Goal: Task Accomplishment & Management: Use online tool/utility

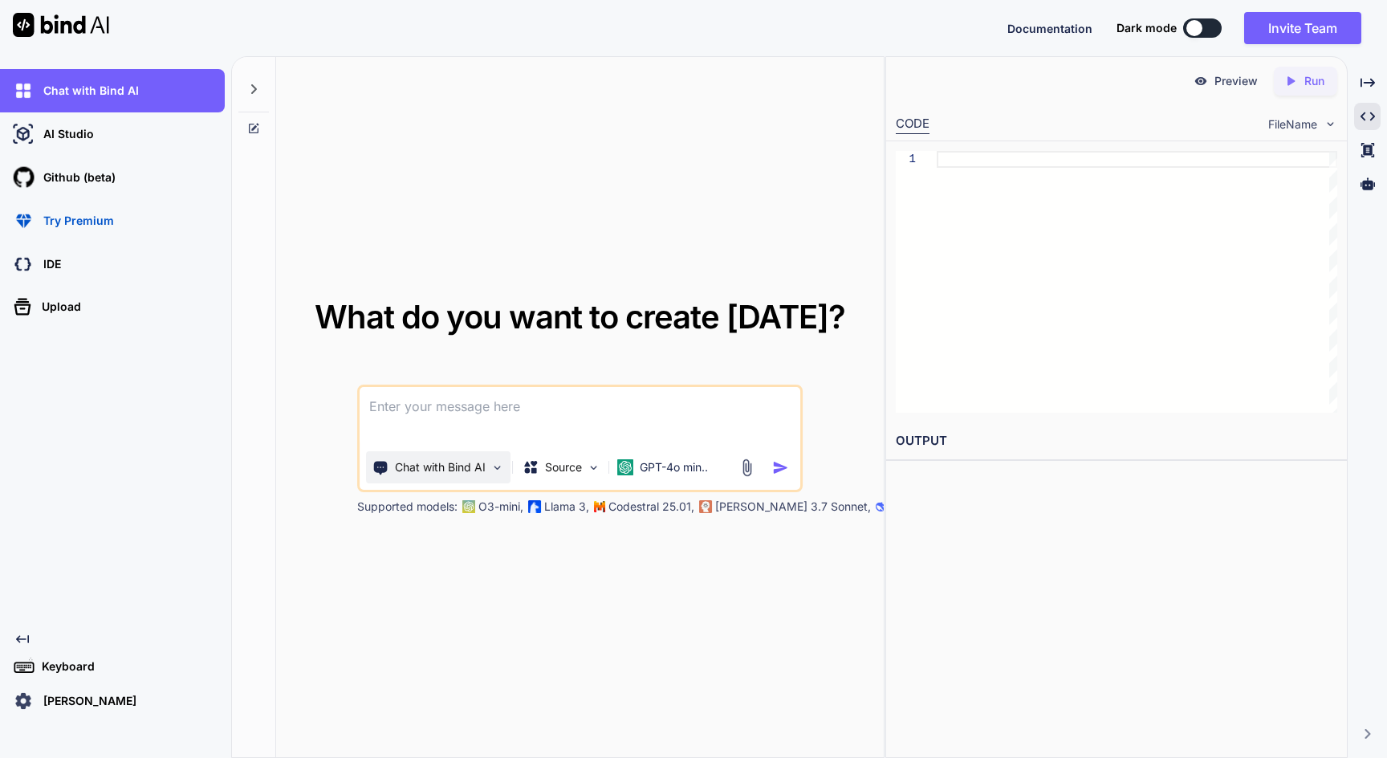
click at [475, 476] on div "Chat with Bind AI" at bounding box center [438, 467] width 144 height 32
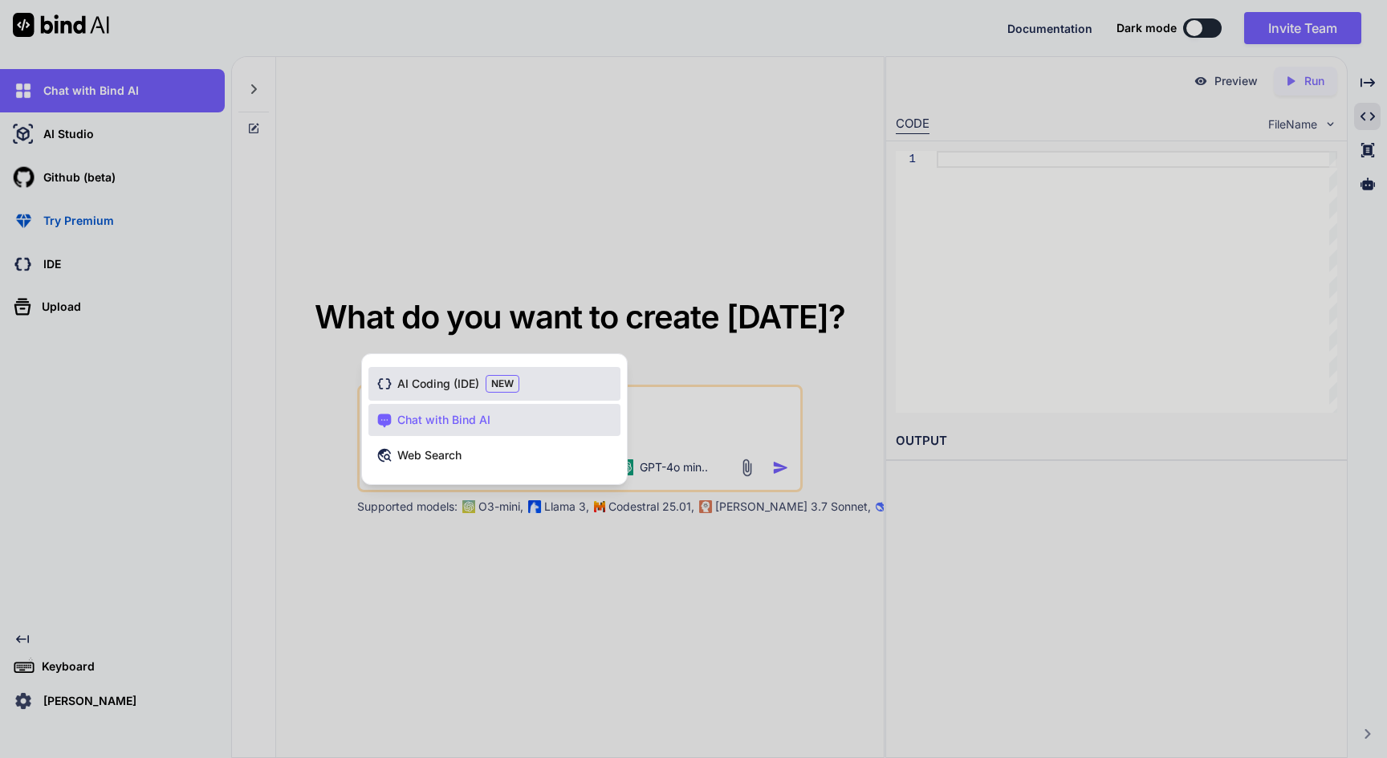
click at [489, 389] on span "NEW" at bounding box center [503, 384] width 34 height 18
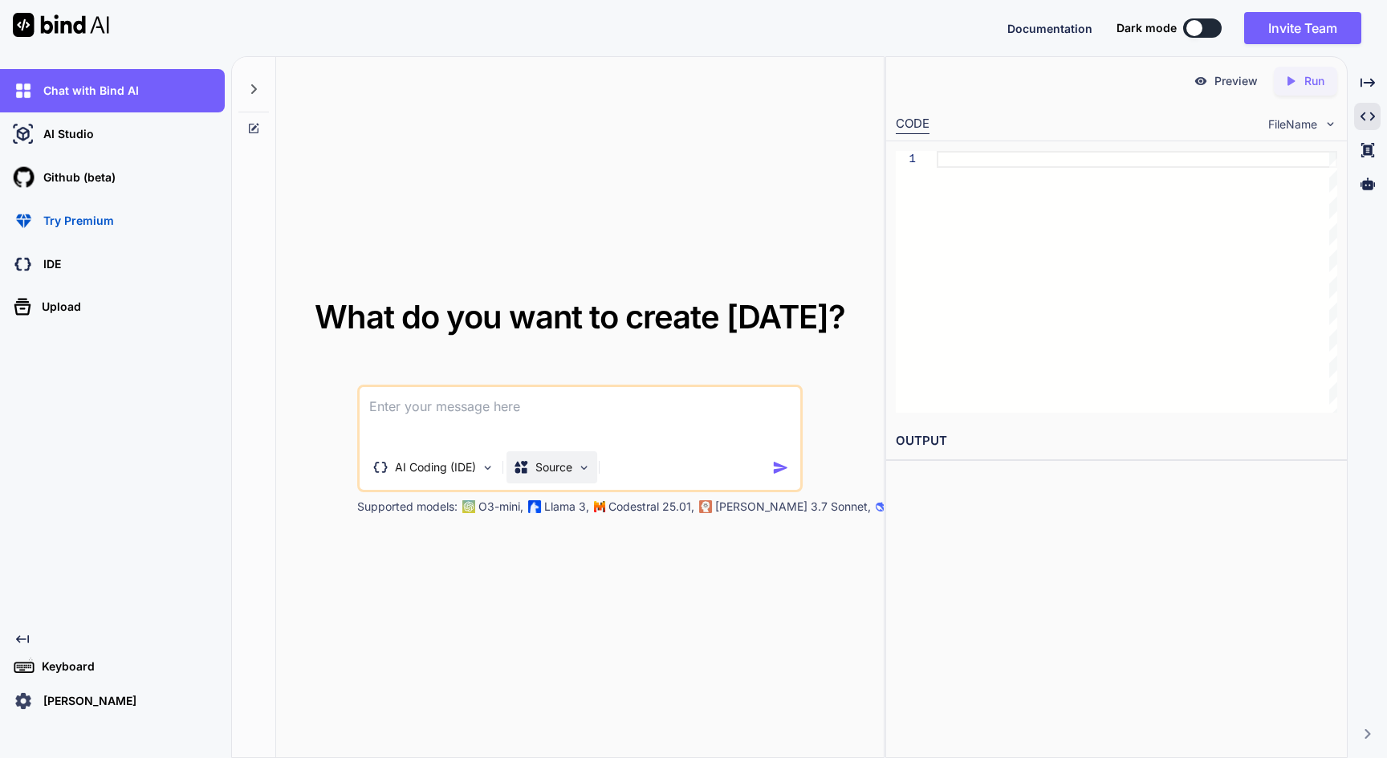
click at [559, 458] on div "Source" at bounding box center [552, 467] width 91 height 32
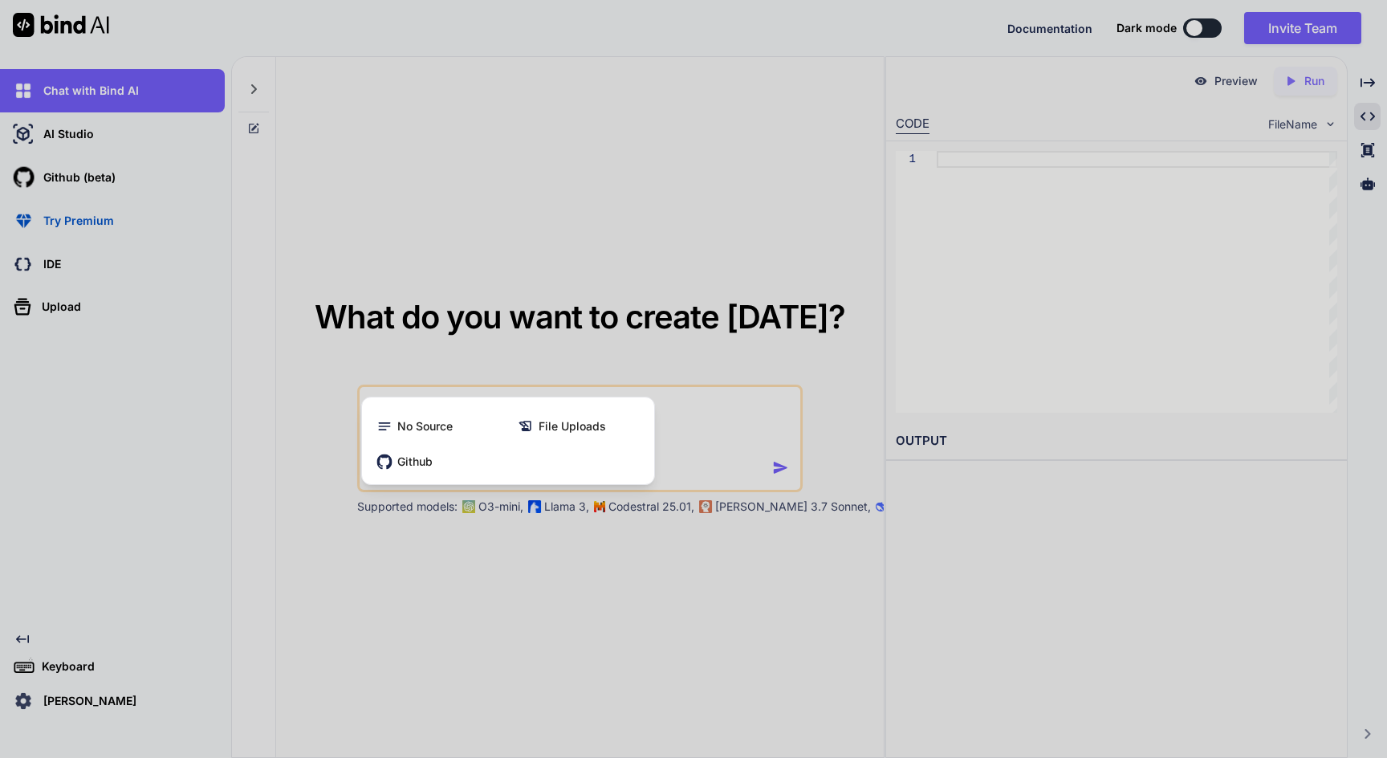
click at [596, 345] on div at bounding box center [693, 379] width 1387 height 758
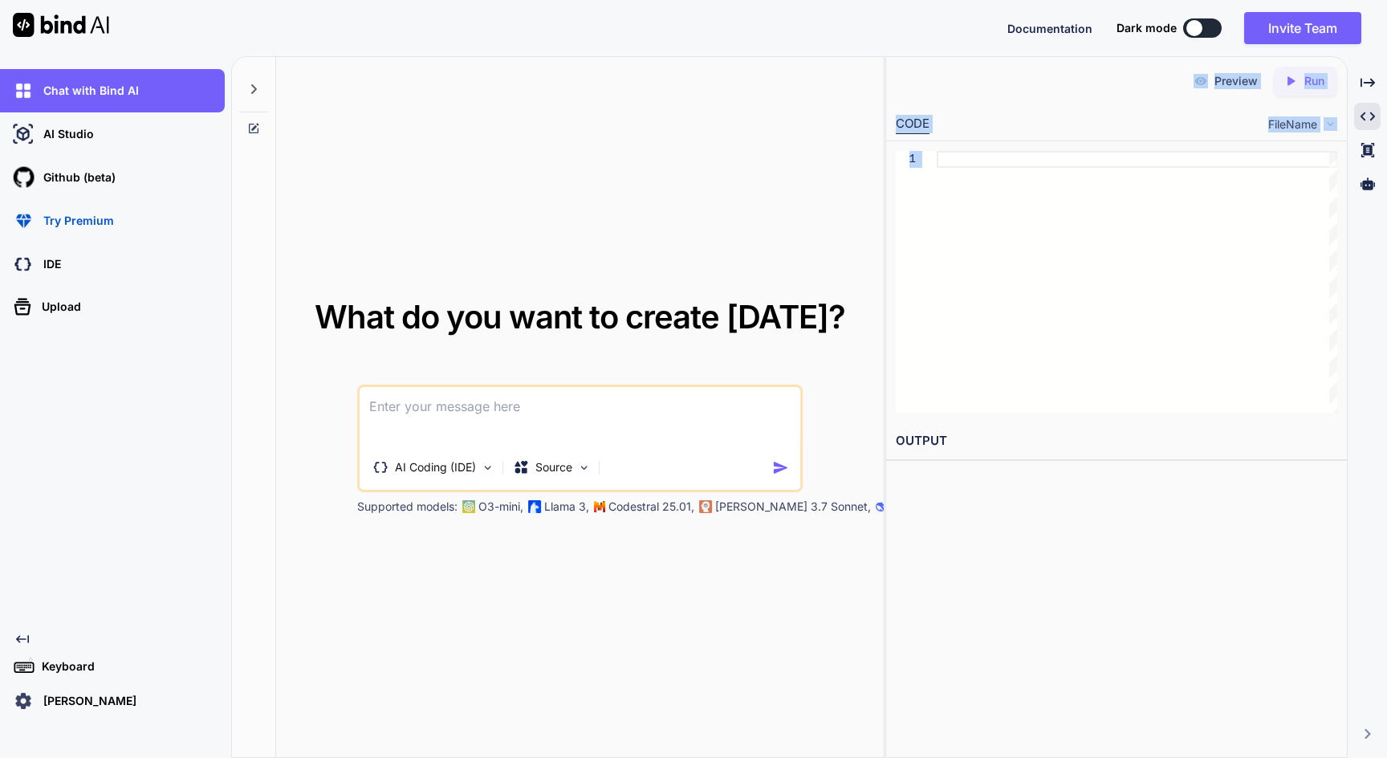
drag, startPoint x: 885, startPoint y: 424, endPoint x: 1116, endPoint y: 429, distance: 231.3
click at [1116, 429] on div "What do you want to create [DATE]? AI Coding (IDE) Source Supported models: O3-…" at bounding box center [809, 407] width 1156 height 702
click at [804, 209] on div "What do you want to create [DATE]? AI Coding (IDE) Source Supported models: O3-…" at bounding box center [580, 408] width 608 height 702
click at [1373, 181] on icon at bounding box center [1368, 183] width 14 height 12
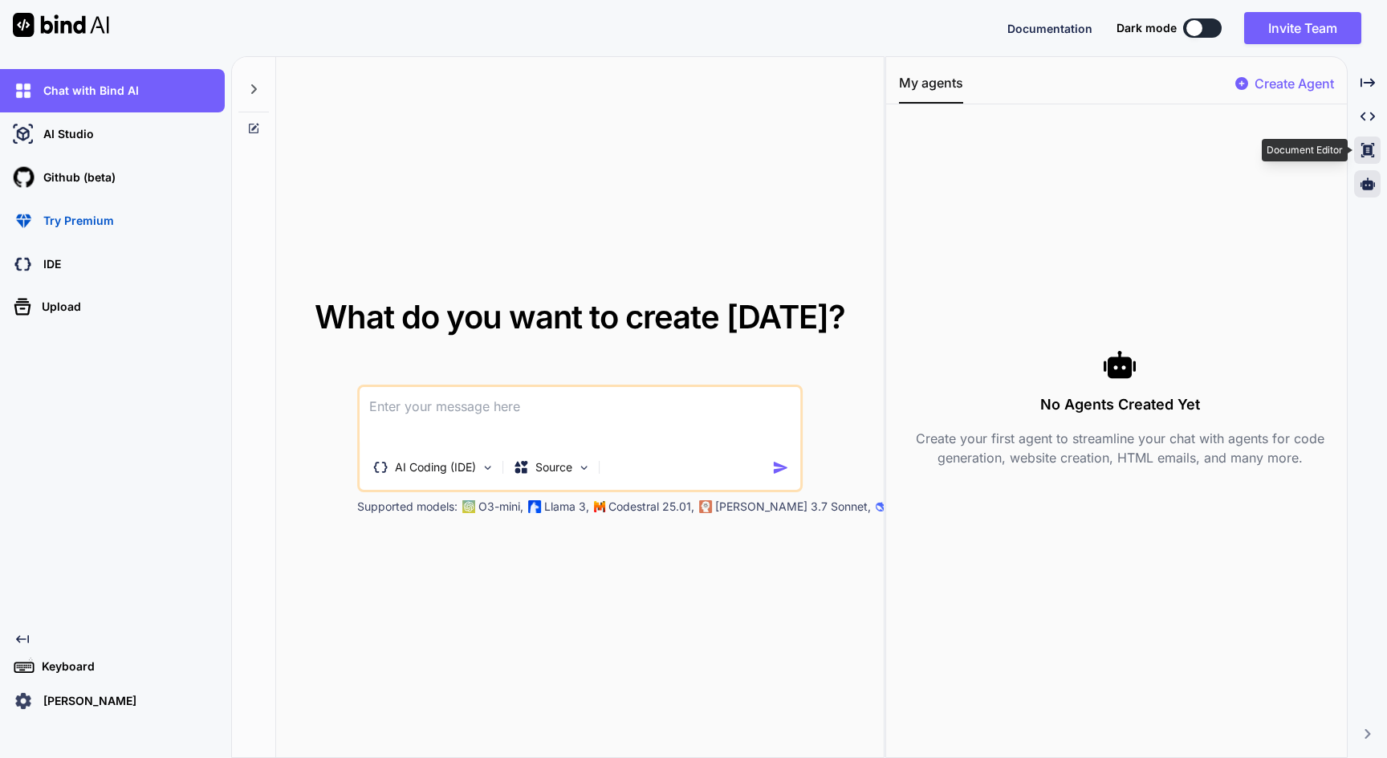
click at [1381, 139] on div "Created with Pixso." at bounding box center [1367, 149] width 26 height 27
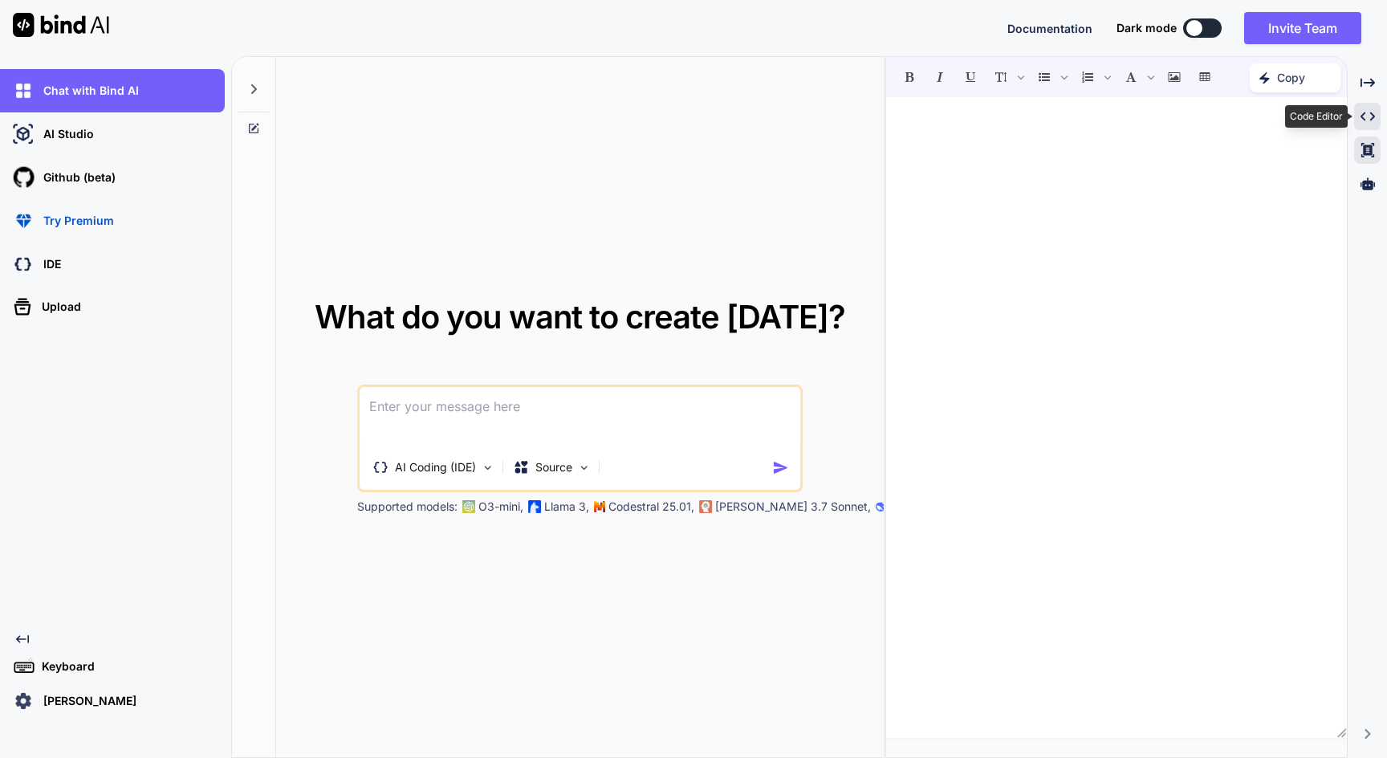
click at [1378, 124] on div "Created with Pixso." at bounding box center [1367, 116] width 26 height 27
type textarea "x"
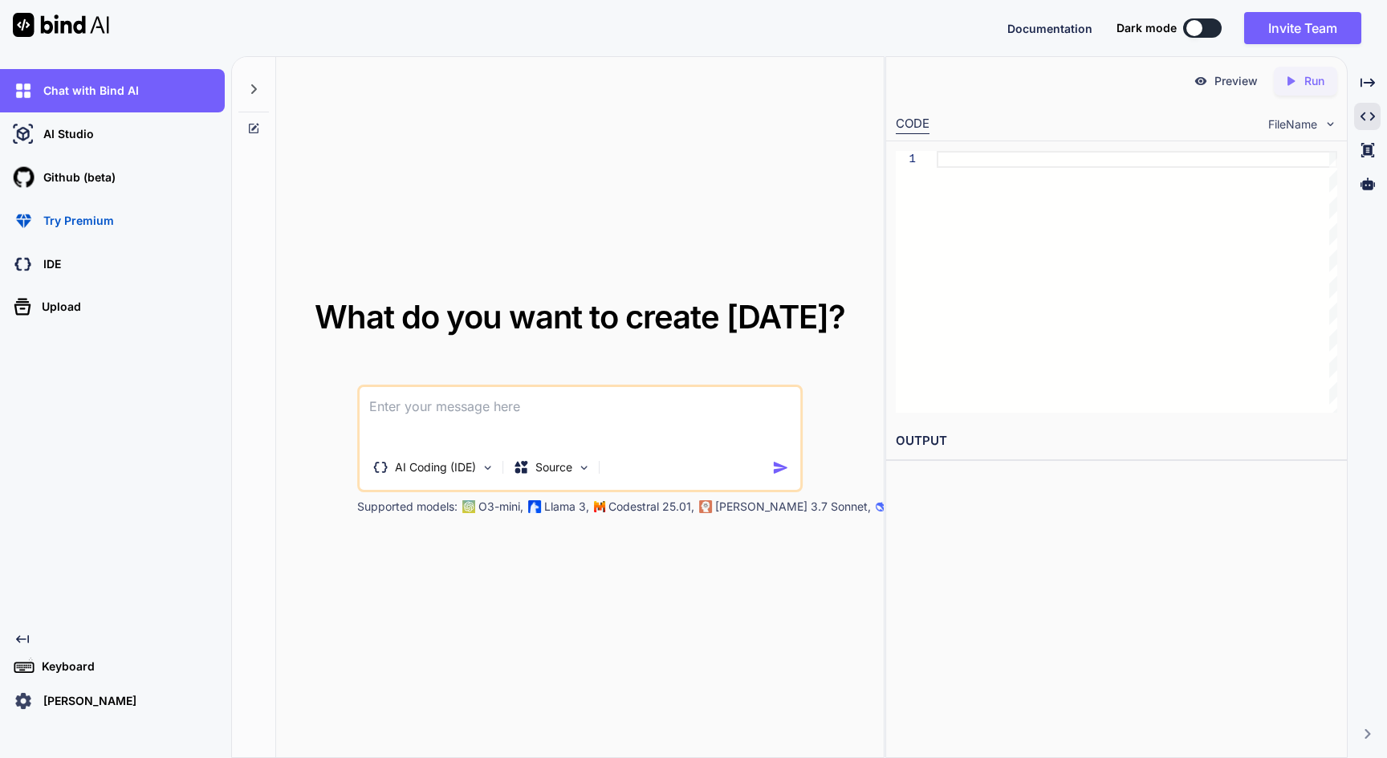
click at [1244, 75] on p "Preview" at bounding box center [1236, 81] width 43 height 16
click at [1224, 84] on p "Preview" at bounding box center [1236, 81] width 43 height 16
click at [1299, 75] on icon "Created with Pixso." at bounding box center [1294, 81] width 21 height 14
click at [46, 699] on p "[PERSON_NAME]" at bounding box center [87, 701] width 100 height 16
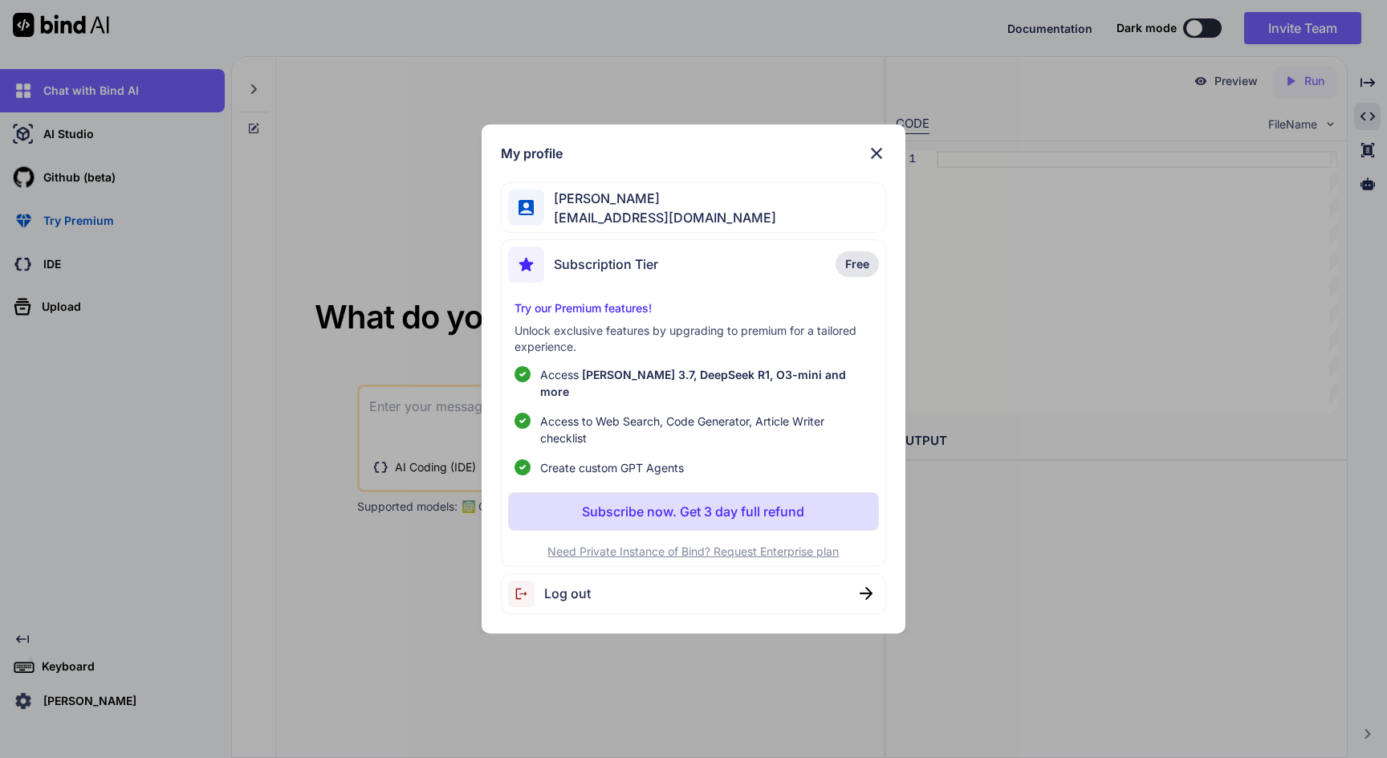
click at [874, 163] on img at bounding box center [876, 153] width 19 height 19
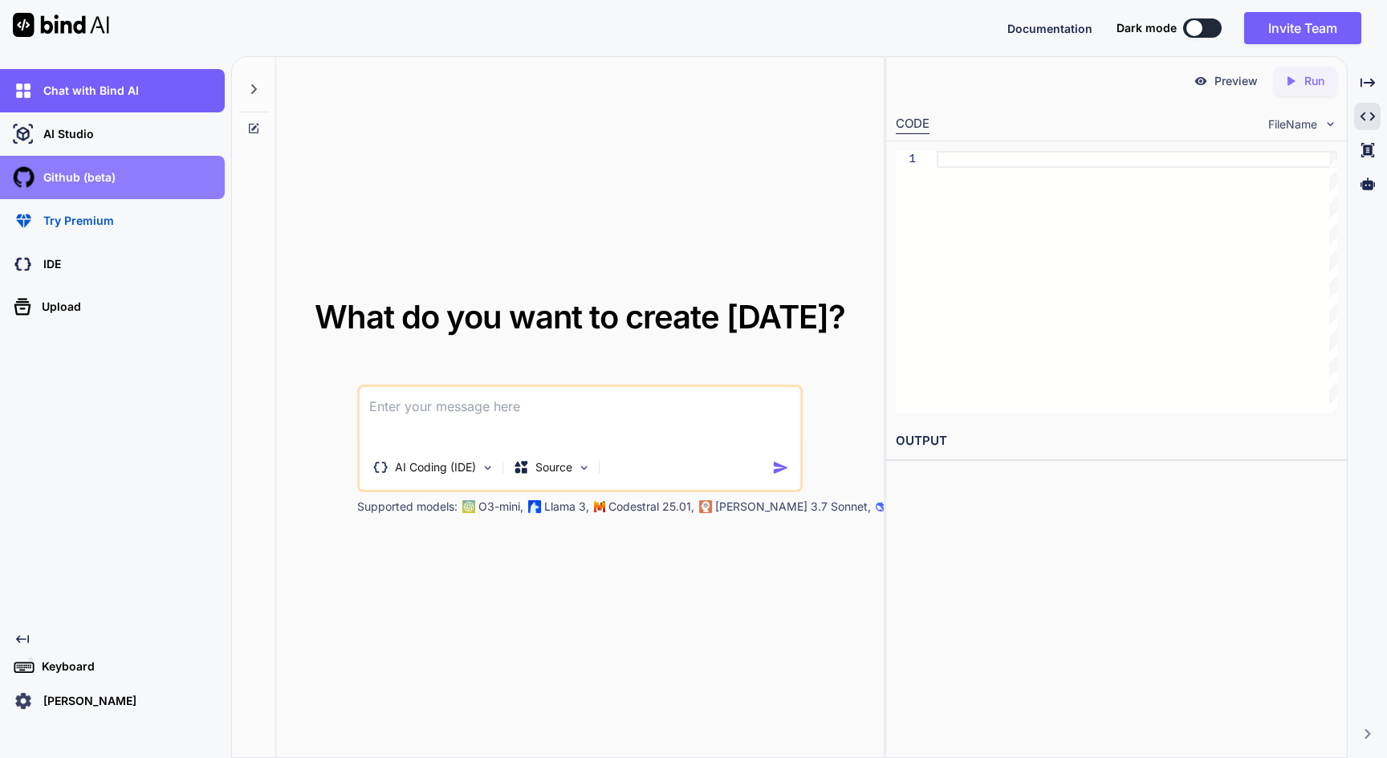
click at [117, 185] on div "Github (beta)" at bounding box center [117, 177] width 215 height 27
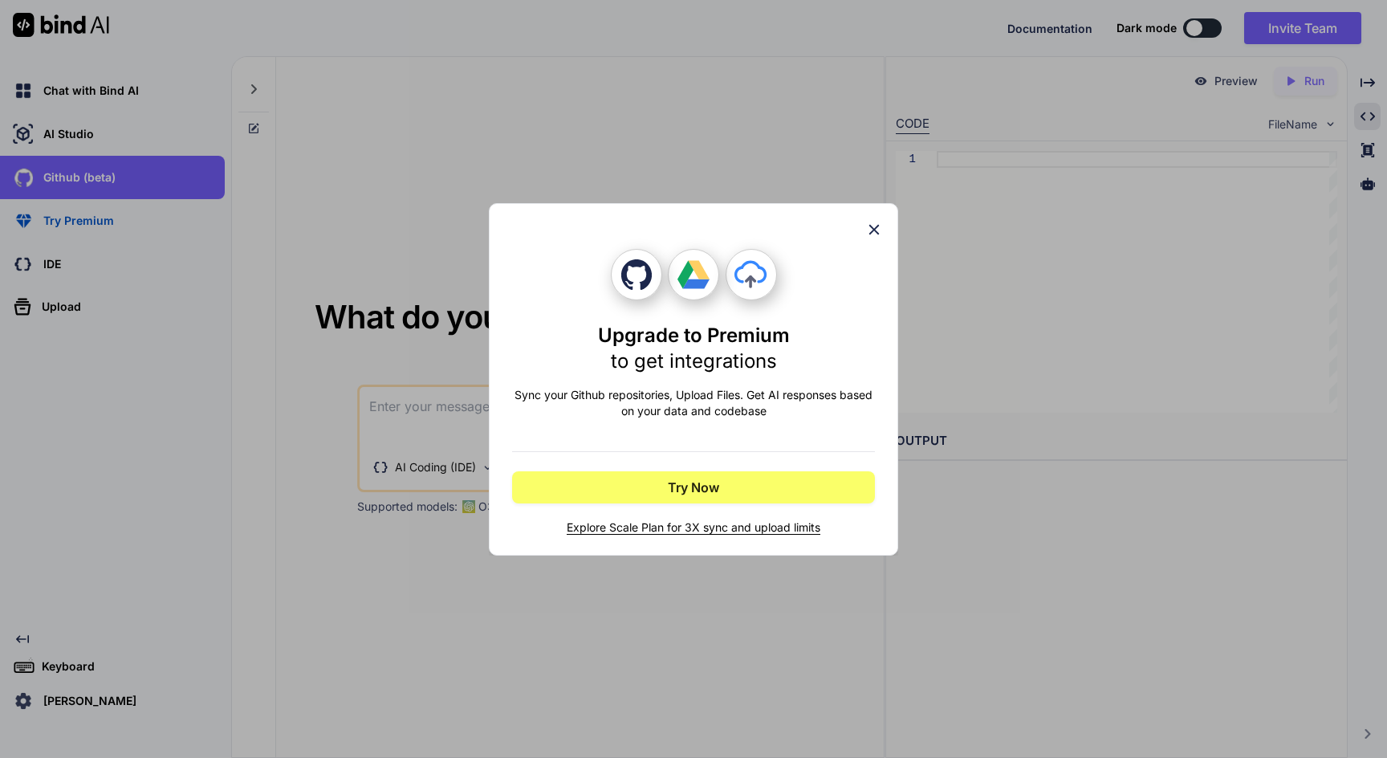
click at [875, 227] on icon at bounding box center [874, 230] width 18 height 18
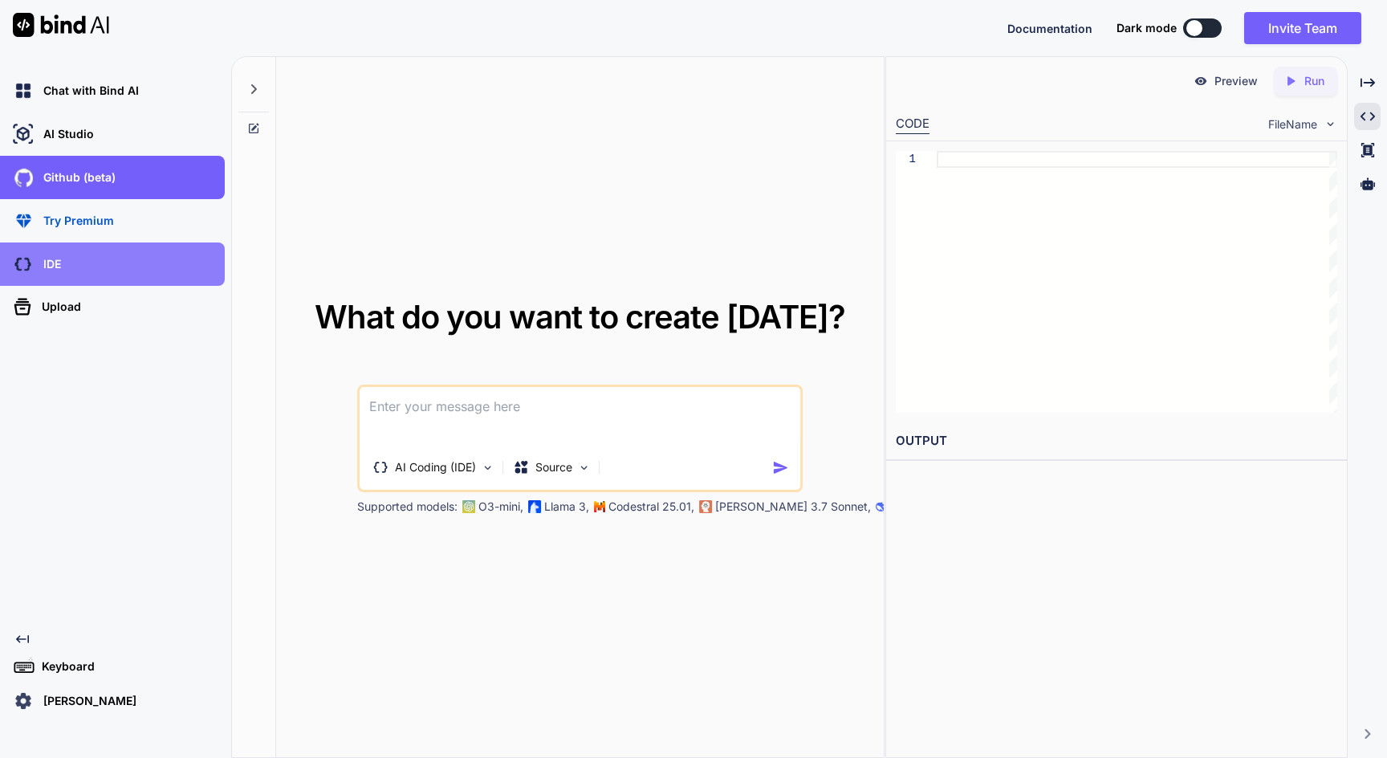
click at [80, 264] on div "IDE" at bounding box center [117, 263] width 215 height 27
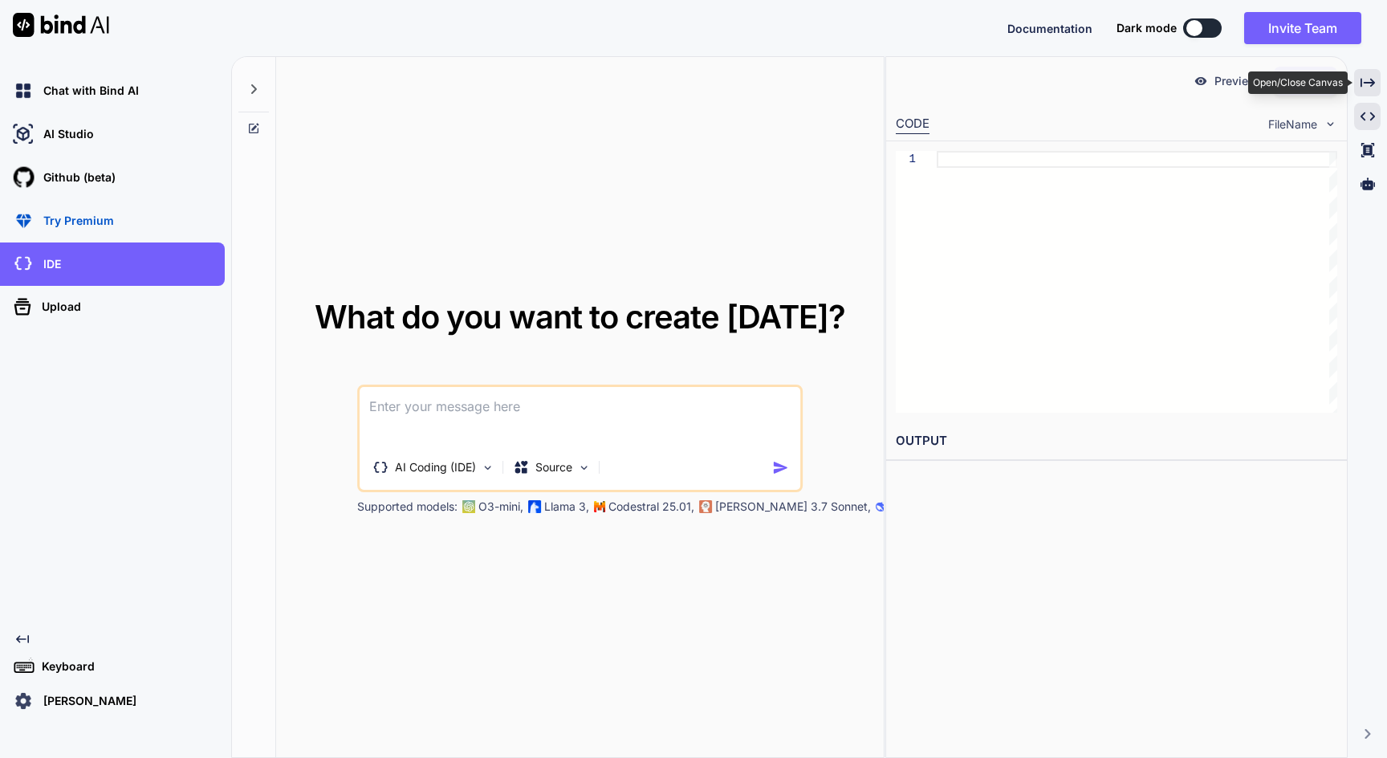
click at [1366, 84] on icon "Created with Pixso." at bounding box center [1368, 82] width 14 height 14
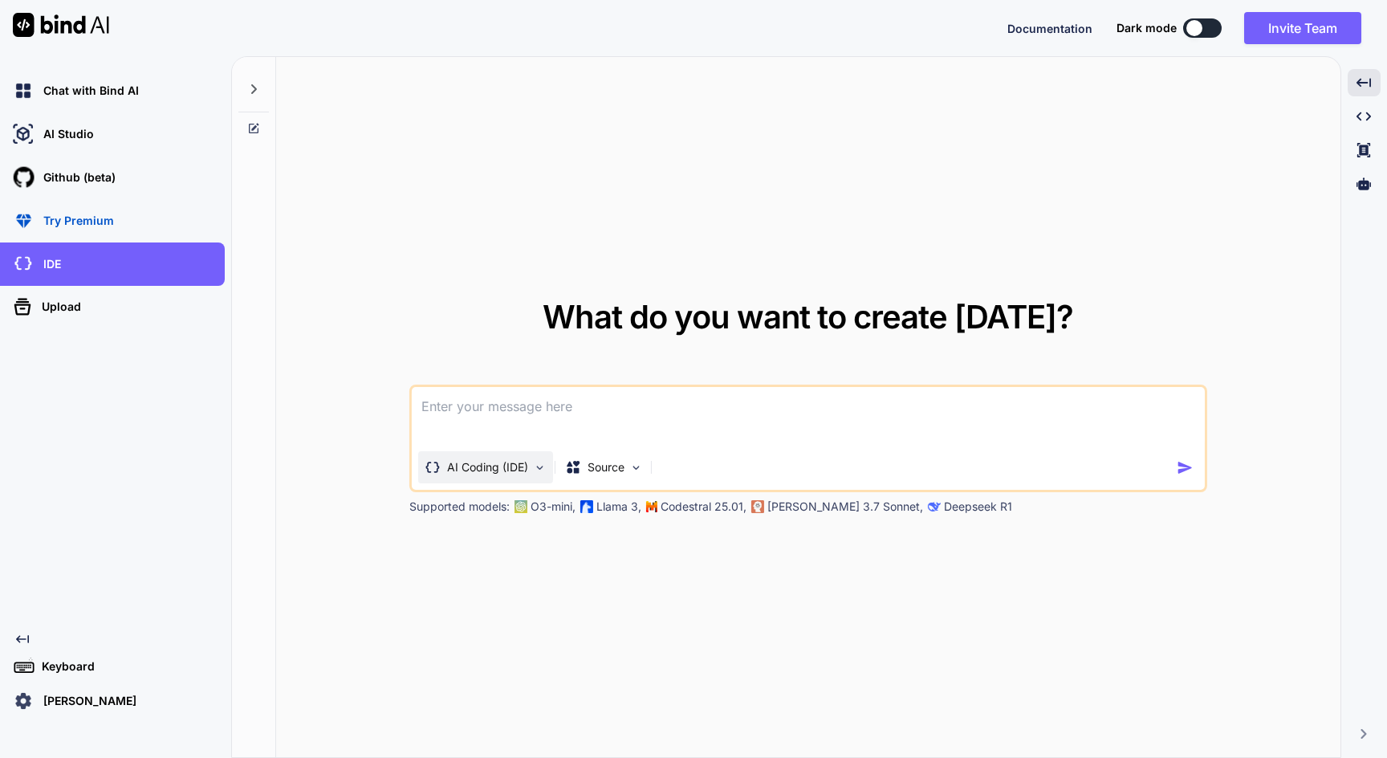
click at [493, 470] on p "AI Coding (IDE)" at bounding box center [487, 467] width 81 height 16
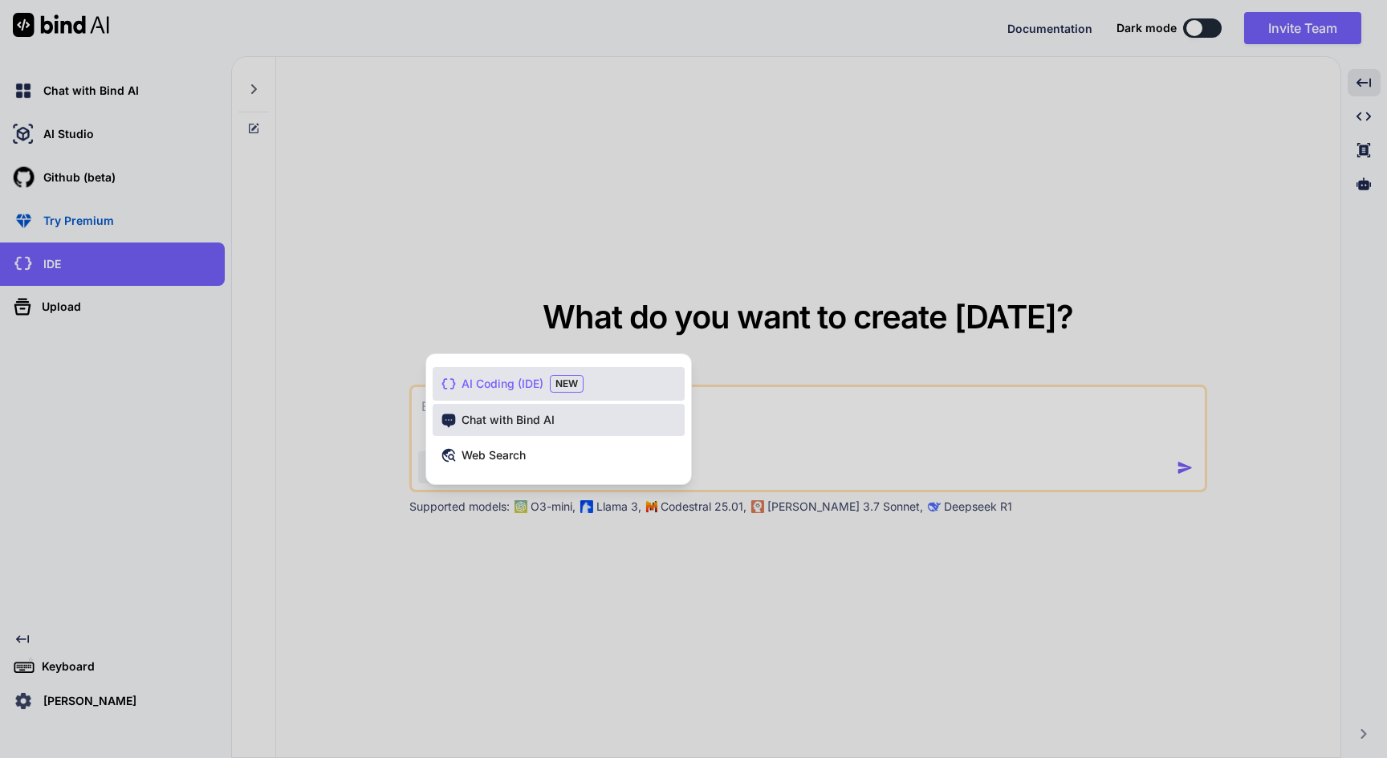
click at [492, 424] on span "Chat with Bind AI" at bounding box center [508, 420] width 93 height 16
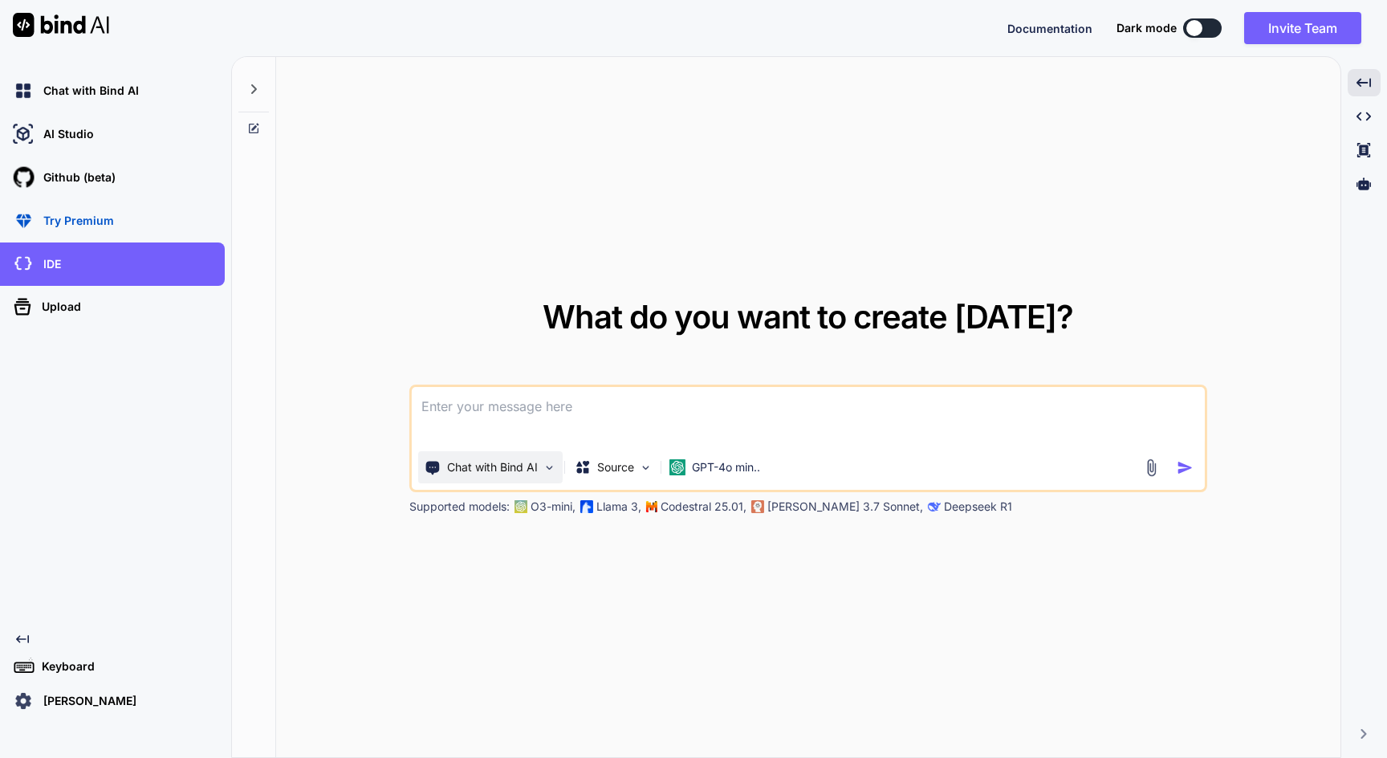
click at [488, 470] on p "Chat with Bind AI" at bounding box center [492, 467] width 91 height 16
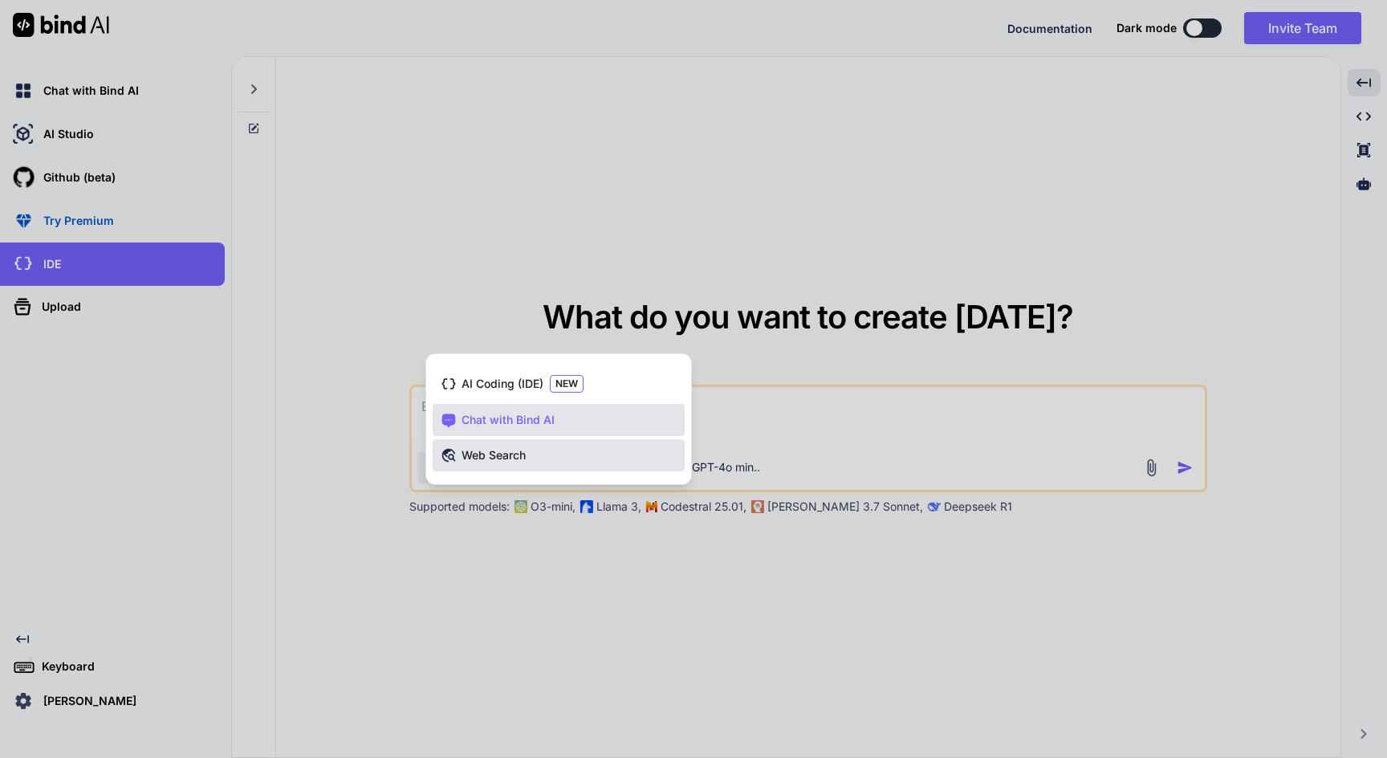
click at [486, 462] on span "Web Search" at bounding box center [494, 455] width 64 height 16
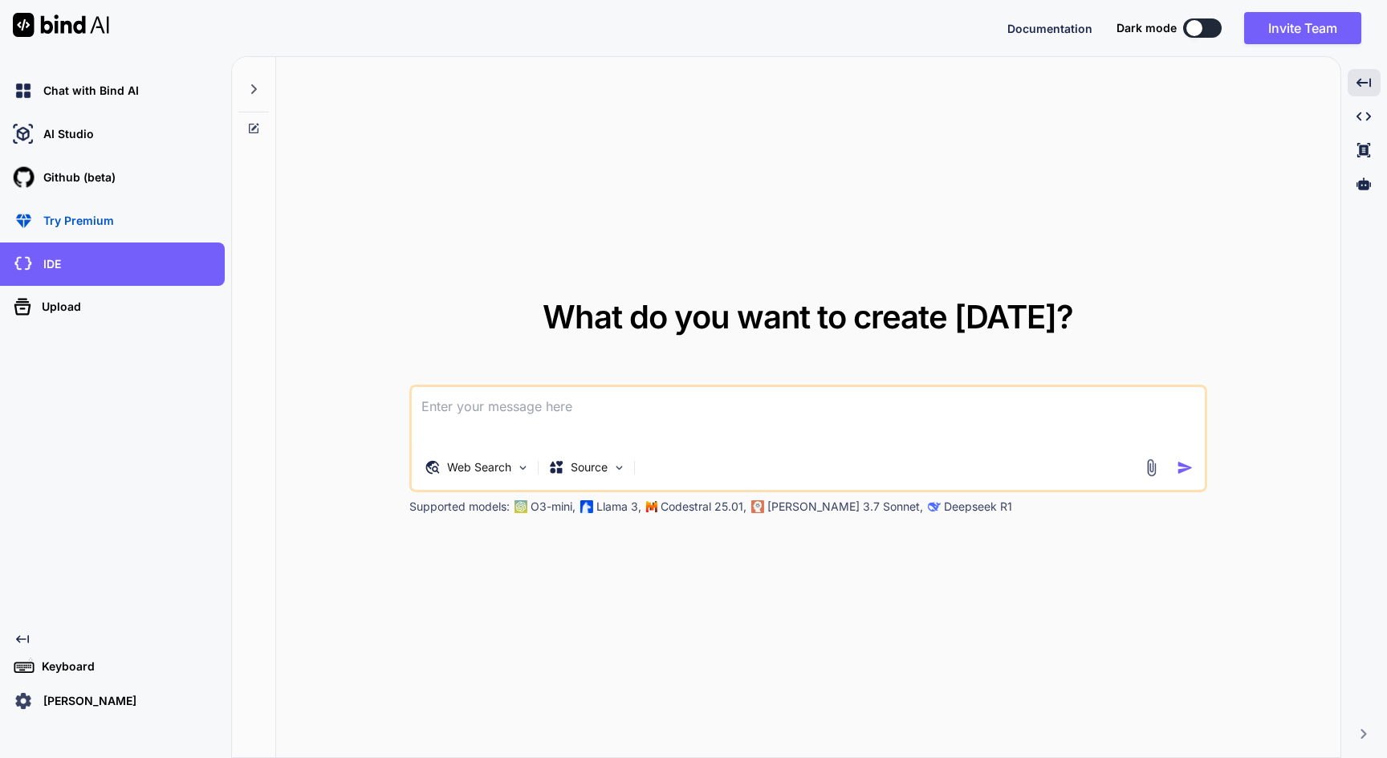
click at [478, 417] on textarea at bounding box center [808, 416] width 793 height 59
click at [110, 145] on div "AI Studio" at bounding box center [117, 133] width 215 height 27
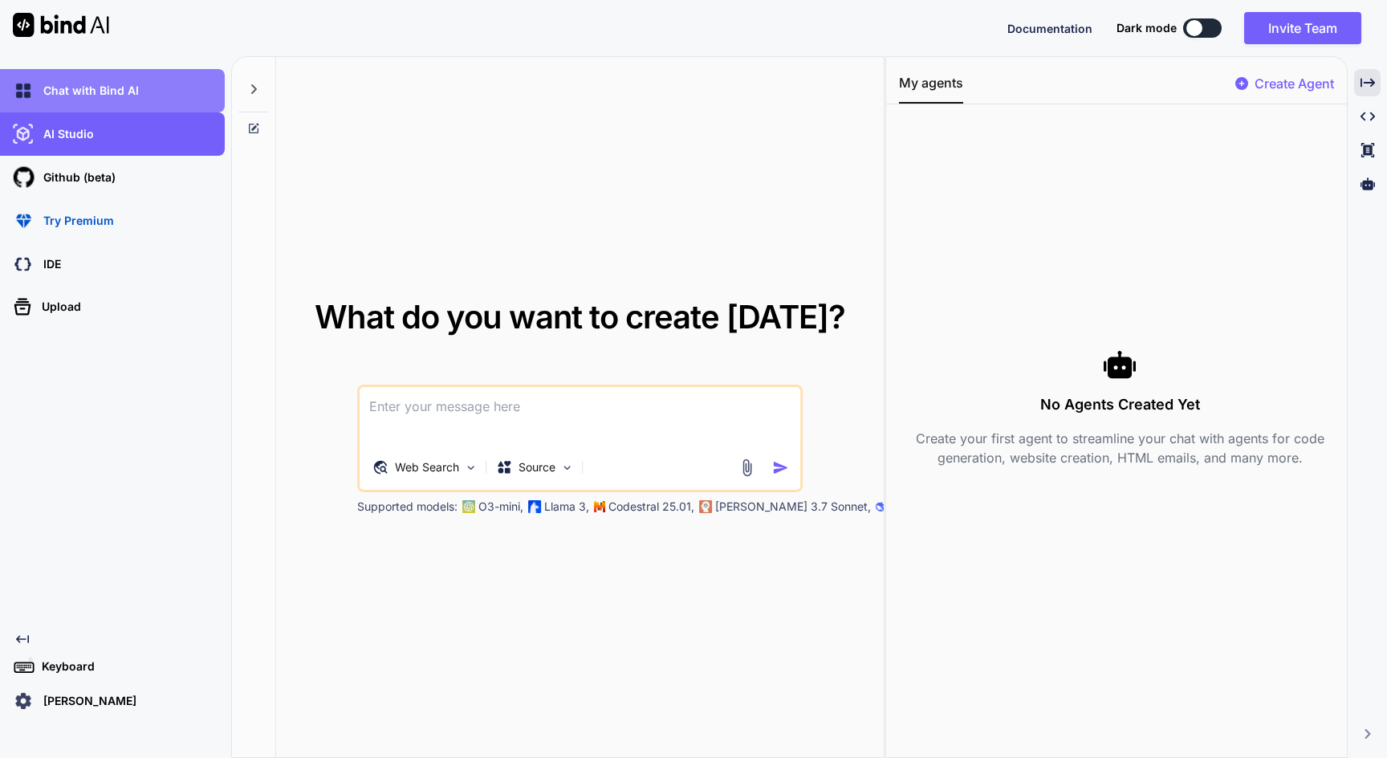
click at [139, 94] on div "Chat with Bind AI" at bounding box center [117, 90] width 215 height 27
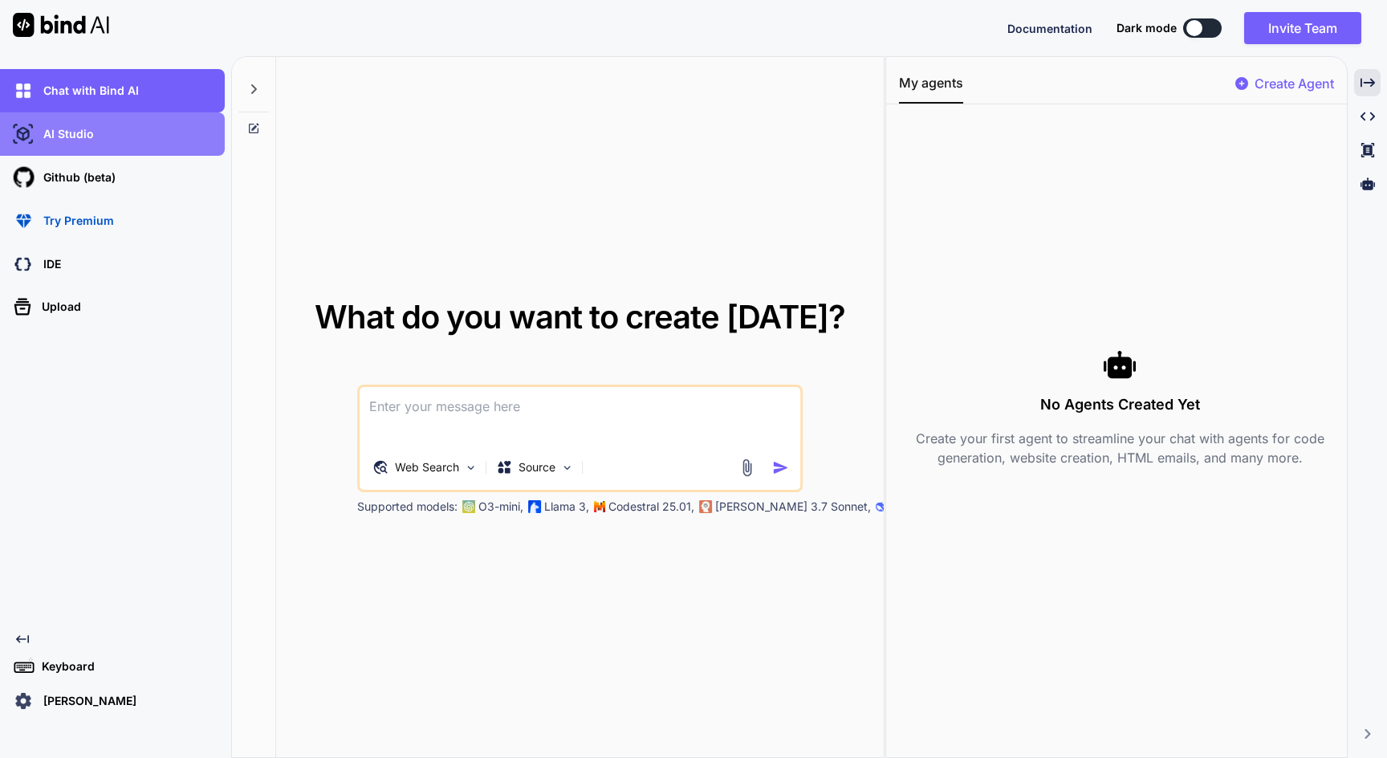
click at [126, 127] on div "AI Studio" at bounding box center [117, 133] width 215 height 27
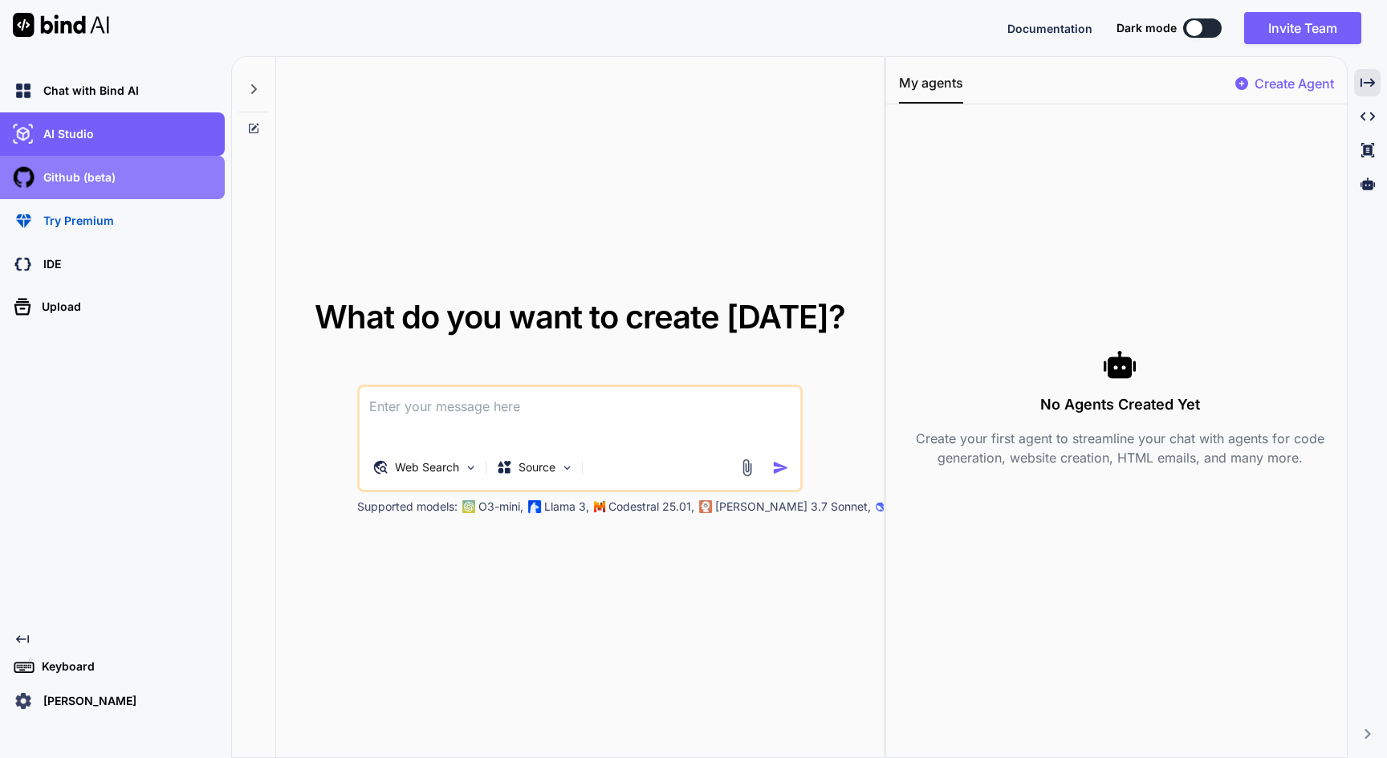
click at [116, 162] on div "Github (beta)" at bounding box center [112, 177] width 225 height 43
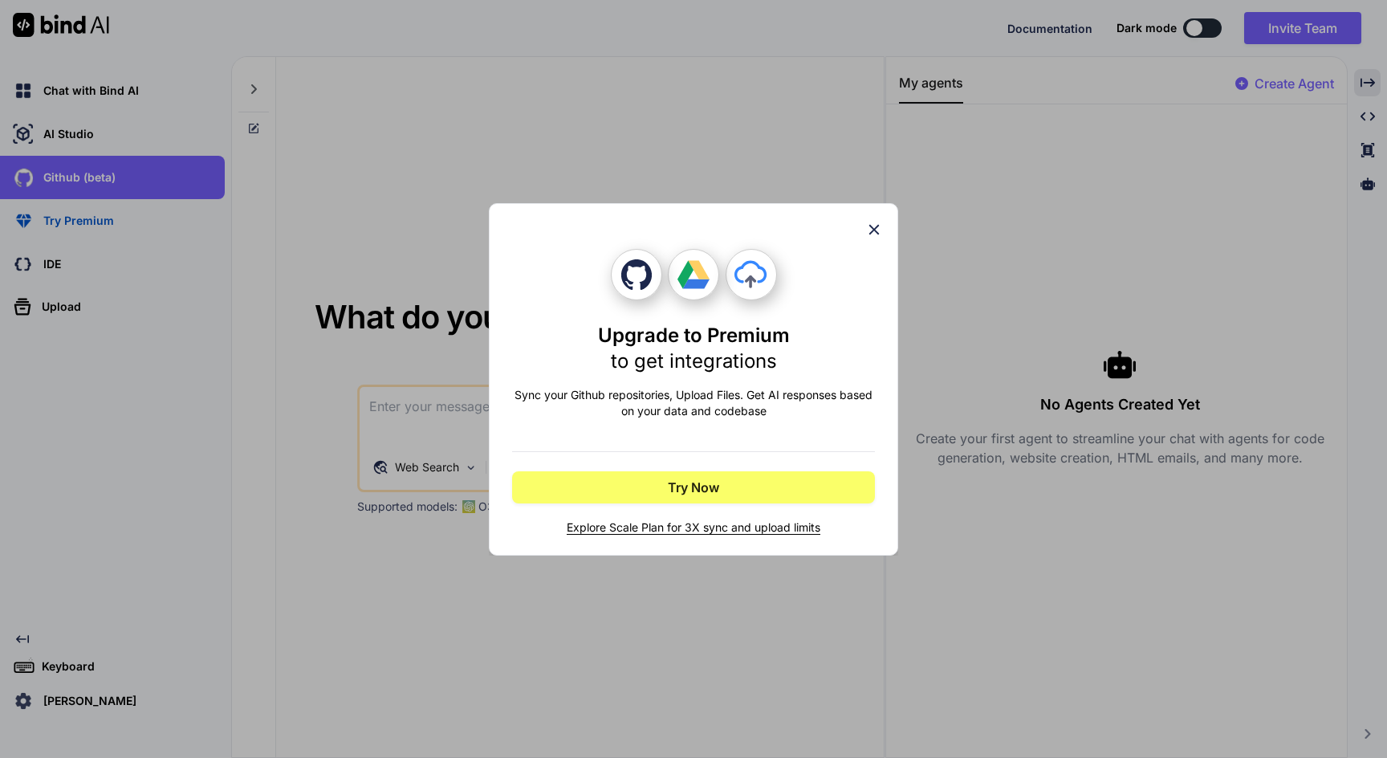
click at [870, 226] on icon at bounding box center [874, 230] width 18 height 18
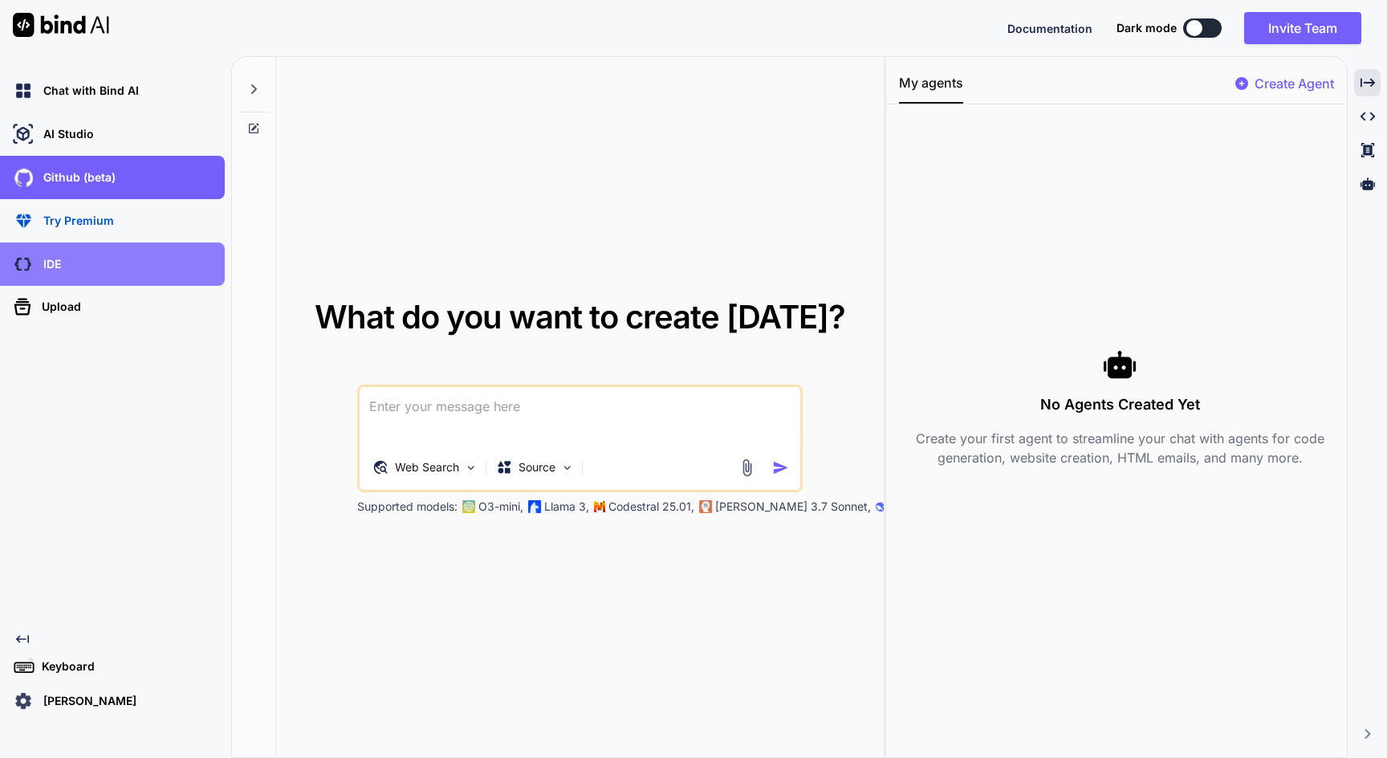
click at [75, 264] on div "IDE" at bounding box center [117, 263] width 215 height 27
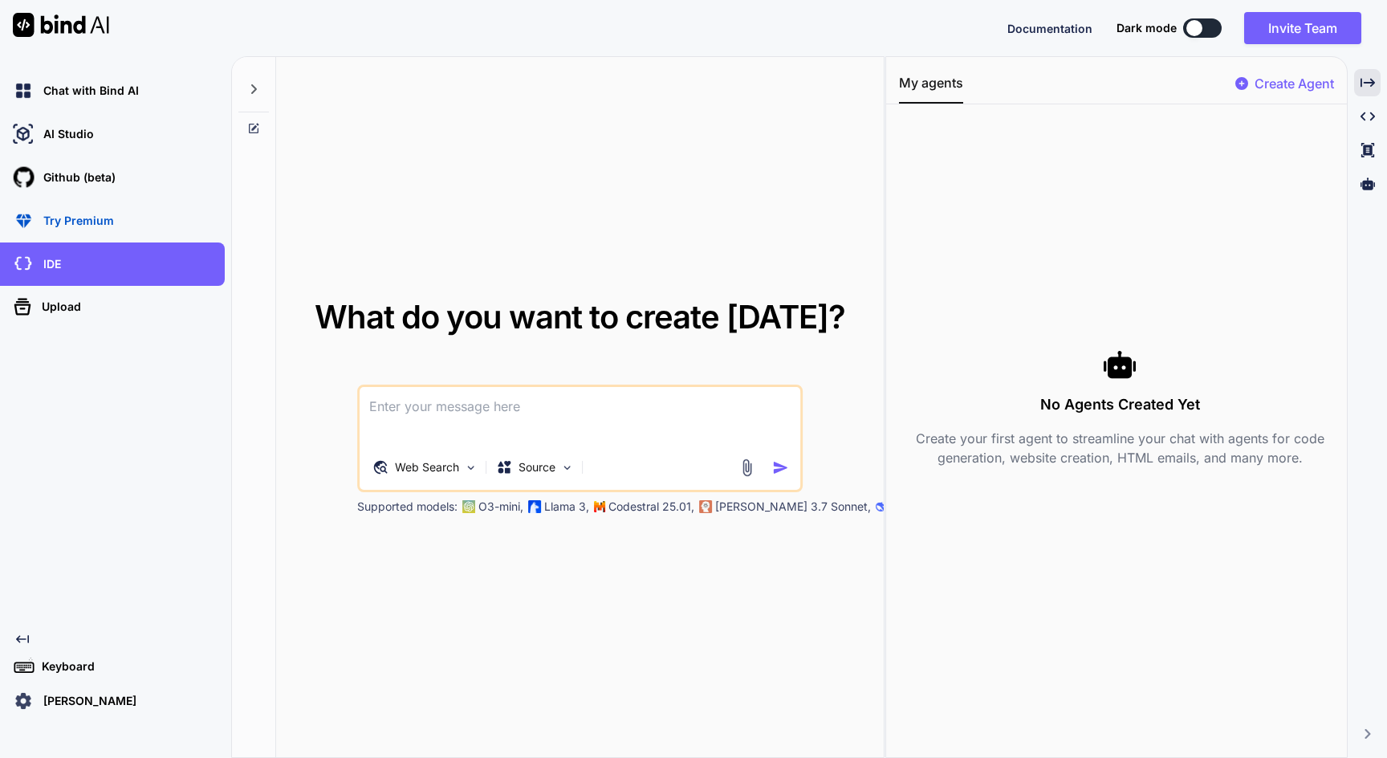
click at [92, 20] on img at bounding box center [61, 25] width 96 height 24
click at [255, 124] on icon at bounding box center [253, 128] width 13 height 13
click at [255, 95] on icon at bounding box center [253, 89] width 13 height 13
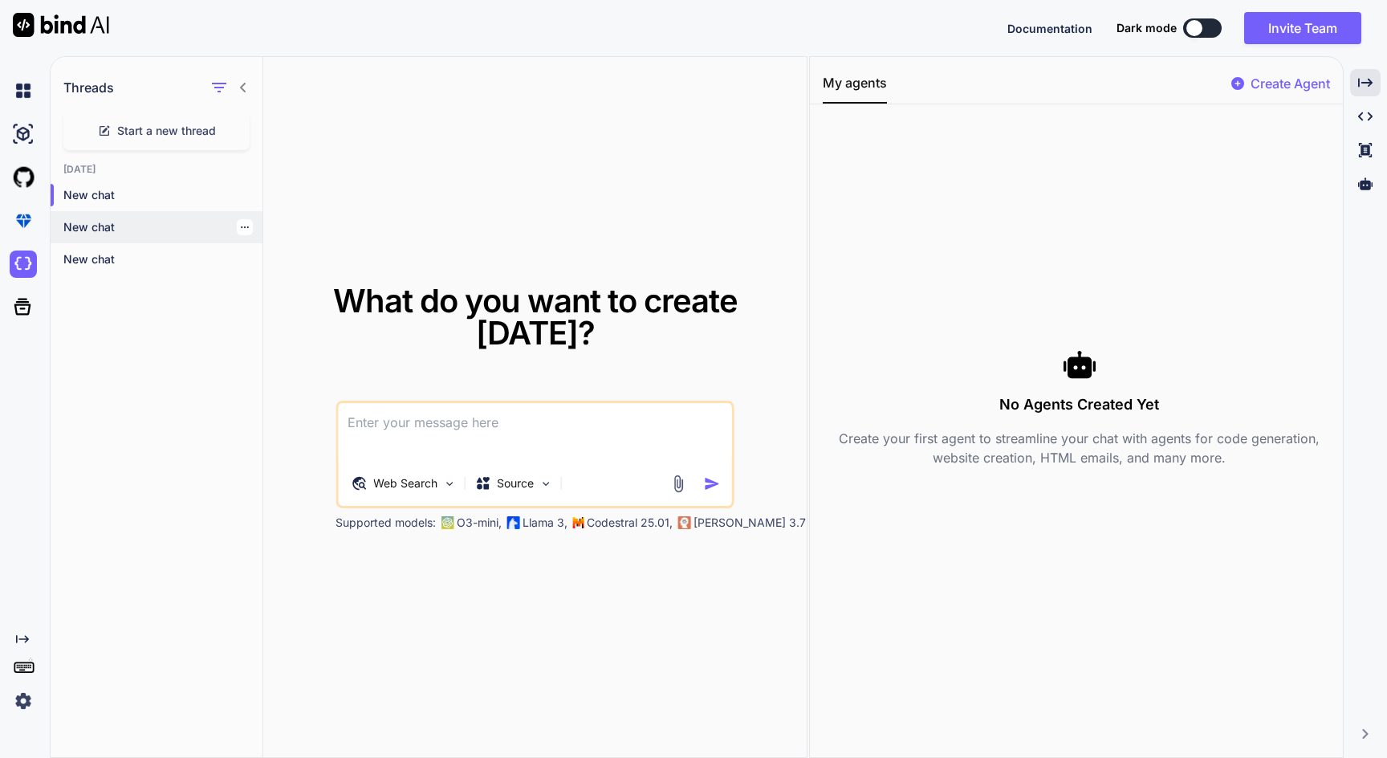
click at [132, 224] on p "New chat" at bounding box center [162, 227] width 199 height 16
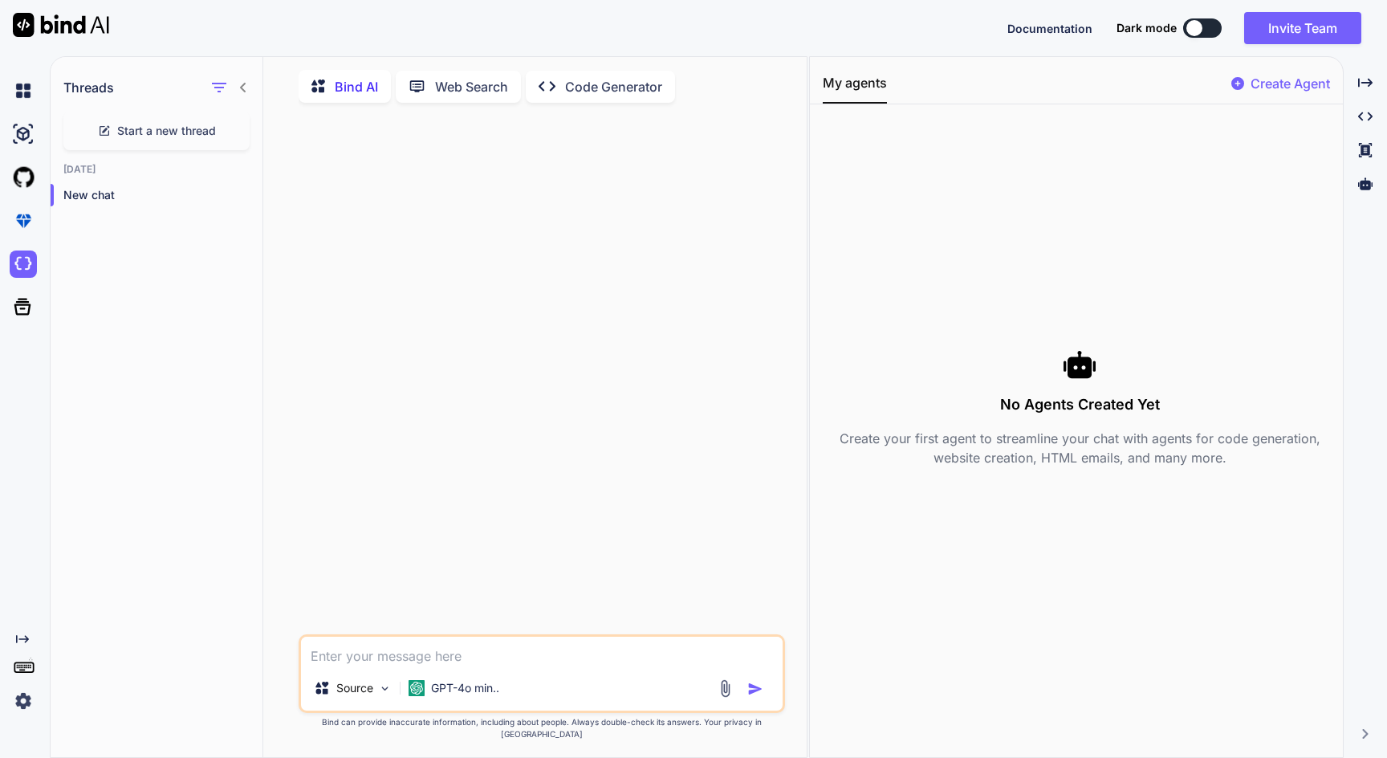
click at [569, 79] on p "Code Generator" at bounding box center [613, 86] width 97 height 19
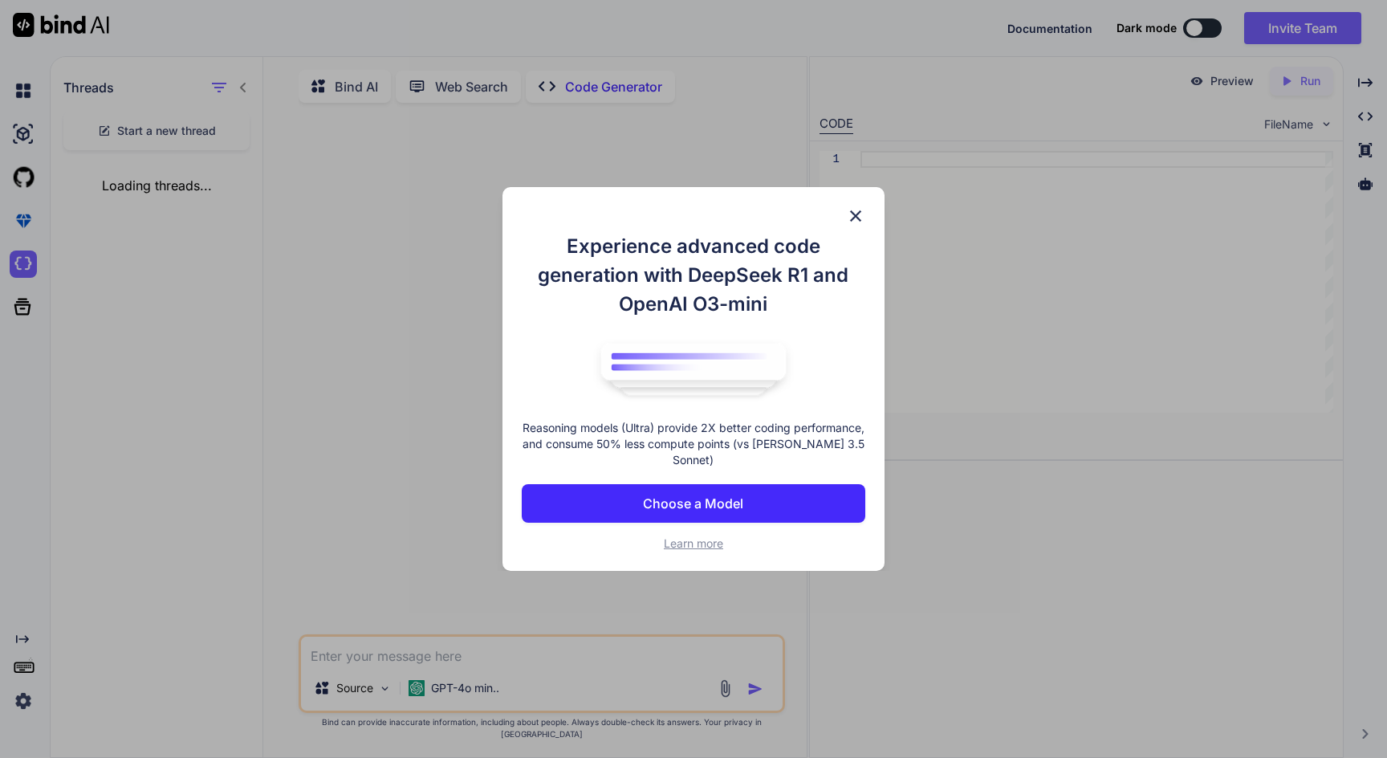
click at [727, 507] on p "Choose a Model" at bounding box center [693, 503] width 100 height 19
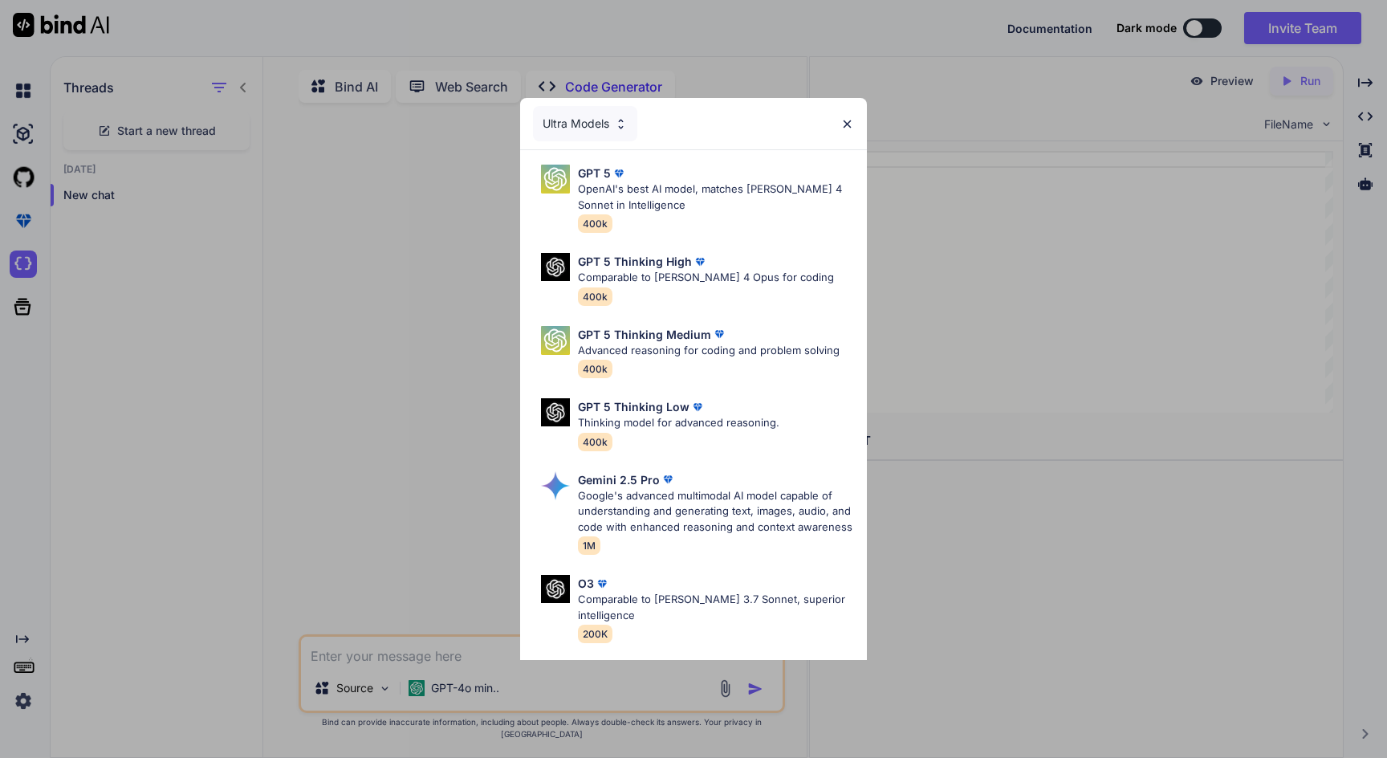
click at [578, 116] on div "Ultra Models" at bounding box center [585, 123] width 104 height 35
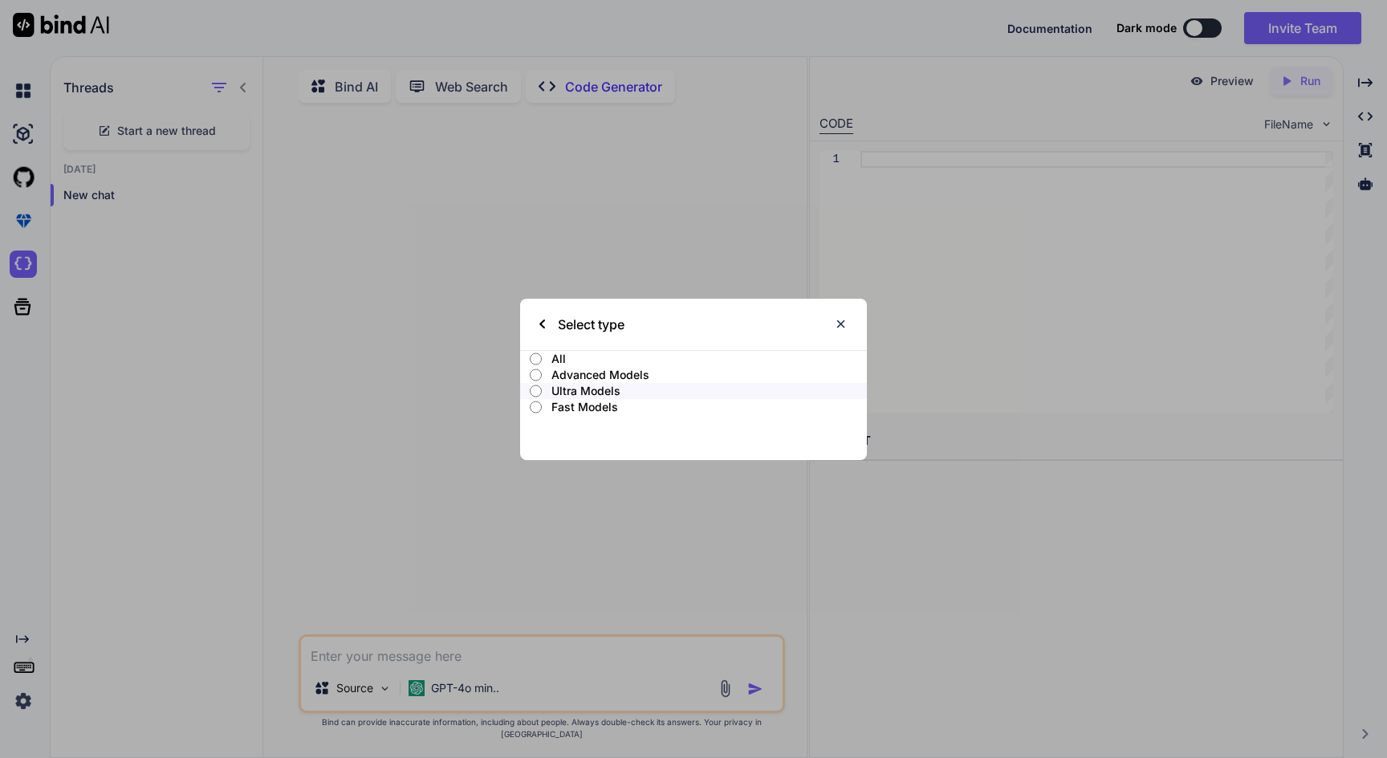
click at [842, 319] on img at bounding box center [841, 324] width 14 height 14
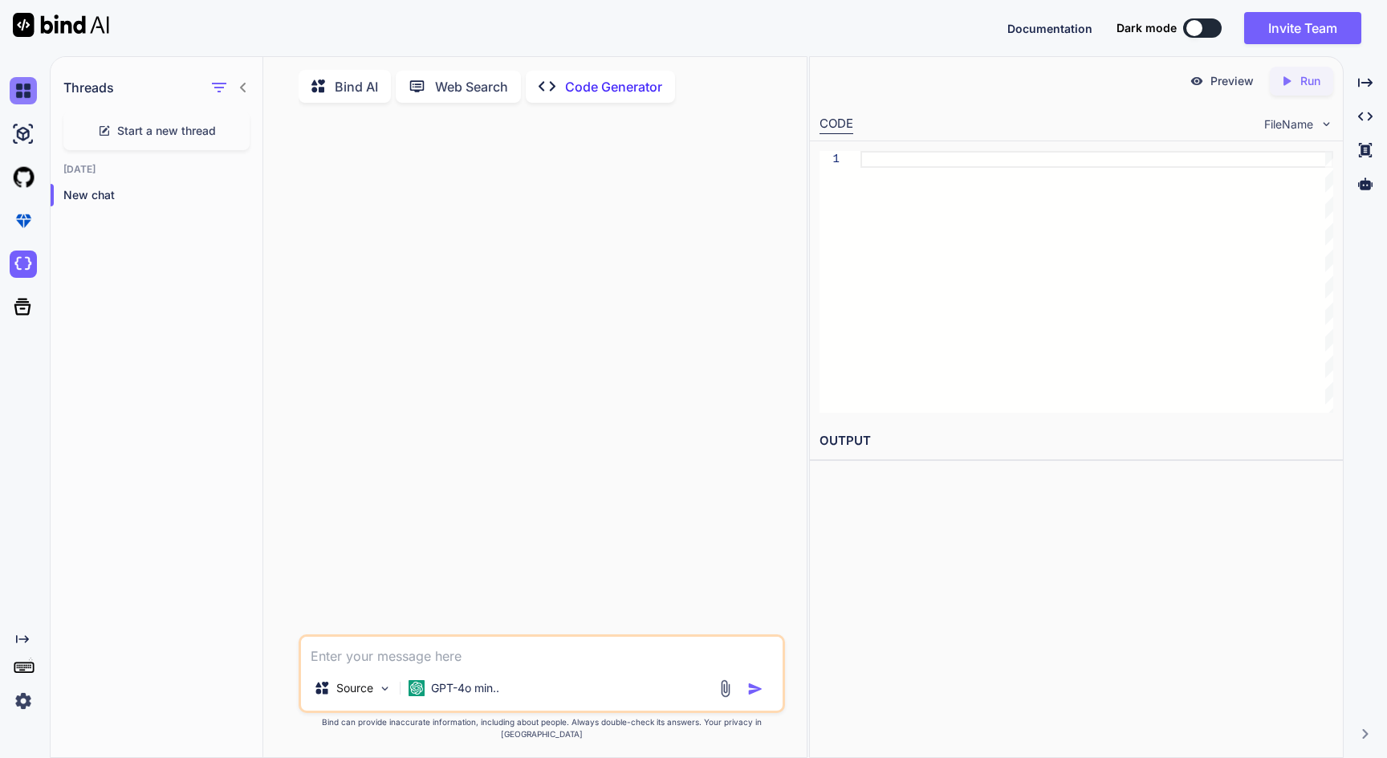
click at [23, 100] on img at bounding box center [23, 90] width 27 height 27
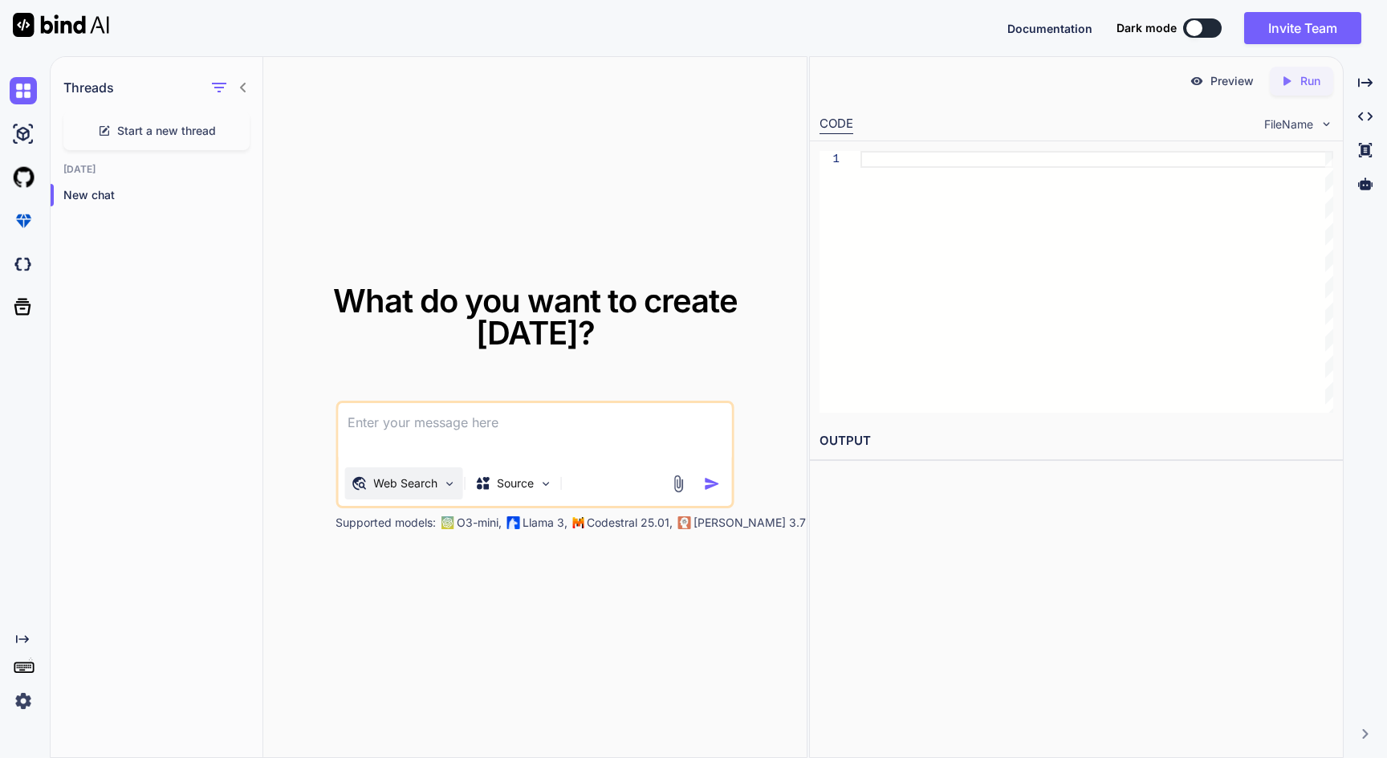
click at [420, 476] on p "Web Search" at bounding box center [405, 483] width 64 height 16
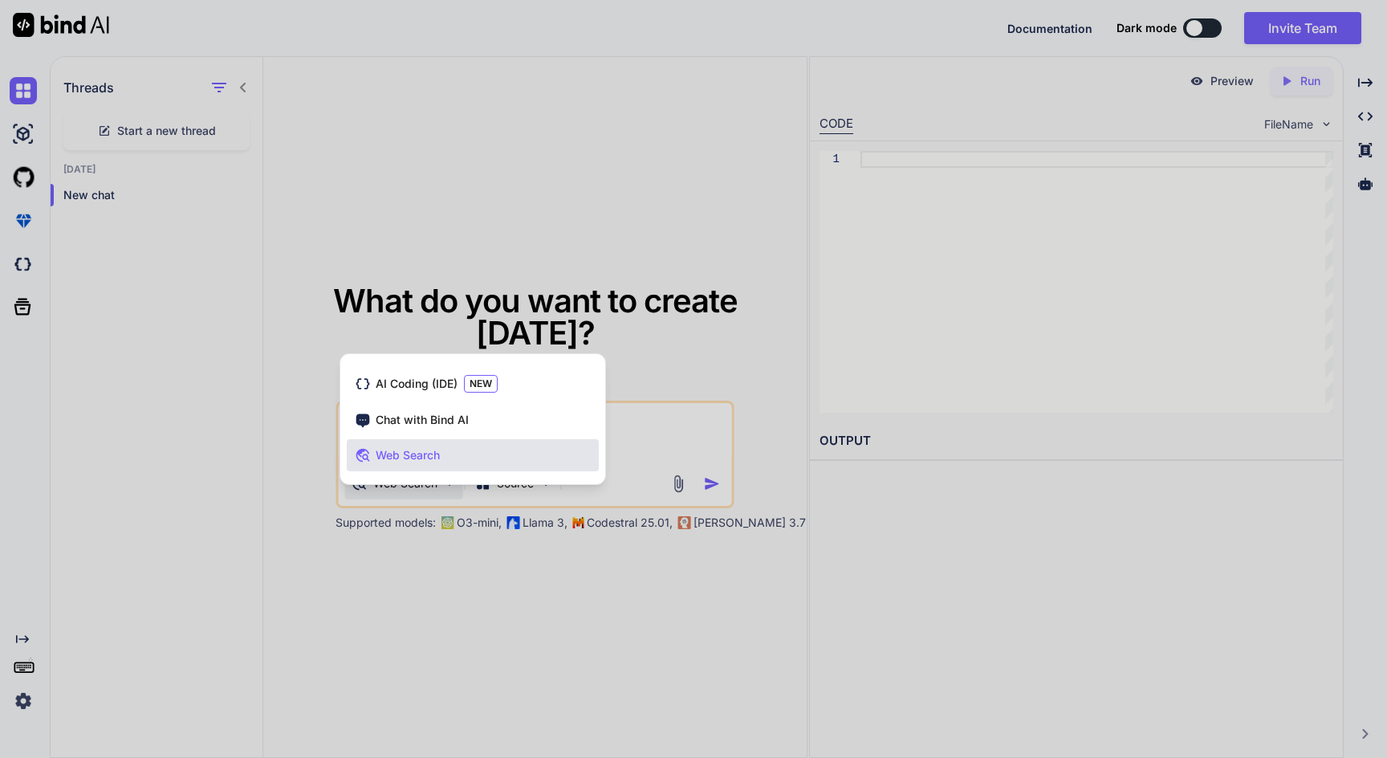
click at [309, 471] on div at bounding box center [693, 379] width 1387 height 758
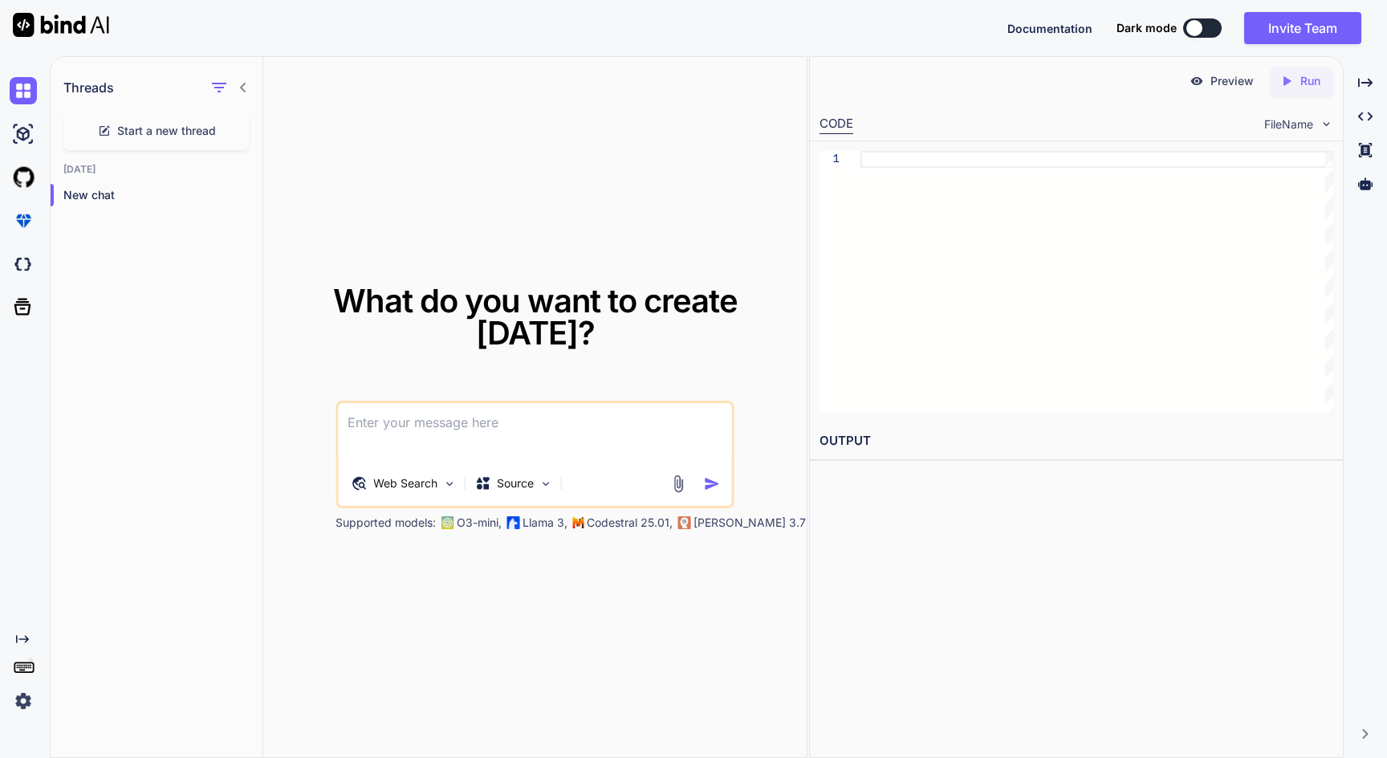
click at [389, 422] on textarea at bounding box center [535, 432] width 394 height 59
type textarea "erstelle eine website"
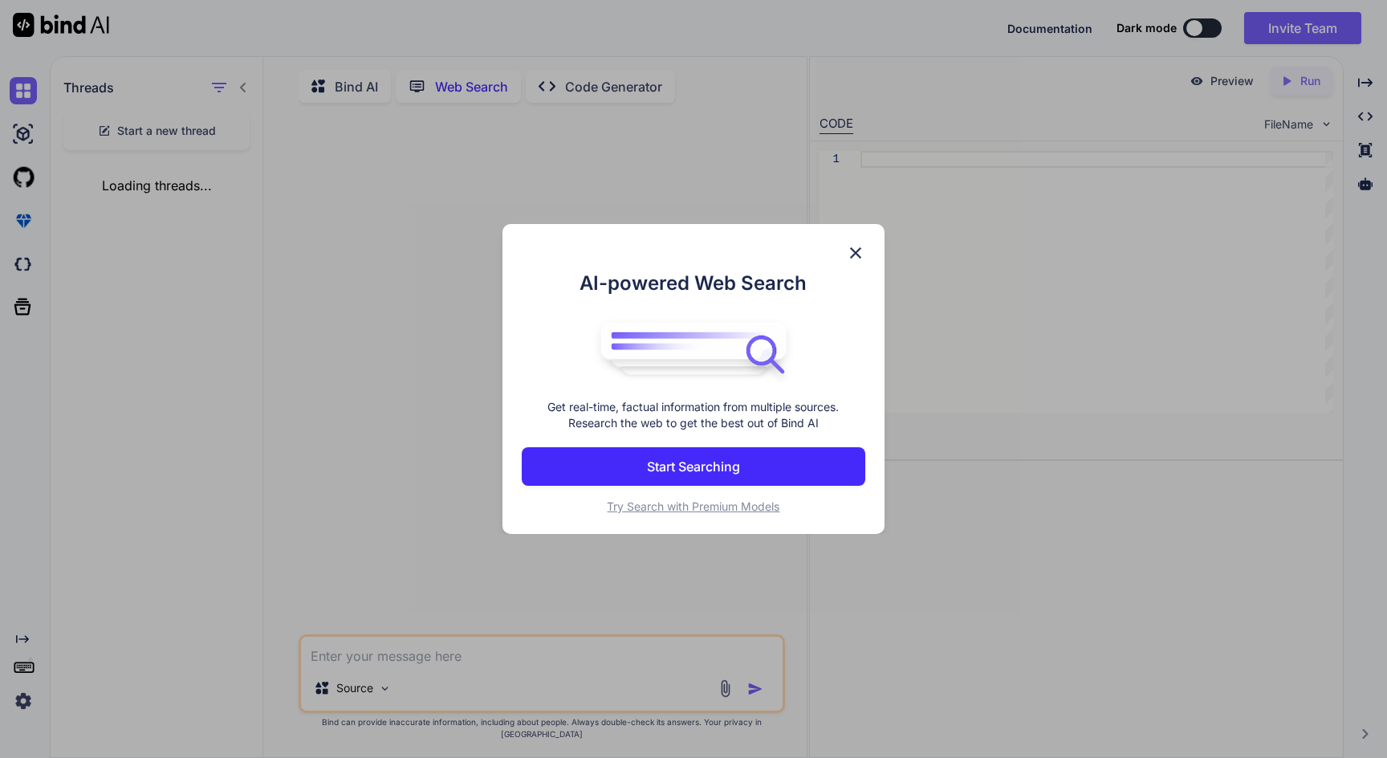
scroll to position [6, 0]
click at [635, 465] on button "Start Searching" at bounding box center [693, 466] width 343 height 39
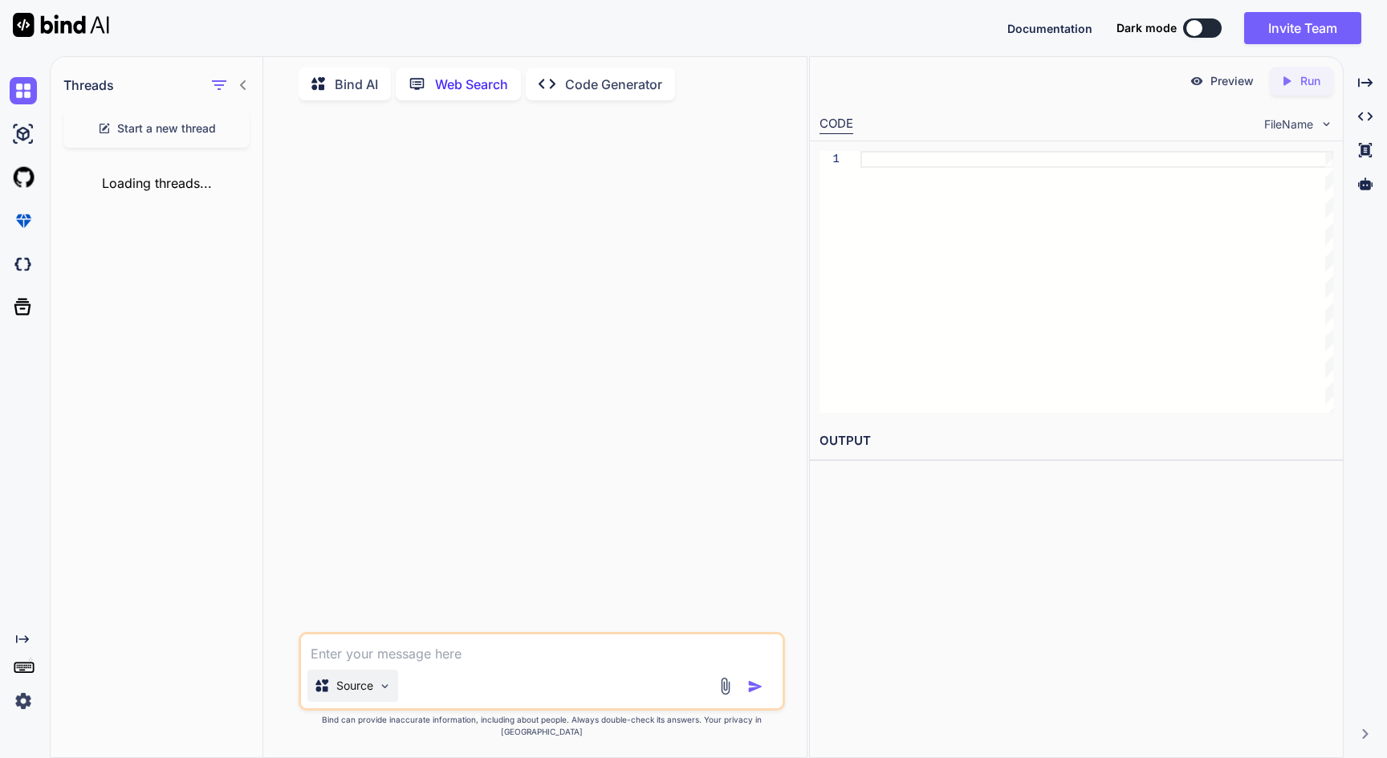
click at [360, 690] on p "Source" at bounding box center [354, 686] width 37 height 16
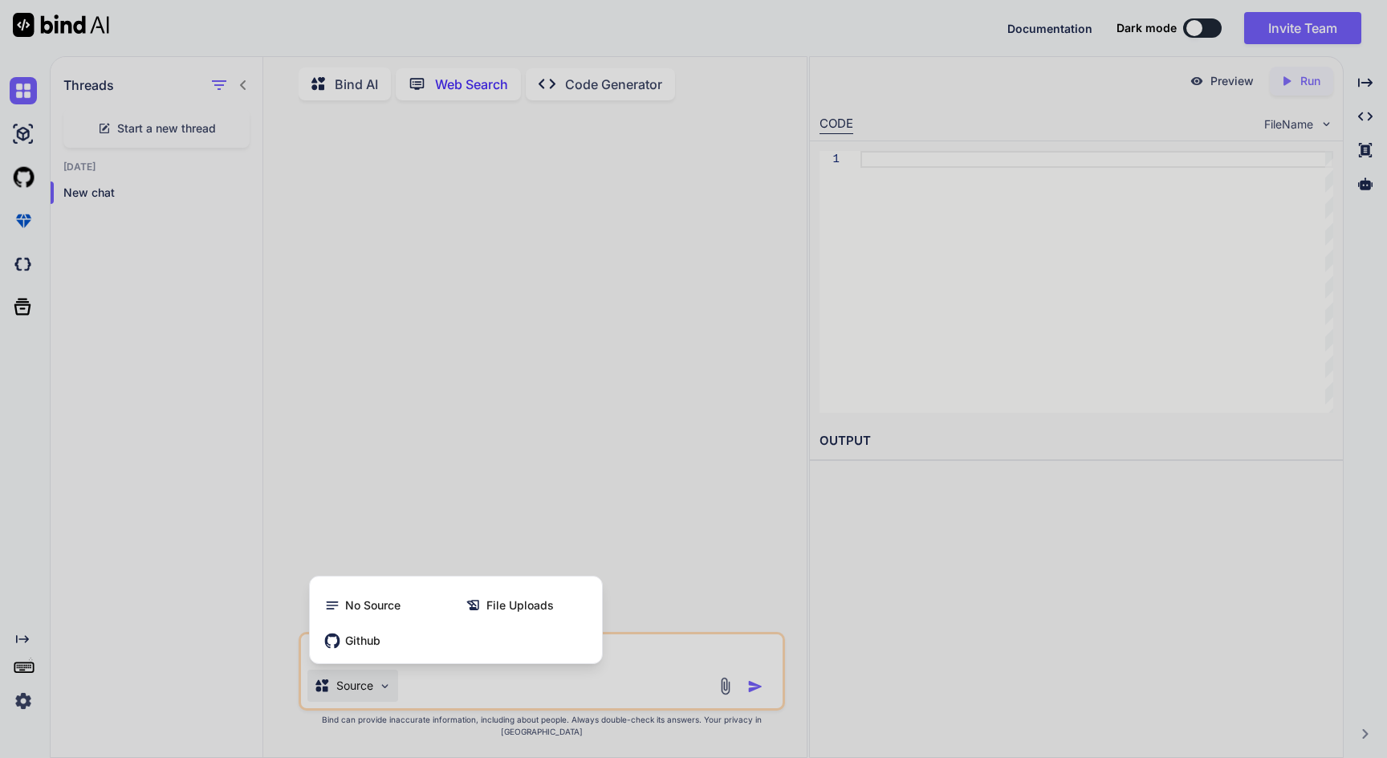
click at [358, 532] on div at bounding box center [693, 379] width 1387 height 758
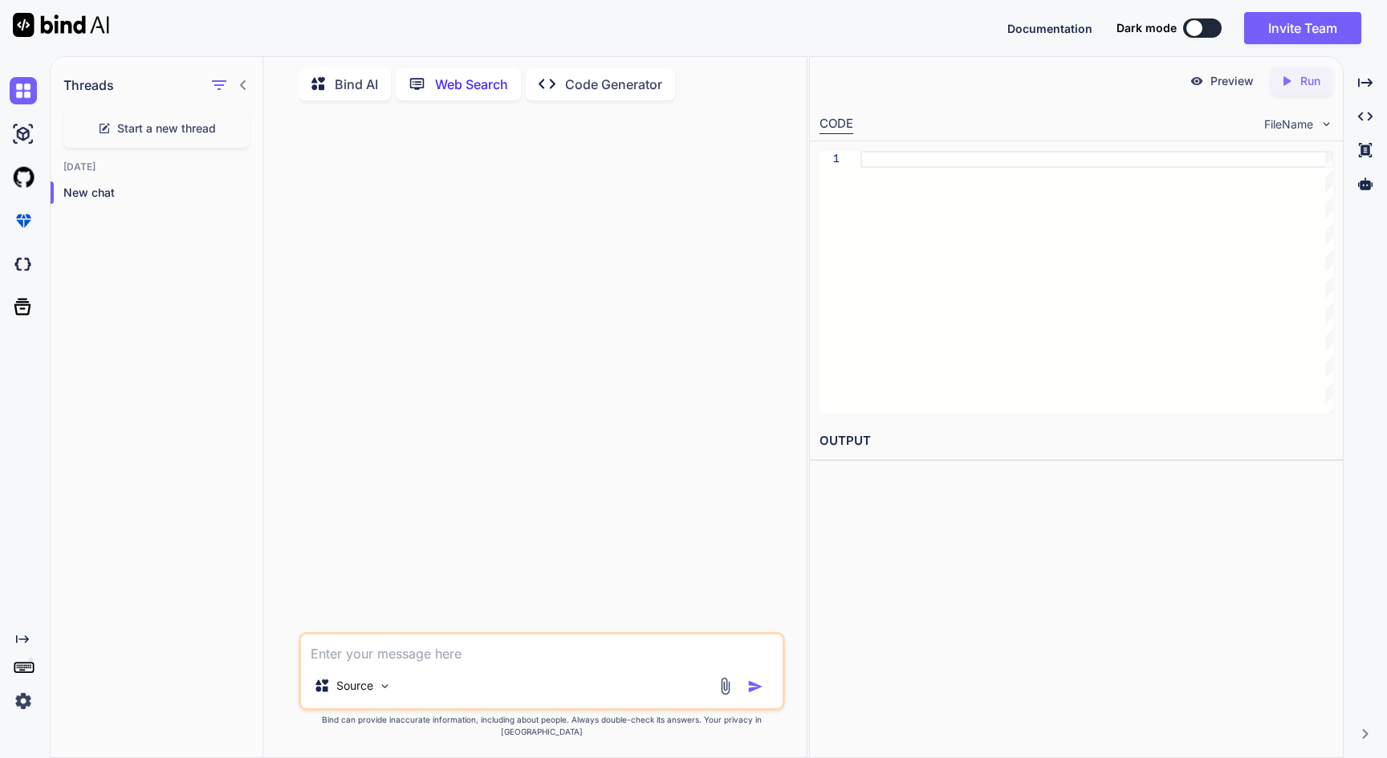
click at [362, 663] on textarea at bounding box center [542, 648] width 482 height 29
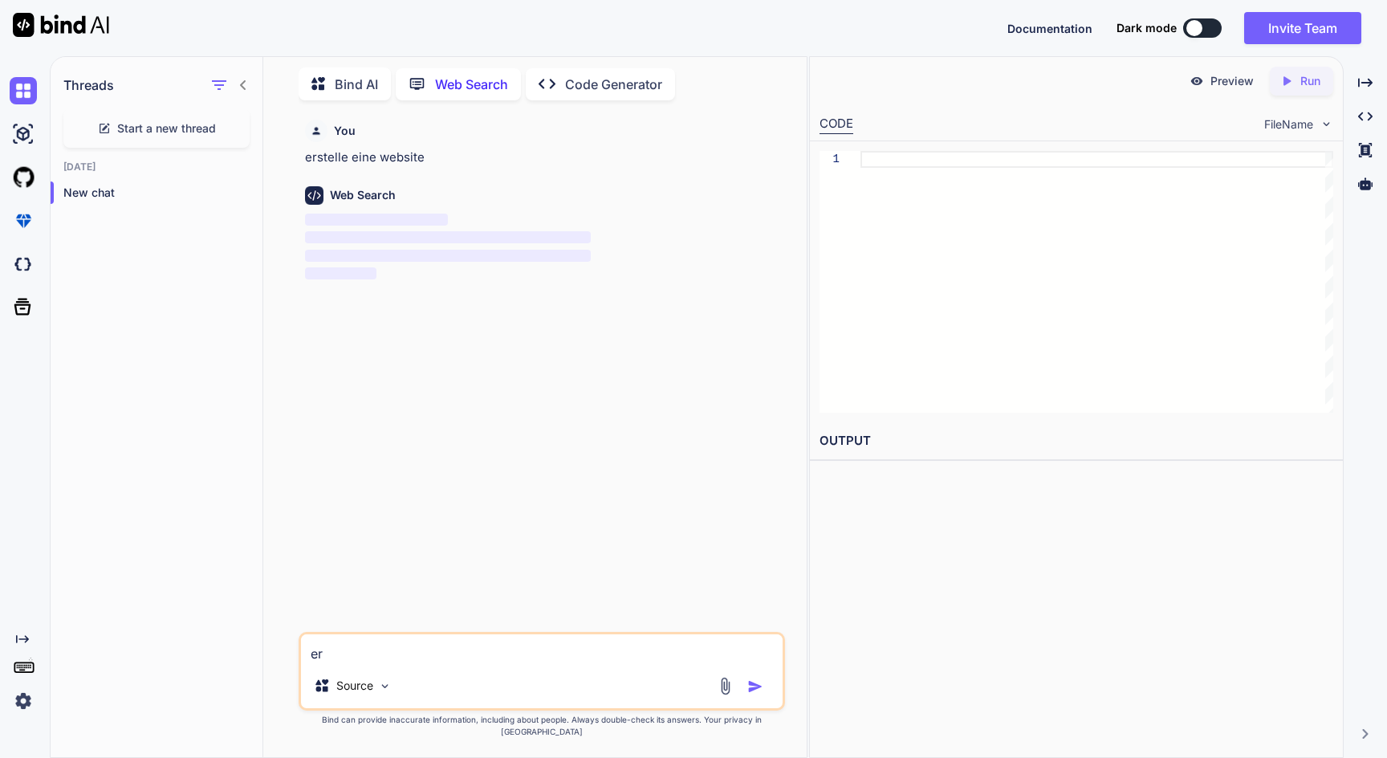
type textarea "e"
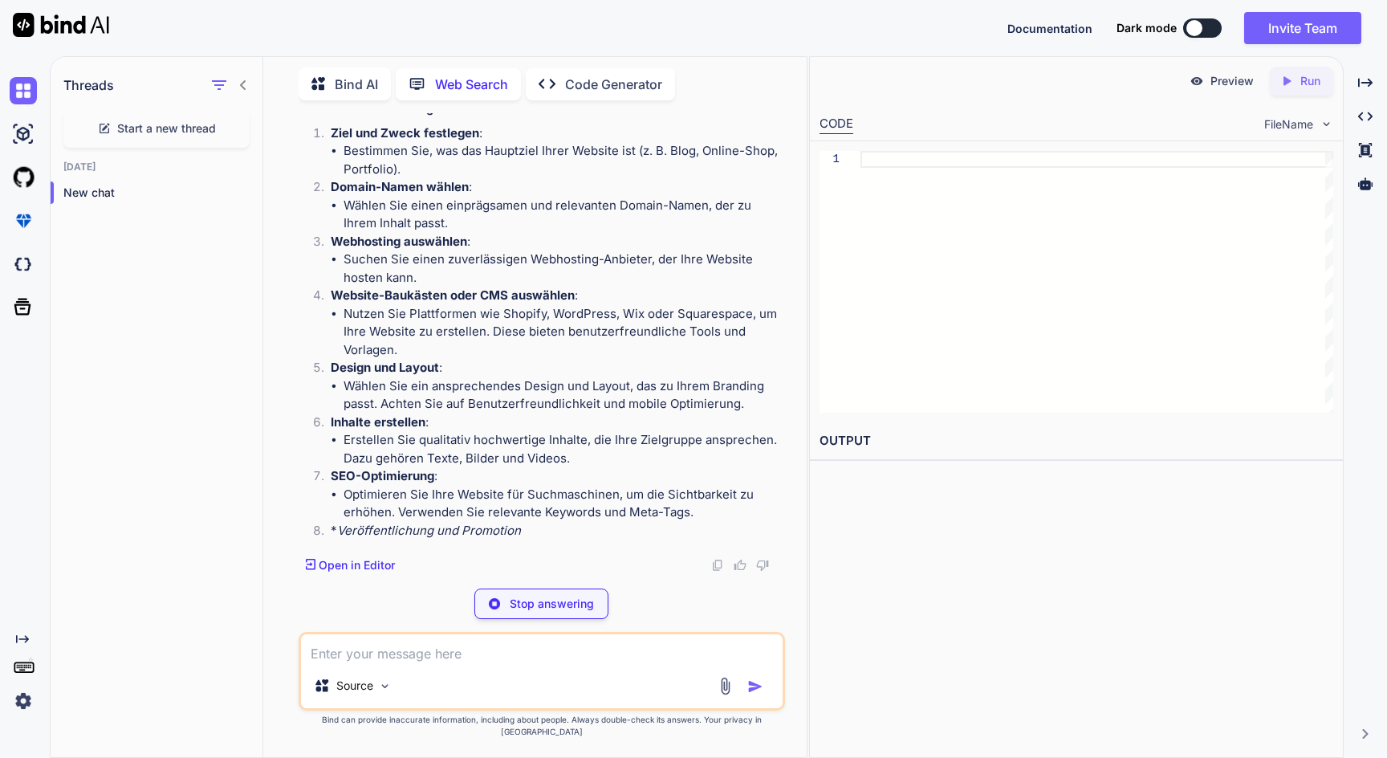
scroll to position [191, 0]
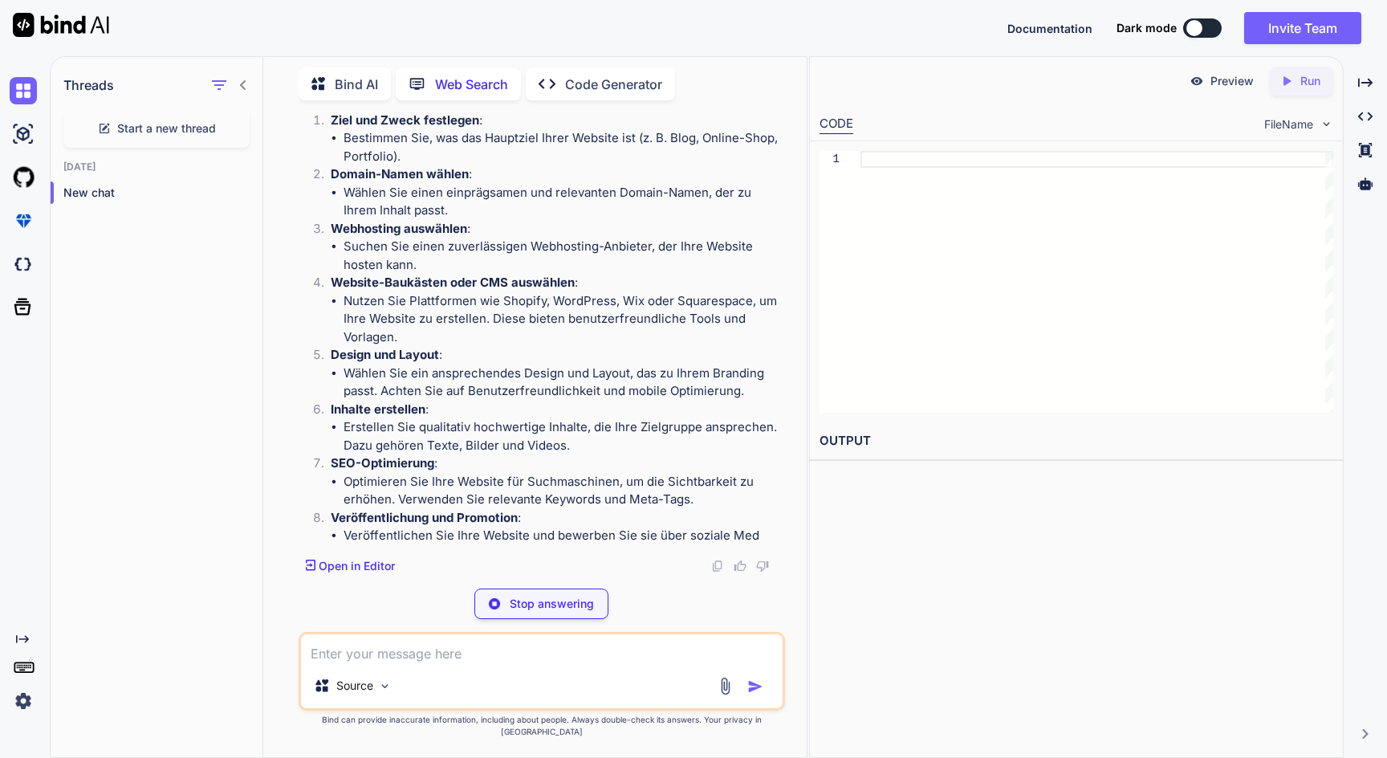
click at [569, 610] on p "Stop answering" at bounding box center [552, 604] width 84 height 16
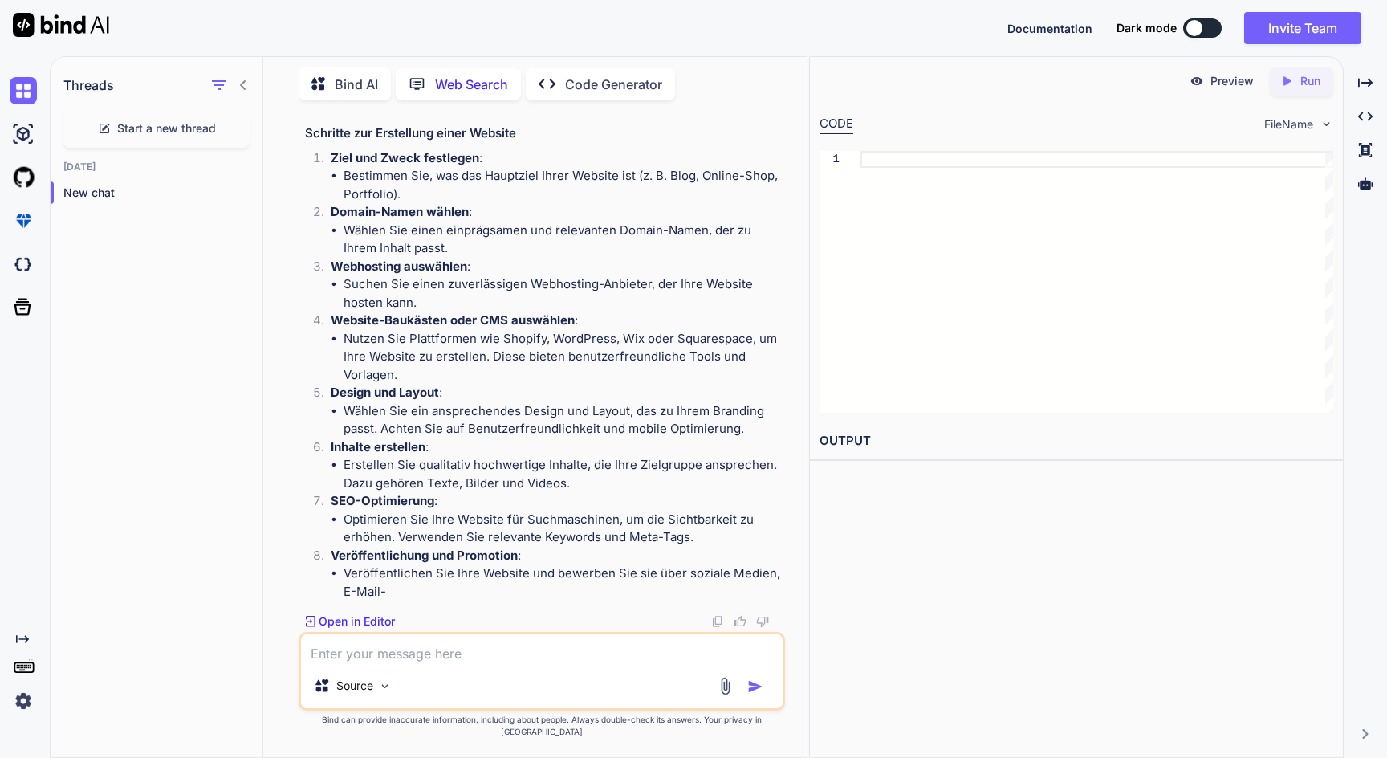
scroll to position [153, 0]
click at [362, 614] on p "Open in Editor" at bounding box center [357, 622] width 76 height 16
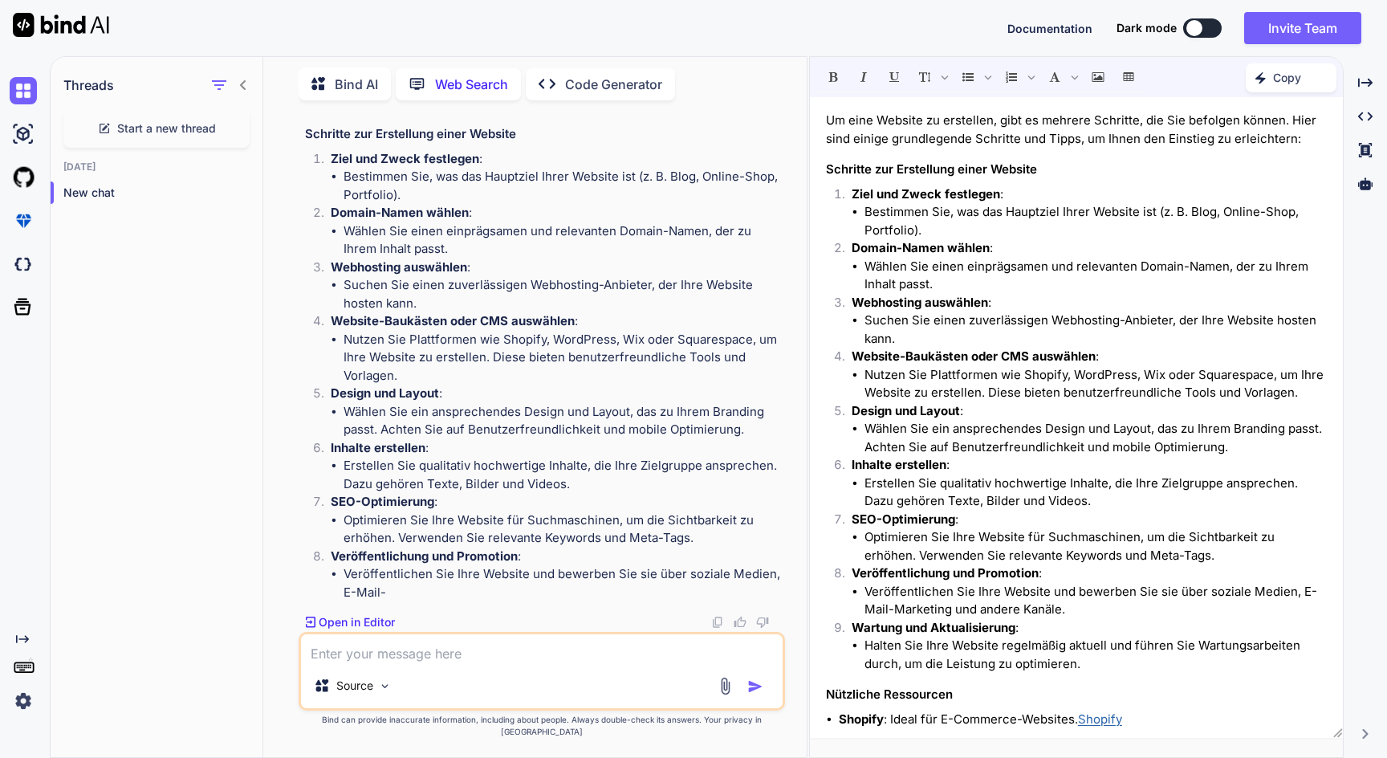
scroll to position [0, 0]
click at [581, 85] on p "Code Generator" at bounding box center [613, 84] width 97 height 19
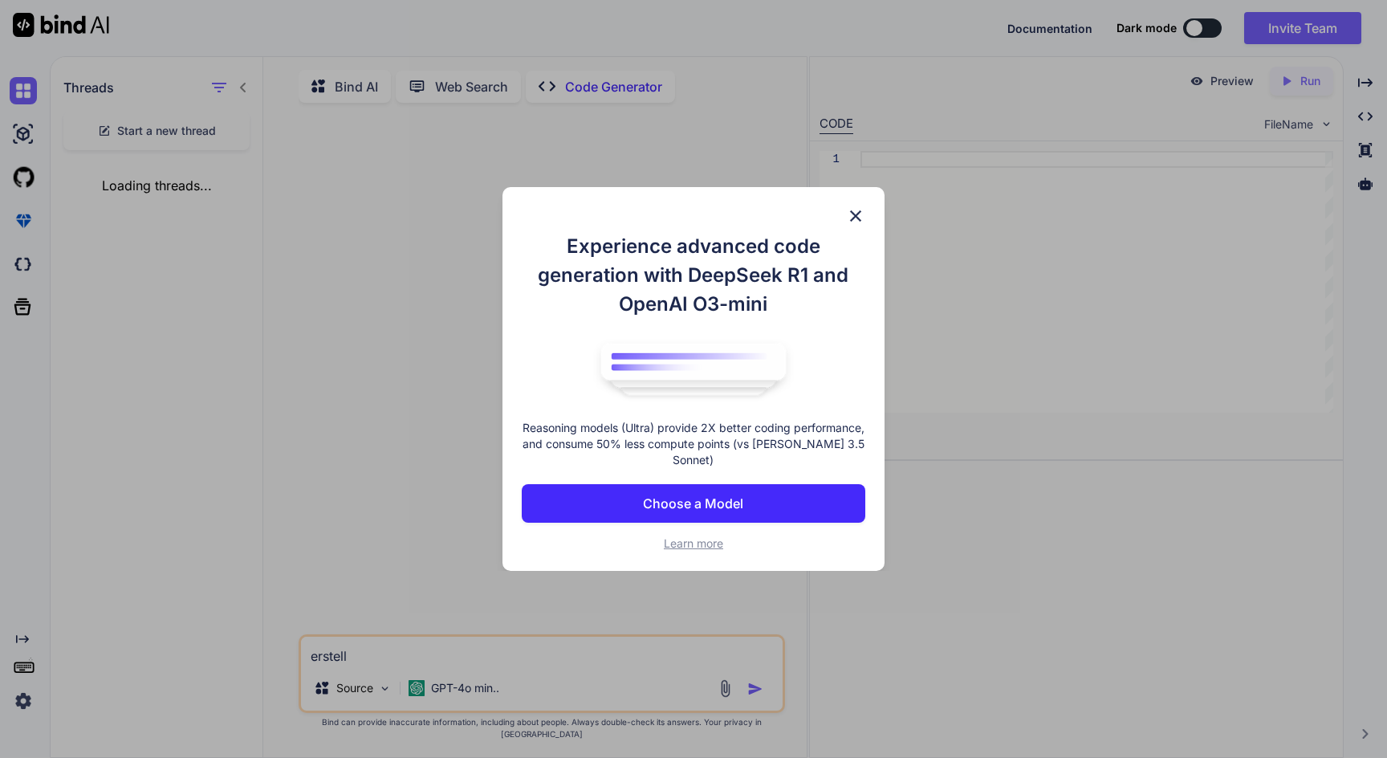
click at [848, 214] on img at bounding box center [855, 215] width 19 height 19
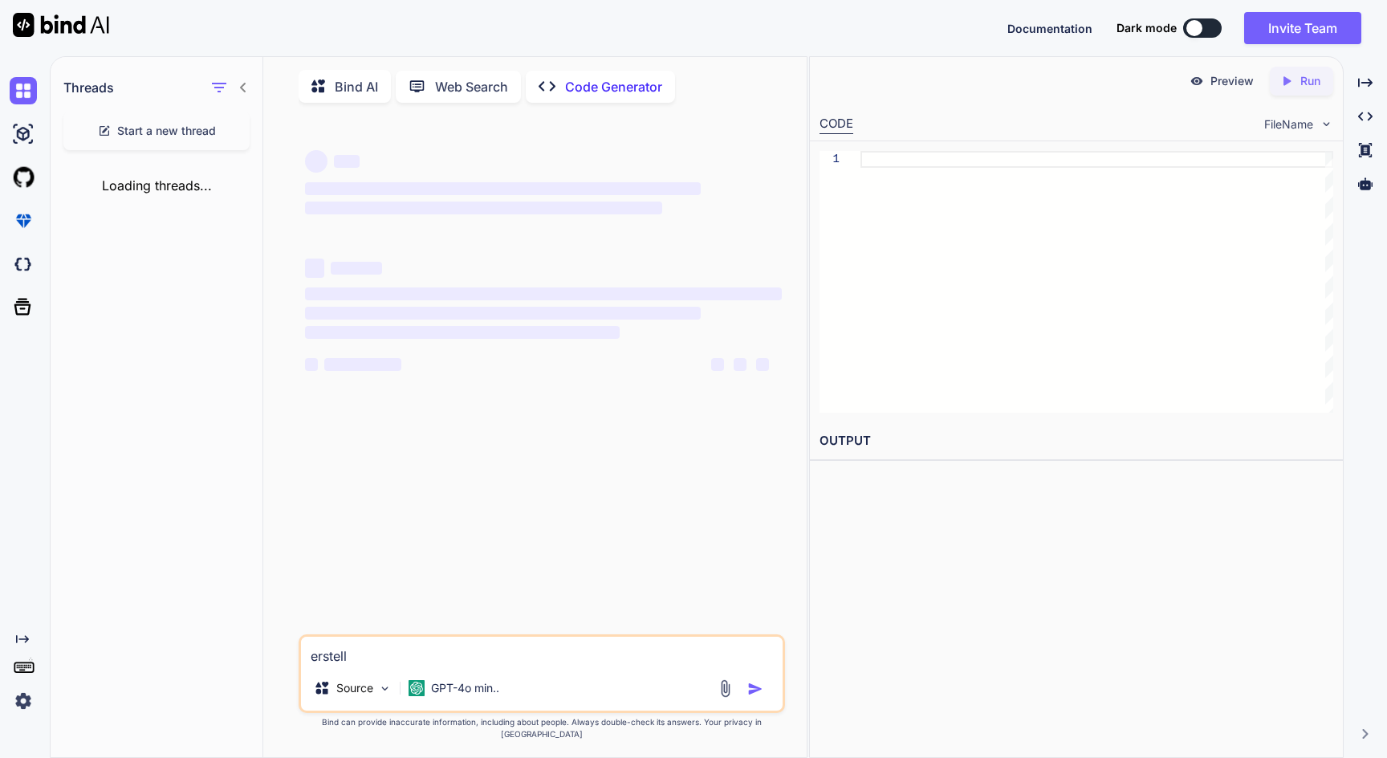
click at [340, 92] on p "Bind AI" at bounding box center [356, 86] width 43 height 19
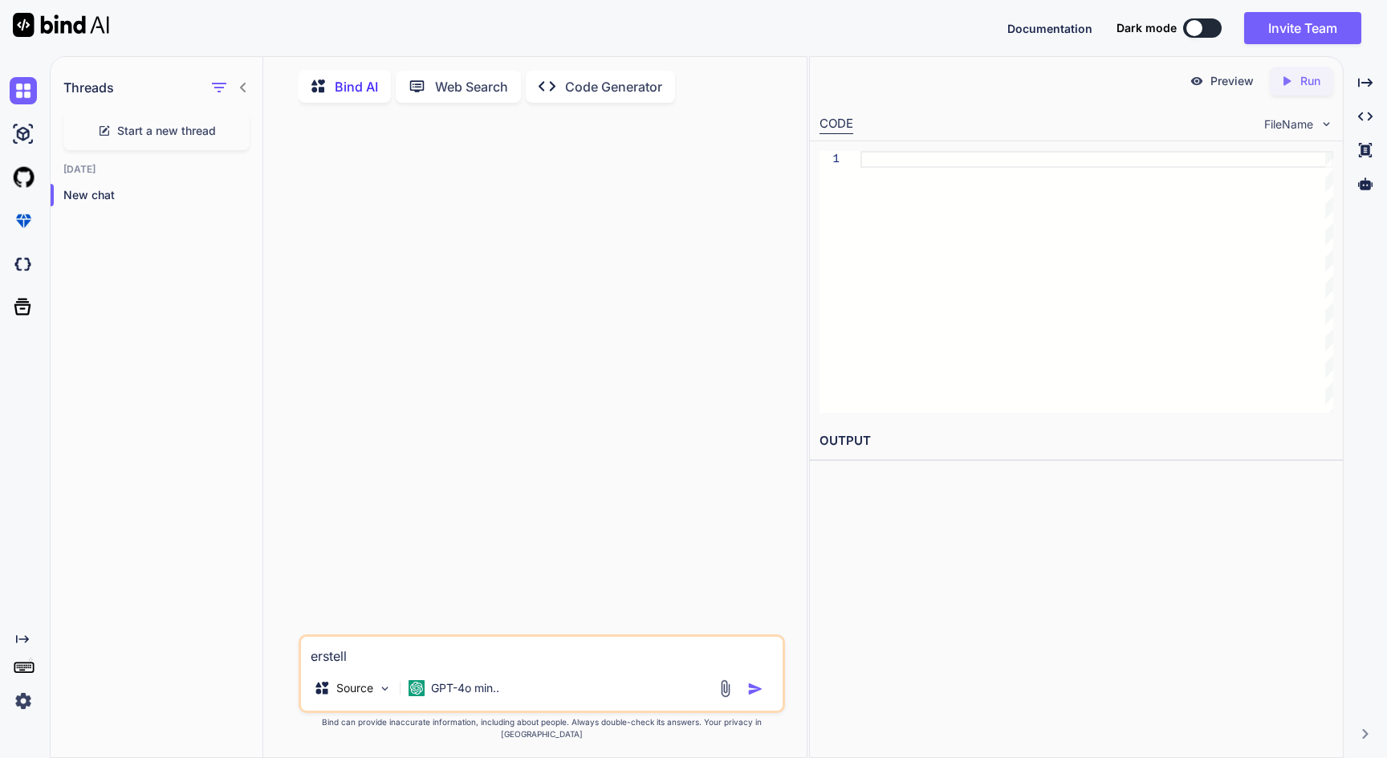
click at [377, 665] on textarea "erstell" at bounding box center [542, 651] width 482 height 29
type textarea "erstelle eine website"
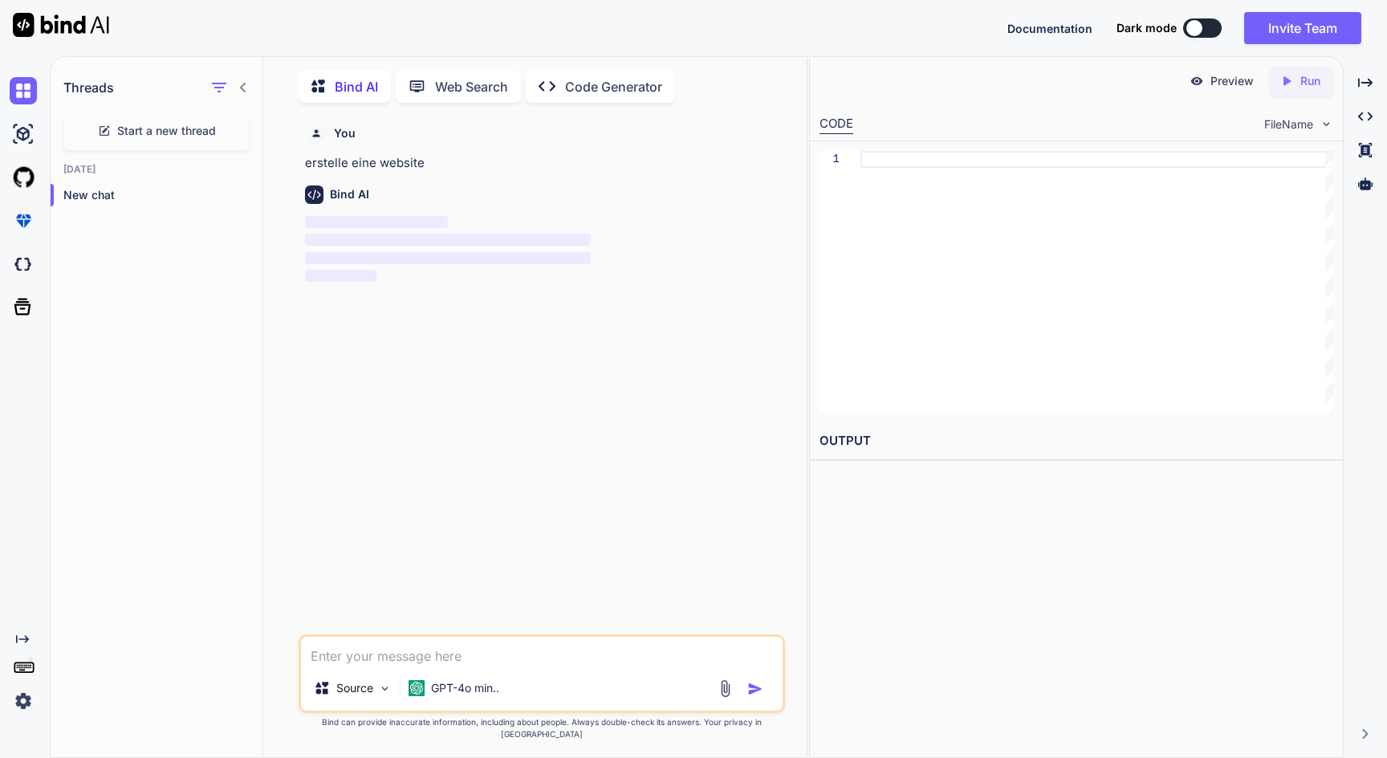
scroll to position [6, 0]
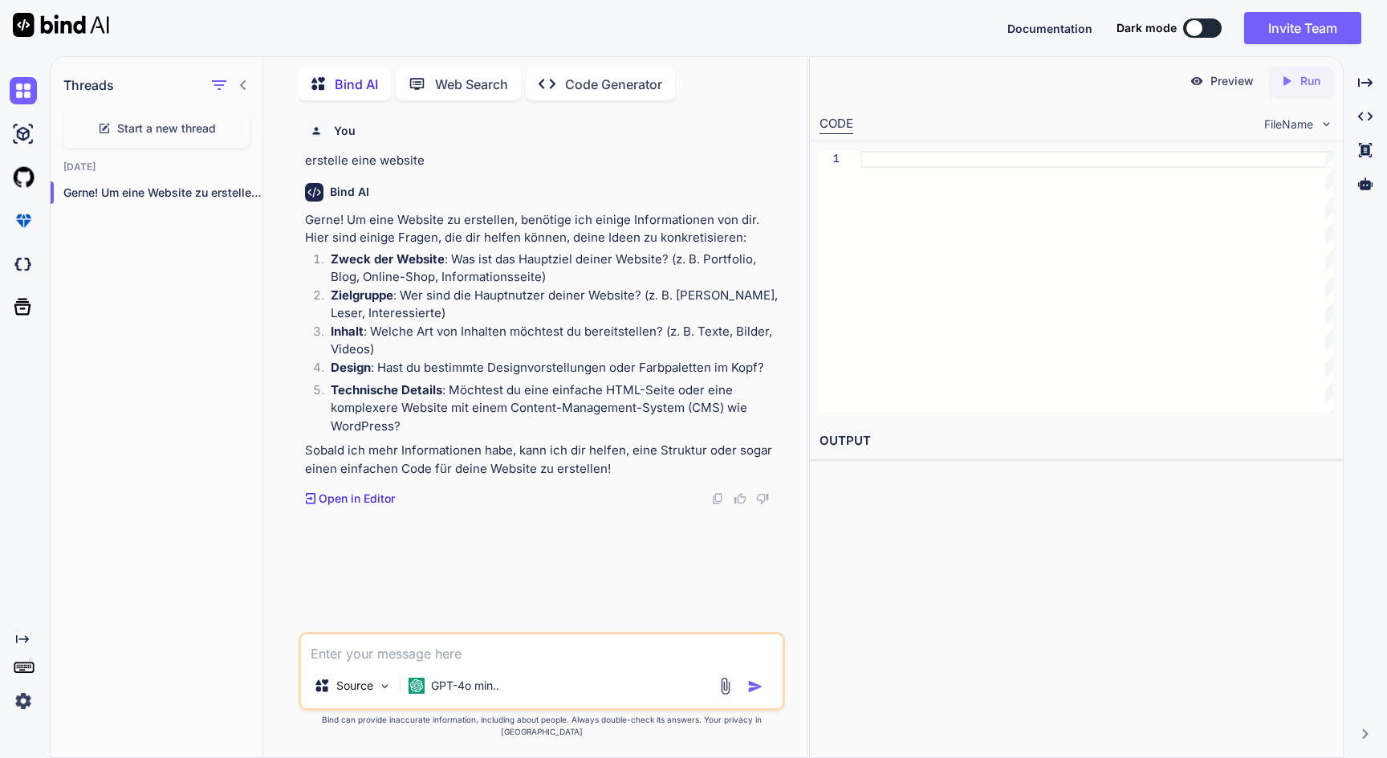
click at [193, 314] on div "Threads Start a new thread [DATE] Gerne! Um eine Website zu erstellen, ben..." at bounding box center [157, 406] width 213 height 702
click at [355, 663] on textarea at bounding box center [542, 648] width 482 height 29
type textarea "landingpage mit tollem header wie spline. wie [DOMAIN_NAME]"
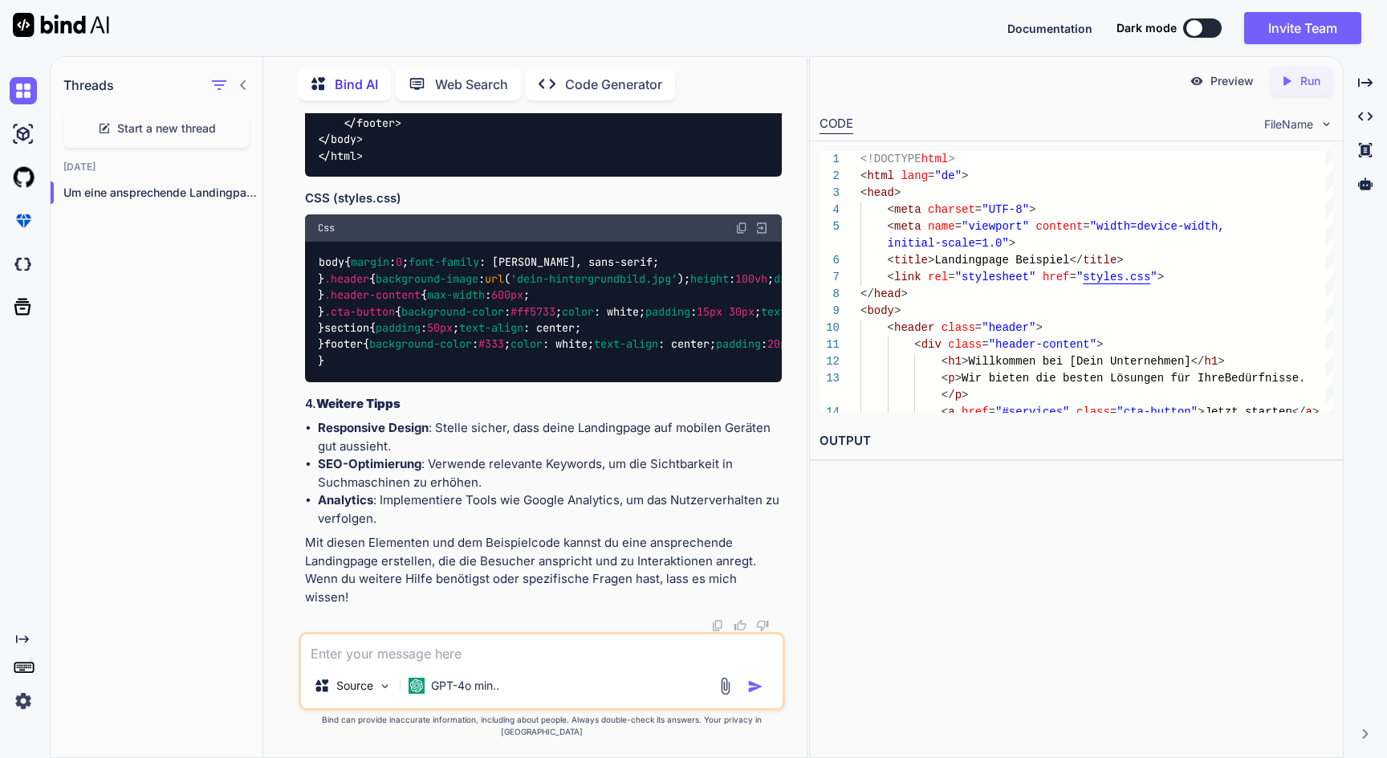
scroll to position [1837, 0]
click at [1221, 70] on div "Preview" at bounding box center [1222, 81] width 90 height 29
click at [1221, 83] on p "Preview" at bounding box center [1232, 81] width 43 height 16
click at [1186, 163] on div "<!DOCTYPE html >" at bounding box center [1097, 159] width 473 height 17
click at [1203, 79] on img at bounding box center [1197, 81] width 14 height 14
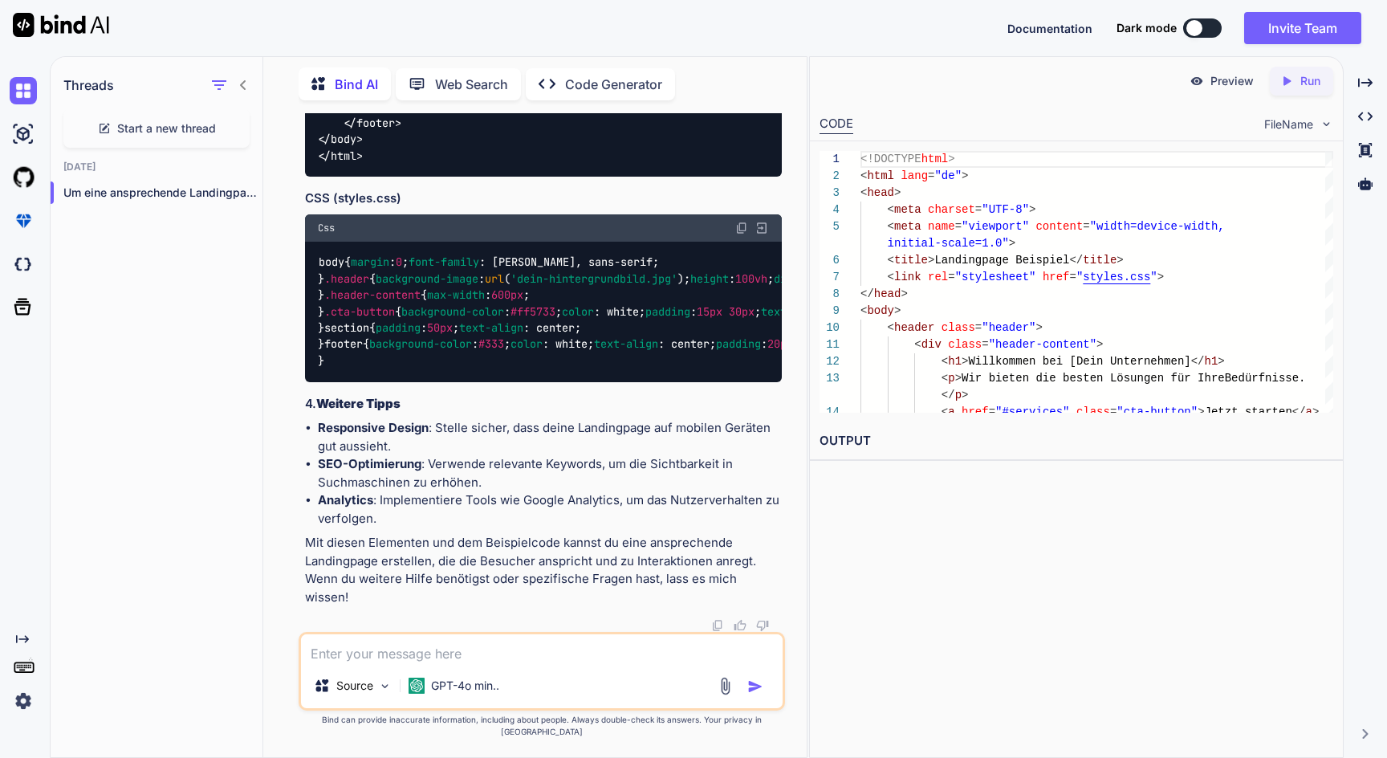
click at [1296, 74] on icon "Created with Pixso." at bounding box center [1290, 81] width 21 height 14
click at [1226, 86] on p "Preview" at bounding box center [1232, 81] width 43 height 16
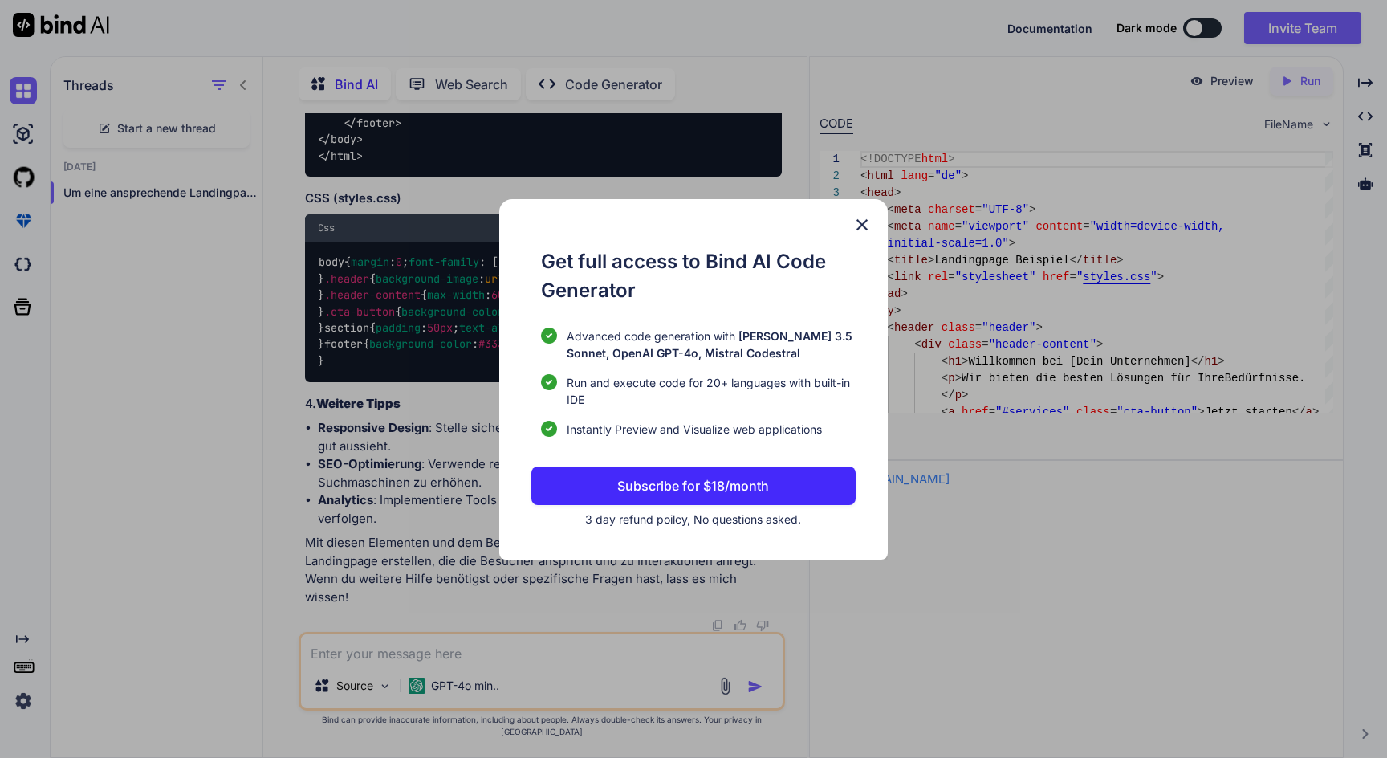
click at [865, 223] on img at bounding box center [862, 224] width 19 height 19
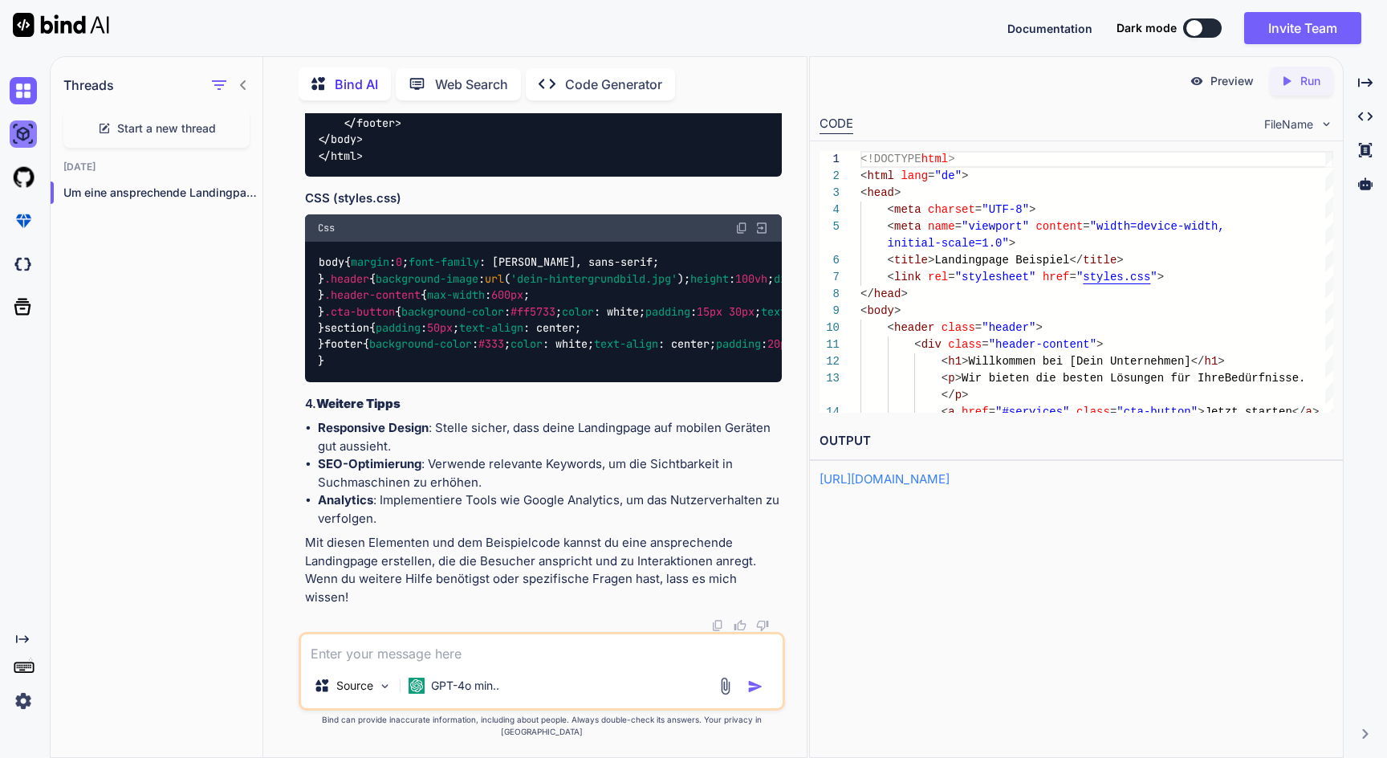
click at [22, 138] on img at bounding box center [23, 133] width 27 height 27
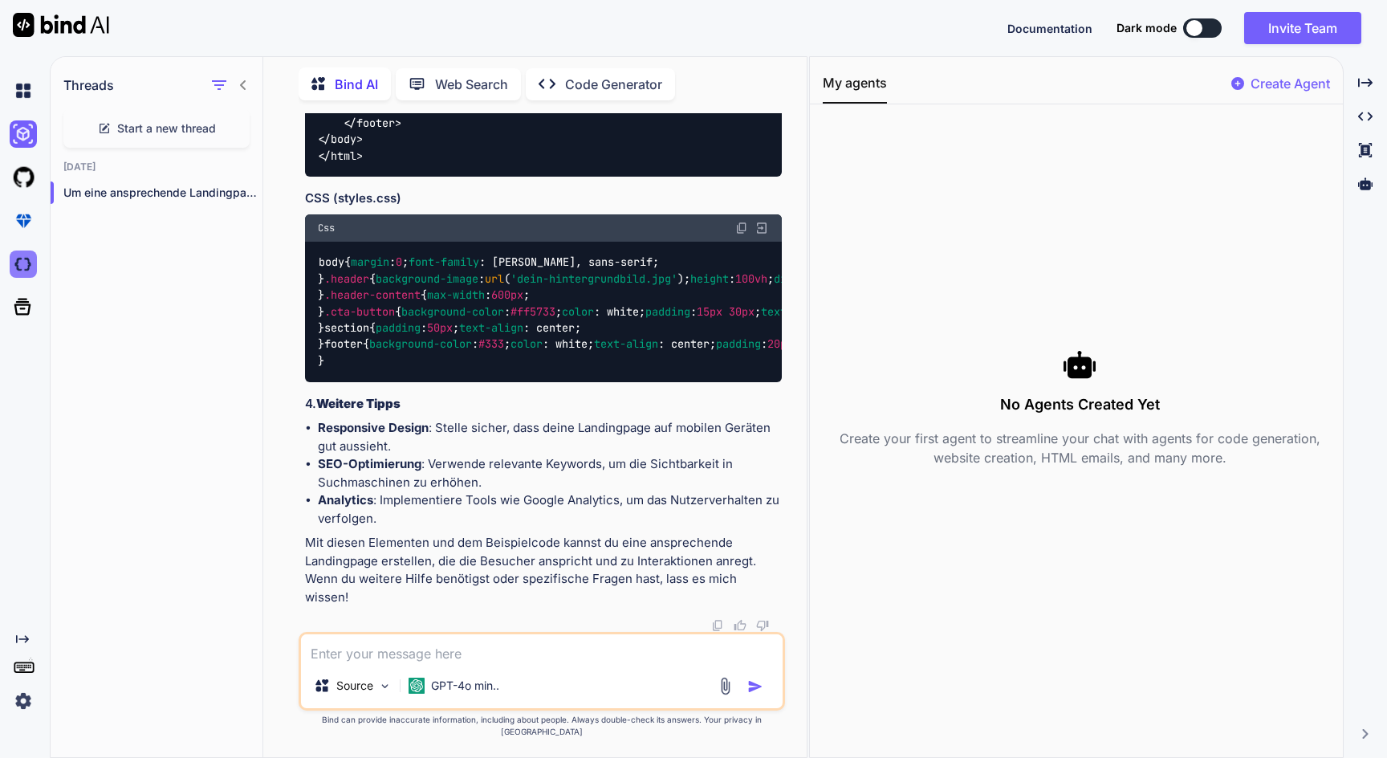
click at [21, 258] on img at bounding box center [23, 263] width 27 height 27
click at [14, 307] on icon at bounding box center [22, 306] width 22 height 22
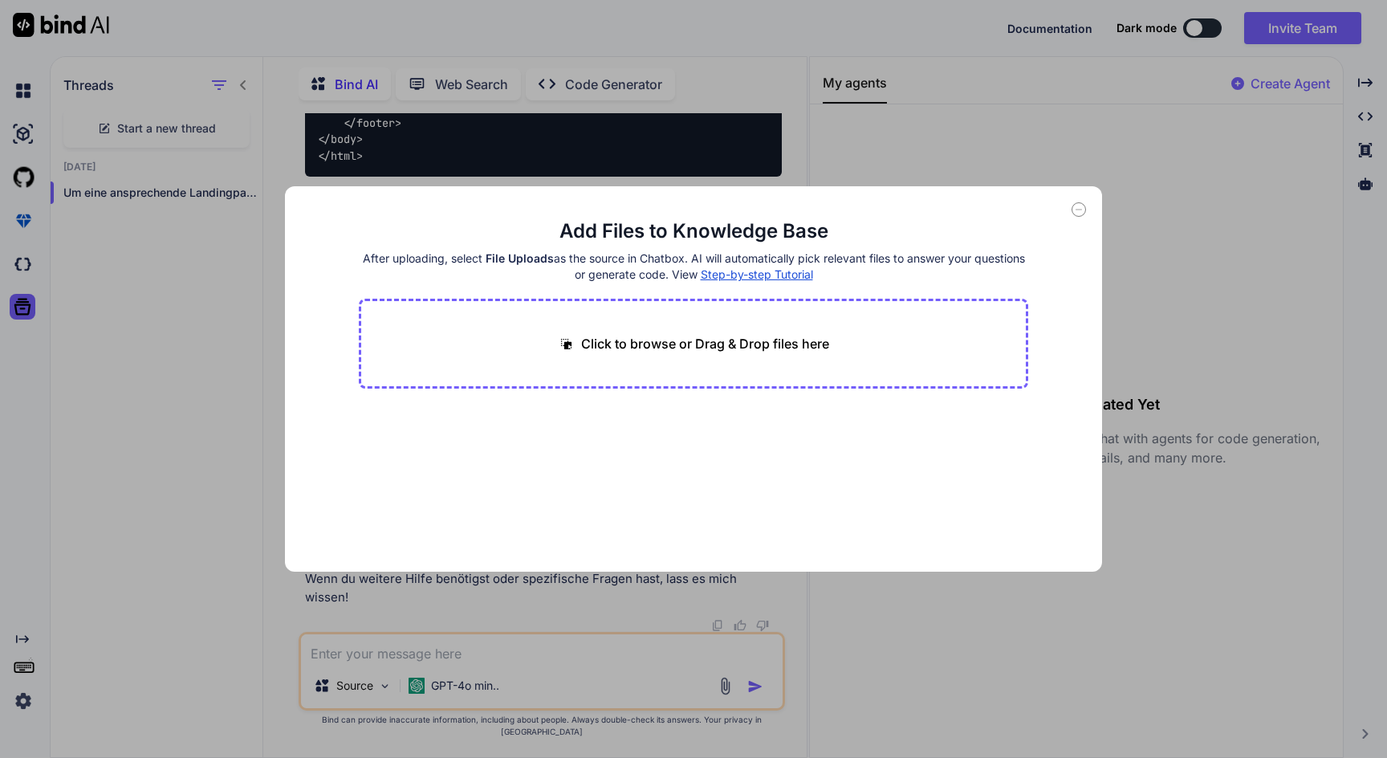
click at [254, 300] on div "Add Files to Knowledge Base After uploading, select File Uploads as the source …" at bounding box center [693, 379] width 1387 height 758
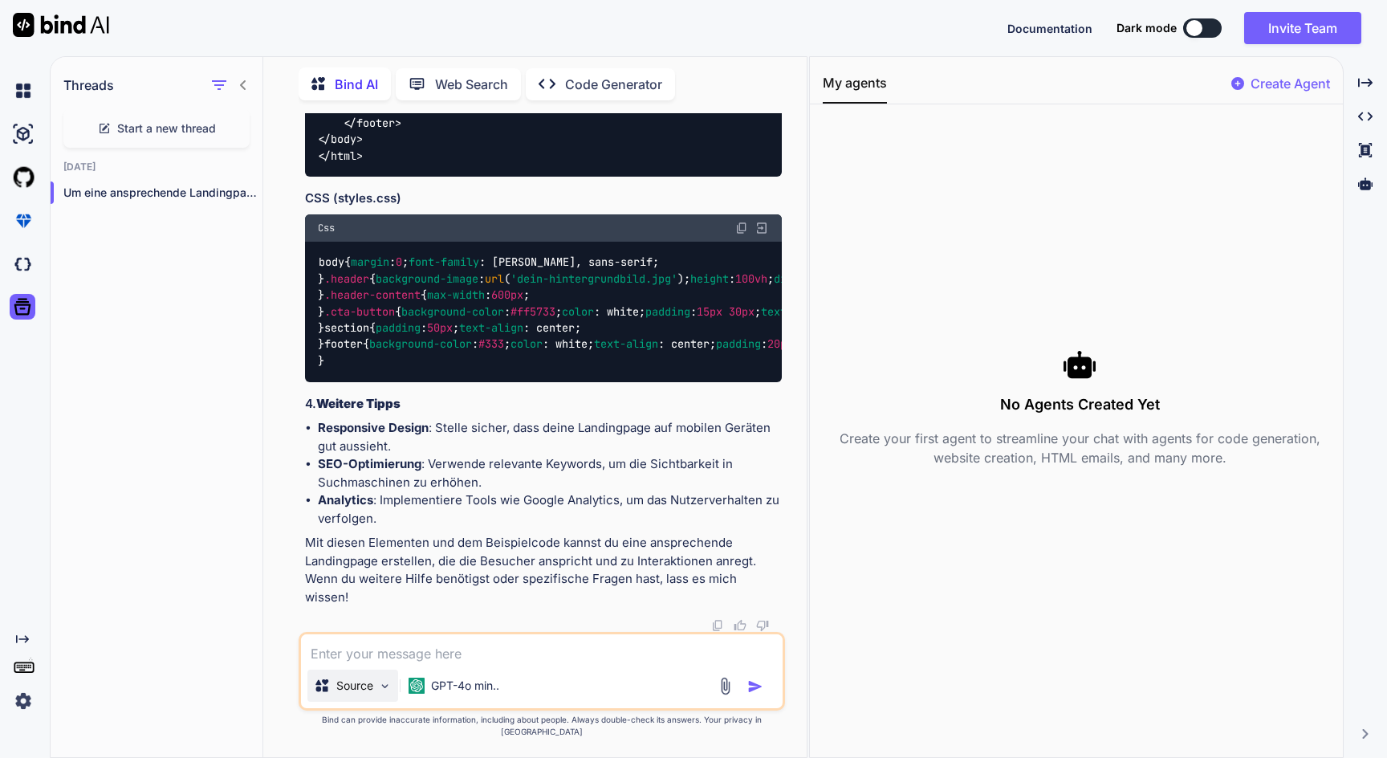
click at [377, 702] on div "Source" at bounding box center [352, 685] width 91 height 32
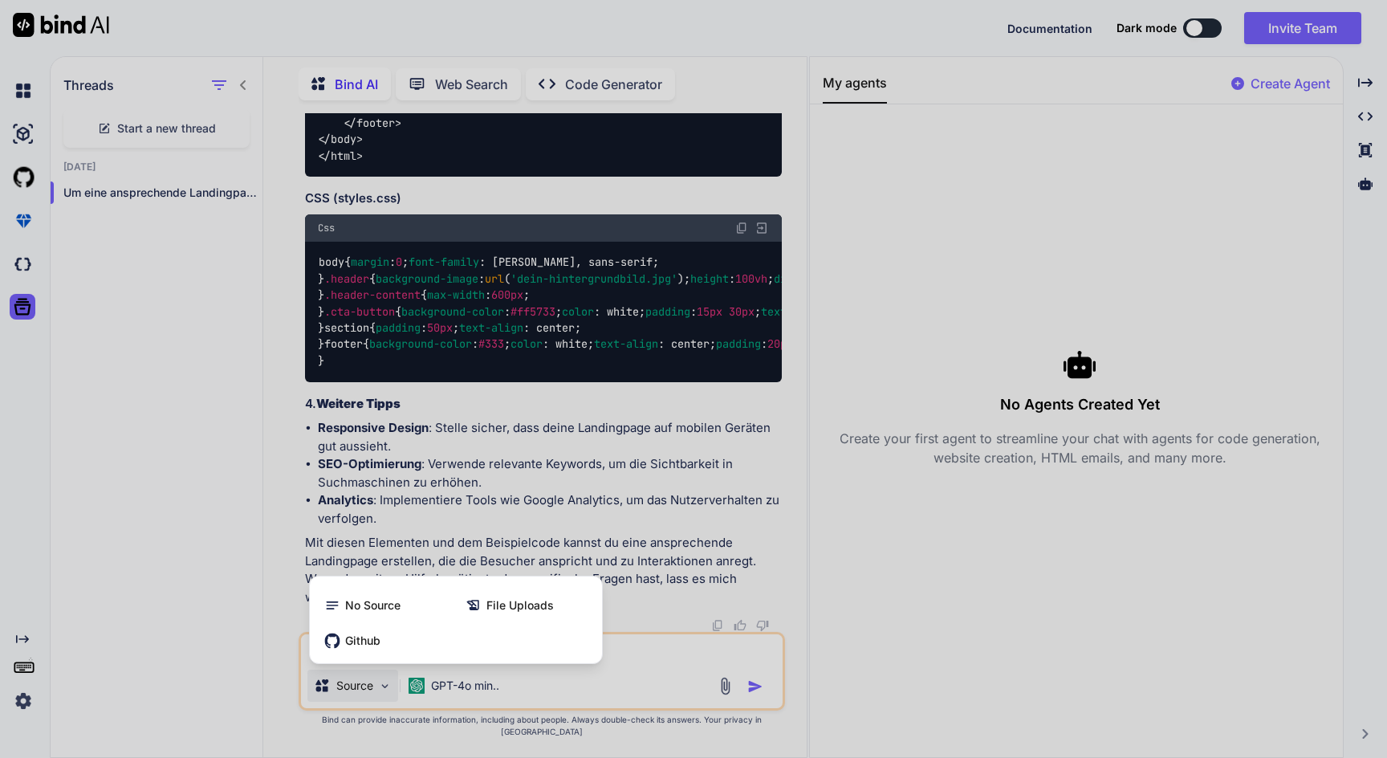
click at [334, 572] on div at bounding box center [693, 379] width 1387 height 758
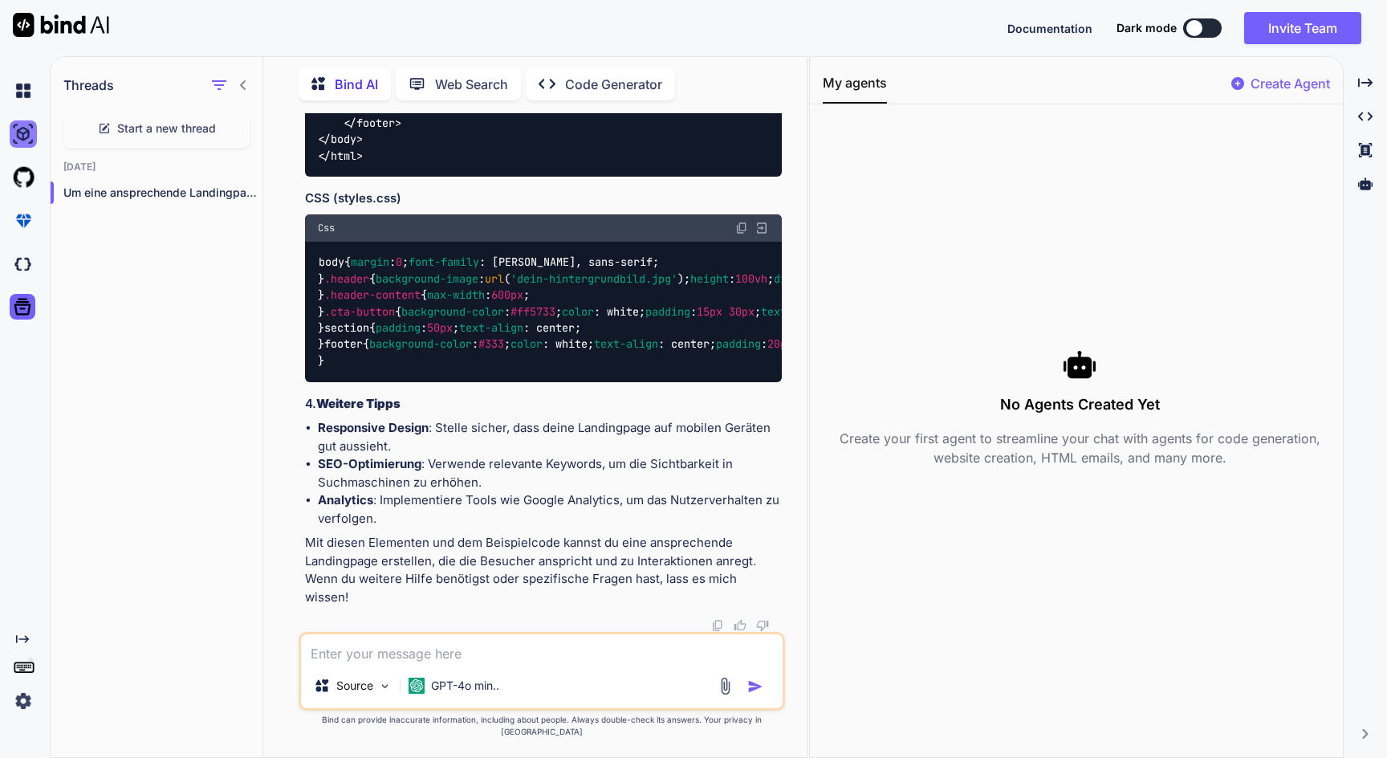
click at [17, 132] on img at bounding box center [23, 133] width 27 height 27
click at [501, 87] on p "Web Search" at bounding box center [471, 84] width 73 height 19
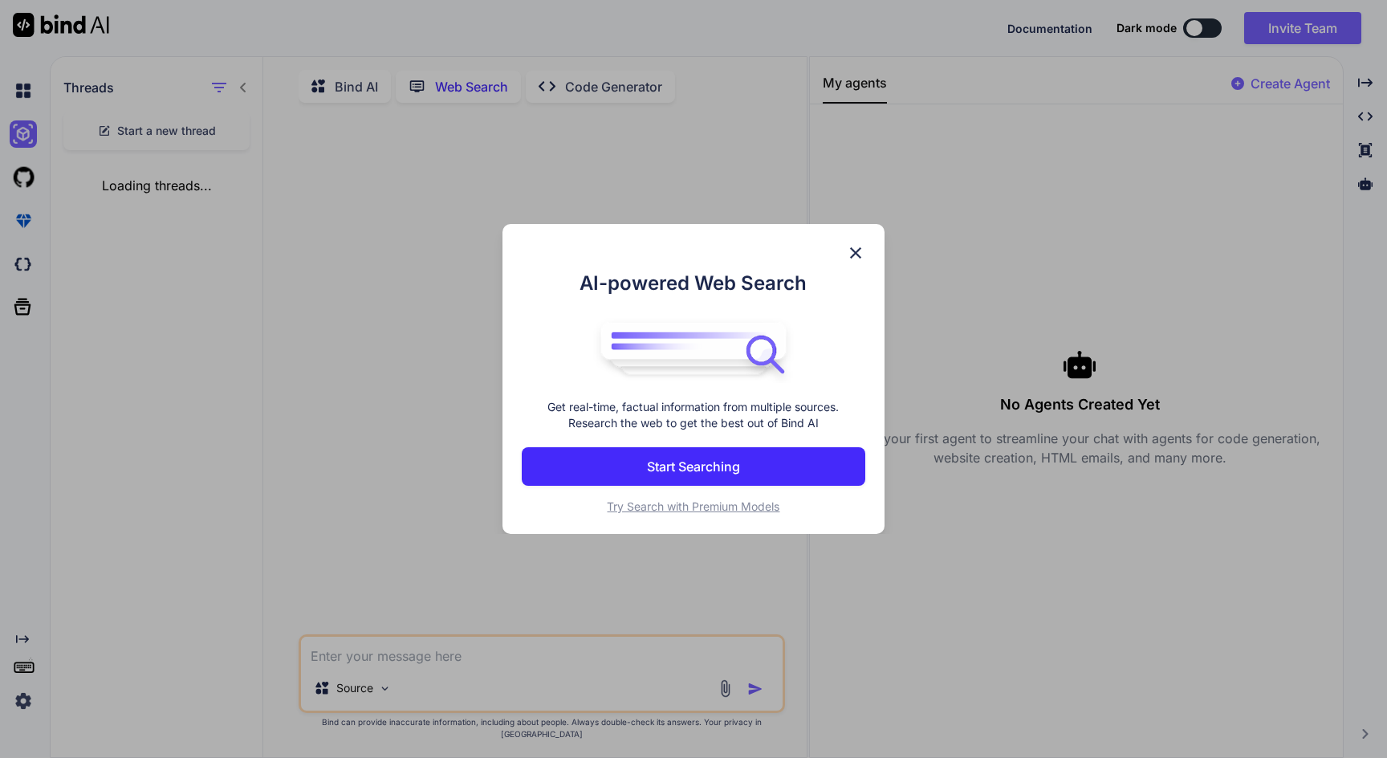
scroll to position [6, 0]
click at [557, 87] on div "AI-powered Web Search Get real-time, factual information from multiple sources.…" at bounding box center [693, 379] width 1387 height 758
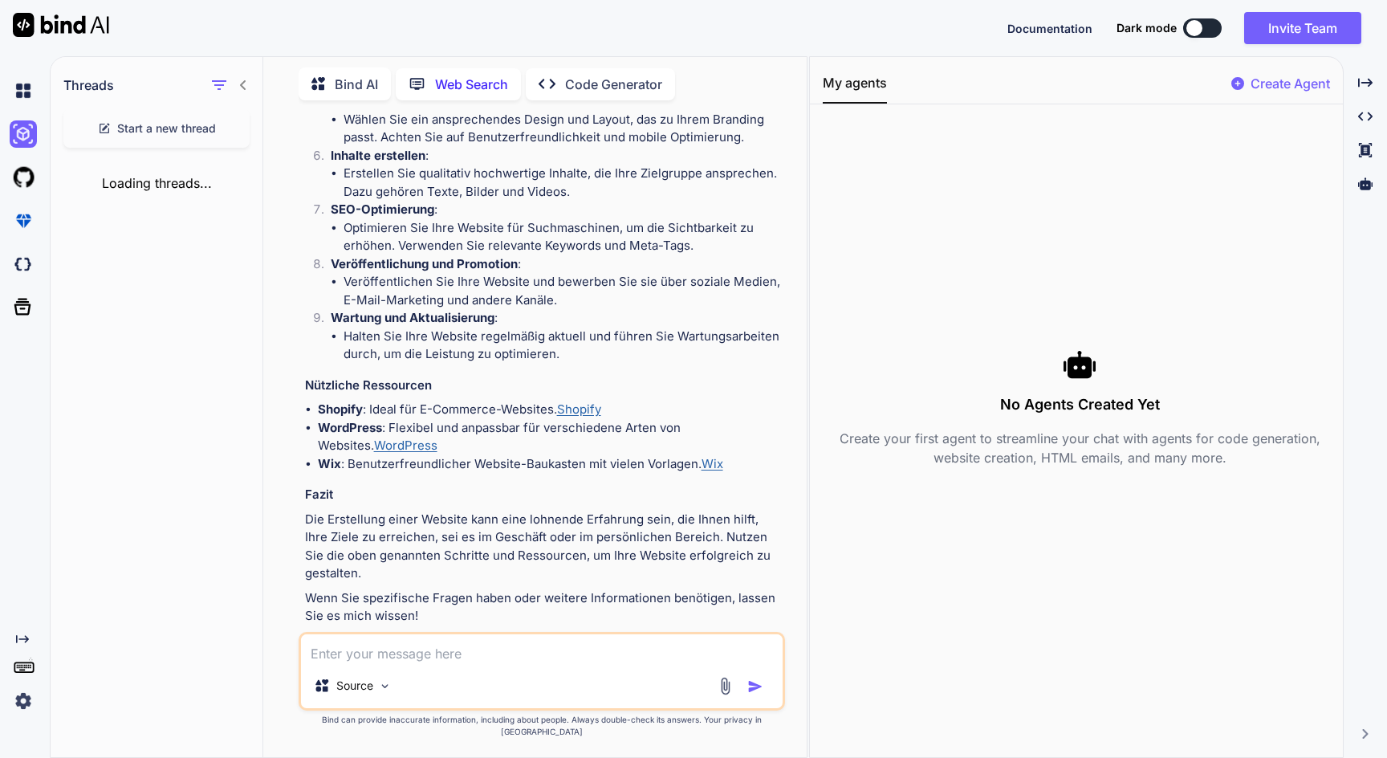
click at [557, 87] on icon "Created with Pixso." at bounding box center [552, 83] width 26 height 17
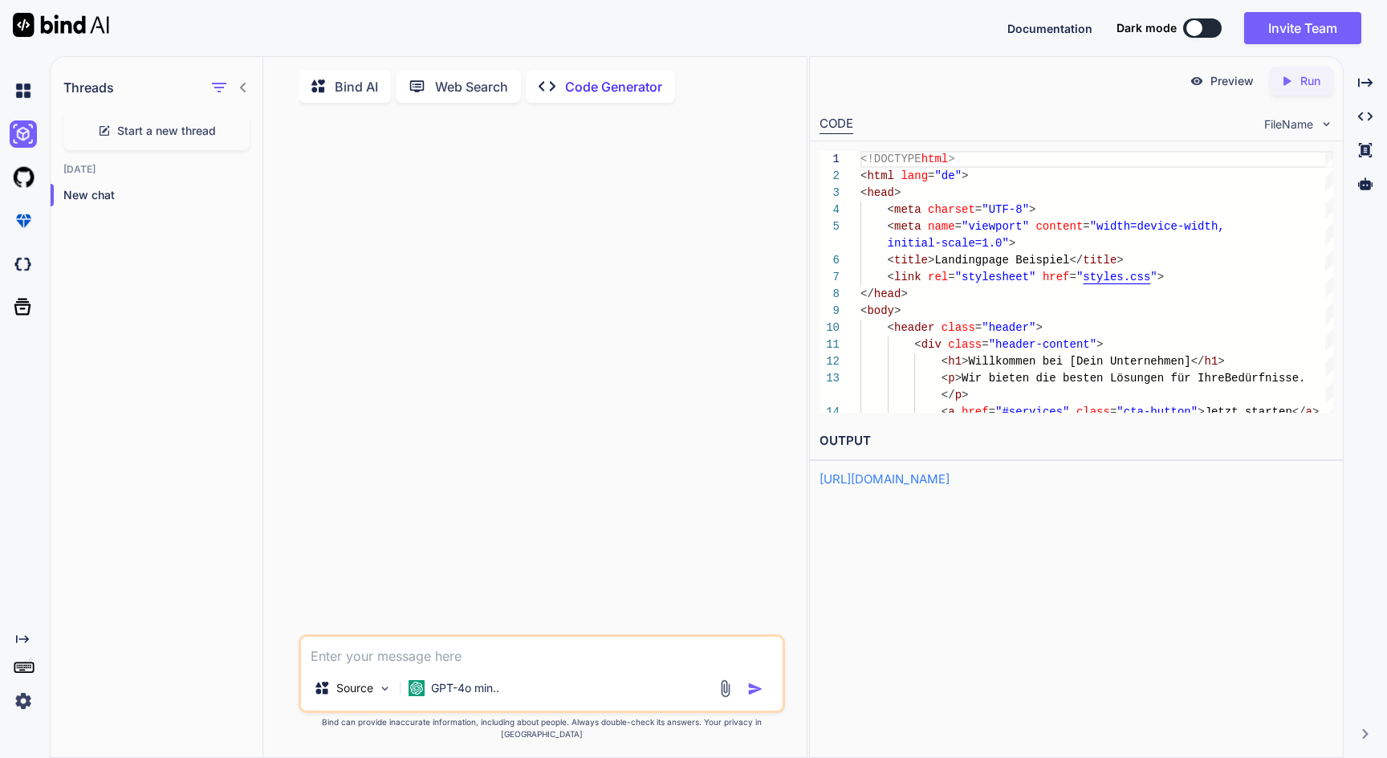
click at [563, 95] on div "Created with Pixso. Code Generator" at bounding box center [600, 87] width 149 height 32
click at [357, 696] on p "Source" at bounding box center [354, 688] width 37 height 16
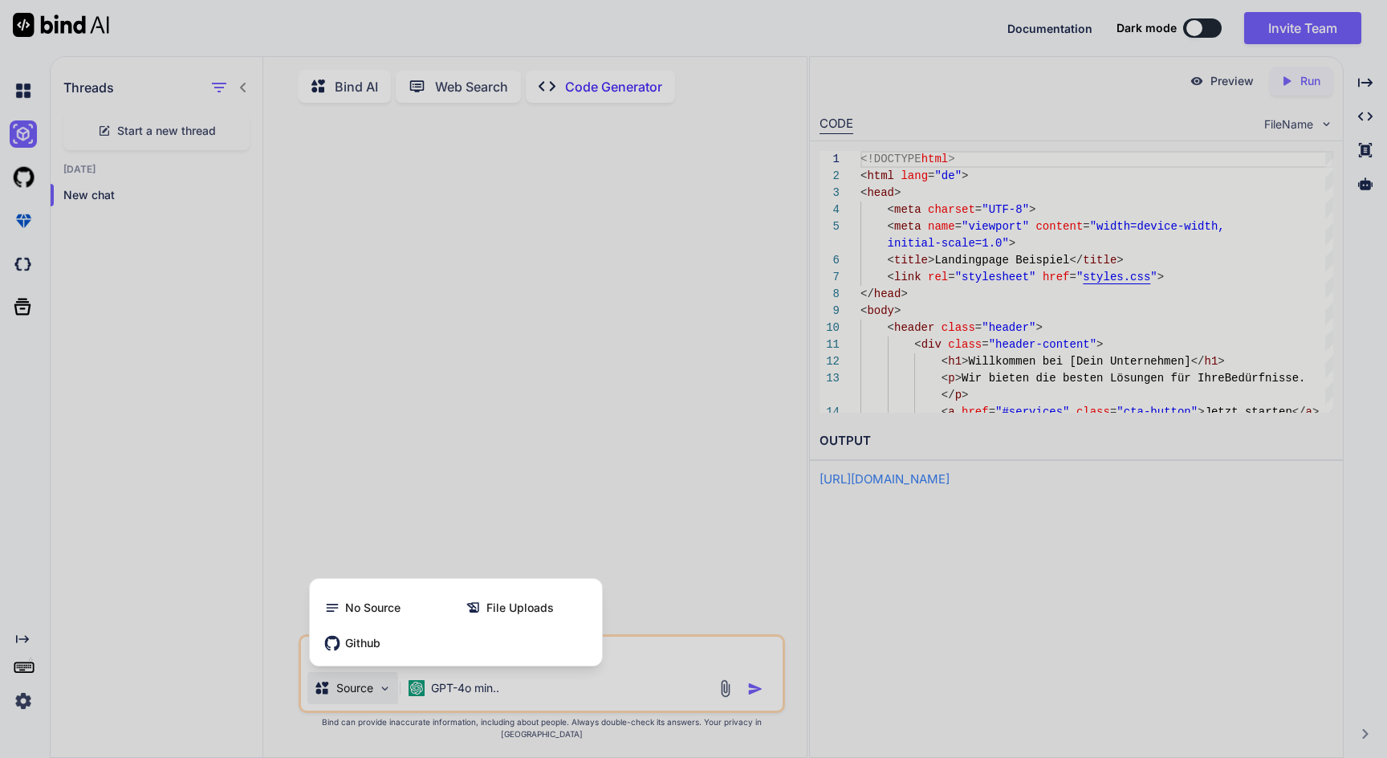
click at [313, 425] on div at bounding box center [693, 379] width 1387 height 758
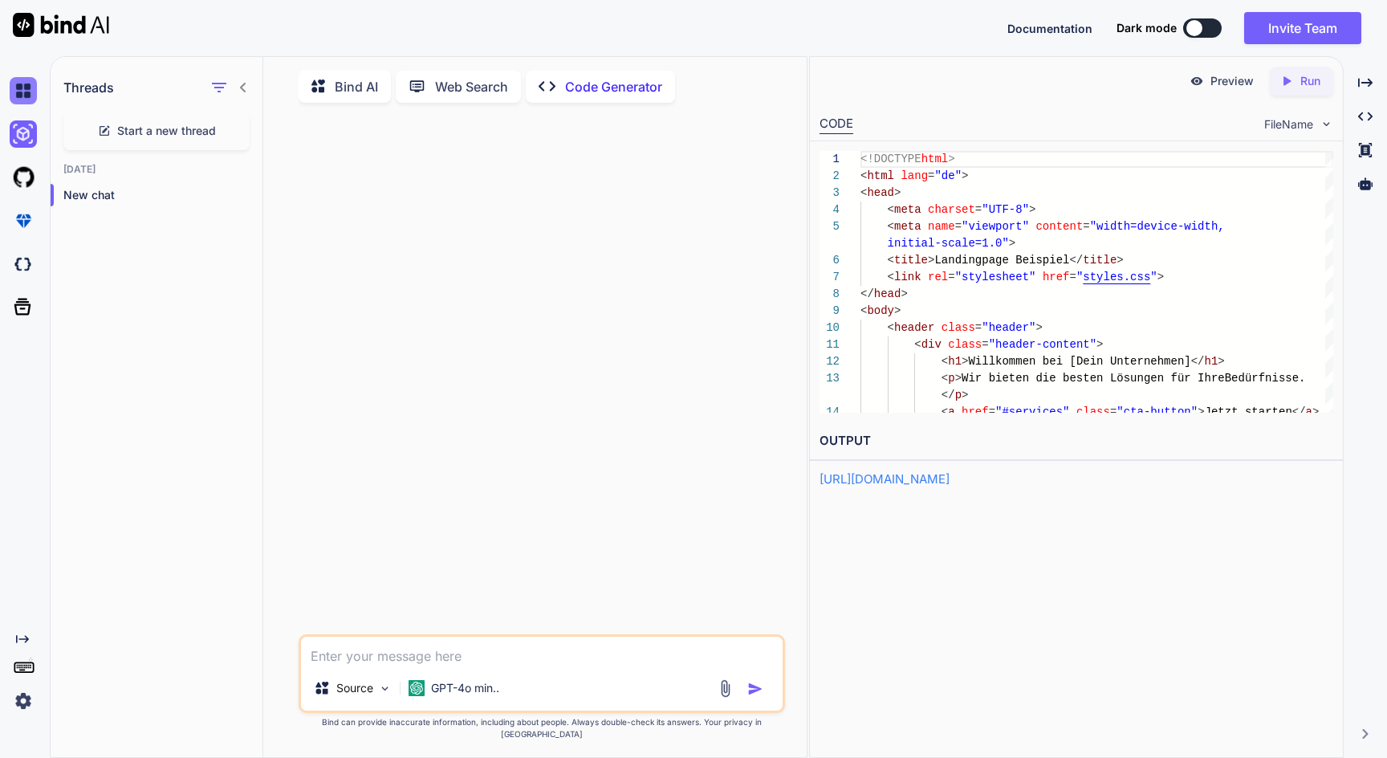
click at [28, 92] on img at bounding box center [23, 90] width 27 height 27
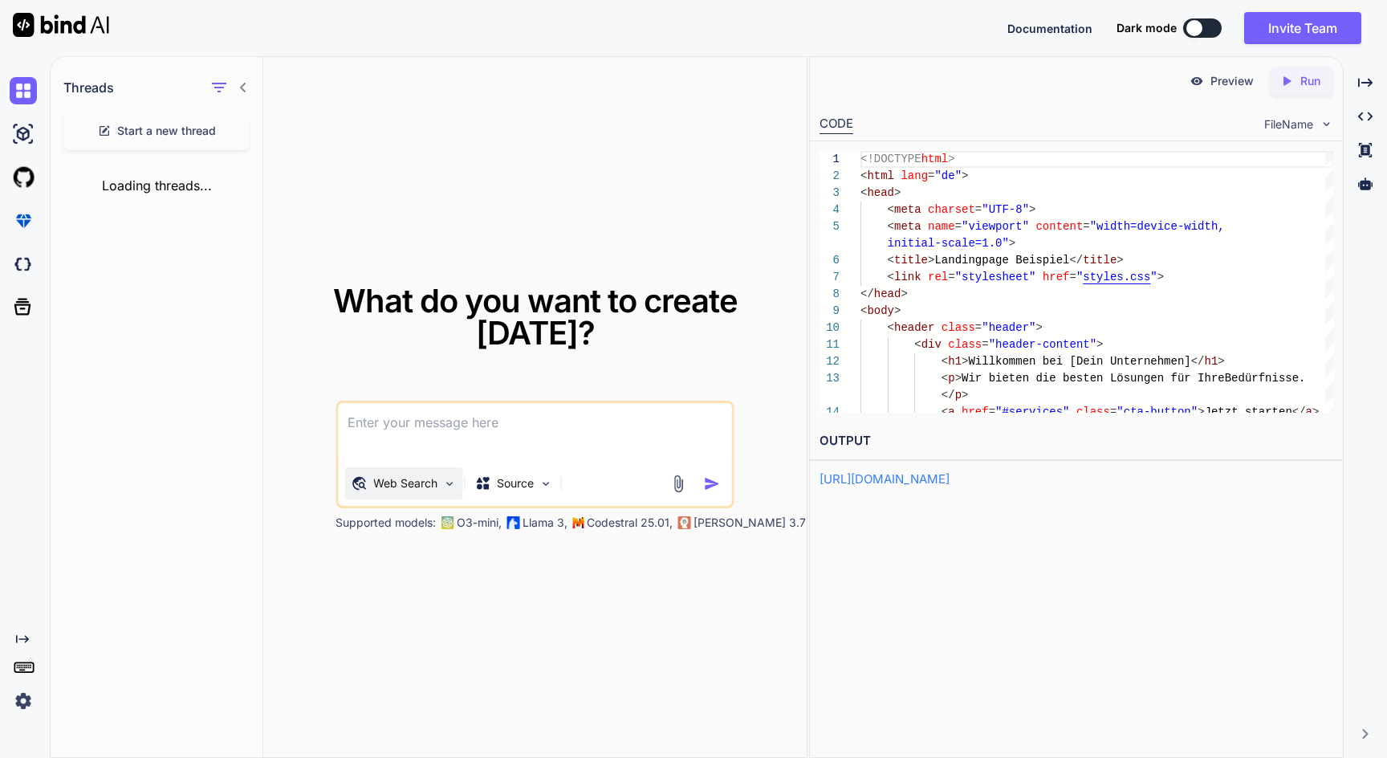
click at [409, 483] on p "Web Search" at bounding box center [405, 483] width 64 height 16
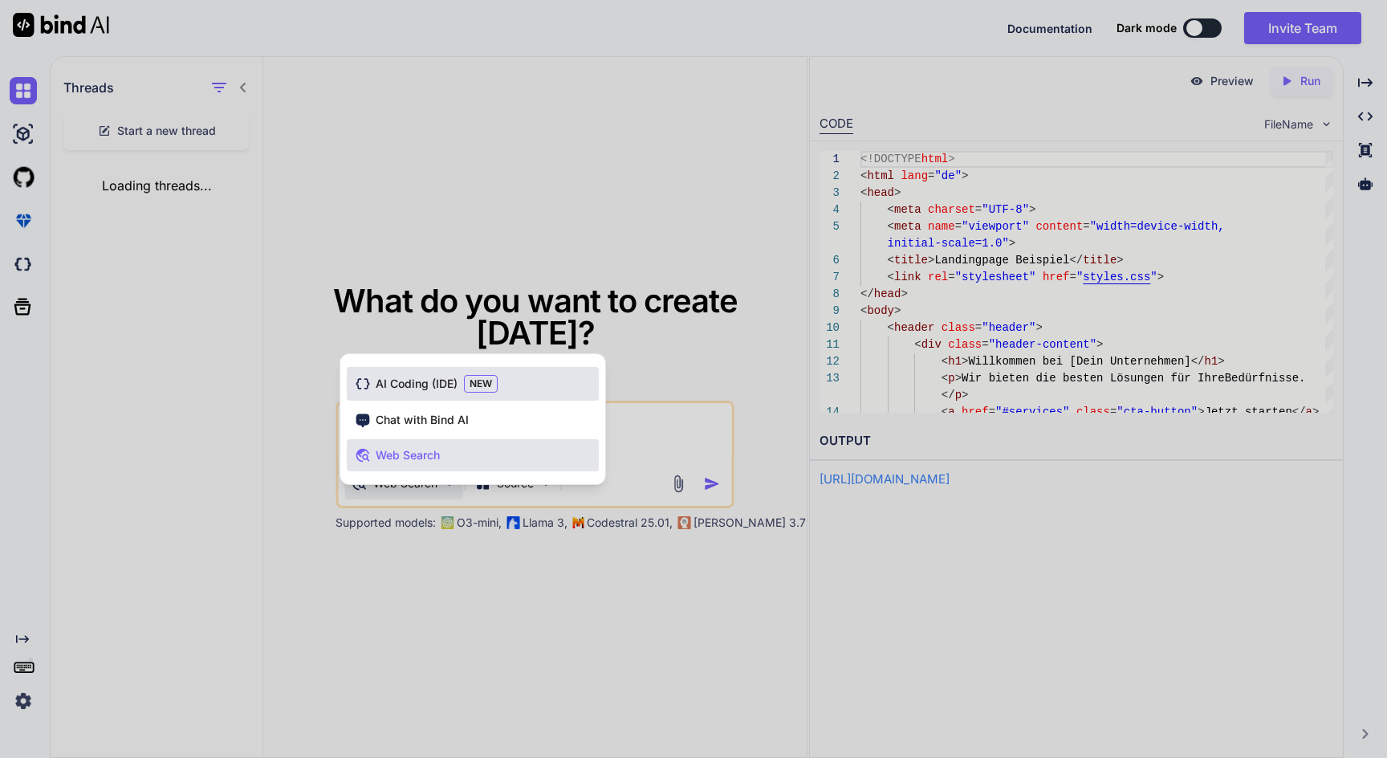
click at [413, 397] on div "AI Coding (IDE) NEW" at bounding box center [473, 384] width 252 height 34
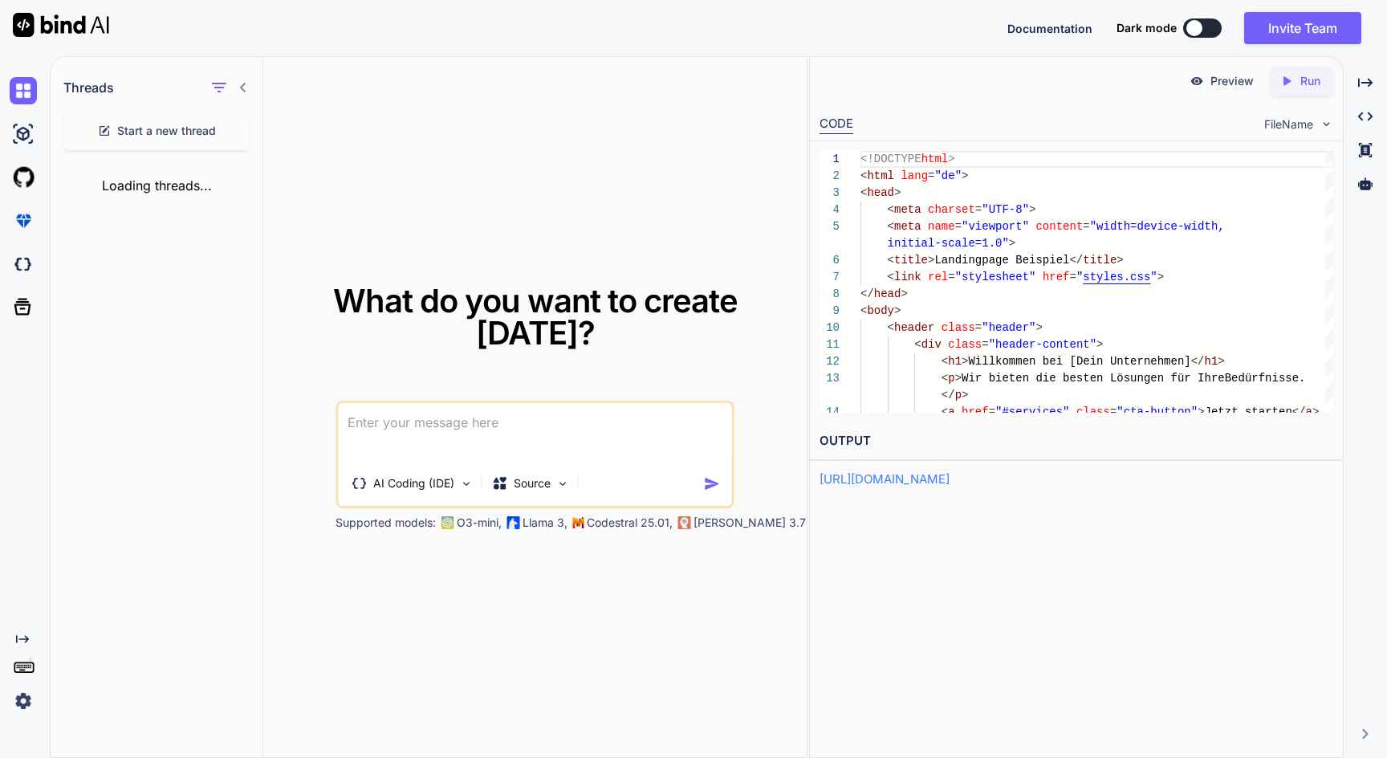
click at [417, 429] on textarea at bounding box center [535, 432] width 394 height 59
paste textarea "npm run dev"
type textarea "erstelle eine website wie [DOMAIN_NAME]"
click at [708, 483] on img "button" at bounding box center [712, 483] width 17 height 17
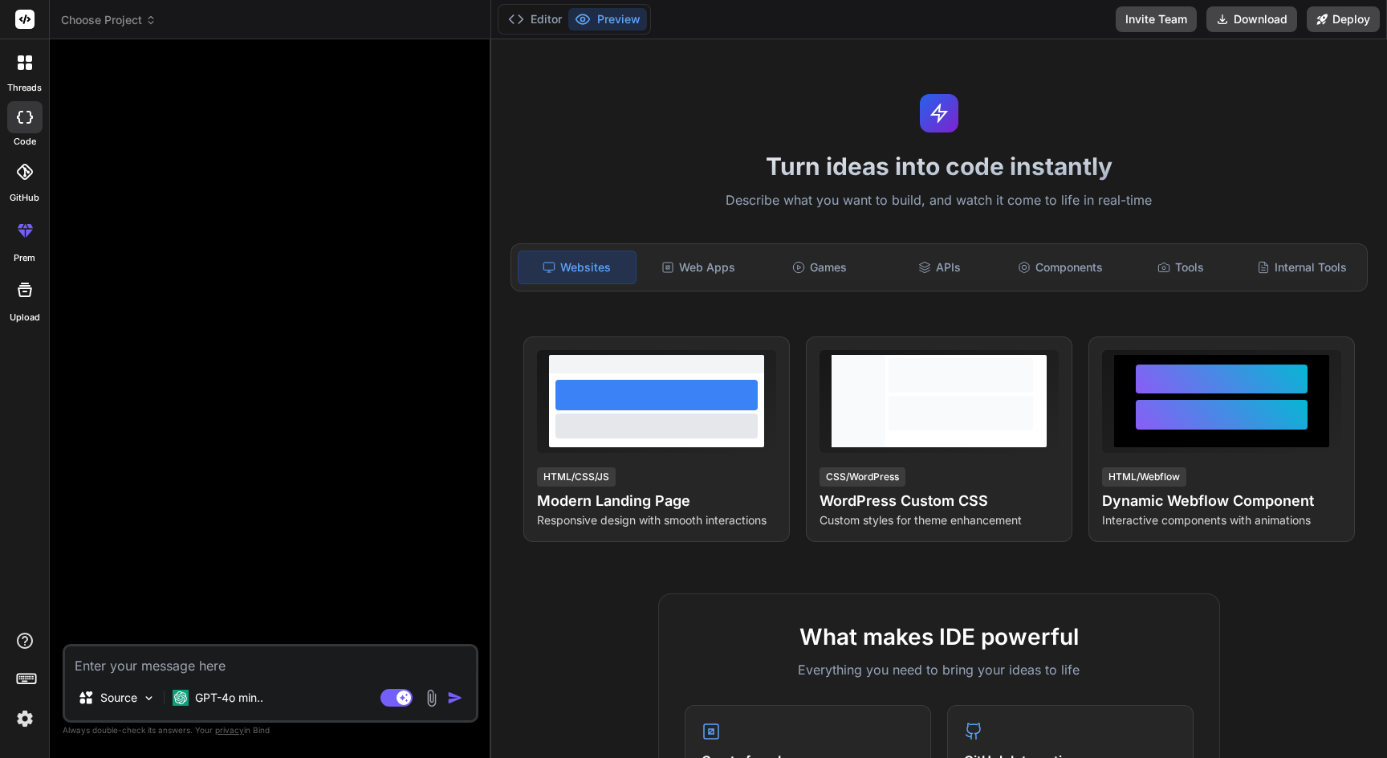
click at [26, 712] on img at bounding box center [24, 718] width 27 height 27
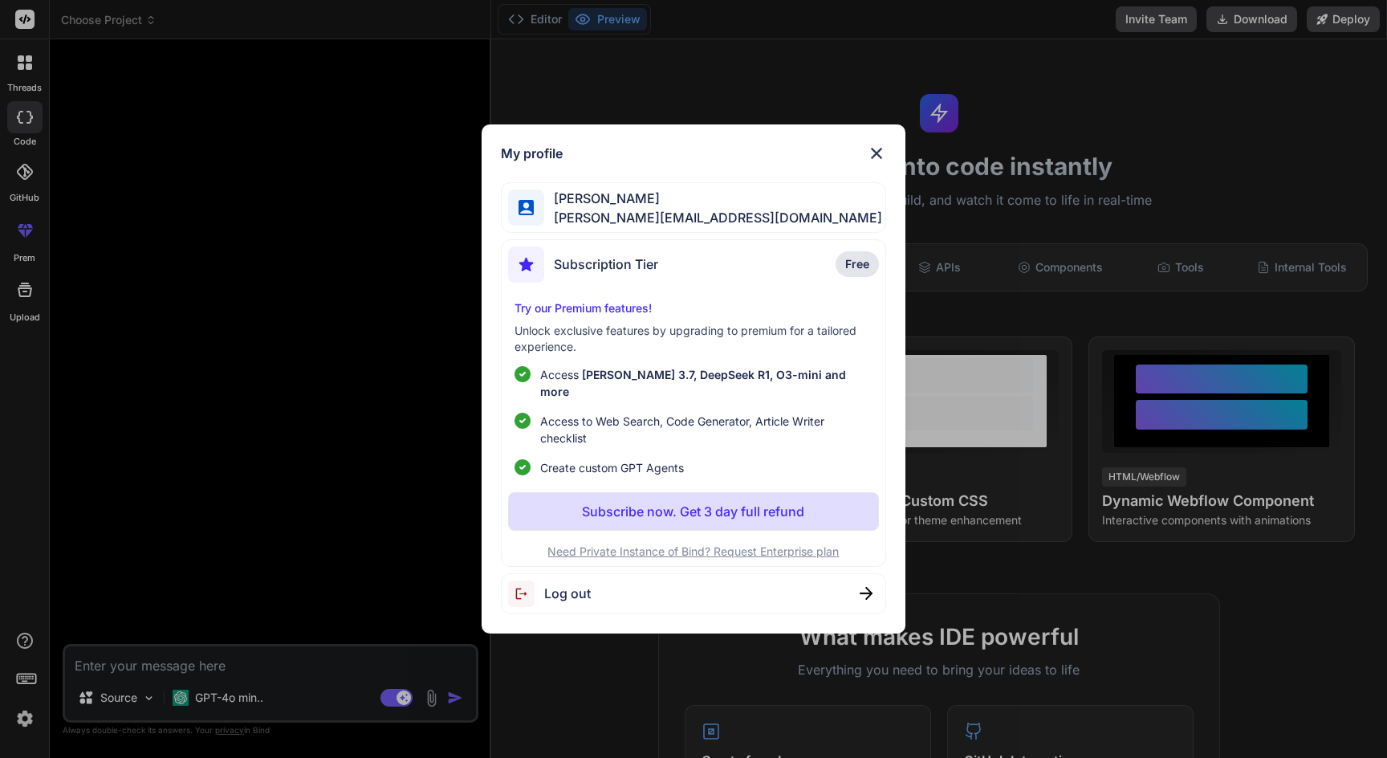
click at [879, 160] on img at bounding box center [876, 153] width 19 height 19
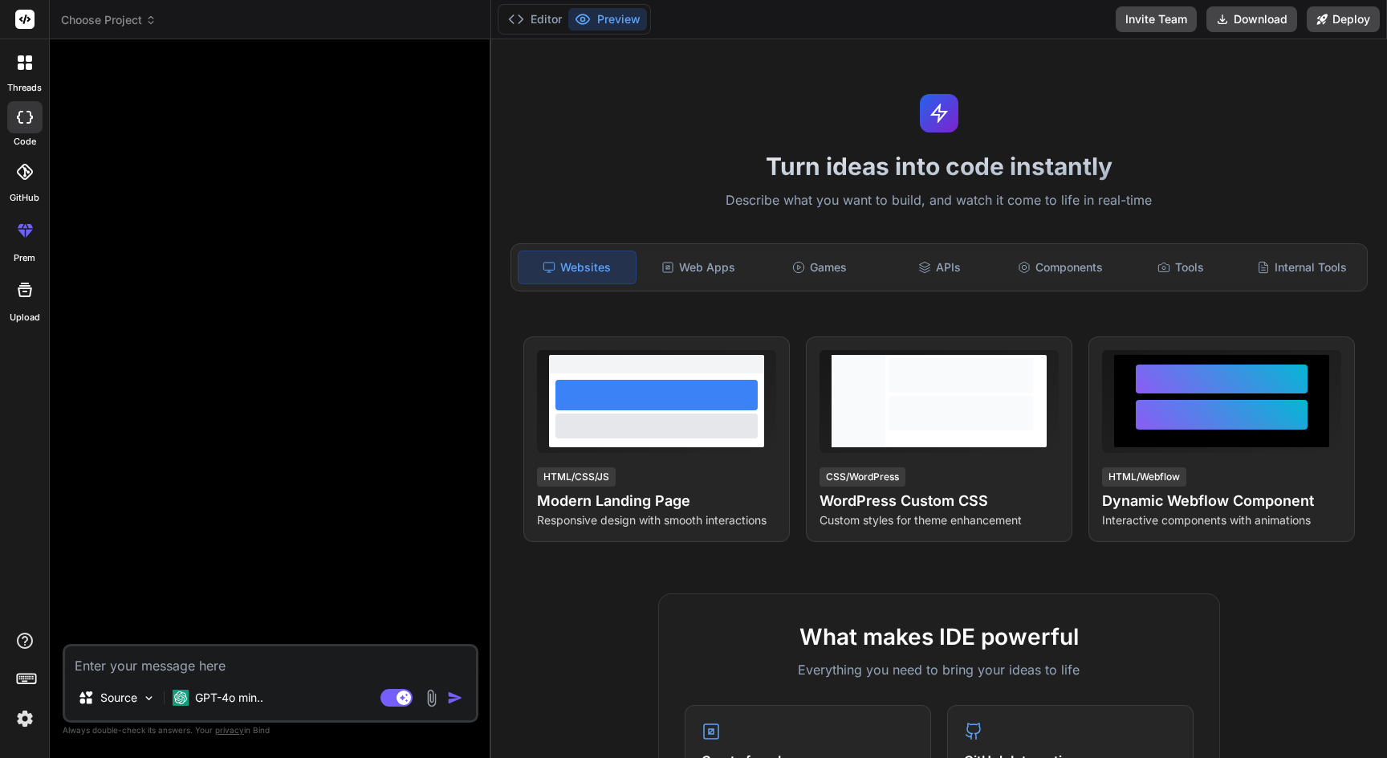
click at [455, 122] on div at bounding box center [272, 348] width 413 height 592
click at [405, 702] on rect at bounding box center [404, 697] width 14 height 14
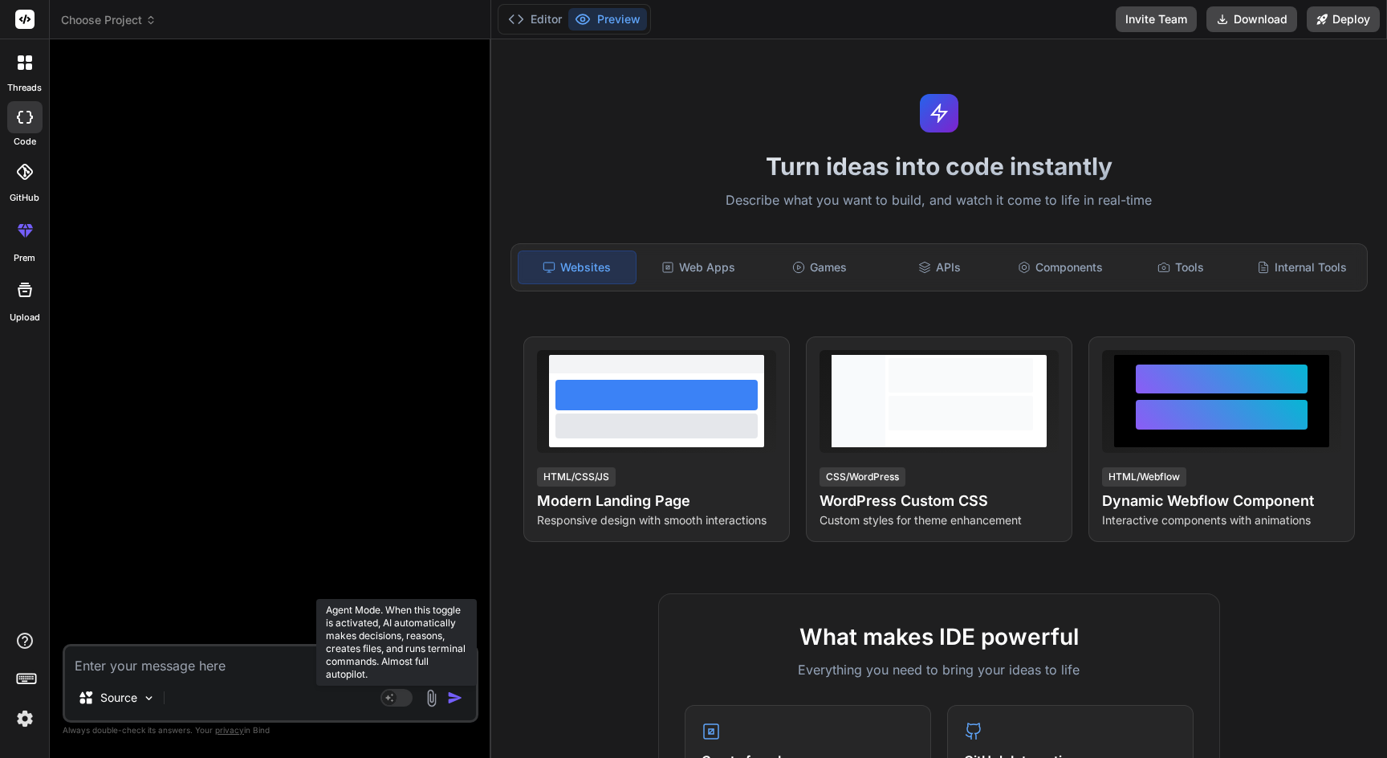
click at [402, 694] on rect at bounding box center [397, 698] width 32 height 18
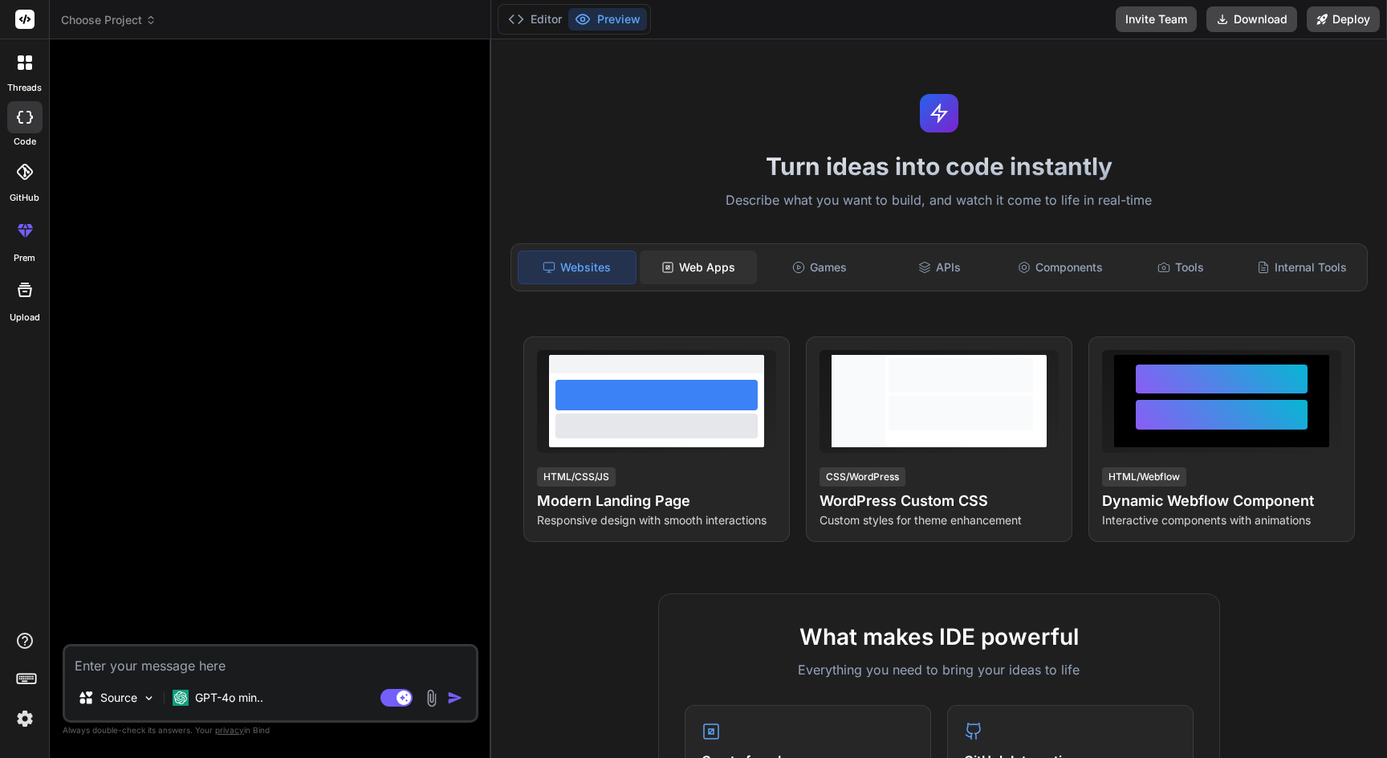
click at [704, 281] on div "Web Apps" at bounding box center [698, 267] width 117 height 34
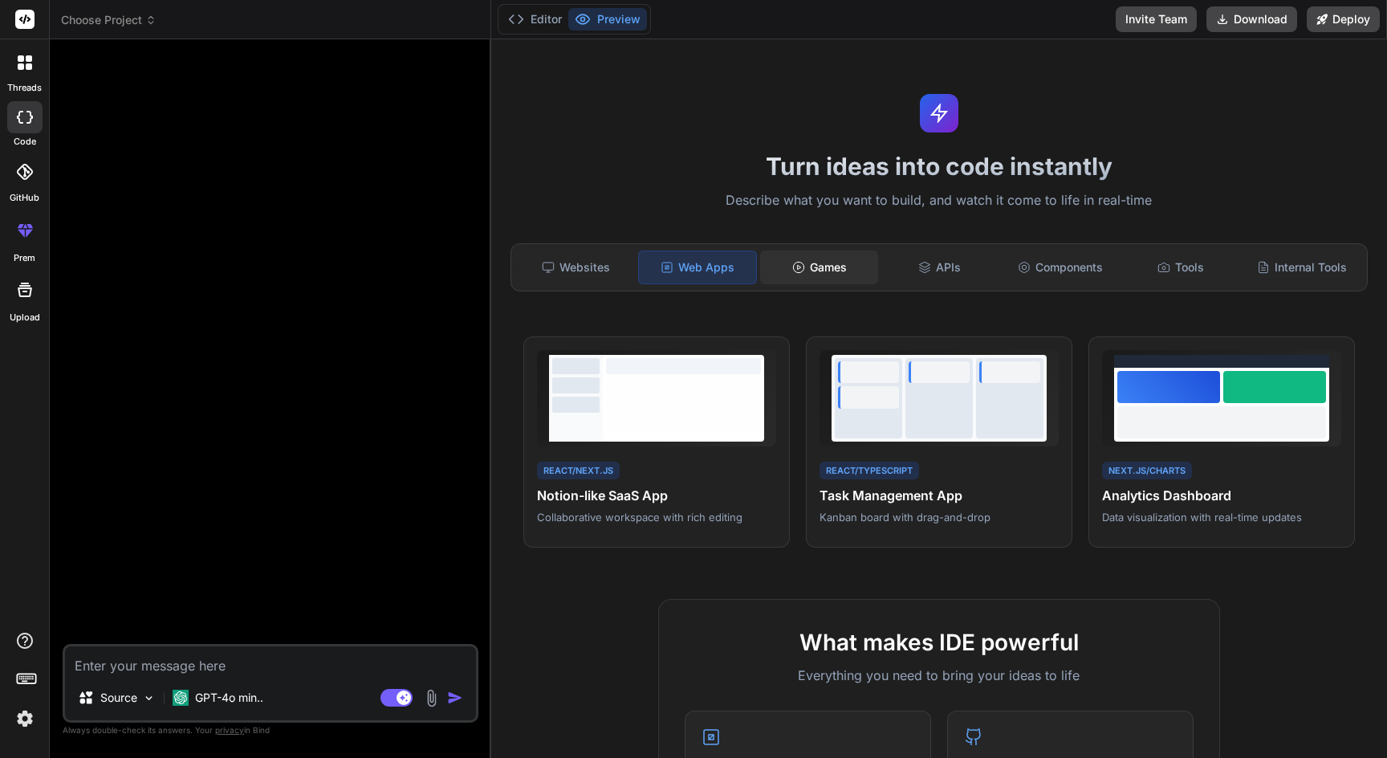
click at [803, 271] on icon at bounding box center [798, 267] width 13 height 13
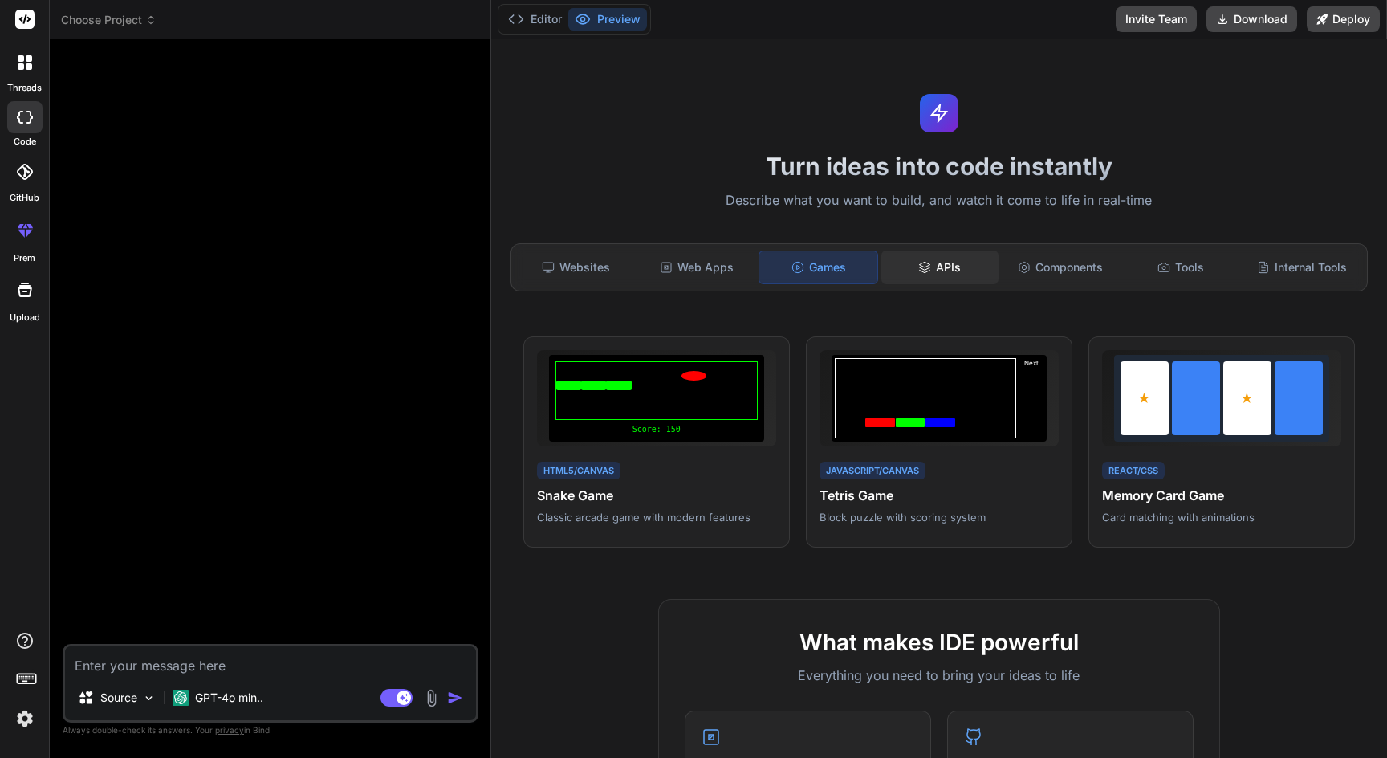
click at [938, 281] on div "APIs" at bounding box center [939, 267] width 117 height 34
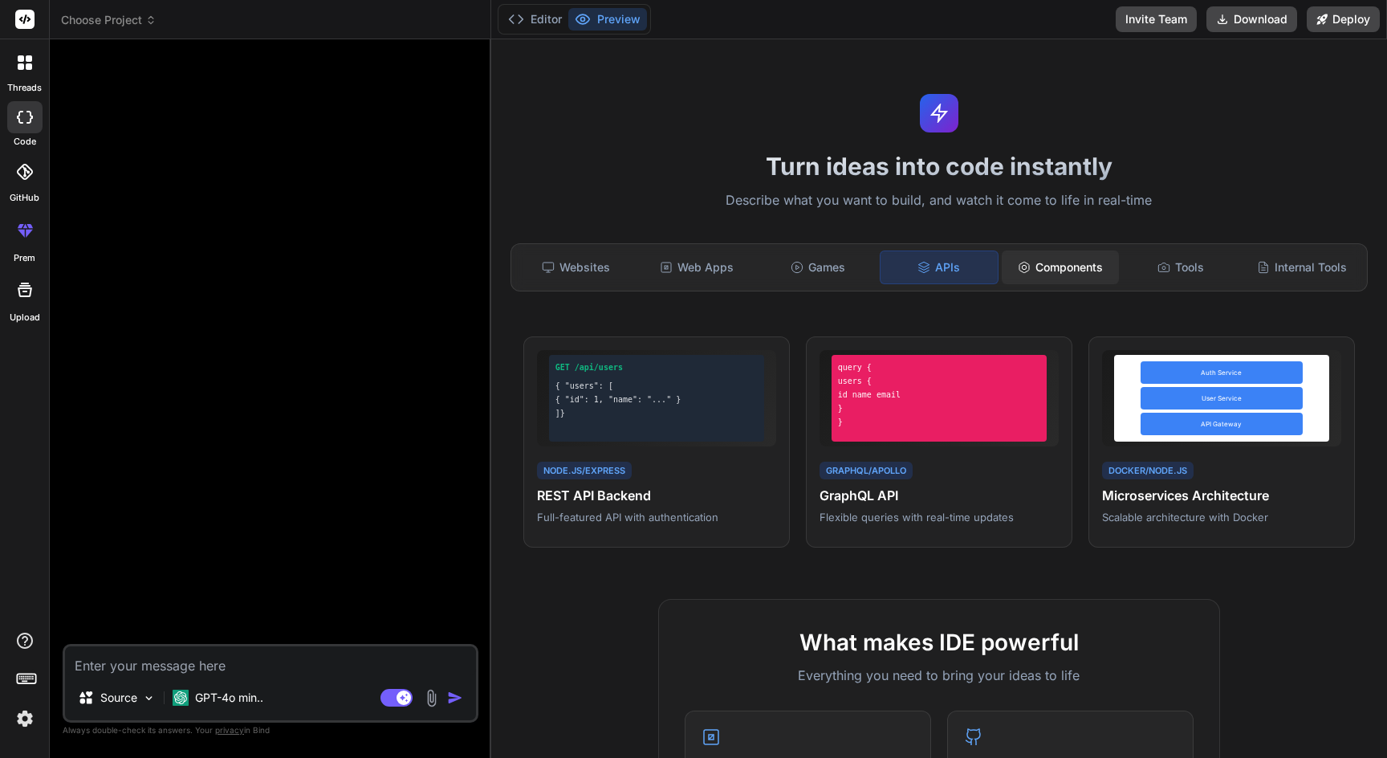
click at [1048, 270] on div "Components" at bounding box center [1060, 267] width 117 height 34
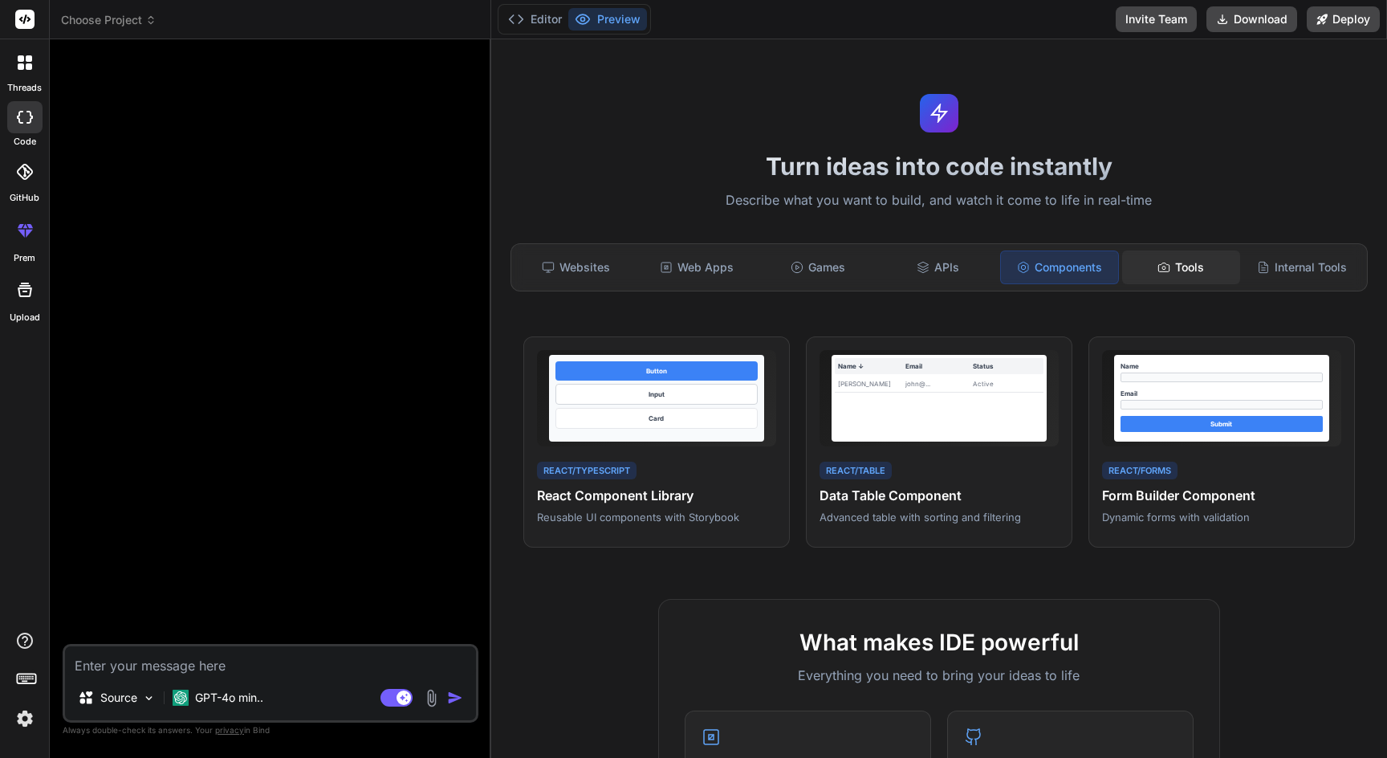
click at [1170, 270] on icon at bounding box center [1164, 266] width 10 height 9
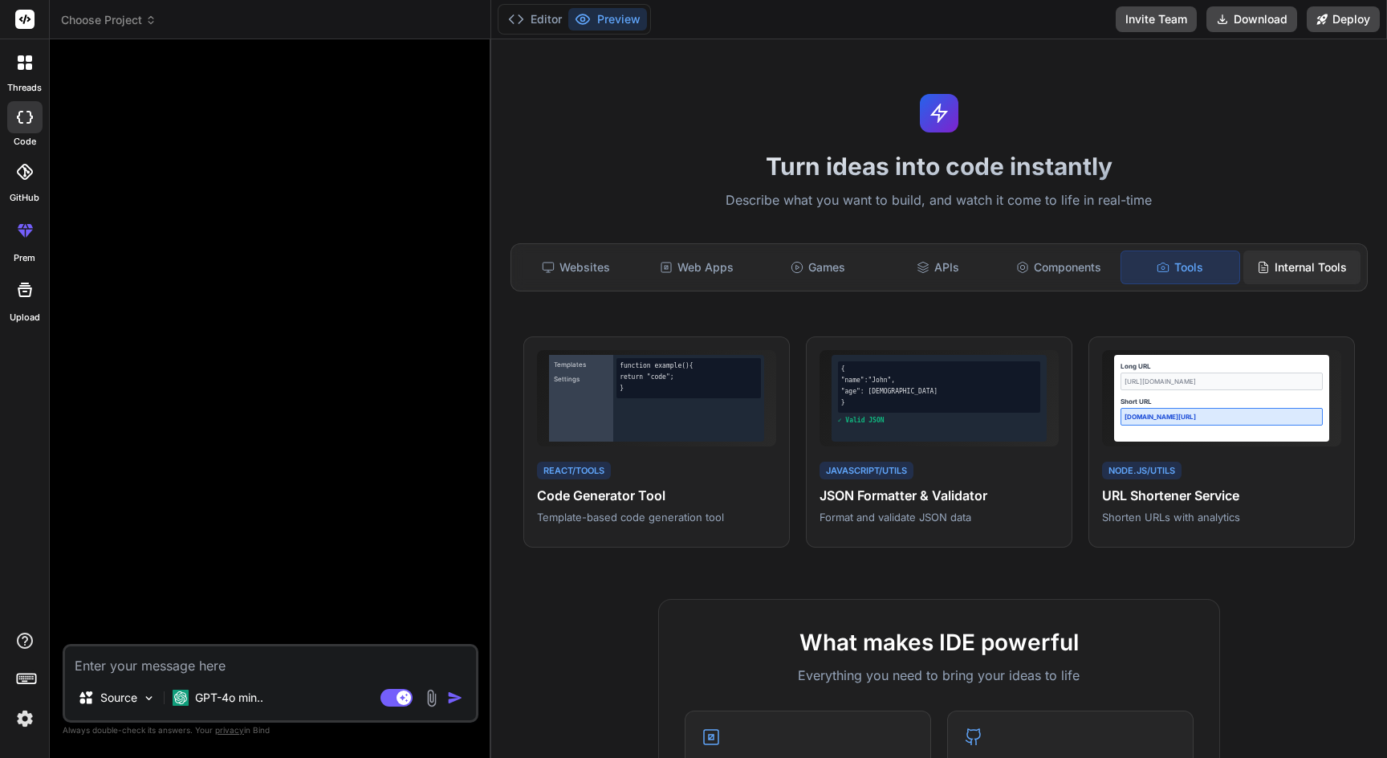
click at [1278, 262] on div "Internal Tools" at bounding box center [1301, 267] width 117 height 34
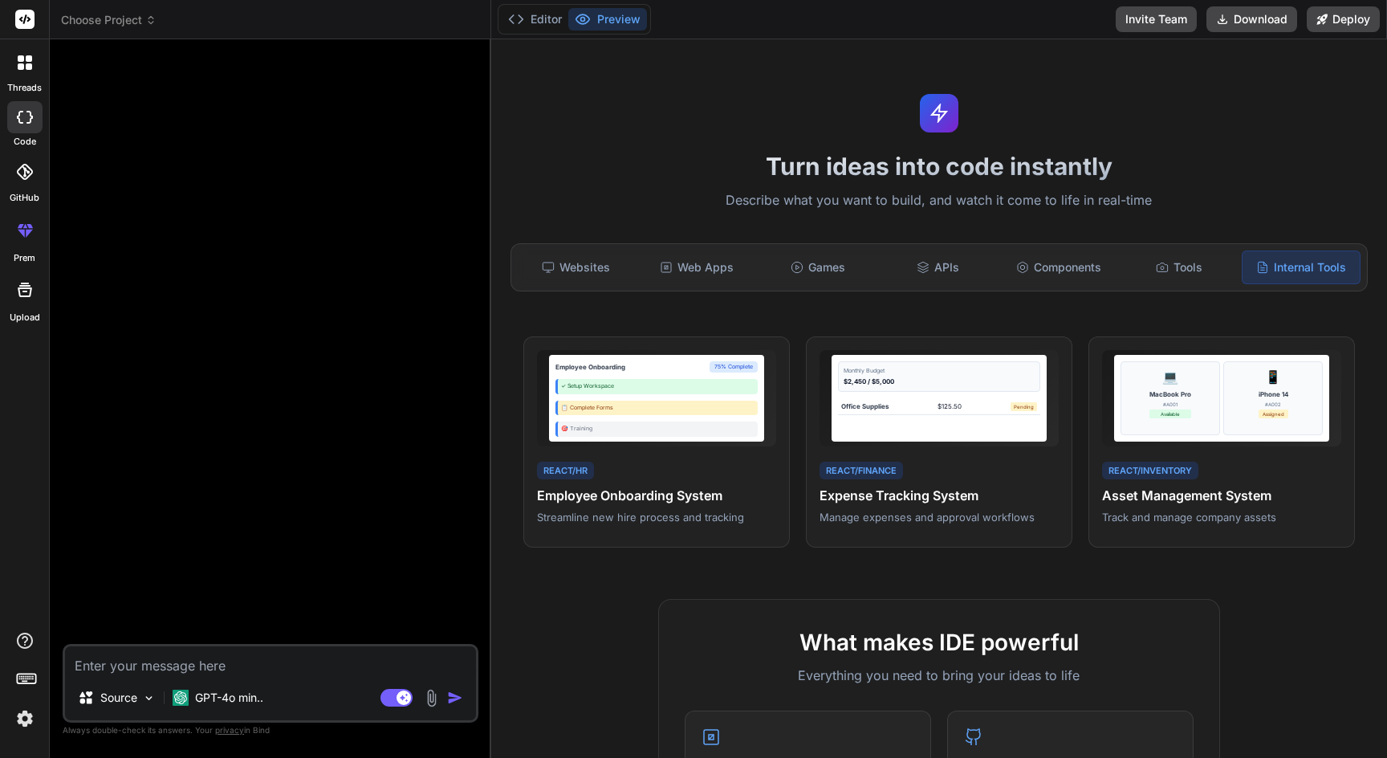
click at [17, 77] on div at bounding box center [25, 63] width 34 height 34
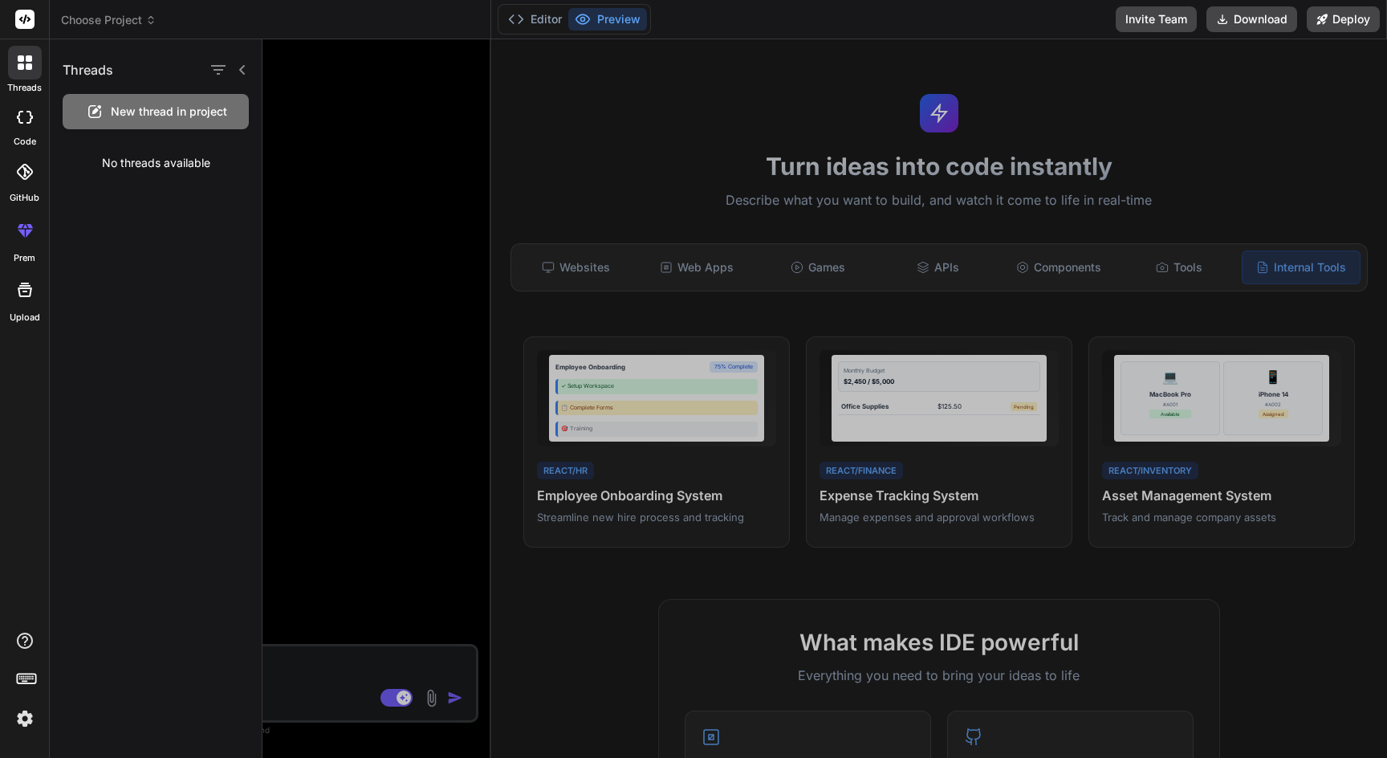
click at [21, 119] on icon at bounding box center [25, 117] width 16 height 13
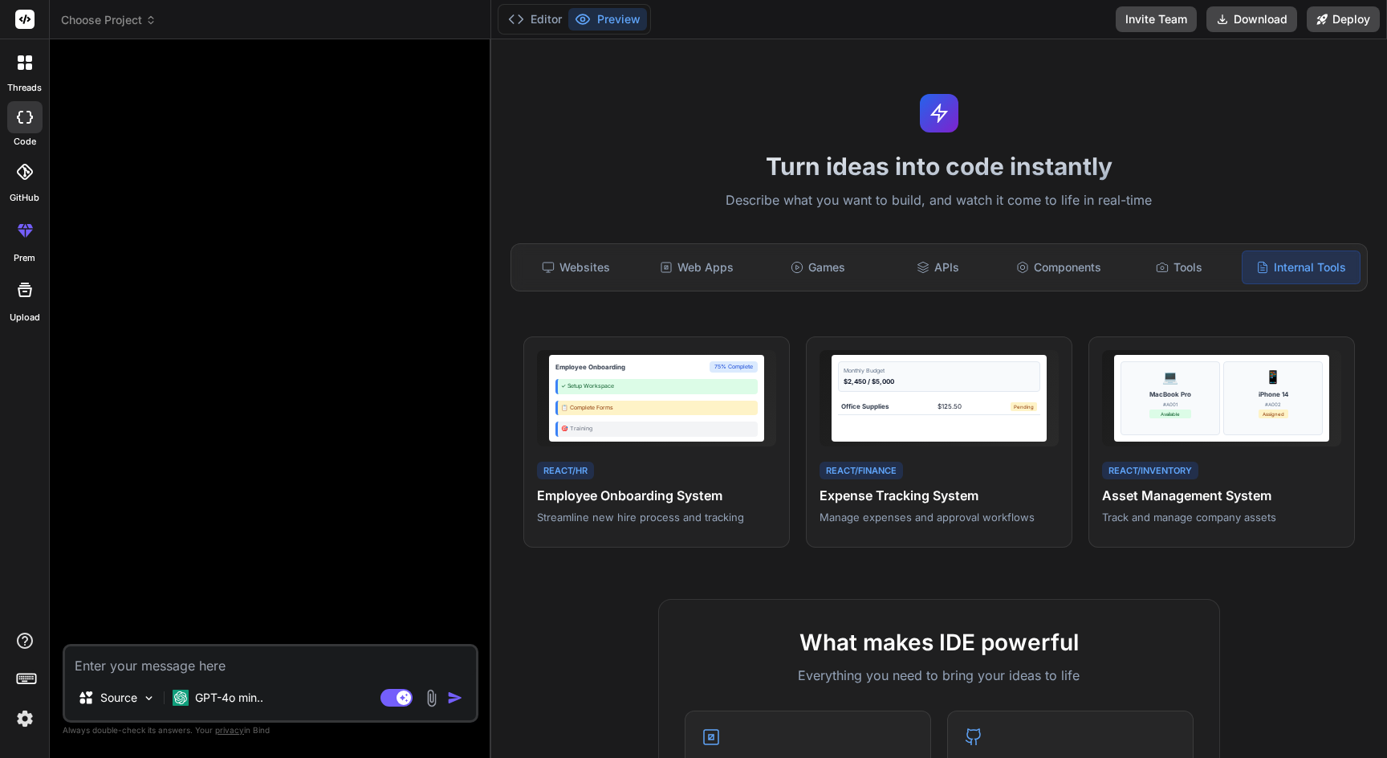
click at [21, 119] on icon at bounding box center [25, 117] width 16 height 13
click at [22, 162] on div at bounding box center [24, 171] width 35 height 35
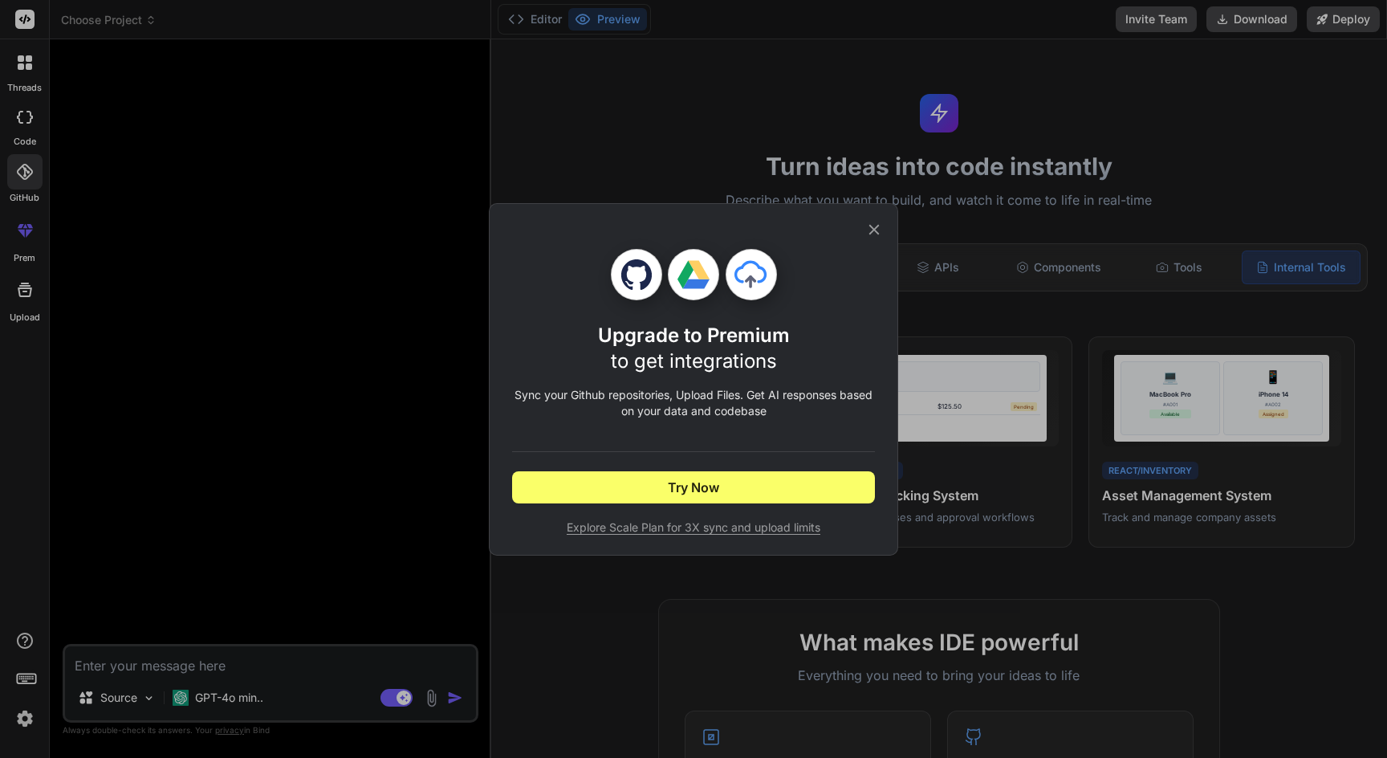
click at [179, 223] on div "Upgrade to Premium to get integrations Sync your Github repositories, Upload Fi…" at bounding box center [693, 379] width 1387 height 758
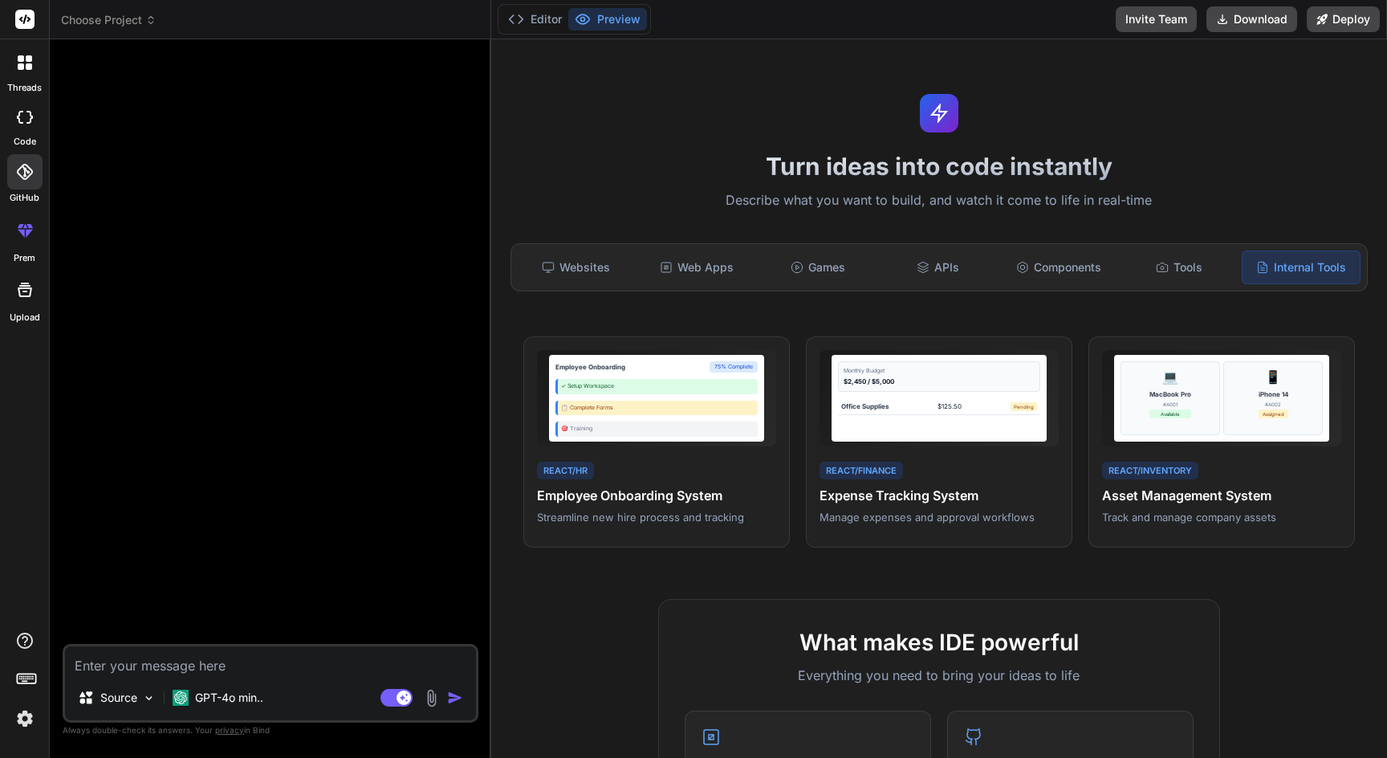
click at [21, 227] on icon at bounding box center [24, 230] width 19 height 19
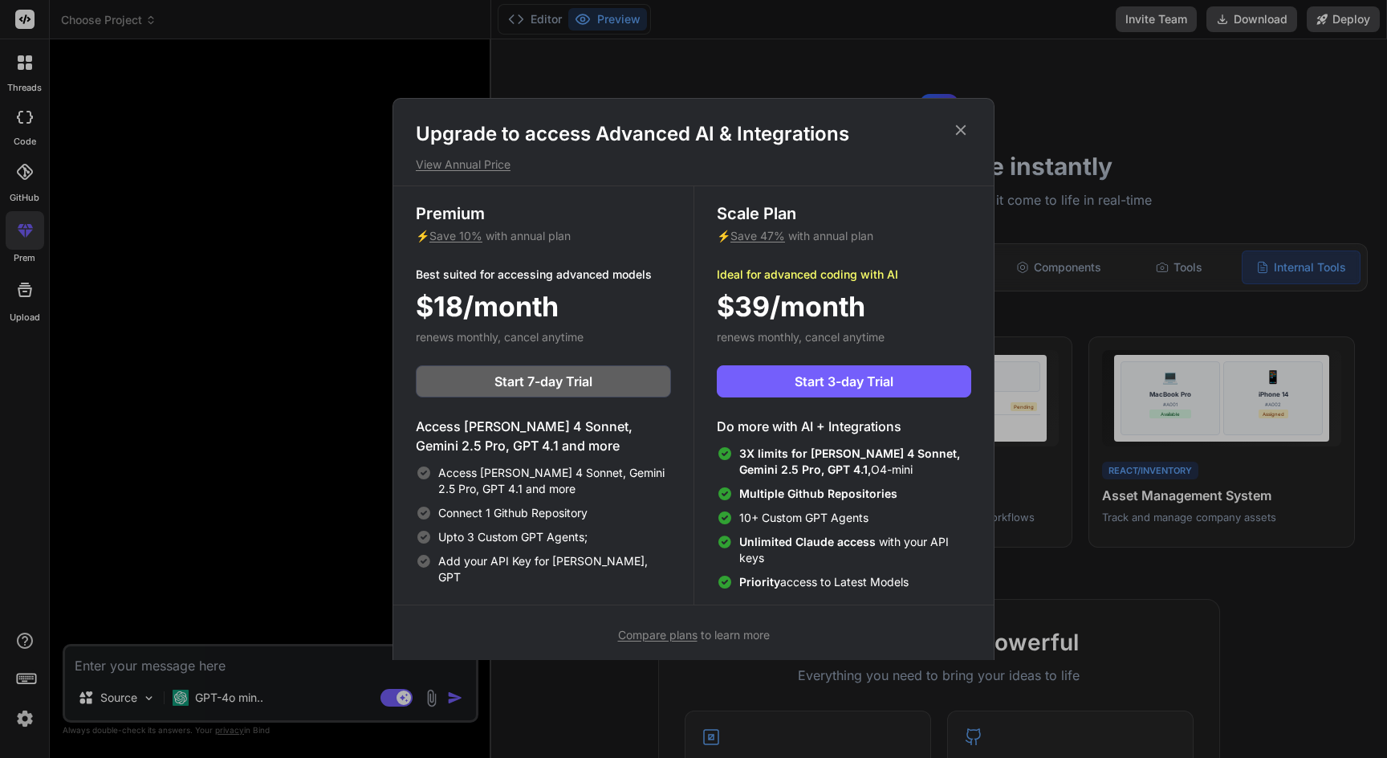
click at [230, 258] on div "Upgrade to access Advanced AI & Integrations View Annual Price Premium ⚡ Save 1…" at bounding box center [693, 379] width 1387 height 758
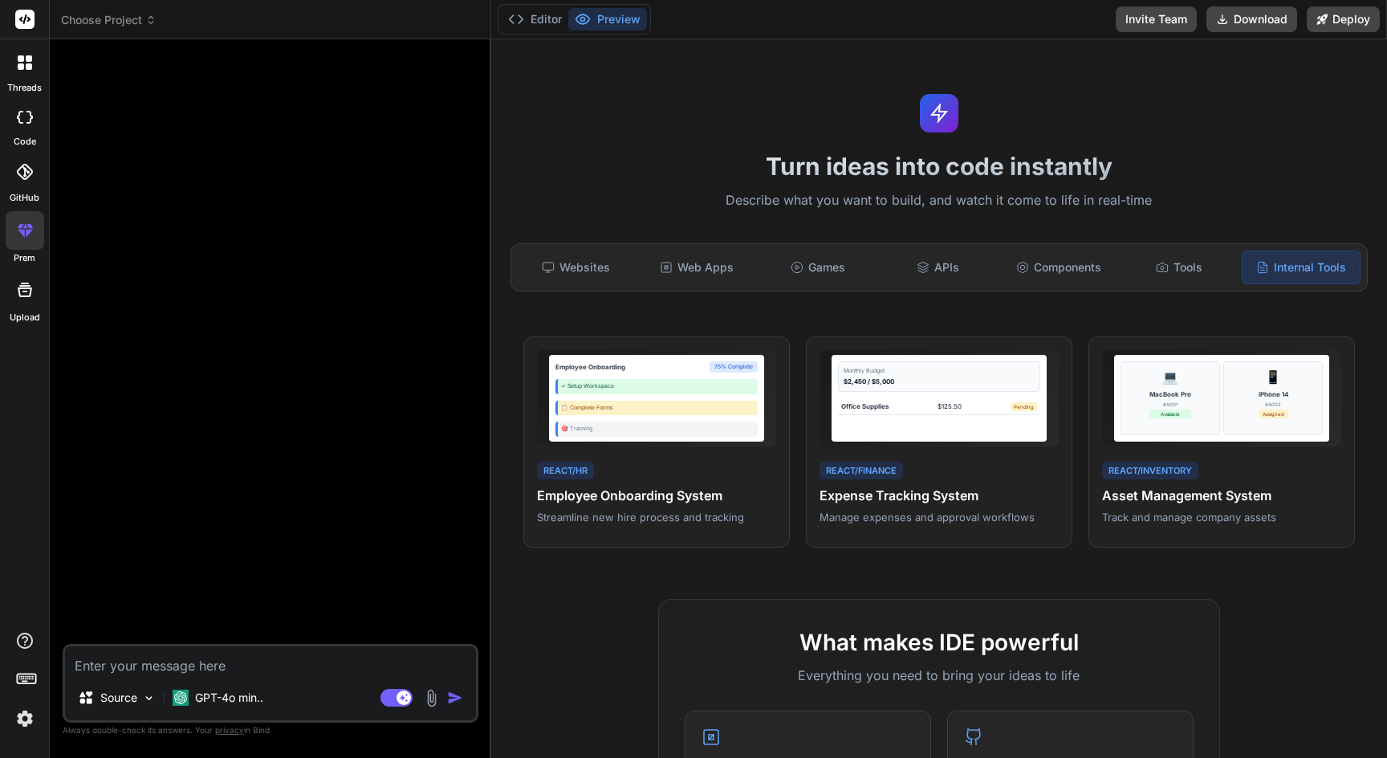
click at [117, 26] on span "Choose Project" at bounding box center [109, 20] width 96 height 16
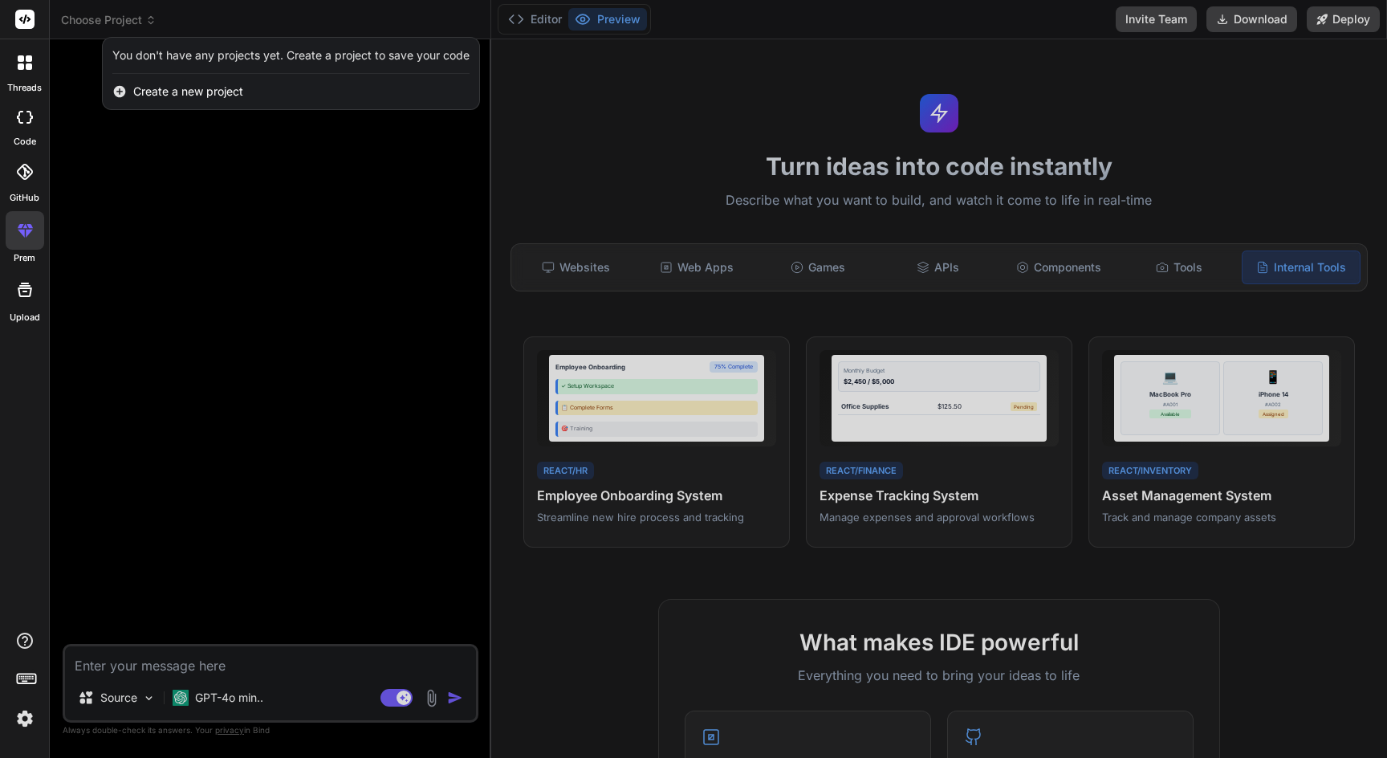
click at [183, 161] on div at bounding box center [693, 379] width 1387 height 758
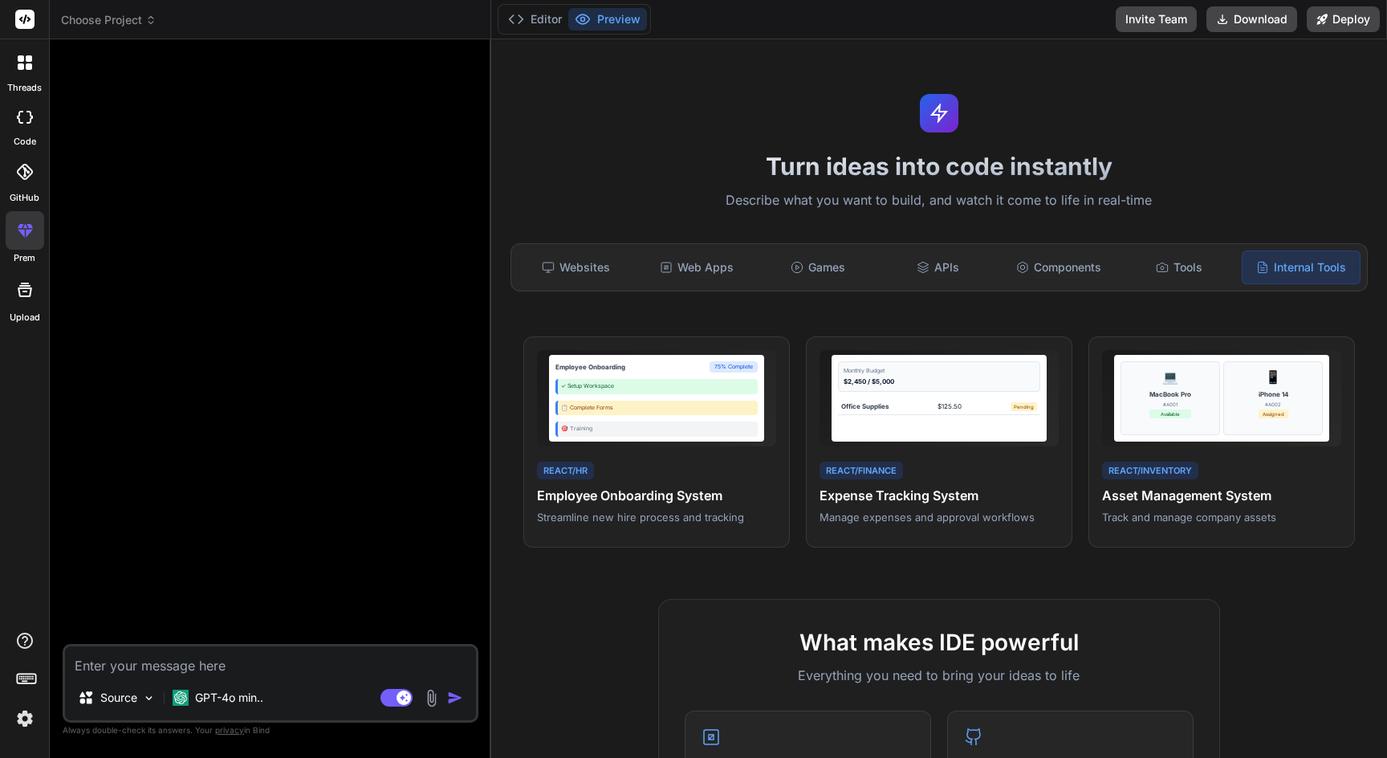
click at [31, 302] on div at bounding box center [25, 290] width 39 height 39
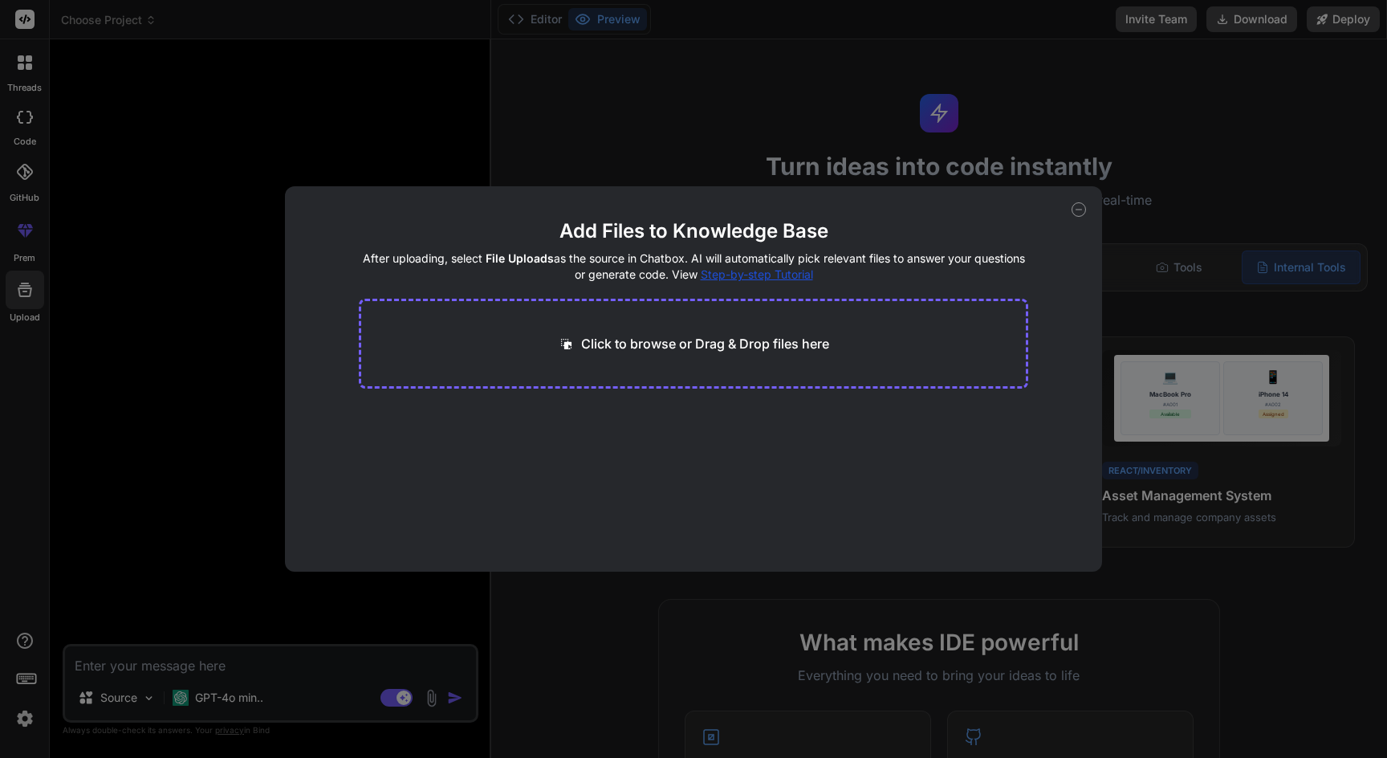
click at [244, 171] on div "Add Files to Knowledge Base After uploading, select File Uploads as the source …" at bounding box center [693, 379] width 1387 height 758
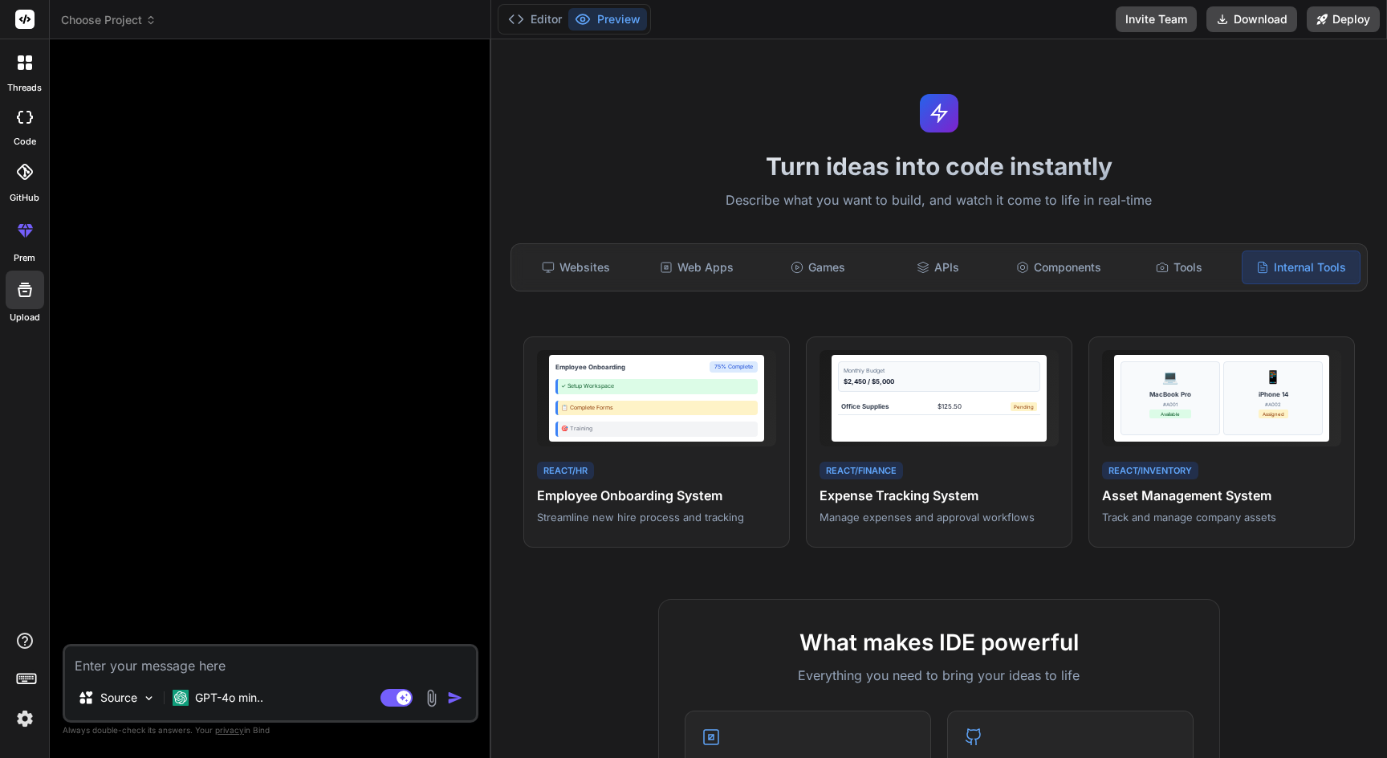
click at [466, 89] on div at bounding box center [272, 348] width 413 height 592
click at [597, 263] on div "Websites" at bounding box center [576, 267] width 117 height 34
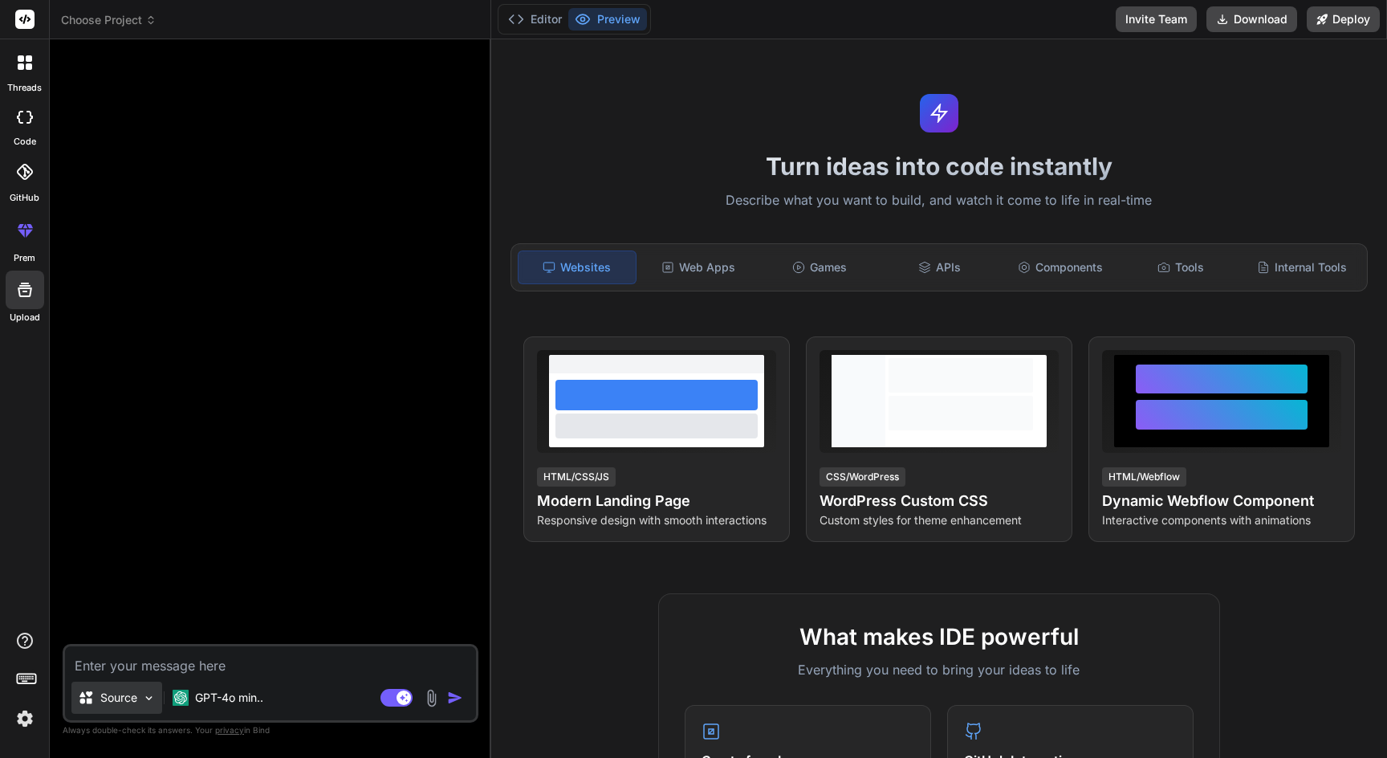
click at [108, 698] on p "Source" at bounding box center [118, 698] width 37 height 16
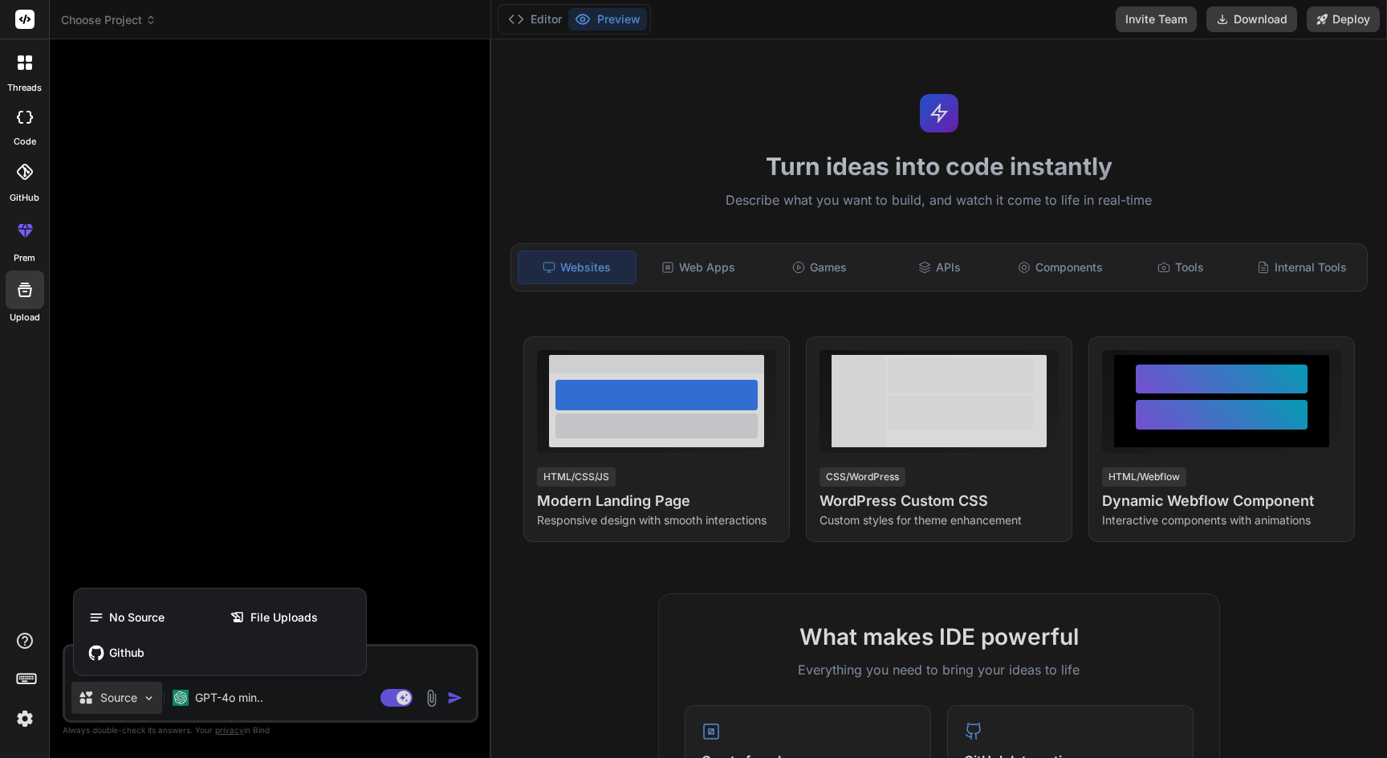
click at [120, 437] on div at bounding box center [693, 379] width 1387 height 758
type textarea "x"
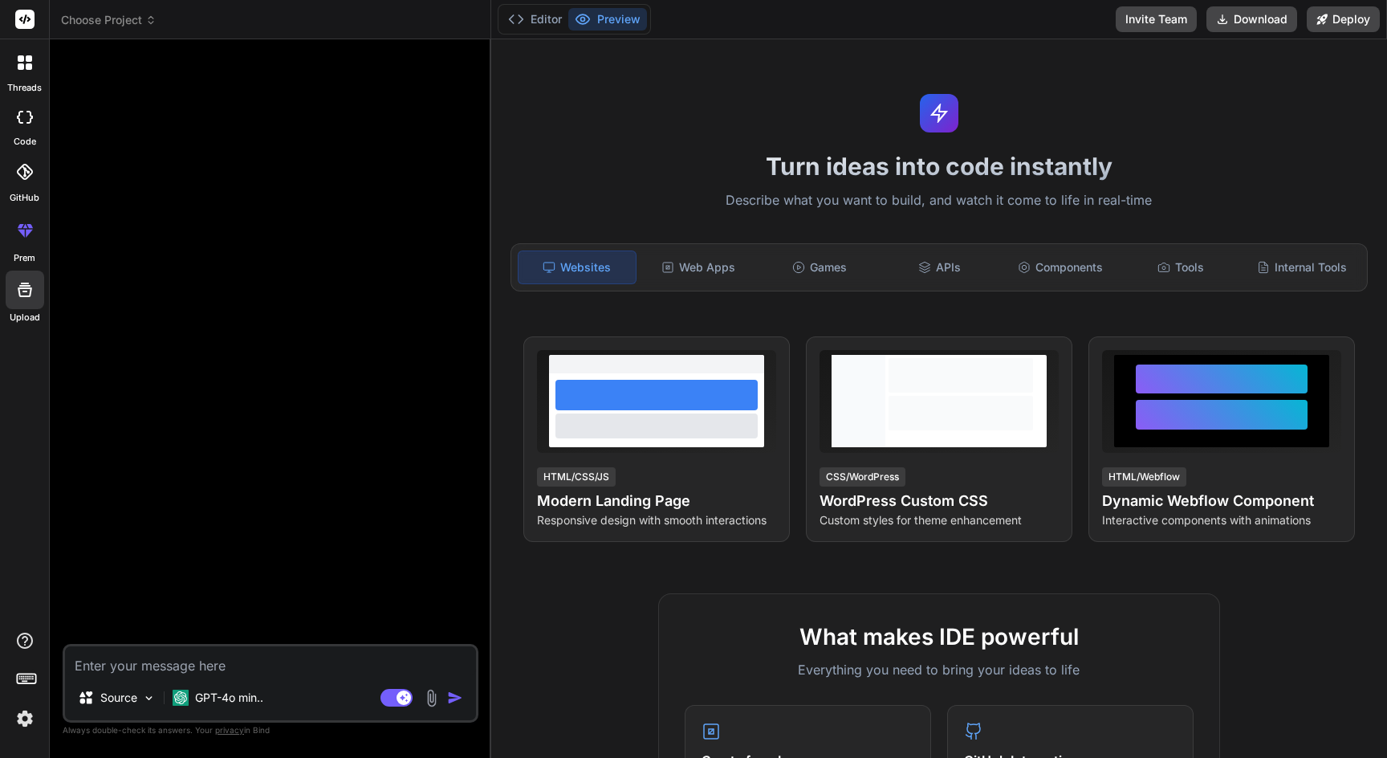
click at [26, 715] on img at bounding box center [24, 718] width 27 height 27
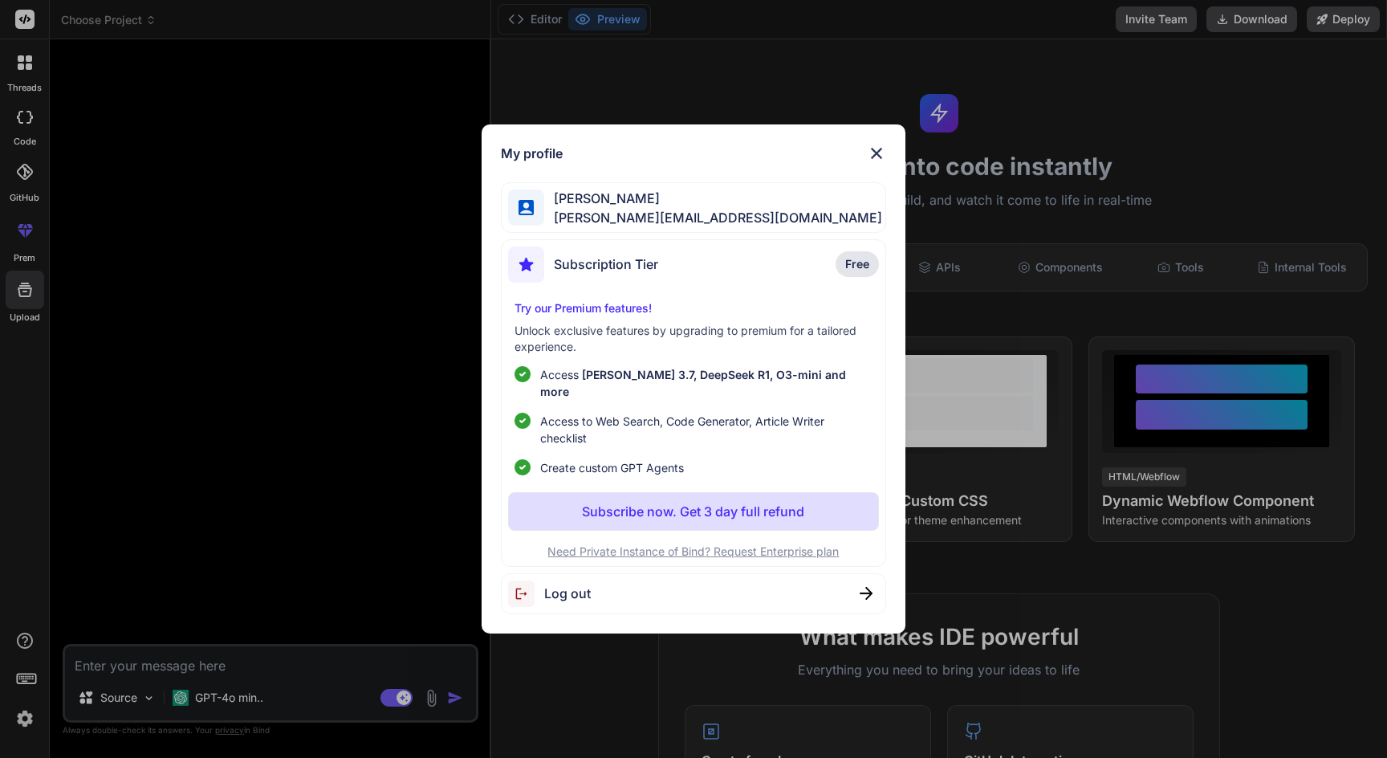
click at [876, 158] on img at bounding box center [876, 153] width 19 height 19
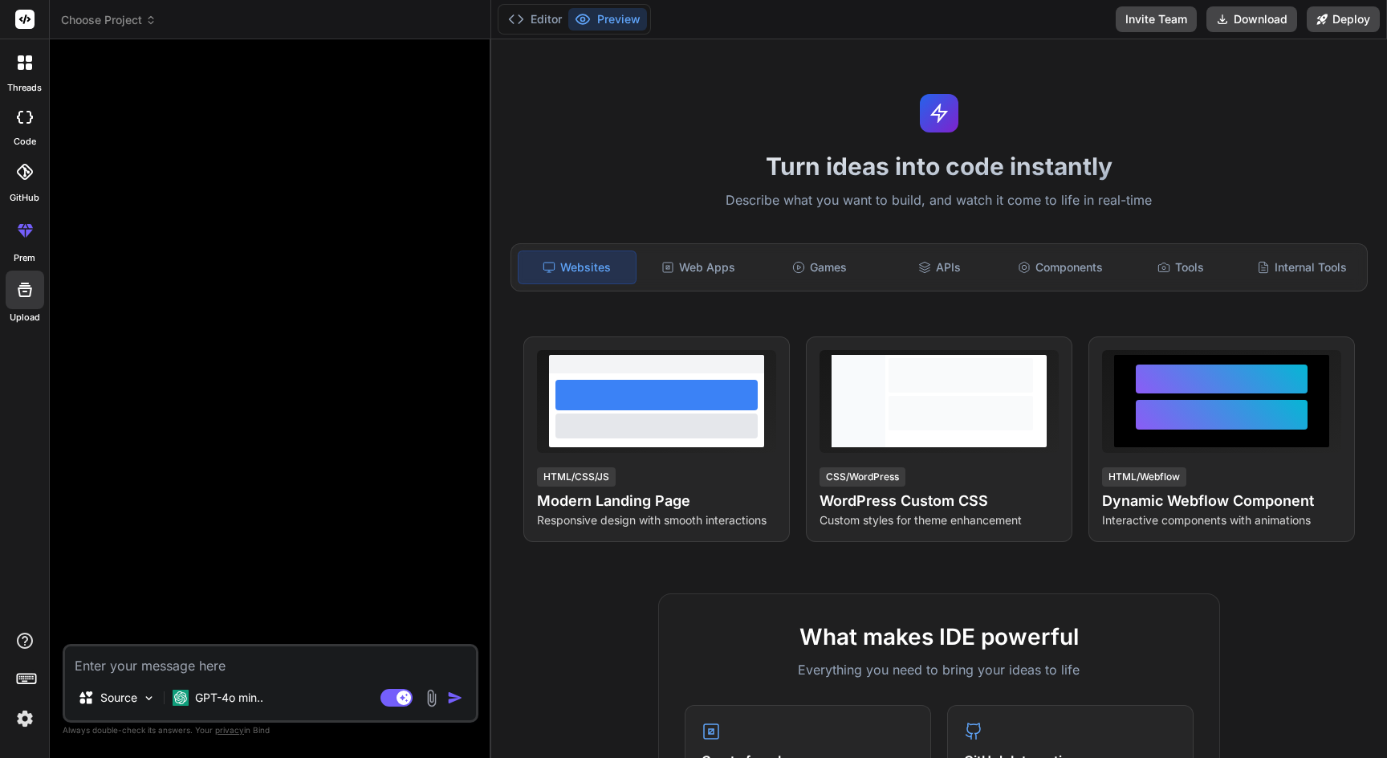
click at [19, 22] on rect at bounding box center [24, 19] width 19 height 19
click at [26, 675] on icon at bounding box center [26, 677] width 22 height 22
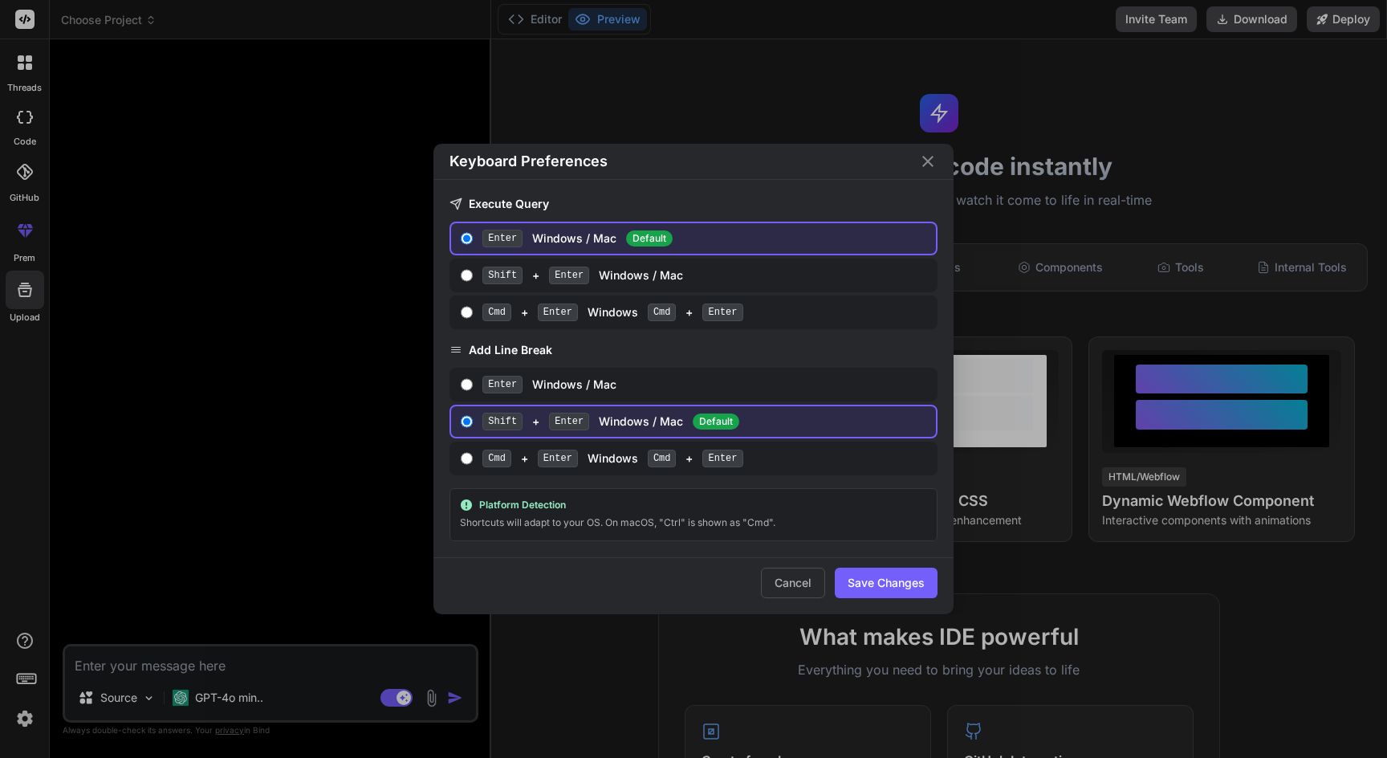
click at [383, 287] on div "Keyboard Preferences Execute Query Enter Windows / Mac Default Shift + Enter Wi…" at bounding box center [694, 379] width 694 height 470
click at [787, 590] on button "Cancel" at bounding box center [793, 583] width 64 height 31
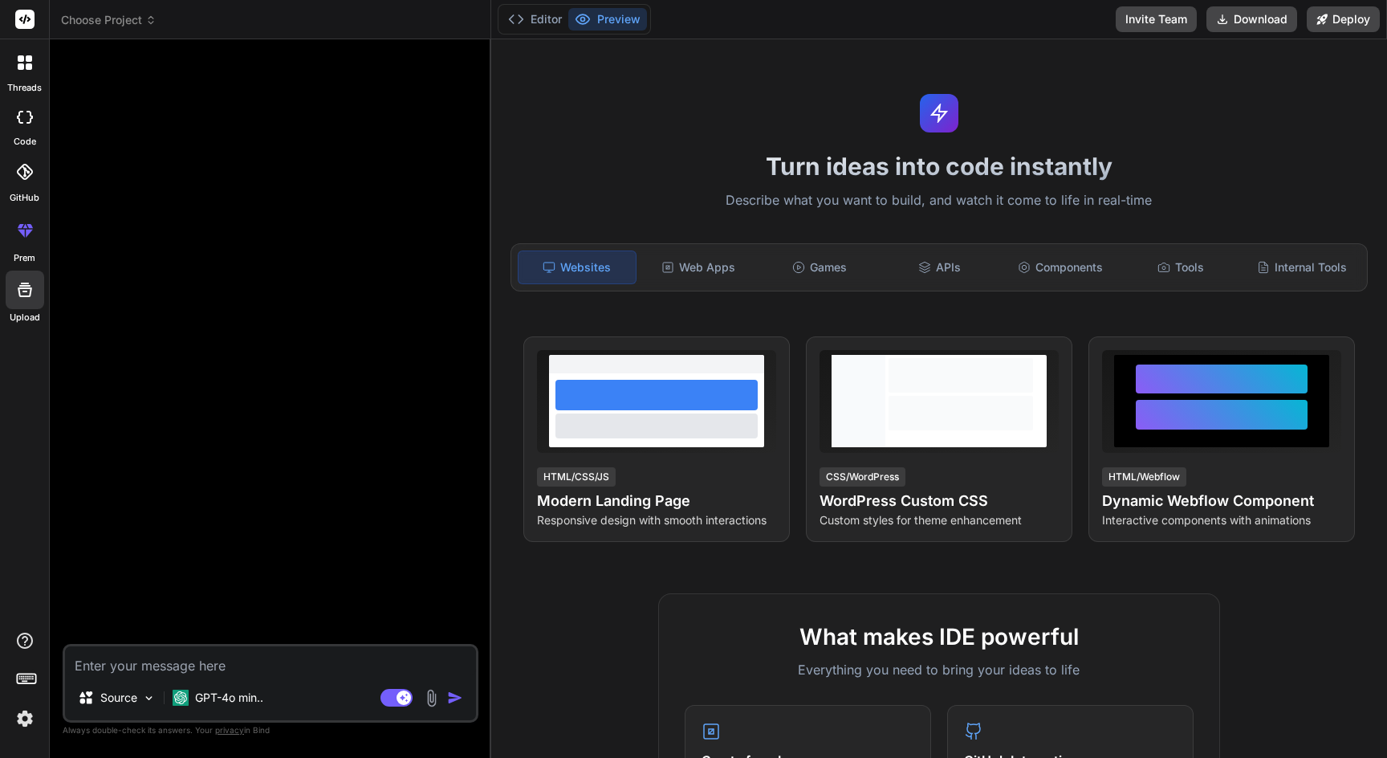
click at [21, 707] on img at bounding box center [24, 718] width 27 height 27
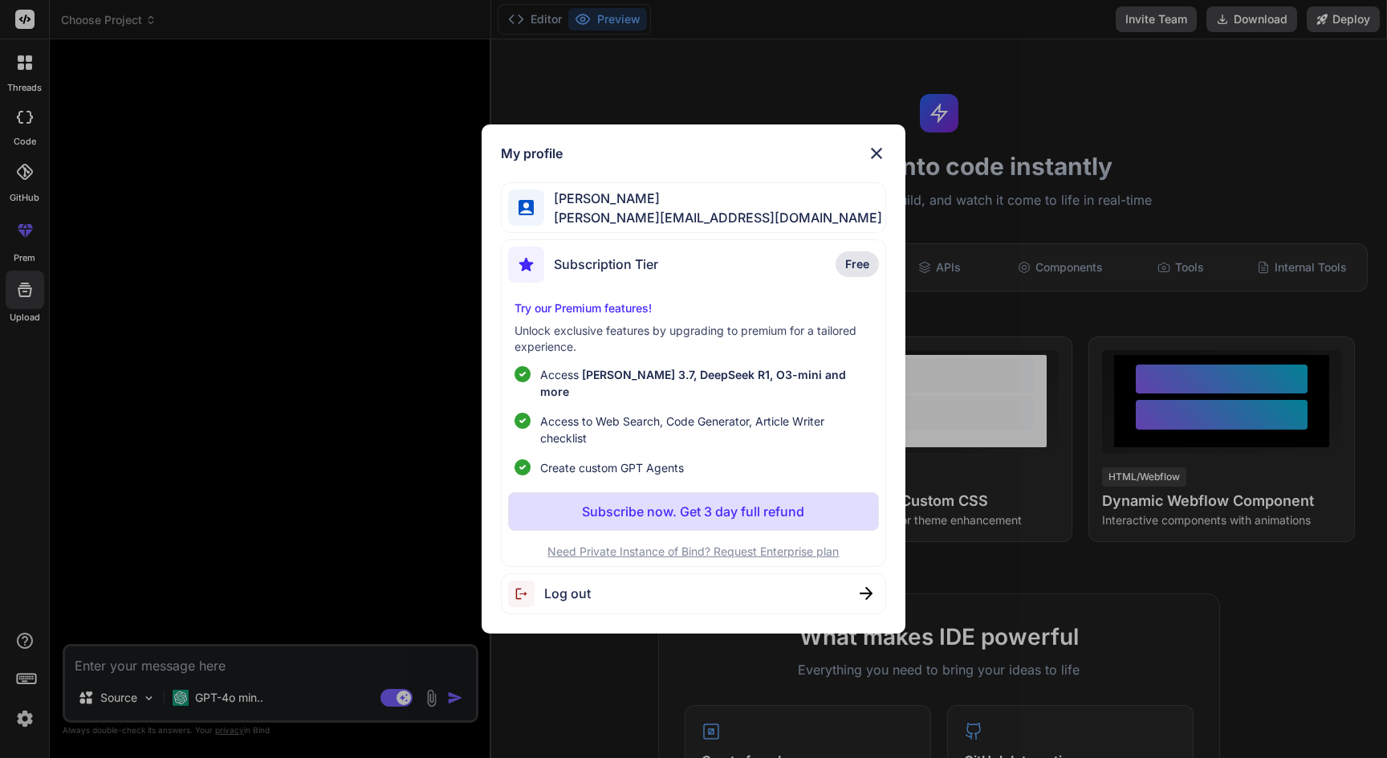
click at [875, 158] on img at bounding box center [876, 153] width 19 height 19
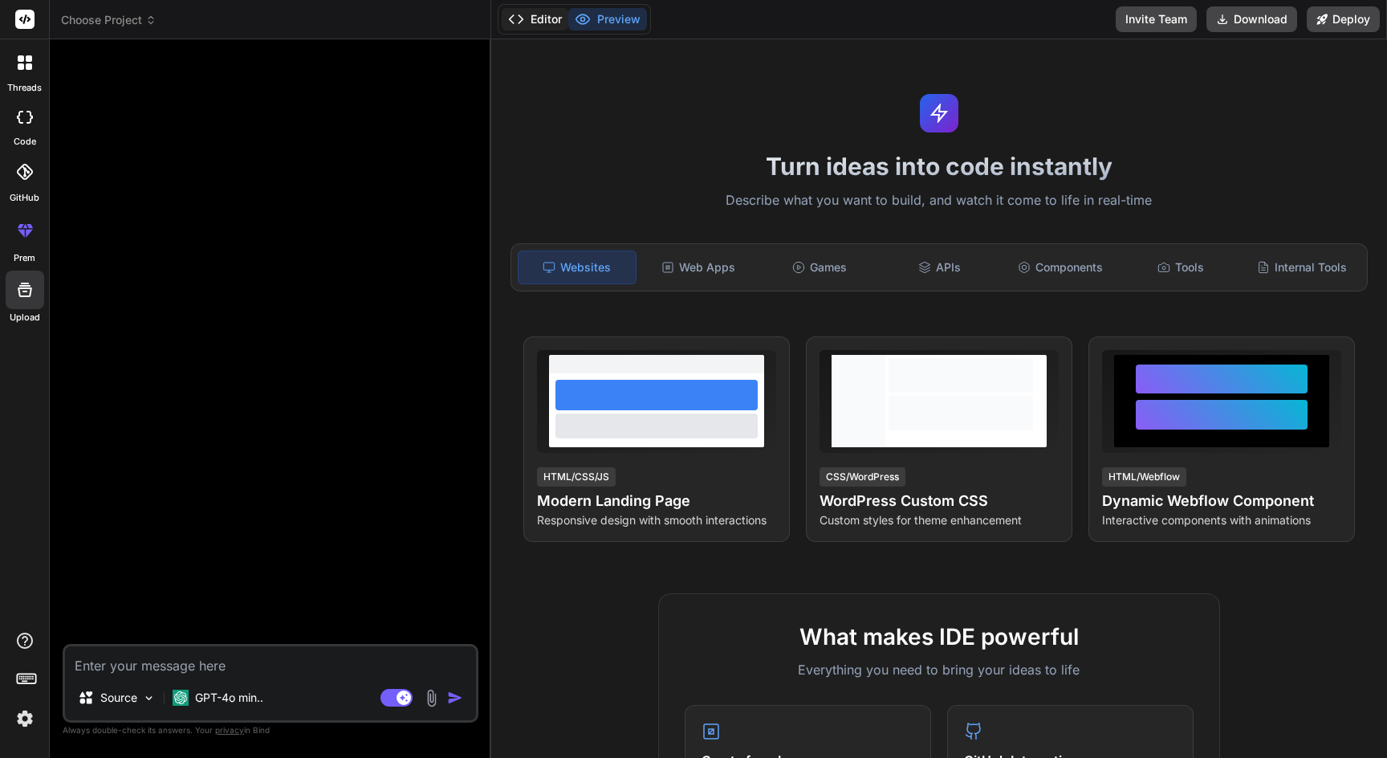
click at [523, 18] on polyline at bounding box center [521, 19] width 4 height 8
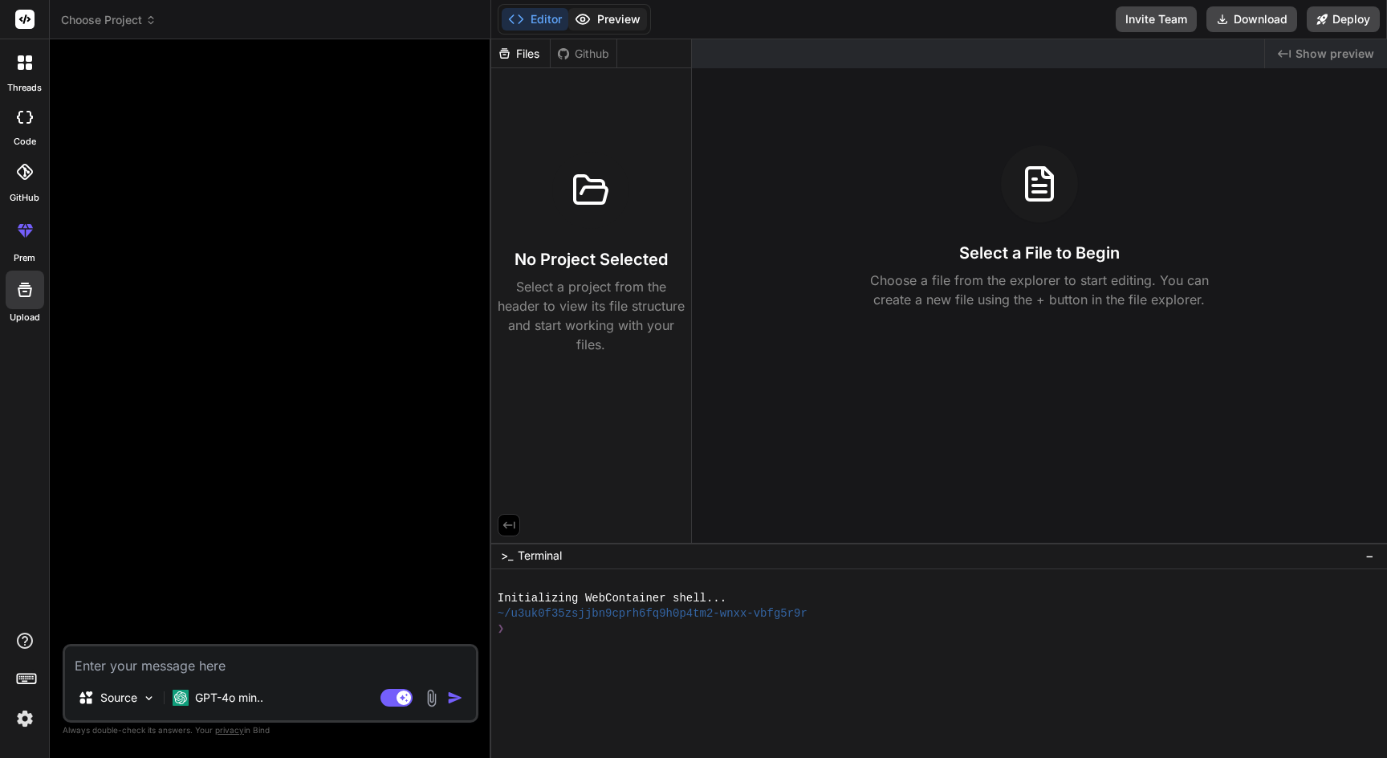
click at [596, 14] on button "Preview" at bounding box center [607, 19] width 79 height 22
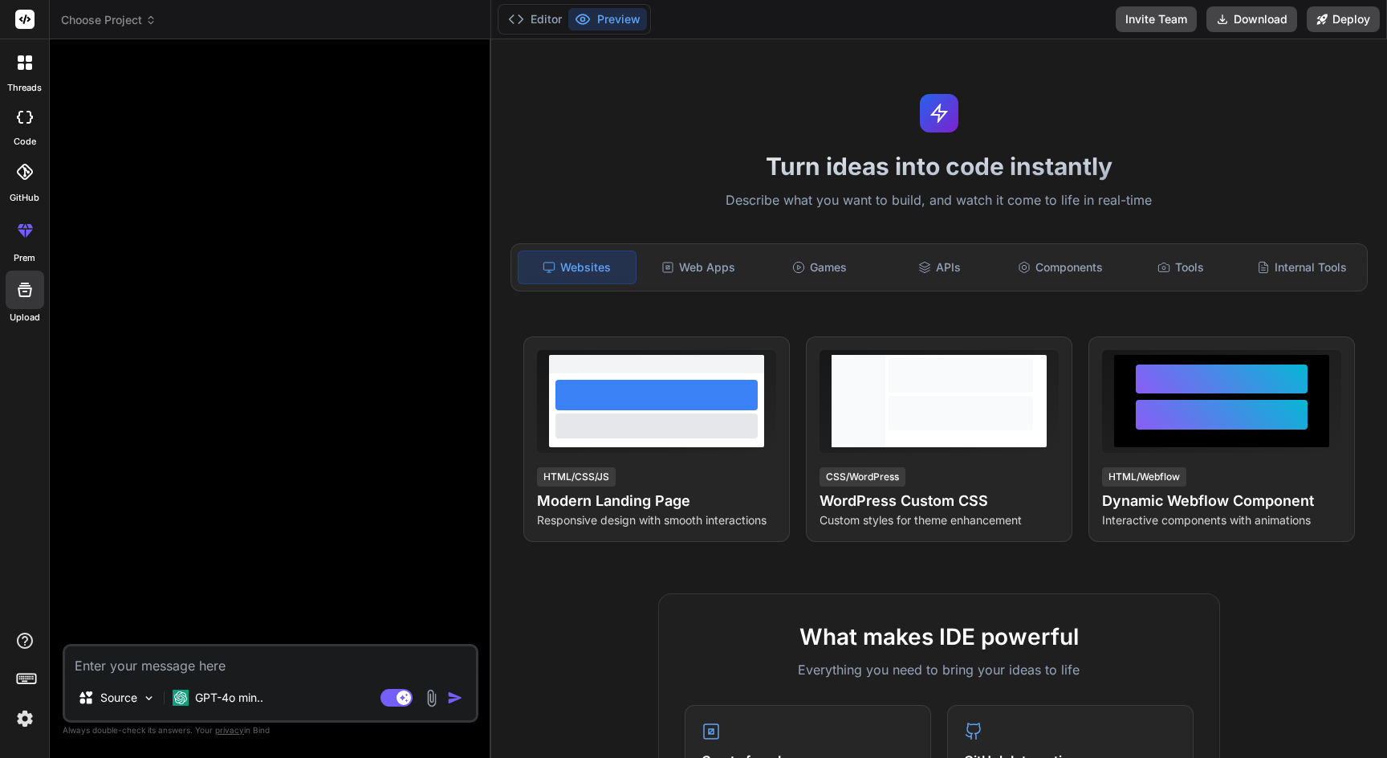
click at [32, 52] on div at bounding box center [25, 63] width 34 height 34
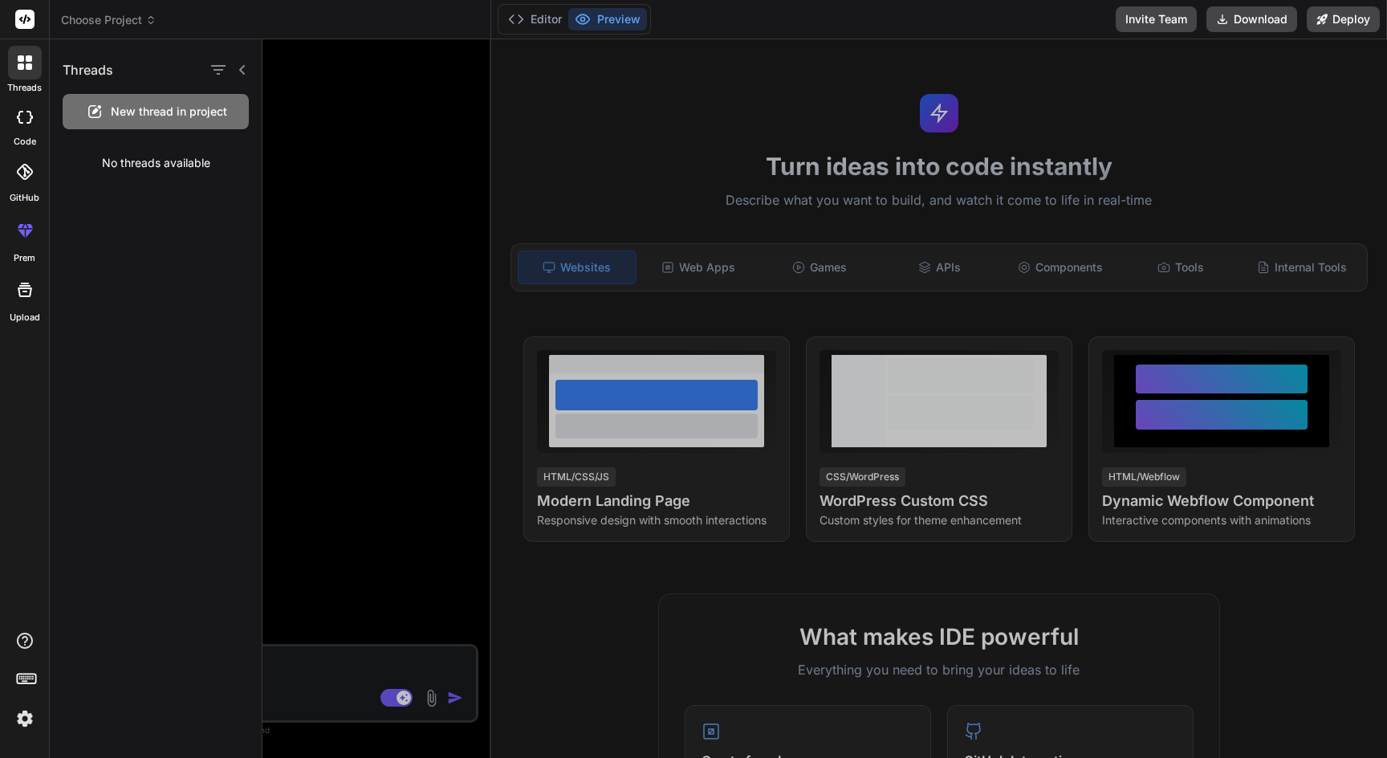
click at [354, 162] on div at bounding box center [824, 398] width 1125 height 718
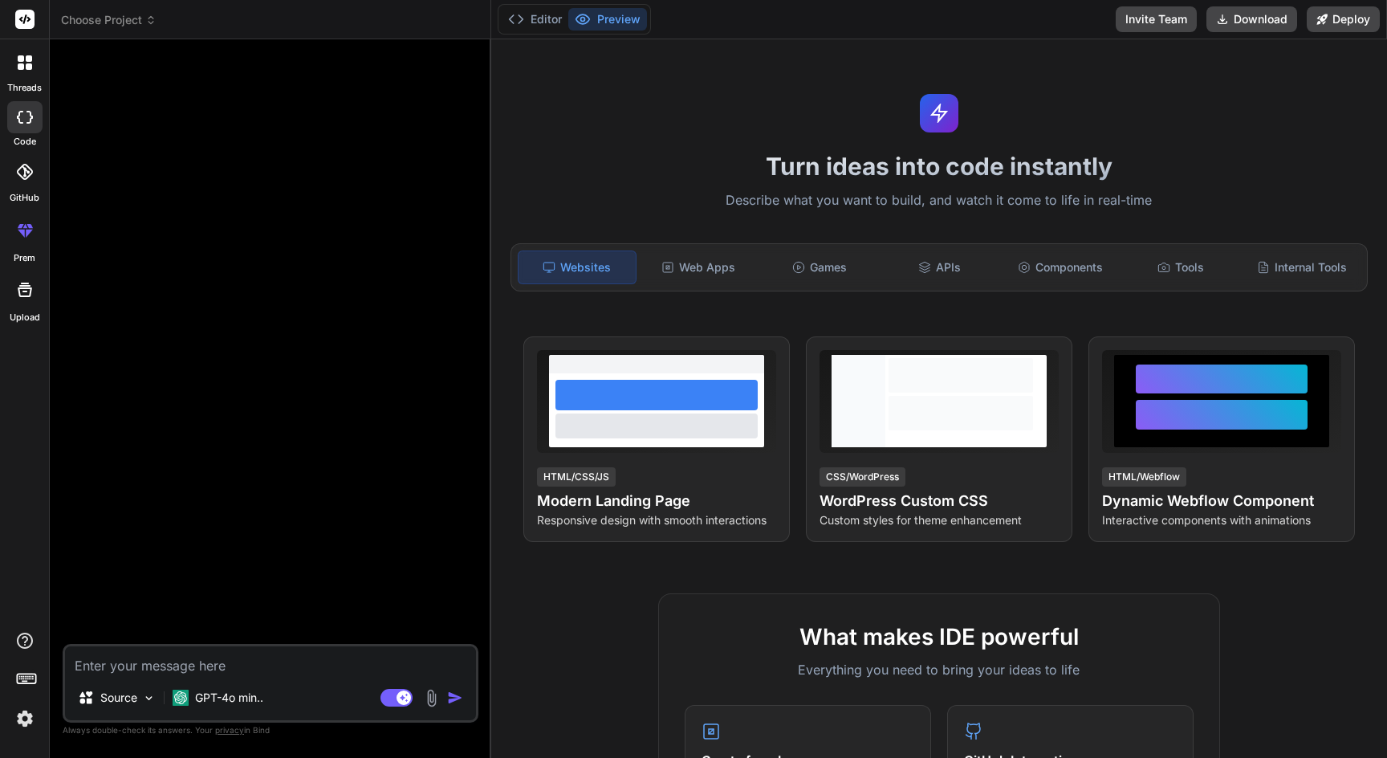
click at [126, 666] on textarea at bounding box center [270, 660] width 411 height 29
type textarea "e"
type textarea "x"
type textarea "er"
type textarea "x"
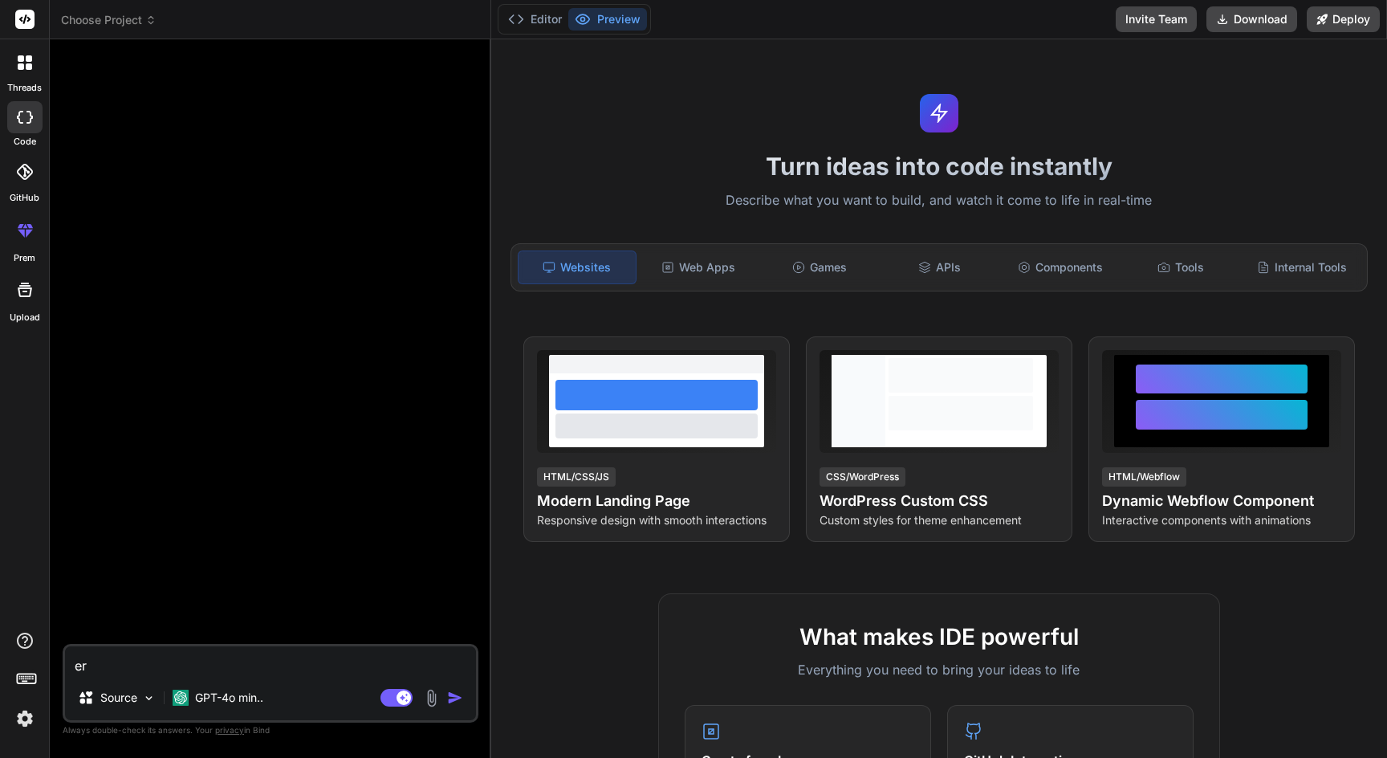
type textarea "ers"
type textarea "x"
type textarea "erst"
type textarea "x"
type textarea "erste"
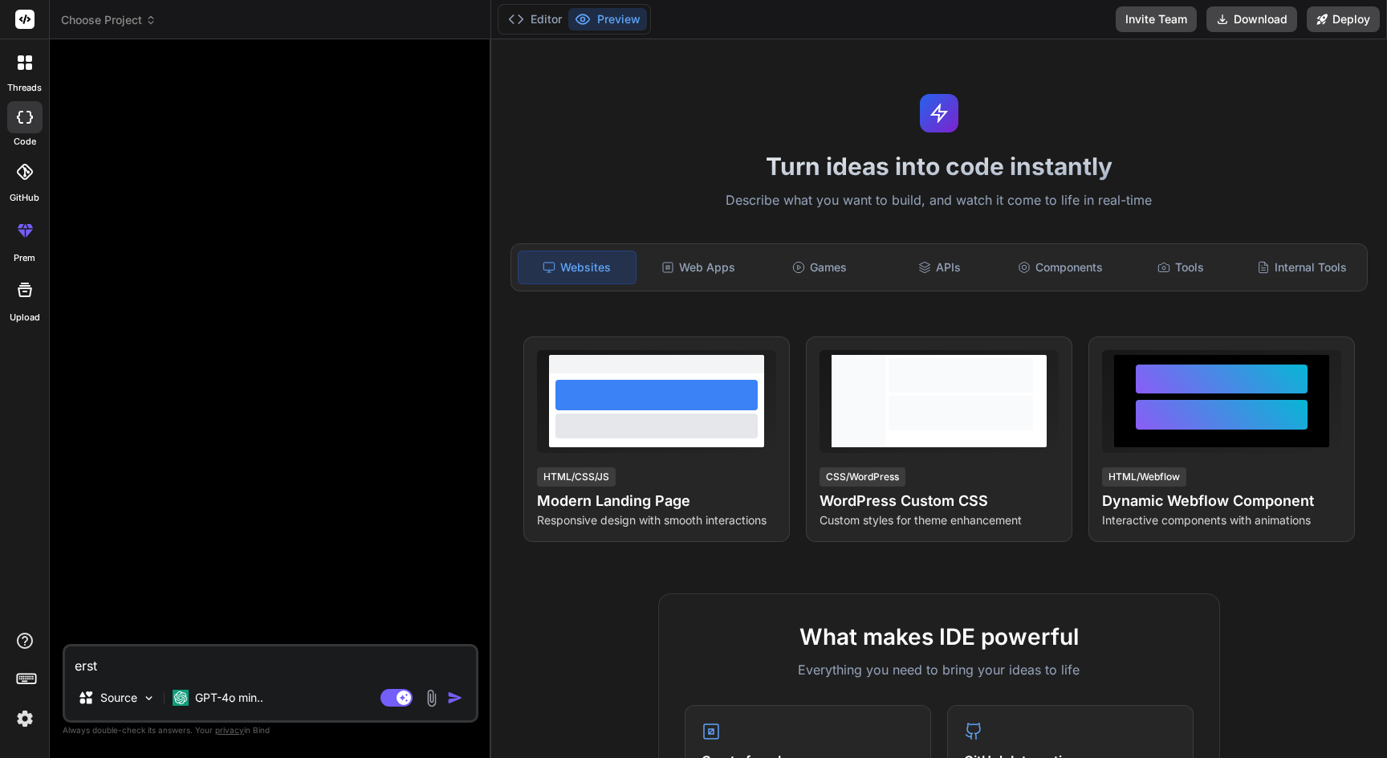
type textarea "x"
type textarea "erstel"
type textarea "x"
type textarea "erstell"
type textarea "x"
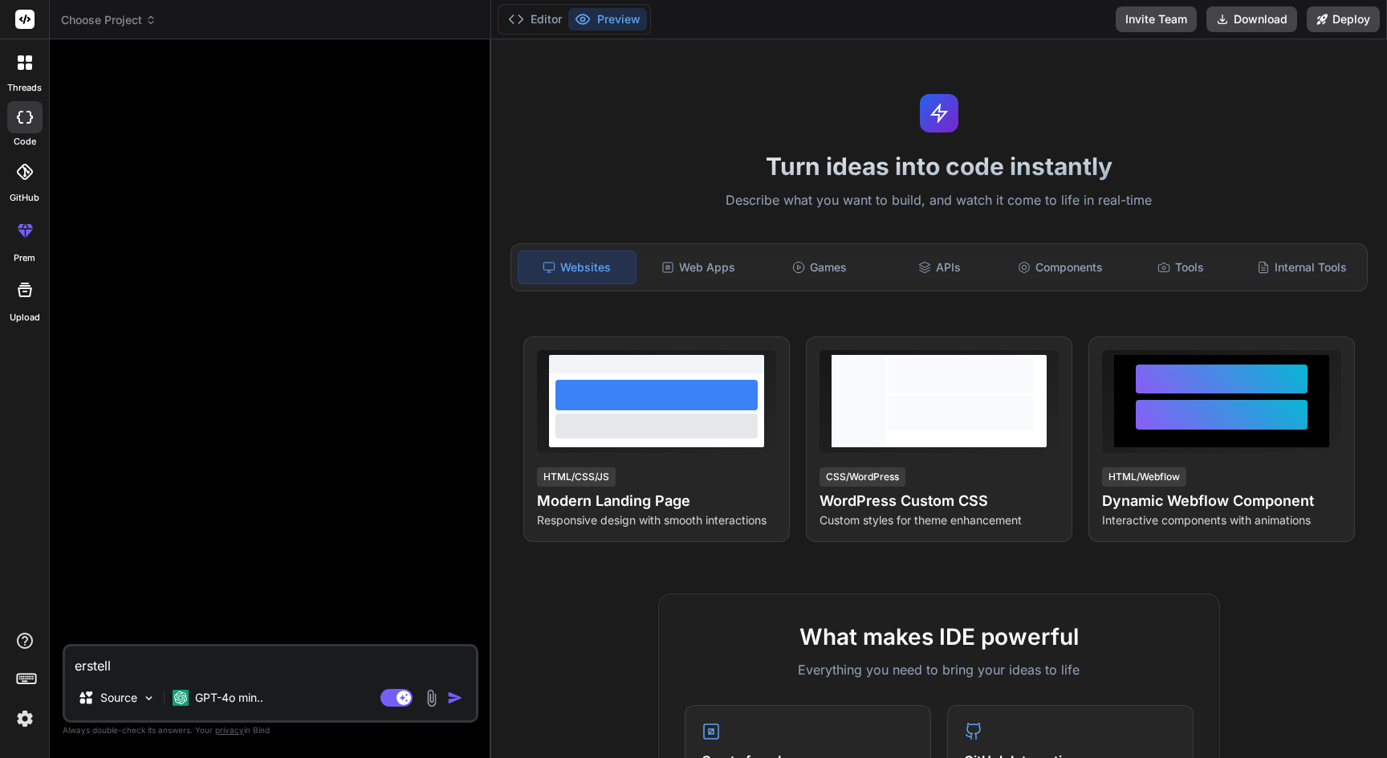
type textarea "erstelle"
type textarea "x"
type textarea "erstelle"
type textarea "x"
type textarea "erstelle e"
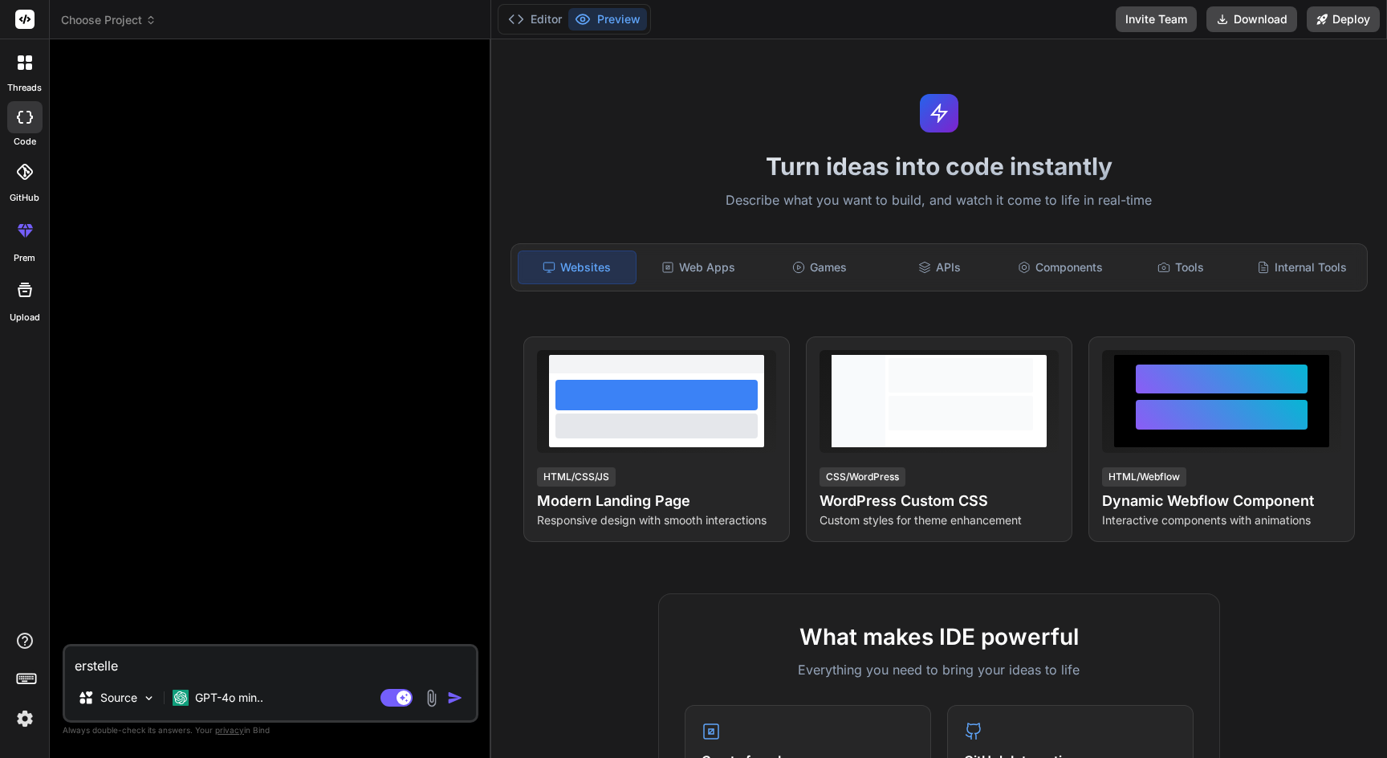
type textarea "x"
type textarea "erstelle ei"
type textarea "x"
type textarea "erstelle ein"
type textarea "x"
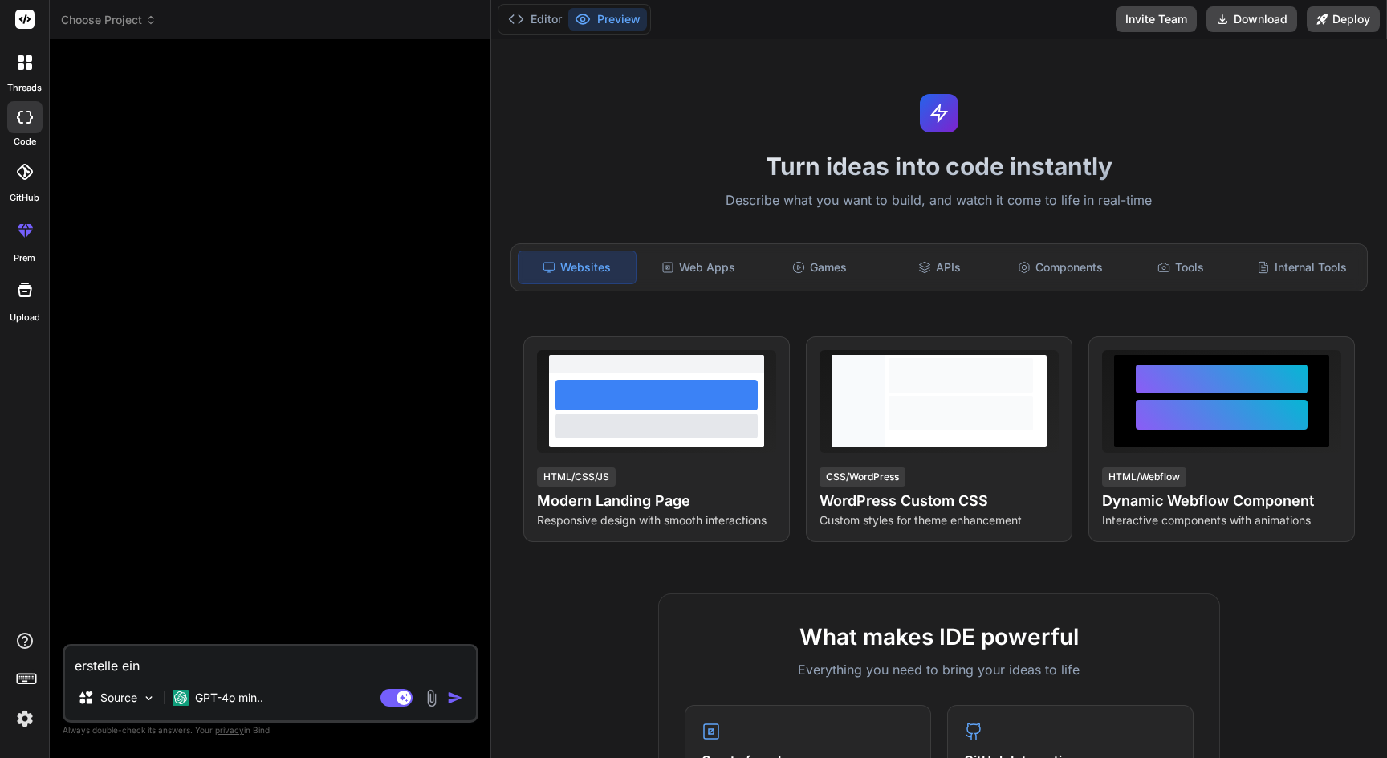
type textarea "erstelle eine"
type textarea "x"
type textarea "erstelle eine"
type textarea "x"
type textarea "erstelle eine w"
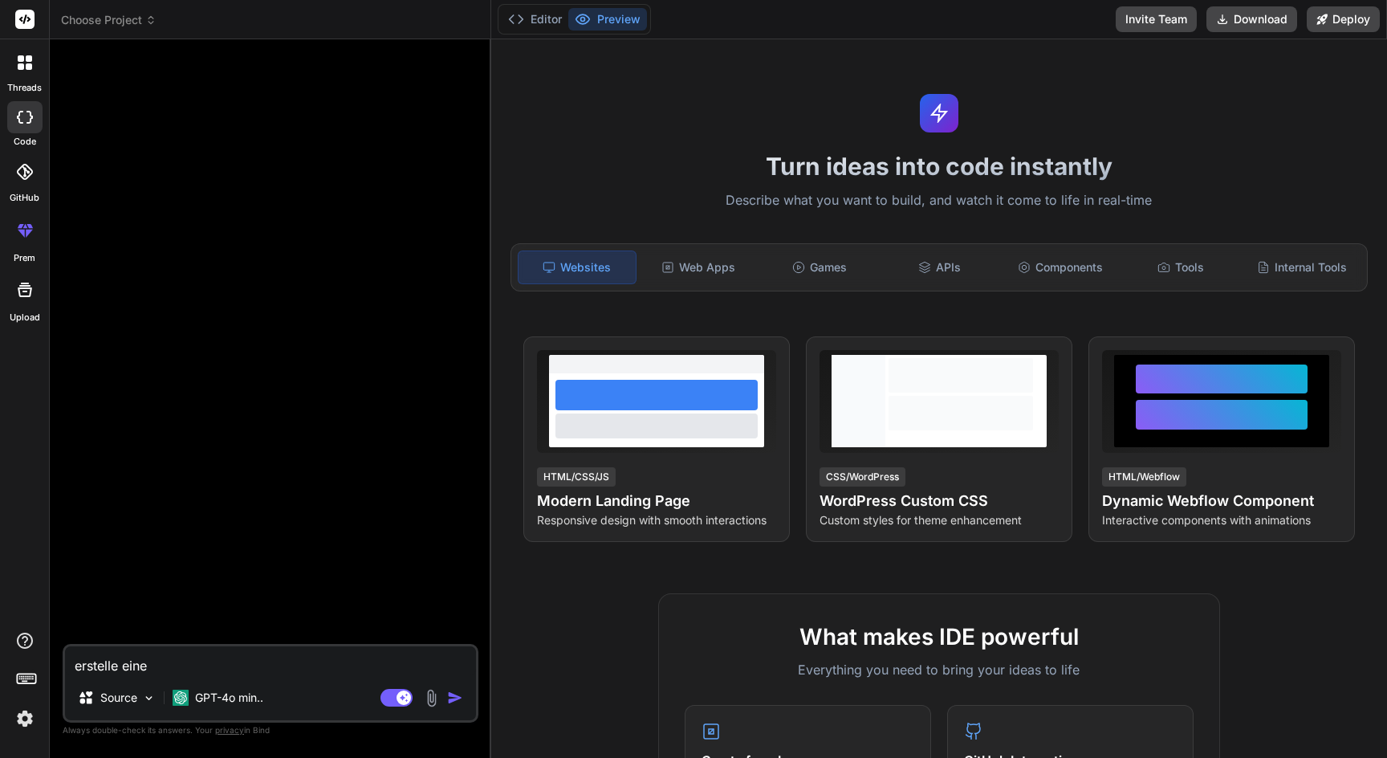
type textarea "x"
type textarea "erstelle eine we"
type textarea "x"
type textarea "erstelle eine web"
type textarea "x"
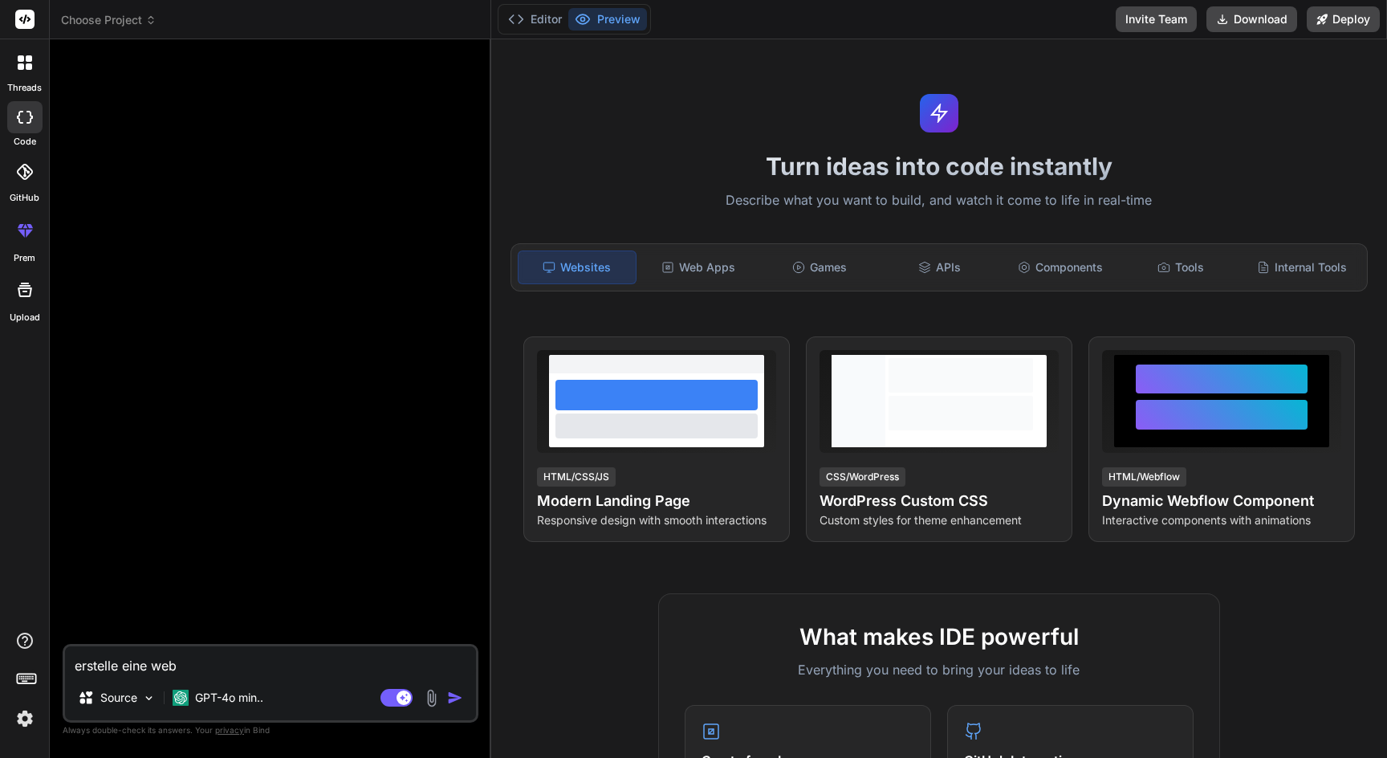
type textarea "erstelle eine webs"
type textarea "x"
type textarea "erstelle eine websi"
type textarea "x"
type textarea "erstelle eine websit"
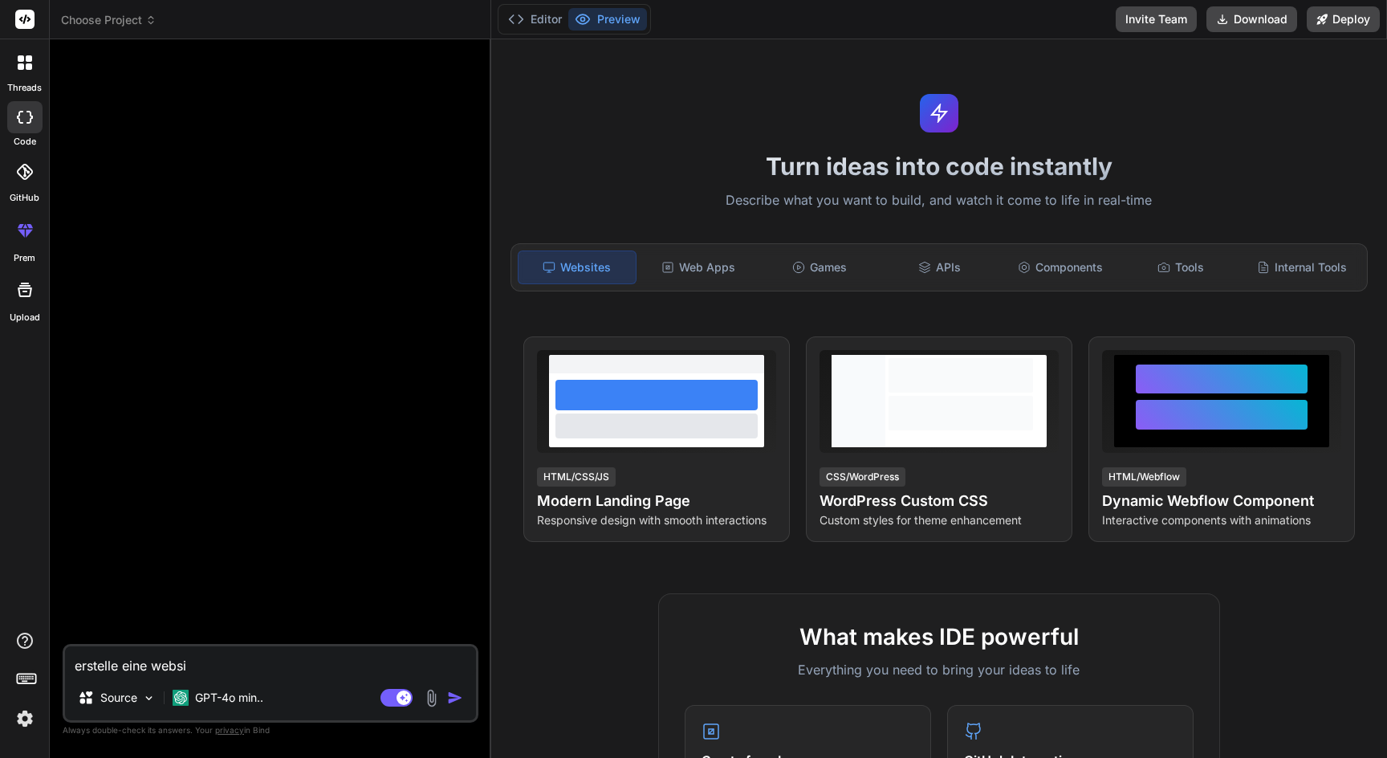
type textarea "x"
type textarea "erstelle eine website"
type textarea "x"
type textarea "erstelle eine website"
type textarea "x"
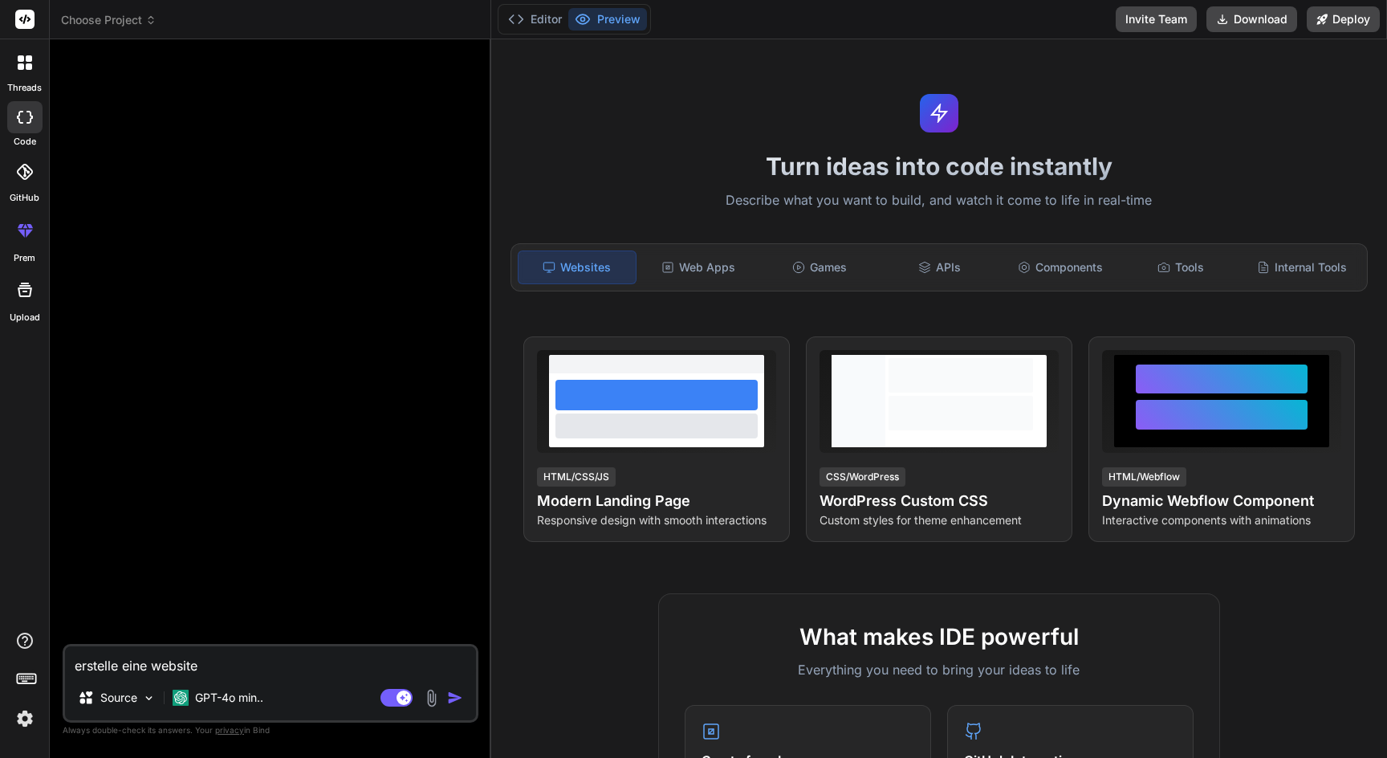
type textarea "erstelle eine website w"
type textarea "x"
type textarea "erstelle eine website wi"
type textarea "x"
type textarea "erstelle eine website wie"
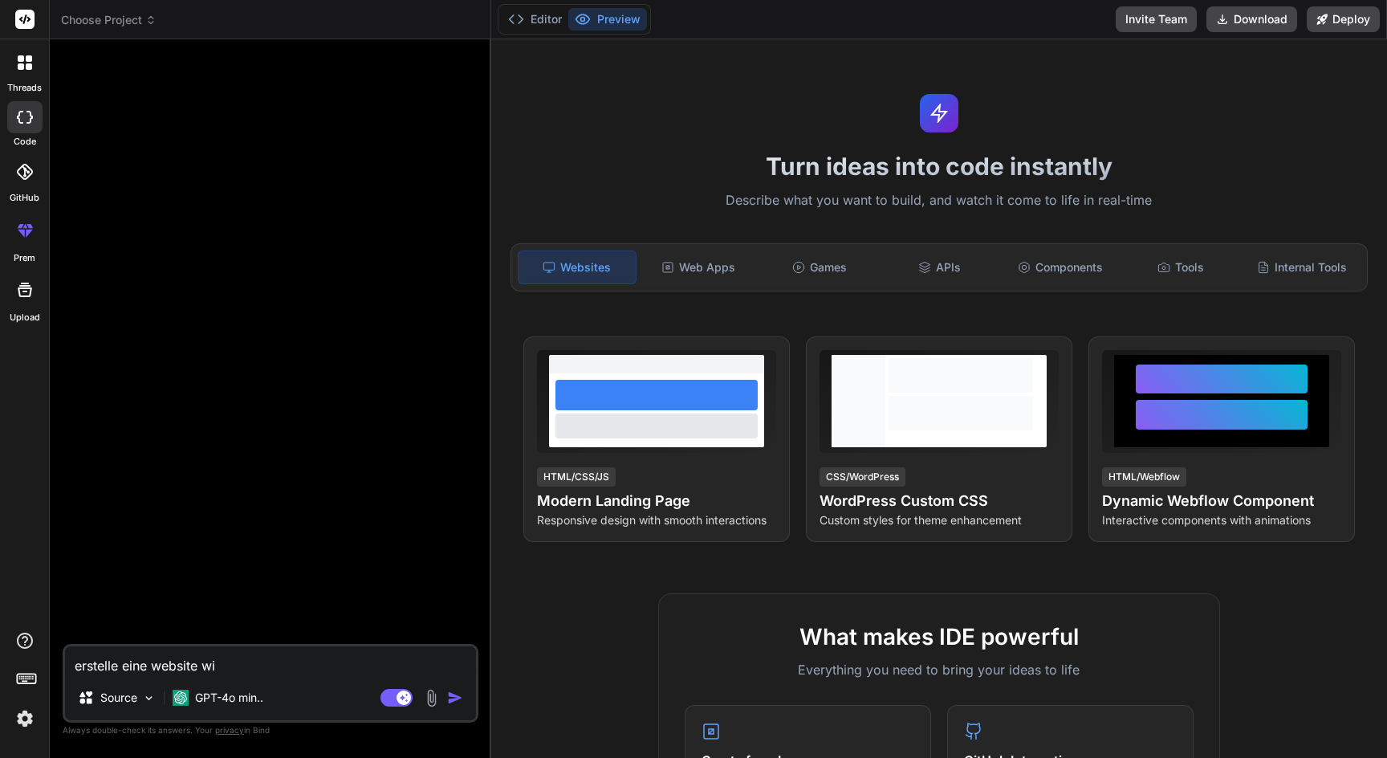
type textarea "x"
type textarea "erstelle eine website wie"
type textarea "x"
type textarea "erstelle eine website wie j"
type textarea "x"
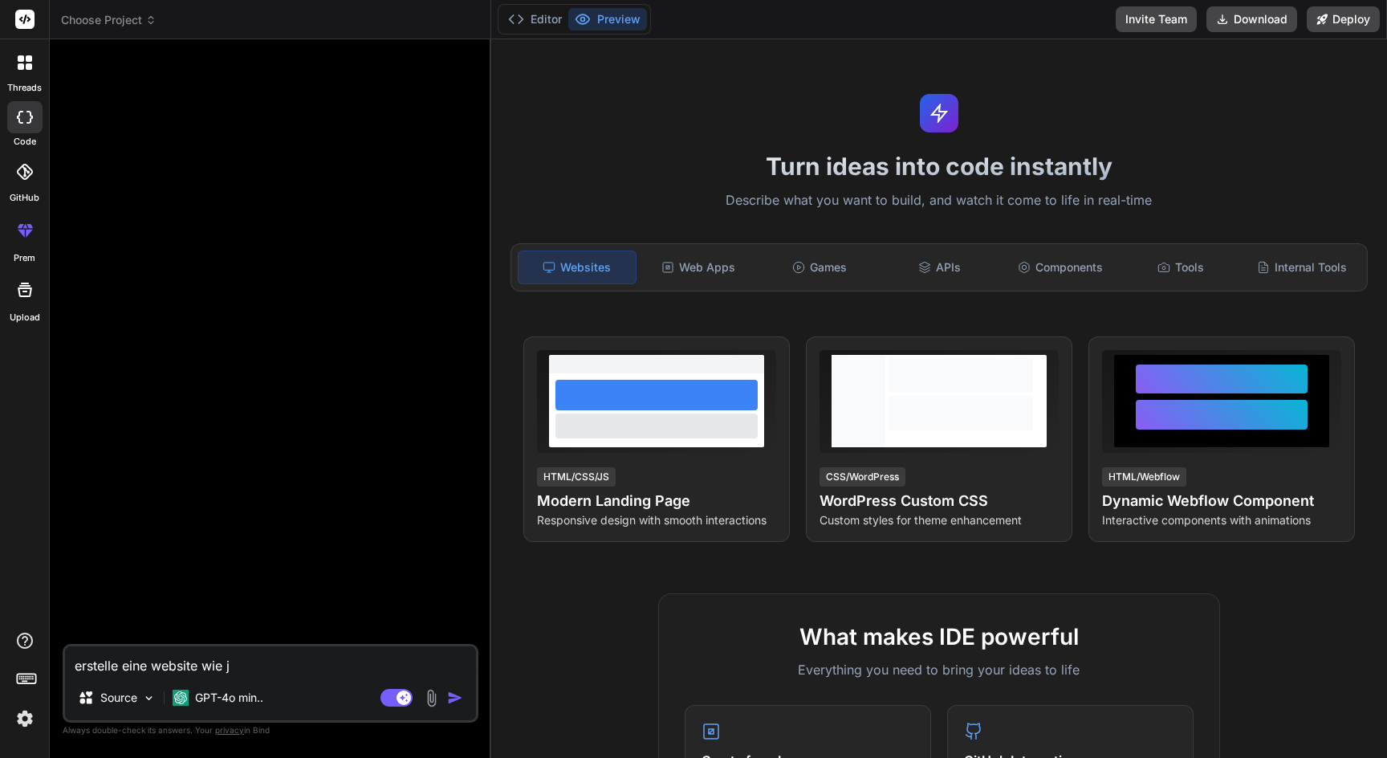
type textarea "erstelle eine website wie ja"
type textarea "x"
type textarea "erstelle eine website wie jae"
type textarea "x"
type textarea "erstelle eine website wie jaeg"
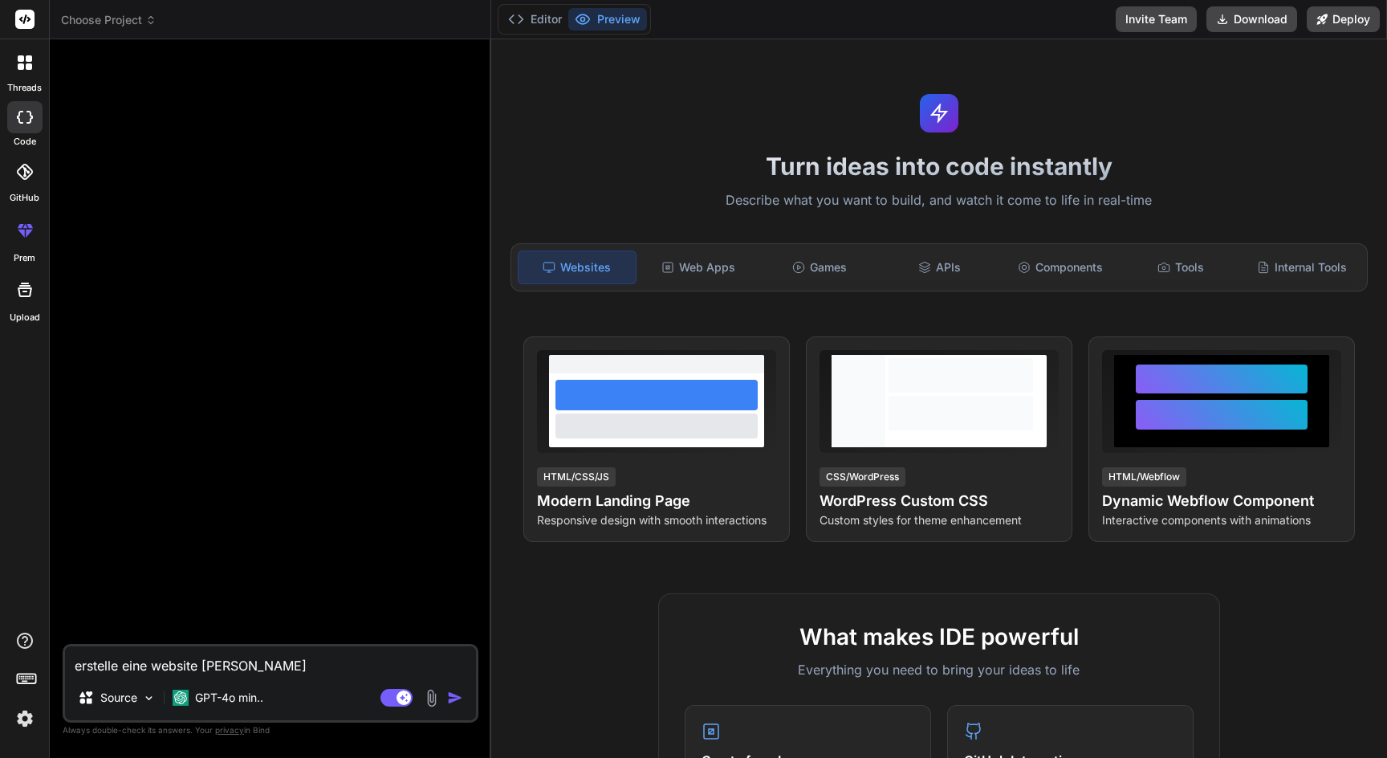
type textarea "x"
type textarea "erstelle eine website wie jaege"
type textarea "x"
type textarea "erstelle eine website wie [PERSON_NAME]"
type textarea "x"
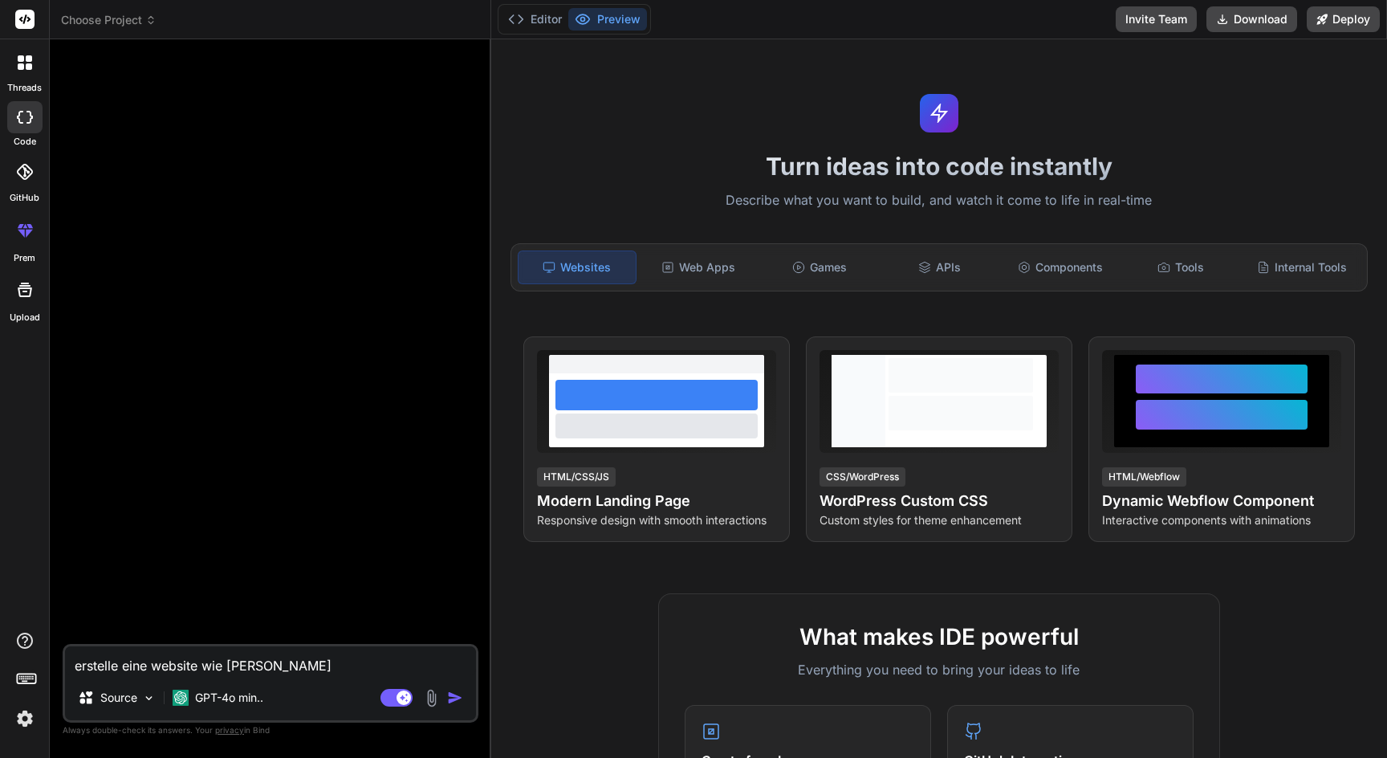
type textarea "erstelle eine website wie jaegerm"
type textarea "x"
type textarea "erstelle eine website wie jaegerme"
type textarea "x"
type textarea "erstelle eine website wie jaegermed"
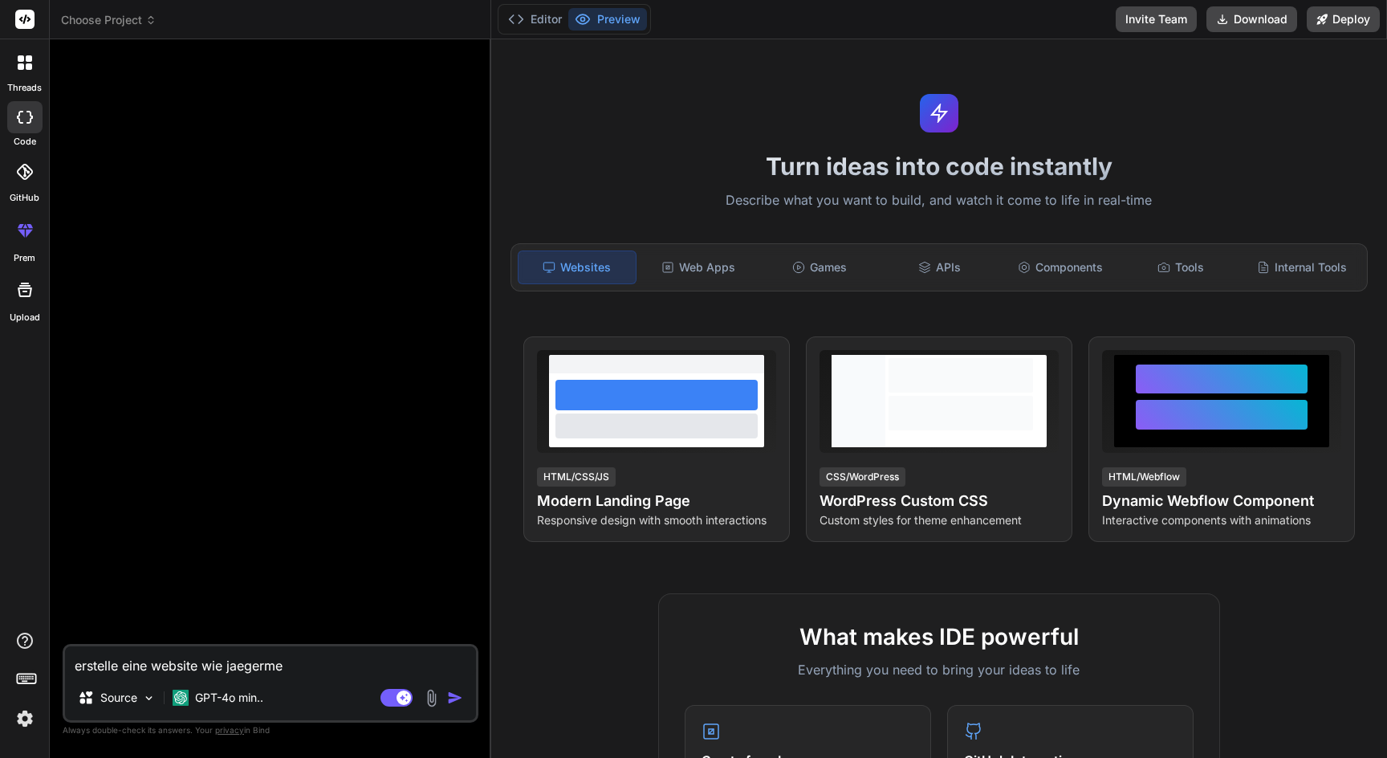
type textarea "x"
type textarea "erstelle eine website wie jaegermedi"
type textarea "x"
type textarea "erstelle eine website wie jaegermedia"
type textarea "x"
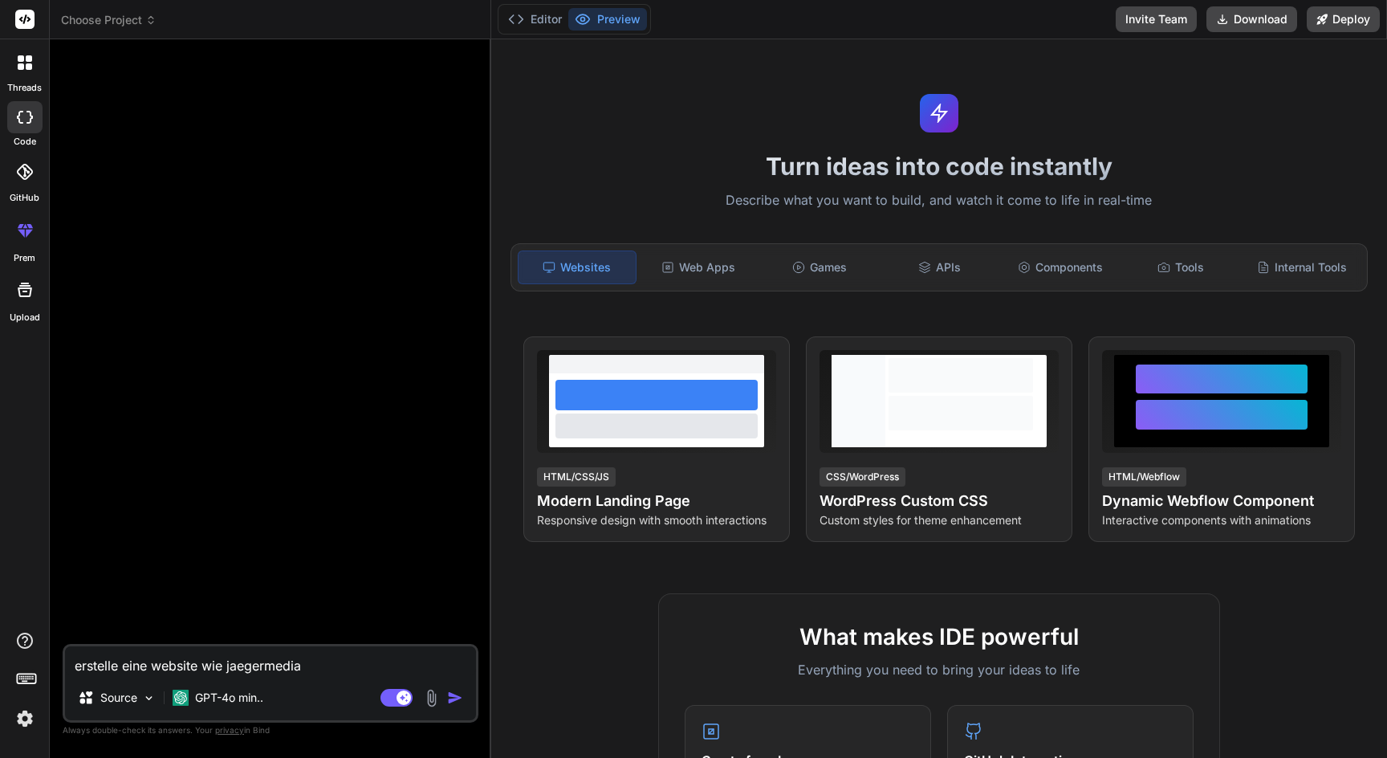
type textarea "erstelle eine website wie jaegermediag"
type textarea "x"
type textarea "erstelle eine website wie jaegermediagr"
type textarea "x"
type textarea "erstelle eine website wie jaegermediagro"
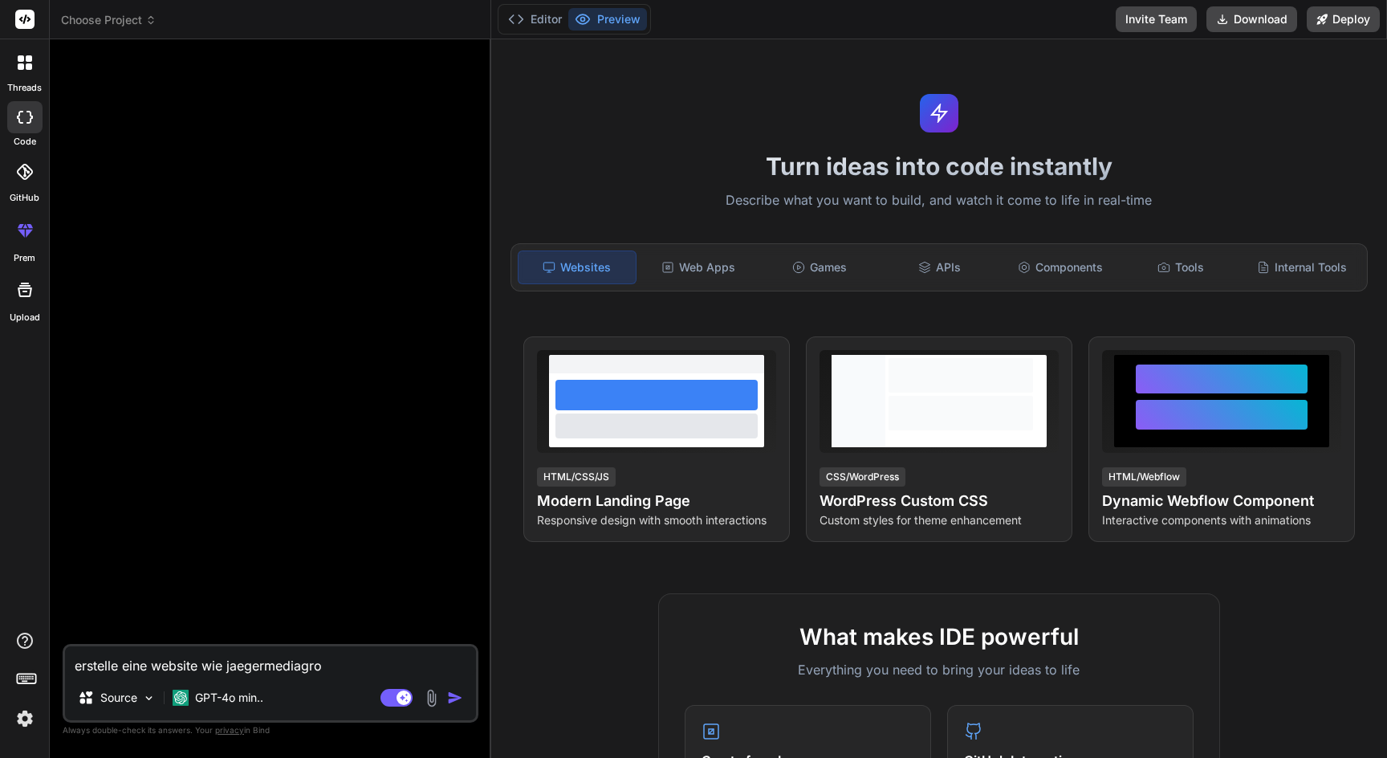
type textarea "x"
type textarea "erstelle eine website wie jaegermediagrou"
type textarea "x"
type textarea "erstelle eine website wie jaegermediagroup"
type textarea "x"
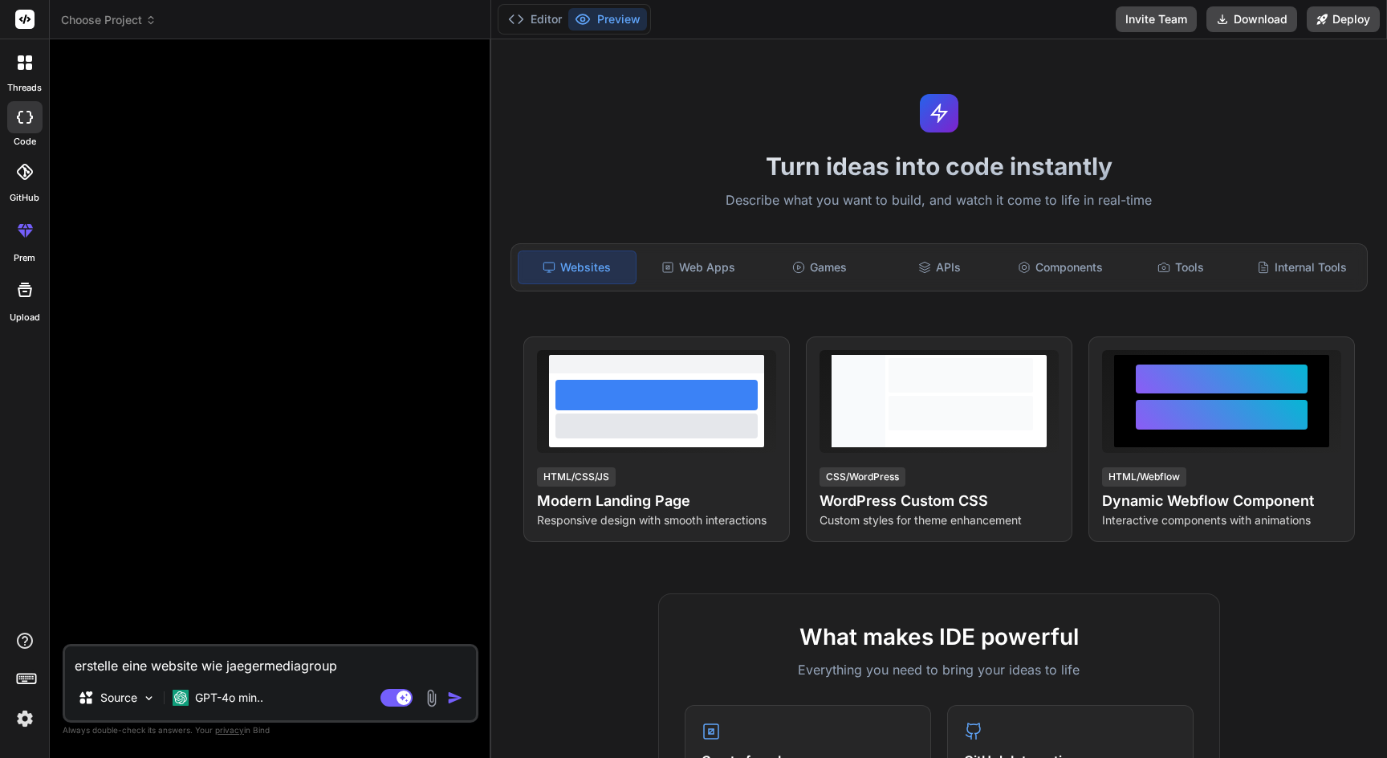
type textarea "erstelle eine website wie jaegermediagroup."
type textarea "x"
type textarea "erstelle eine website wie jaegermediagroup.d"
type textarea "x"
type textarea "erstelle eine website wie [DOMAIN_NAME]"
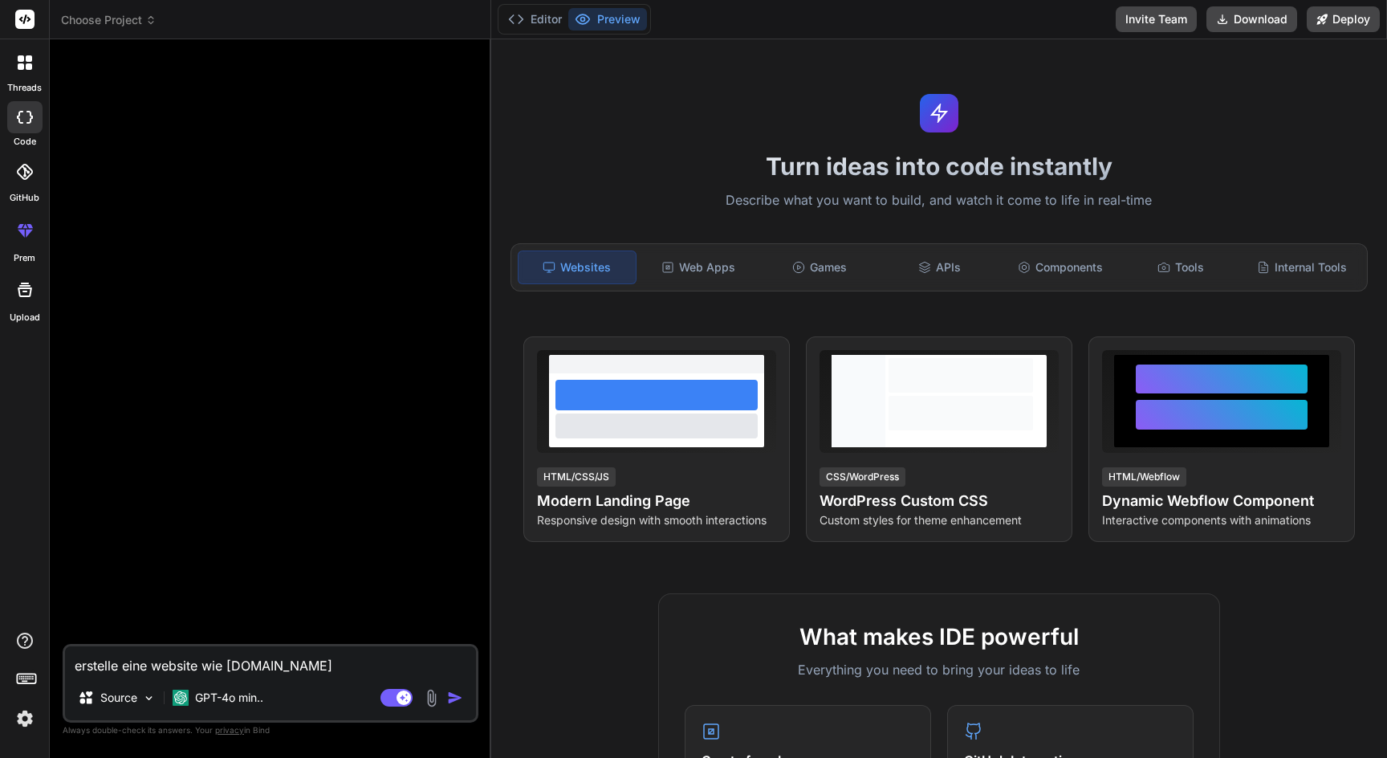
type textarea "x"
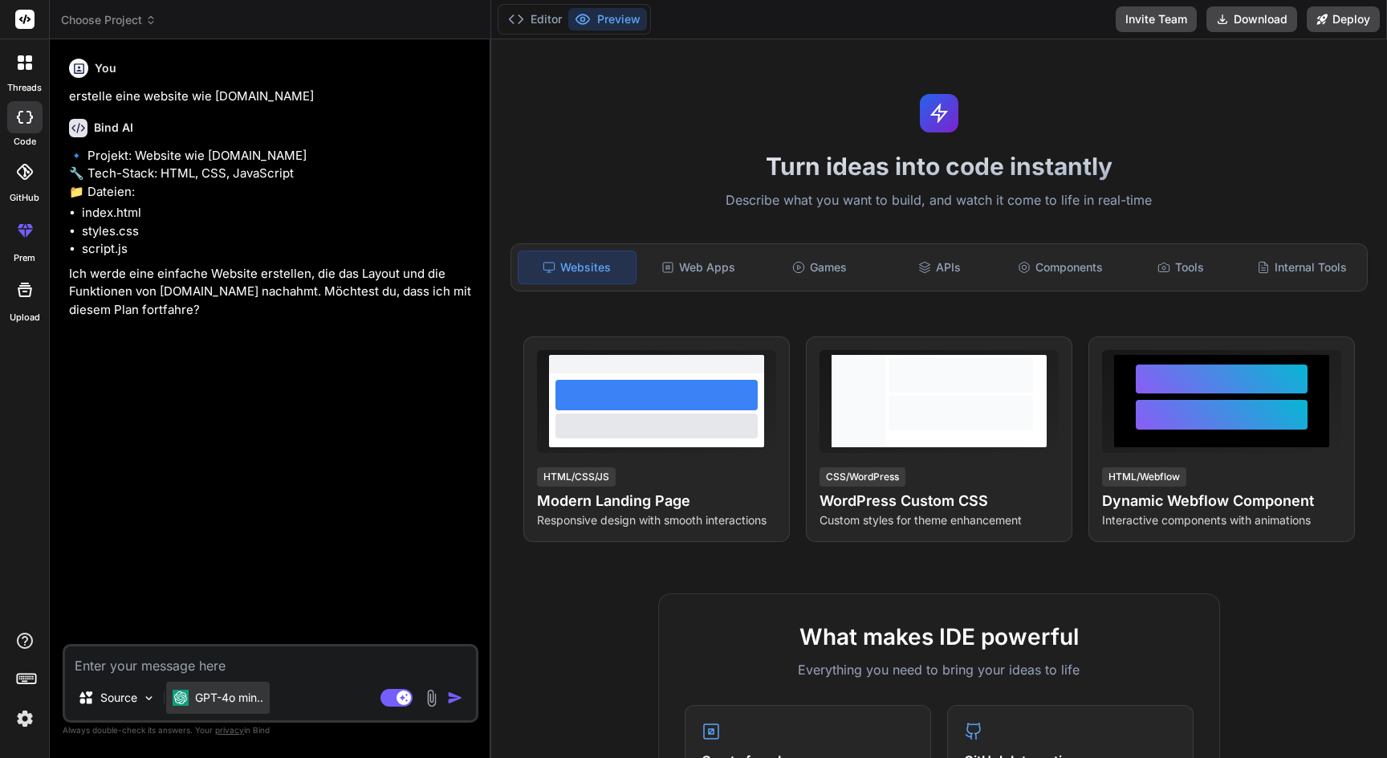
click at [198, 697] on p "GPT-4o min.." at bounding box center [229, 698] width 68 height 16
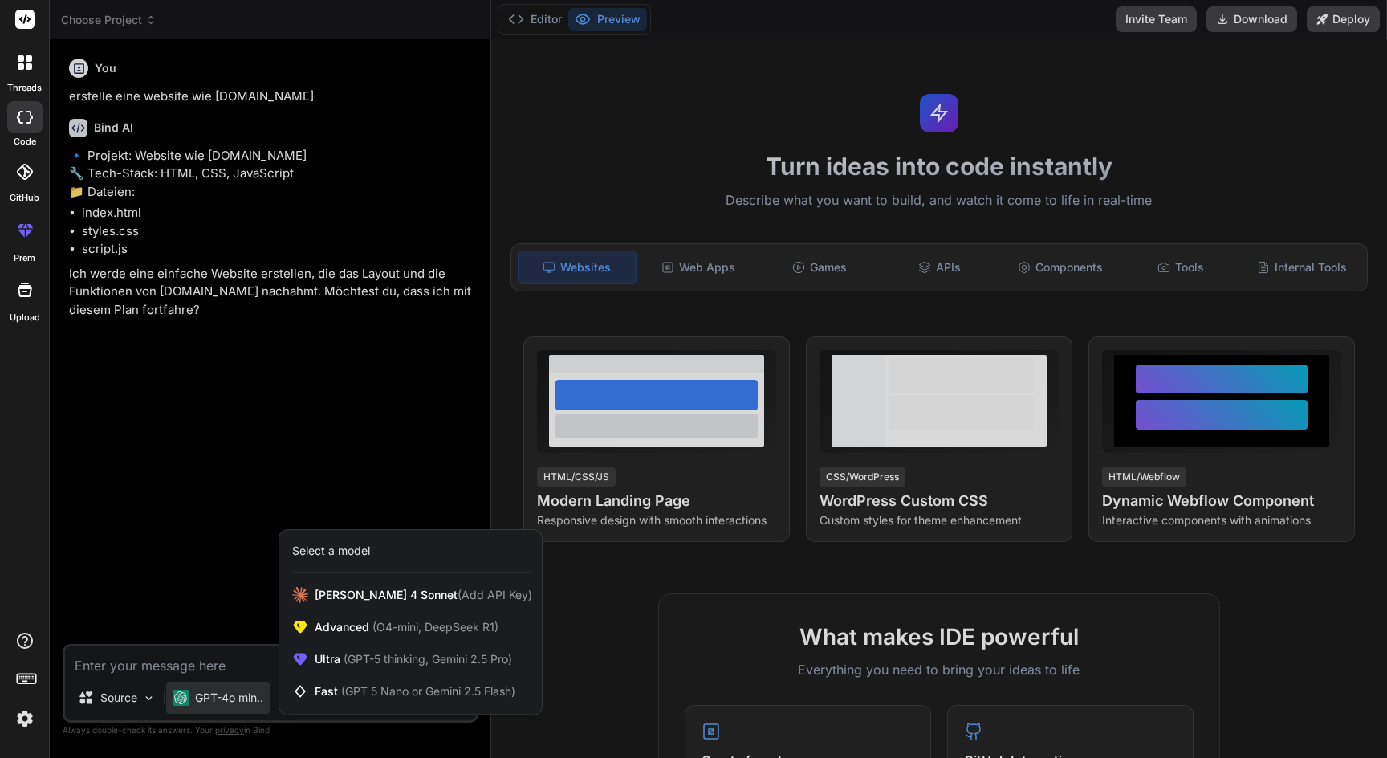
click at [203, 700] on div at bounding box center [693, 379] width 1387 height 758
type textarea "x"
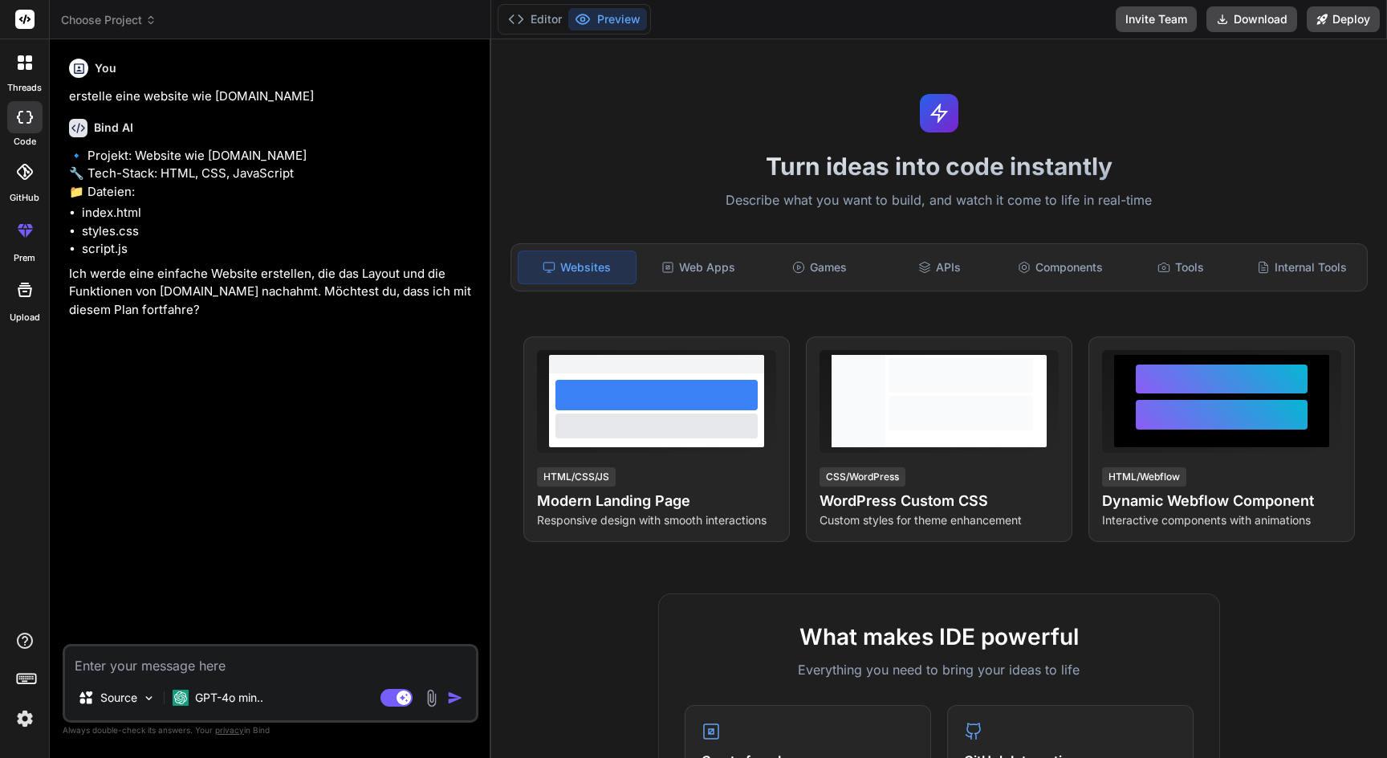
click at [165, 669] on textarea at bounding box center [270, 660] width 411 height 29
type textarea "j"
type textarea "x"
type textarea "ja"
type textarea "x"
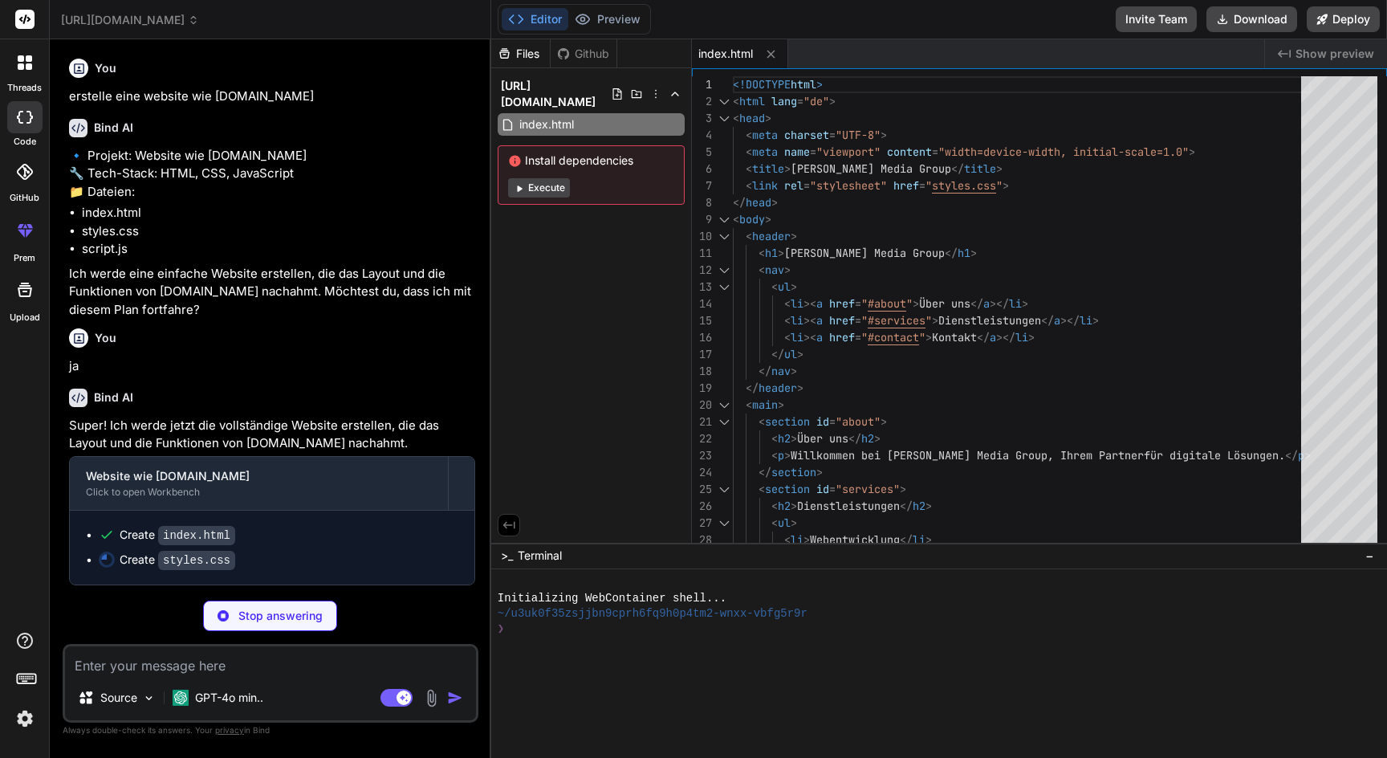
type textarea "x"
type textarea "footer { text-align: center; padding: 10px 0; background: #333; color: #fff; }"
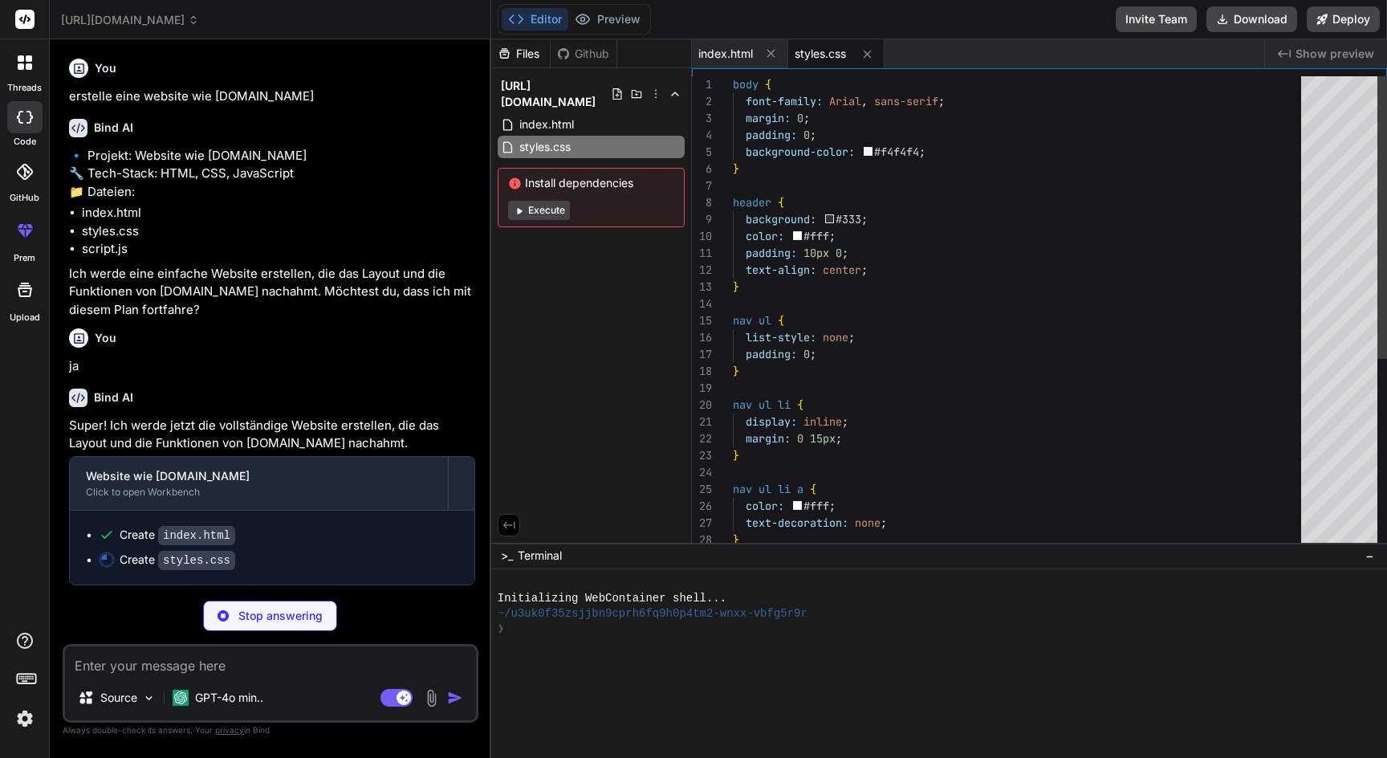
type textarea "x"
type textarea "// JavaScript kann hier hinzugefügt werden, falls benötigt"
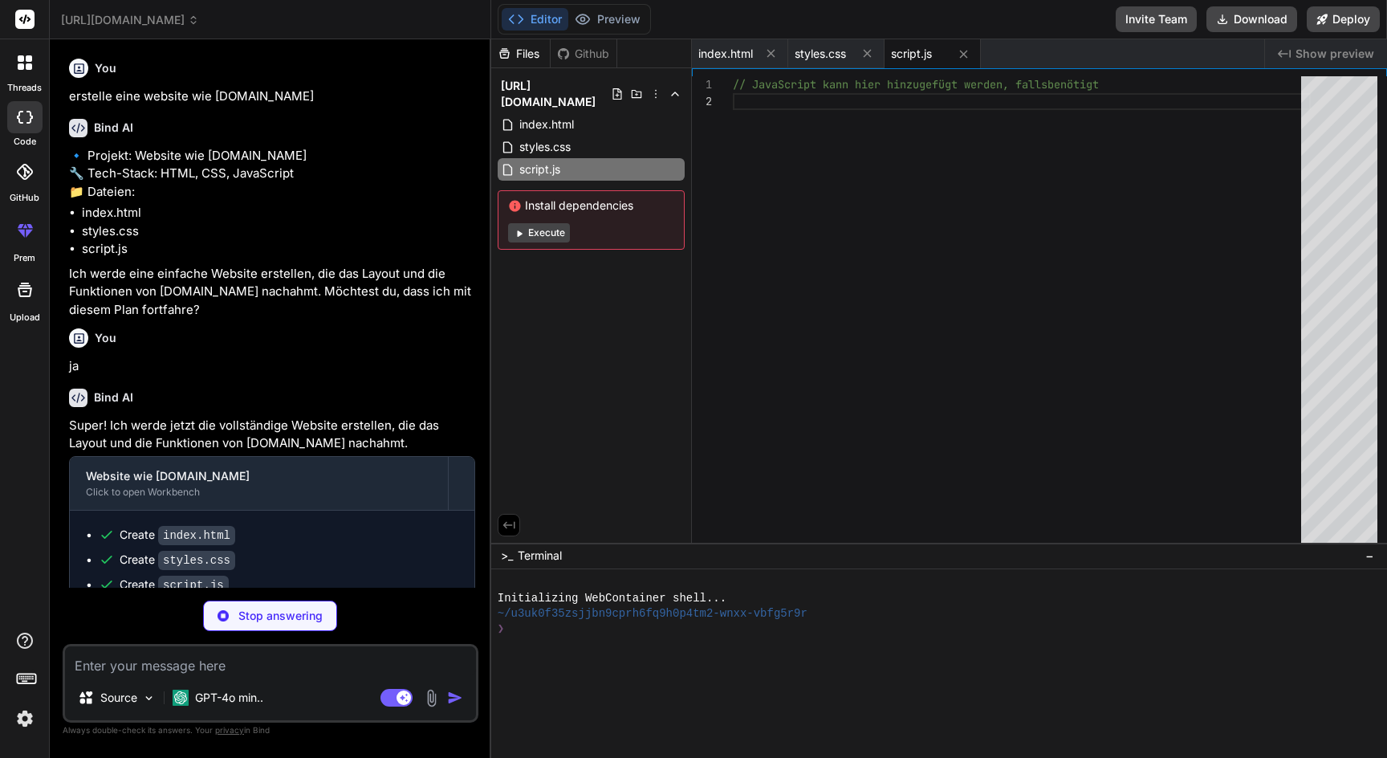
type textarea "x"
type textarea "{ "name": "jaeger-media-group-website", "scripts": { "dev": "http-server -p 300…"
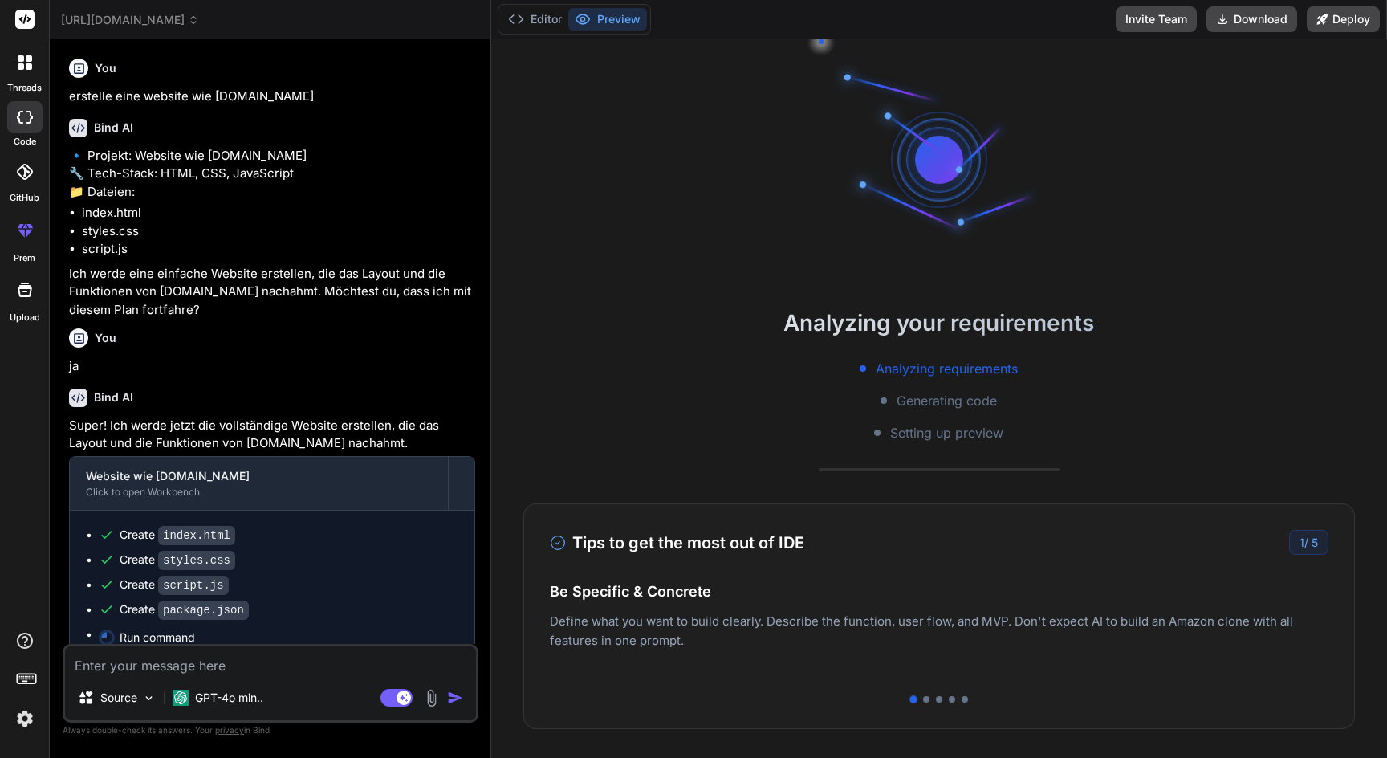
scroll to position [0, 0]
click at [1080, 637] on p "Deploy your Next.js and React projects to Vercel. For Node.js backend, deploy t…" at bounding box center [939, 647] width 779 height 39
click at [925, 700] on div at bounding box center [926, 699] width 6 height 6
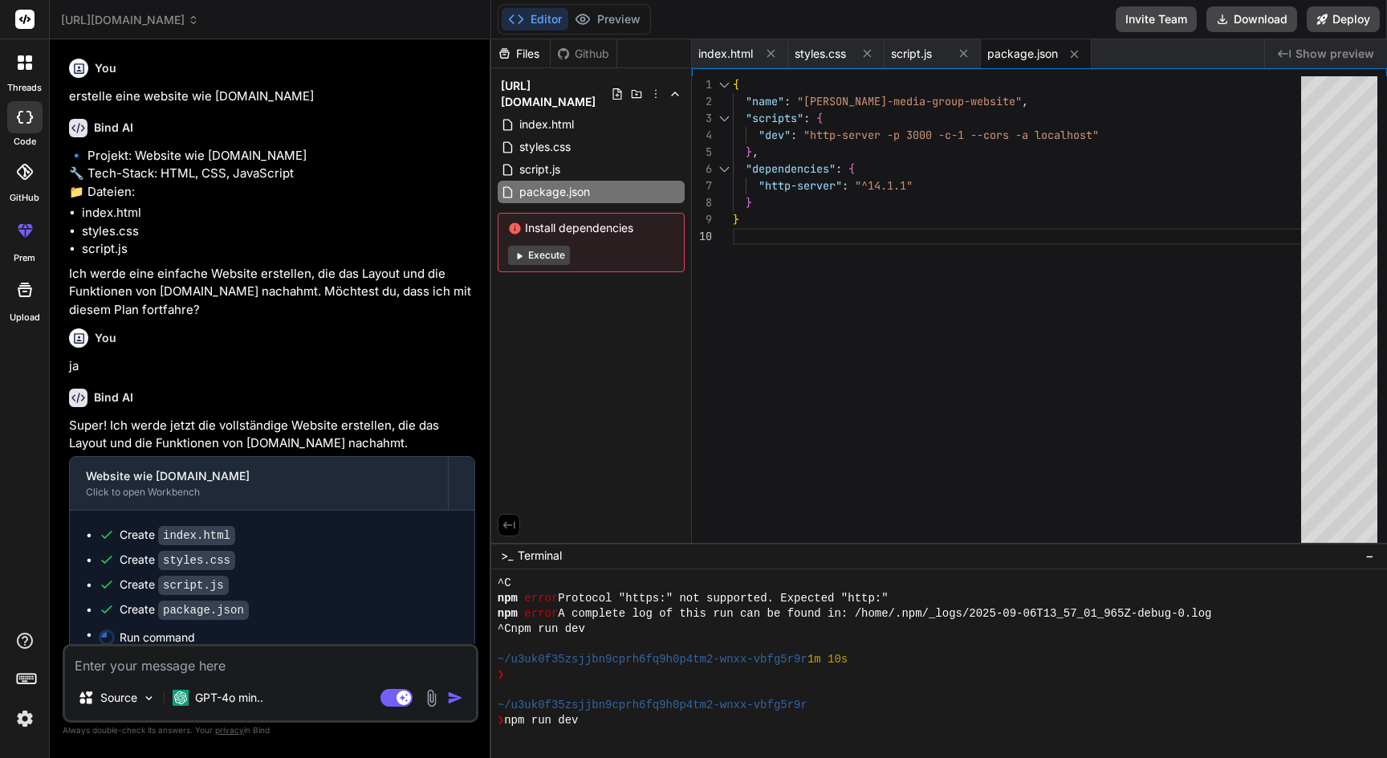
scroll to position [244, 0]
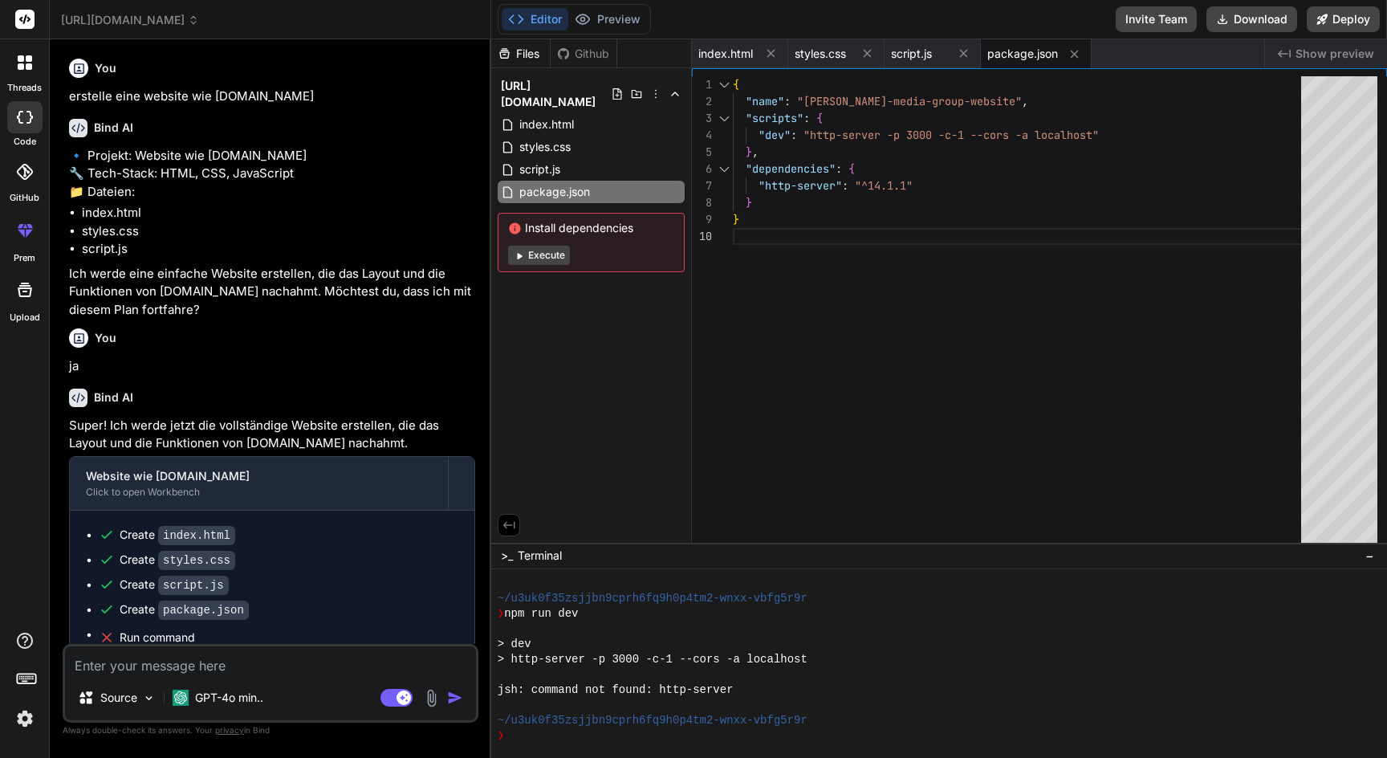
click at [538, 246] on button "Execute" at bounding box center [539, 255] width 62 height 19
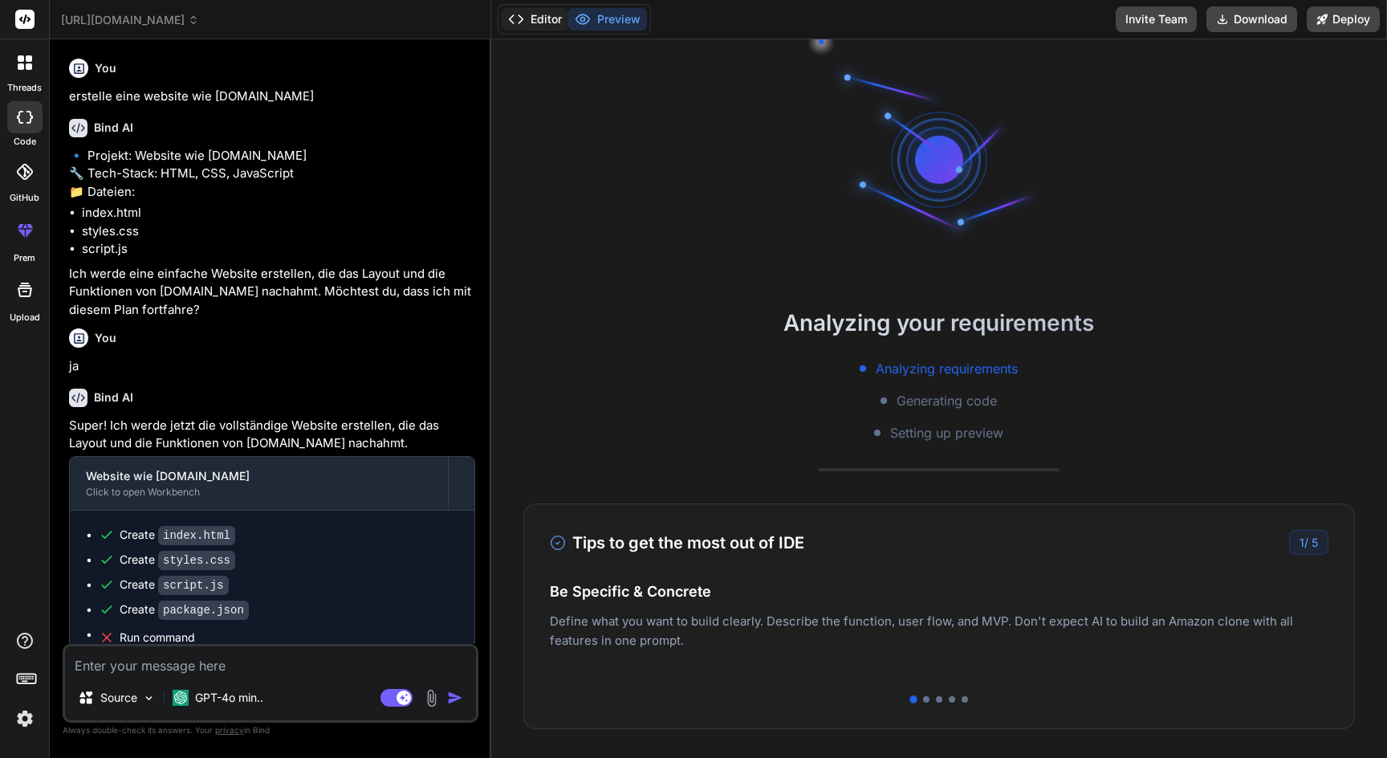
click at [536, 19] on button "Editor" at bounding box center [535, 19] width 67 height 22
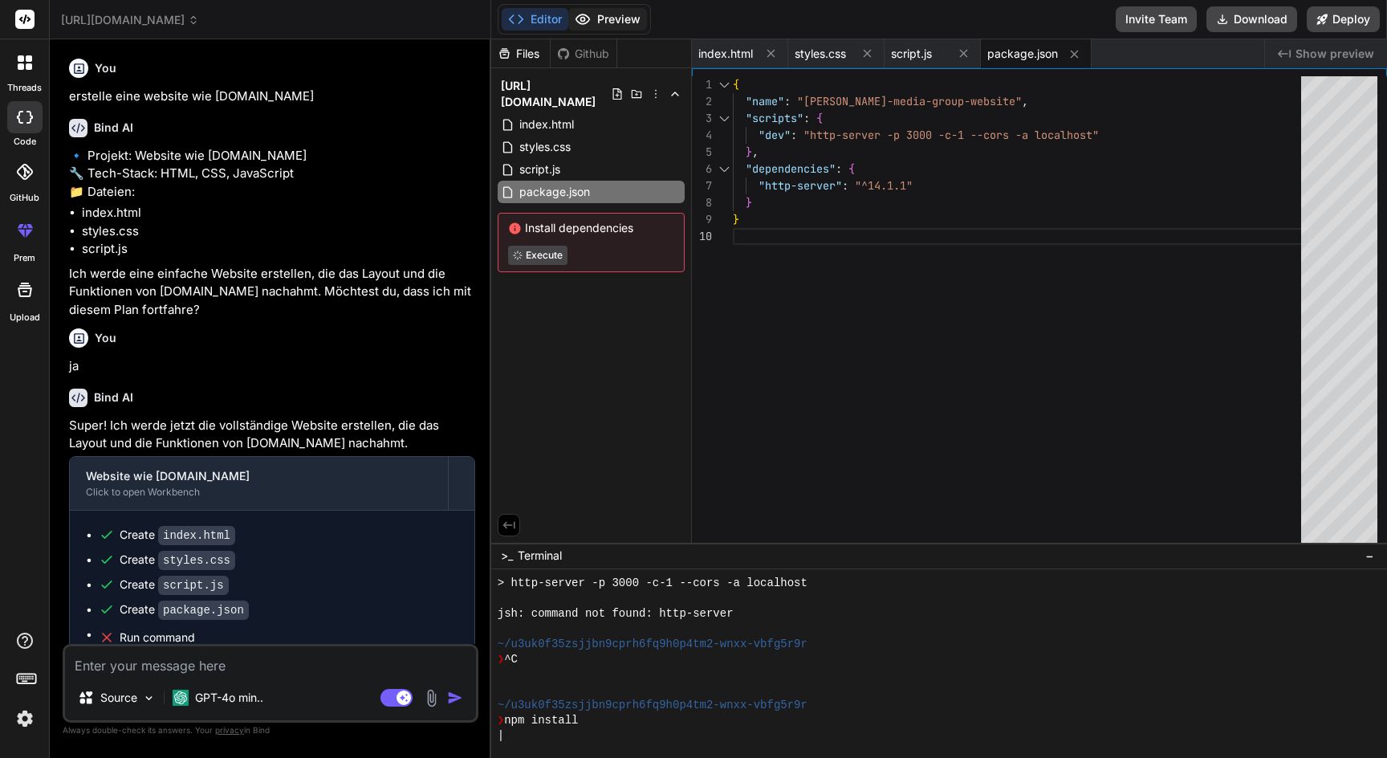
click at [614, 23] on button "Preview" at bounding box center [607, 19] width 79 height 22
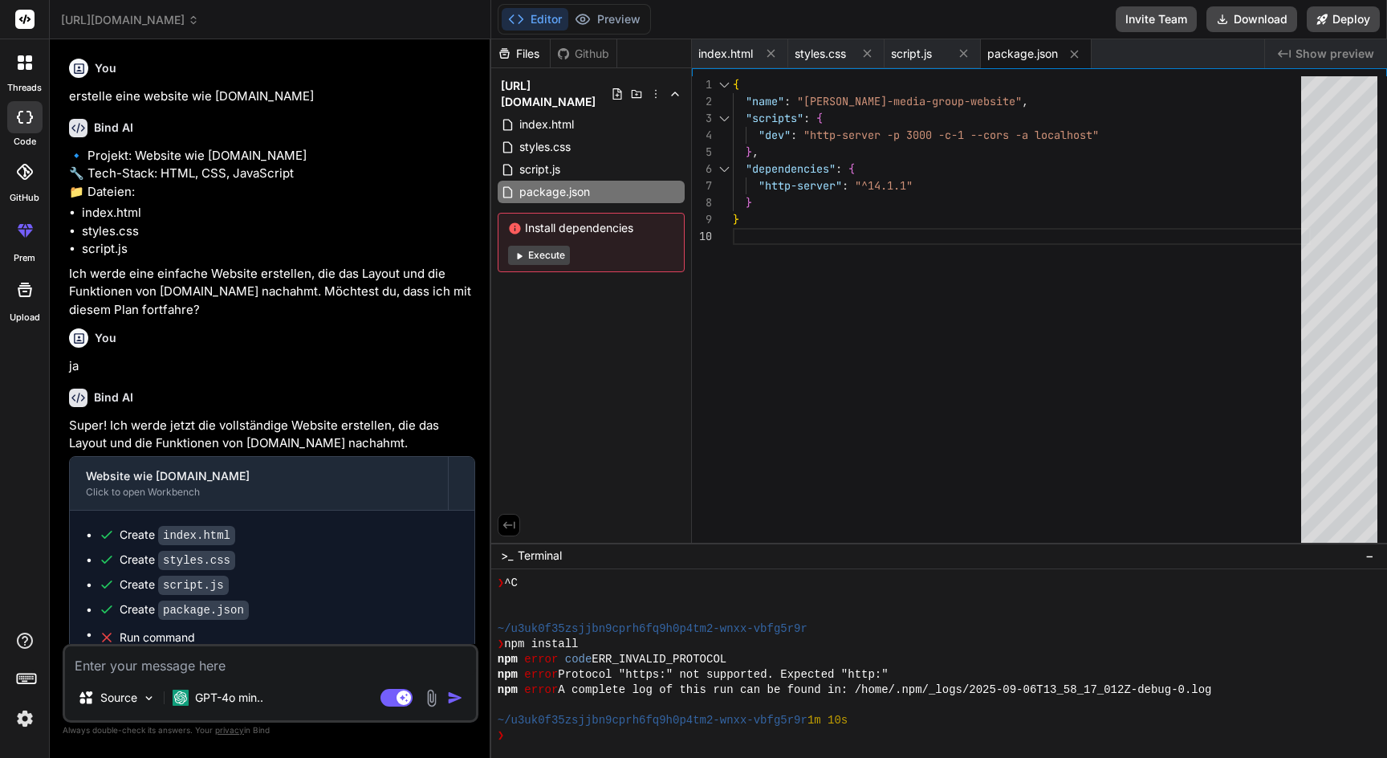
click at [539, 246] on button "Execute" at bounding box center [539, 255] width 62 height 19
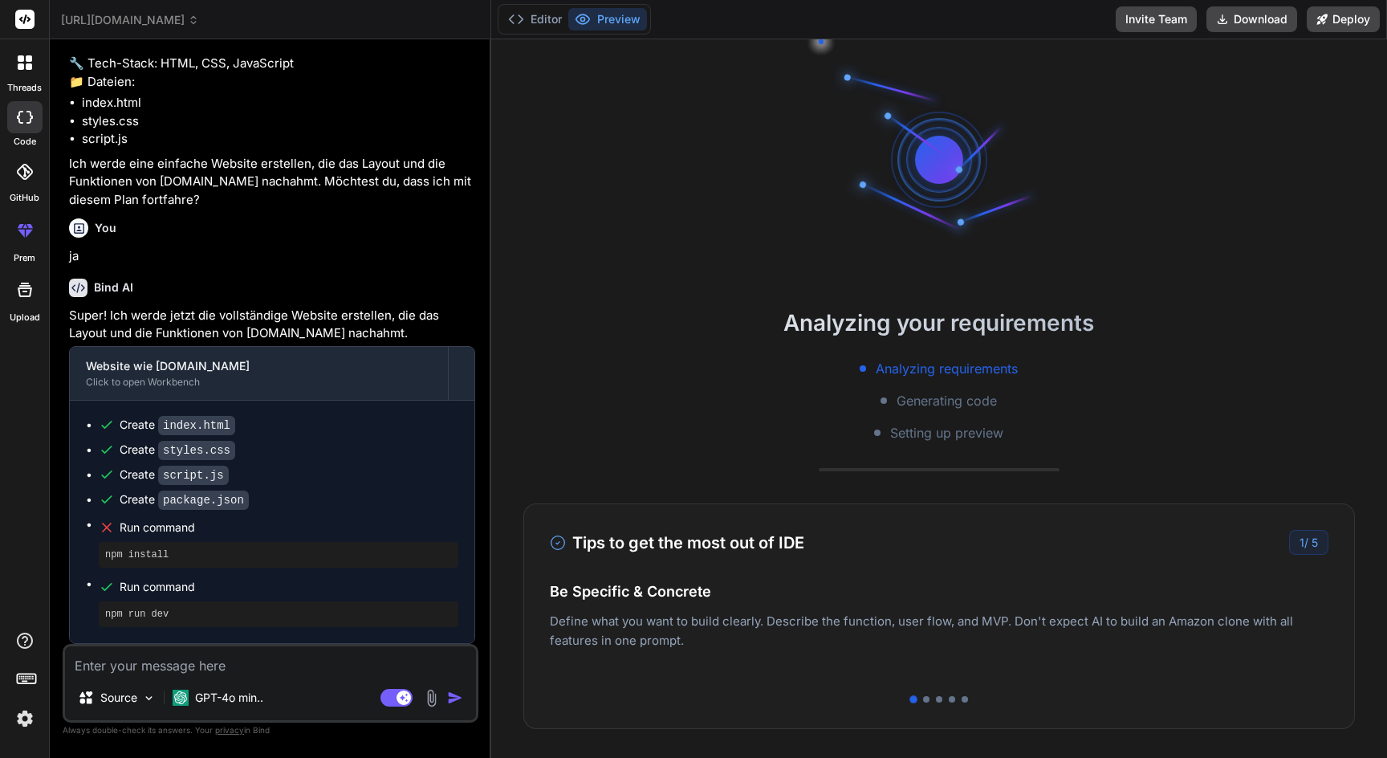
scroll to position [0, 0]
type textarea "x"
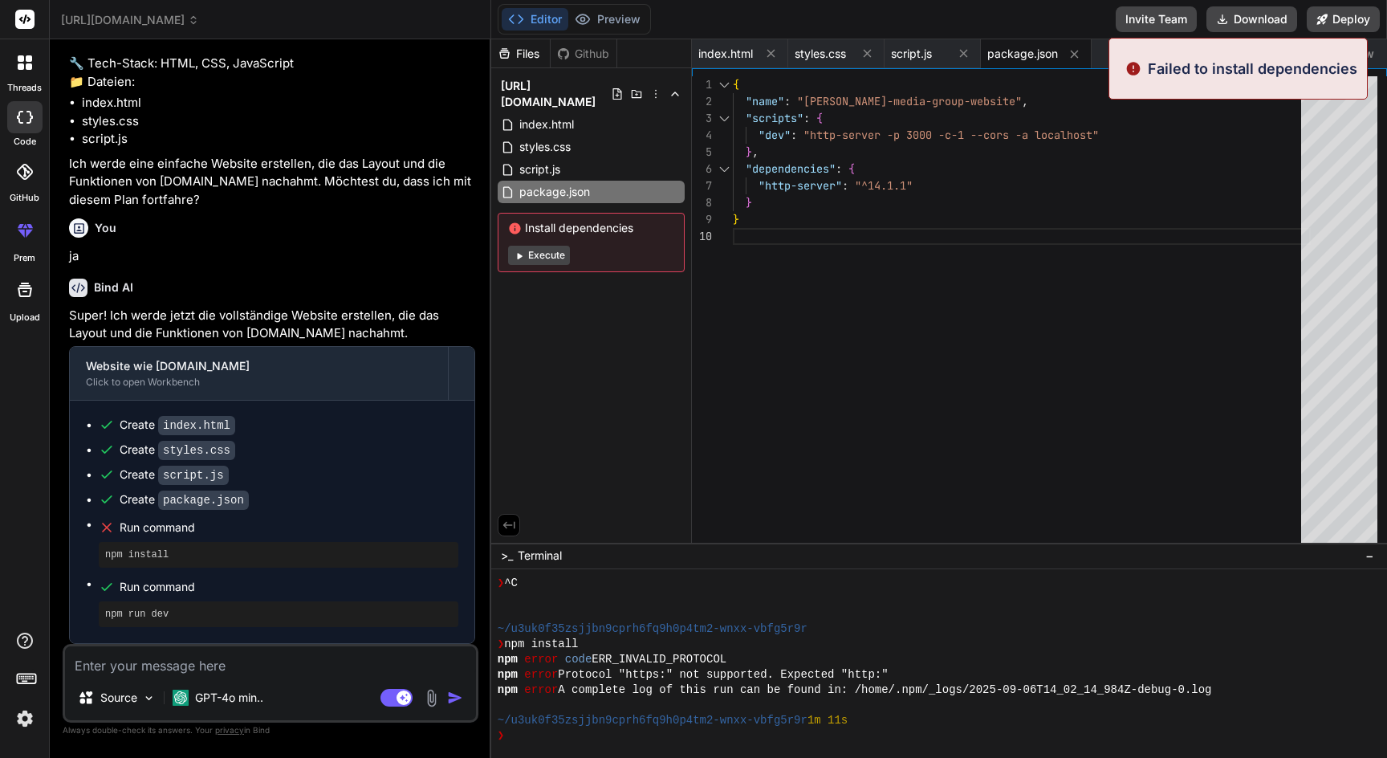
scroll to position [549, 0]
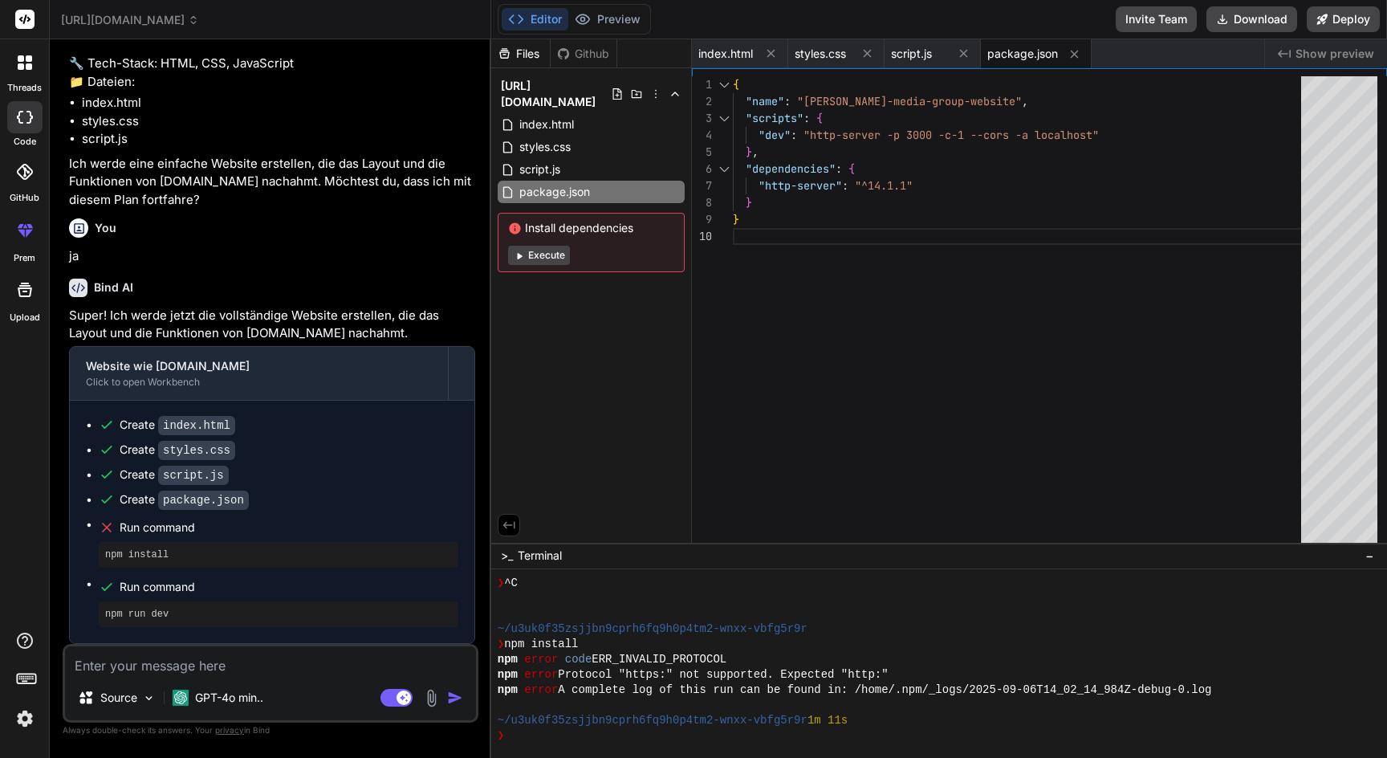
click at [201, 662] on textarea at bounding box center [270, 660] width 411 height 29
type textarea "f"
type textarea "x"
type textarea "fi"
type textarea "x"
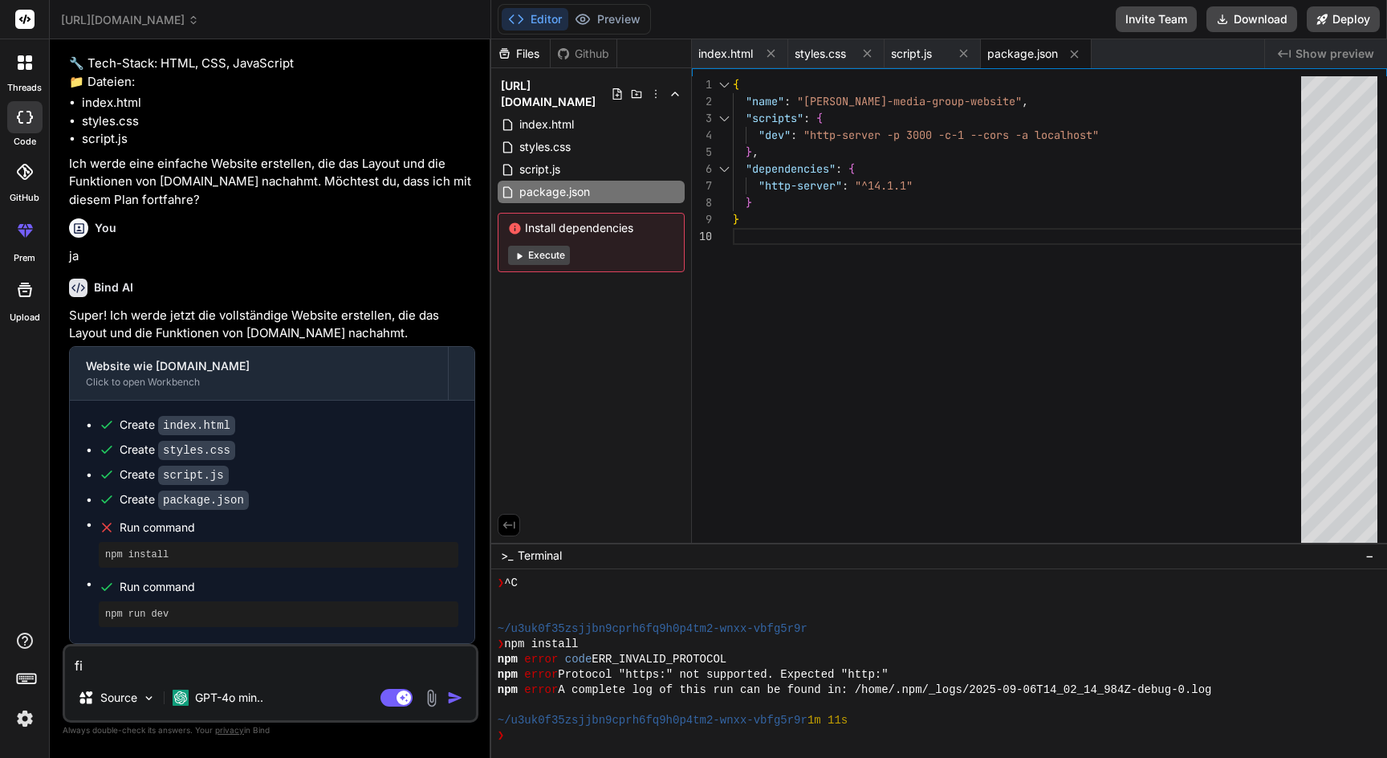
type textarea "fix"
type textarea "x"
type textarea "fix"
type textarea "x"
type textarea "fix t"
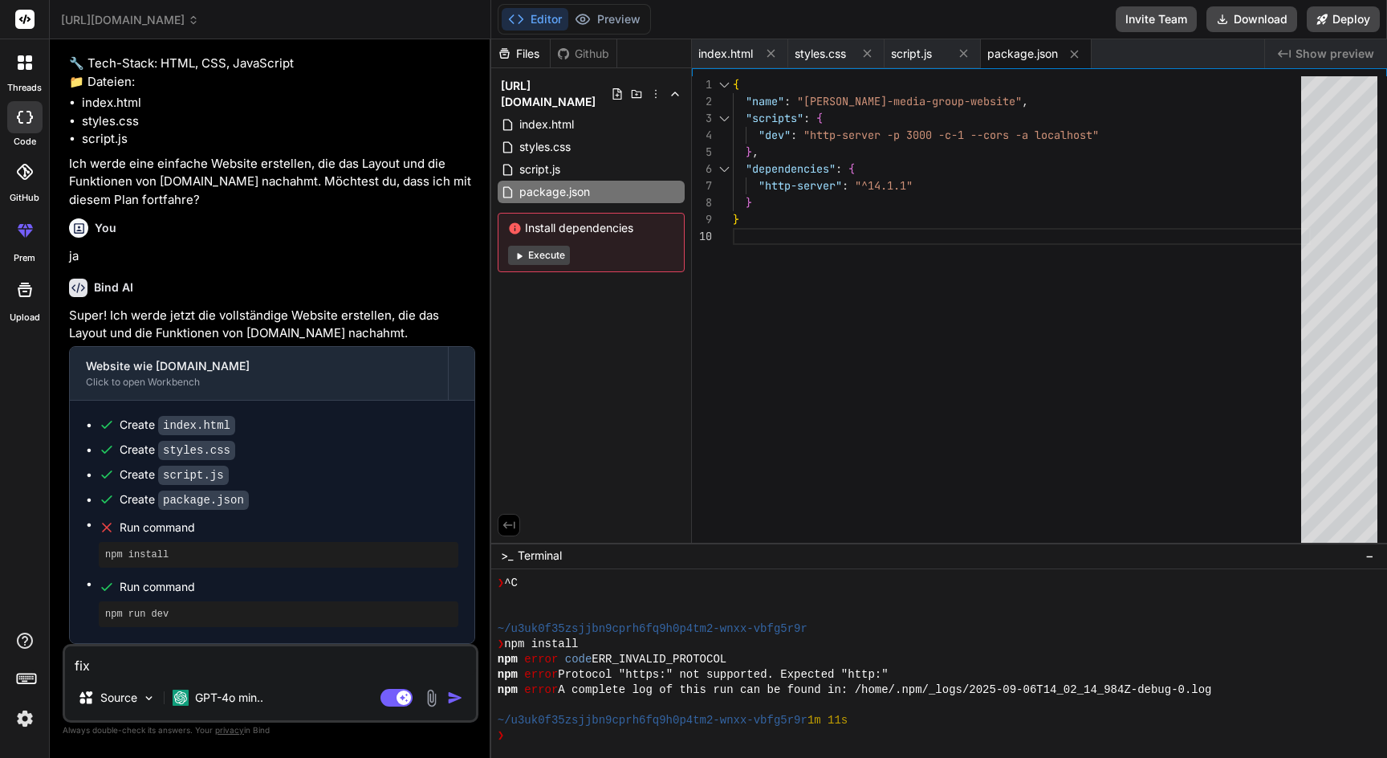
type textarea "x"
type textarea "fix th"
type textarea "x"
type textarea "fix the"
type textarea "x"
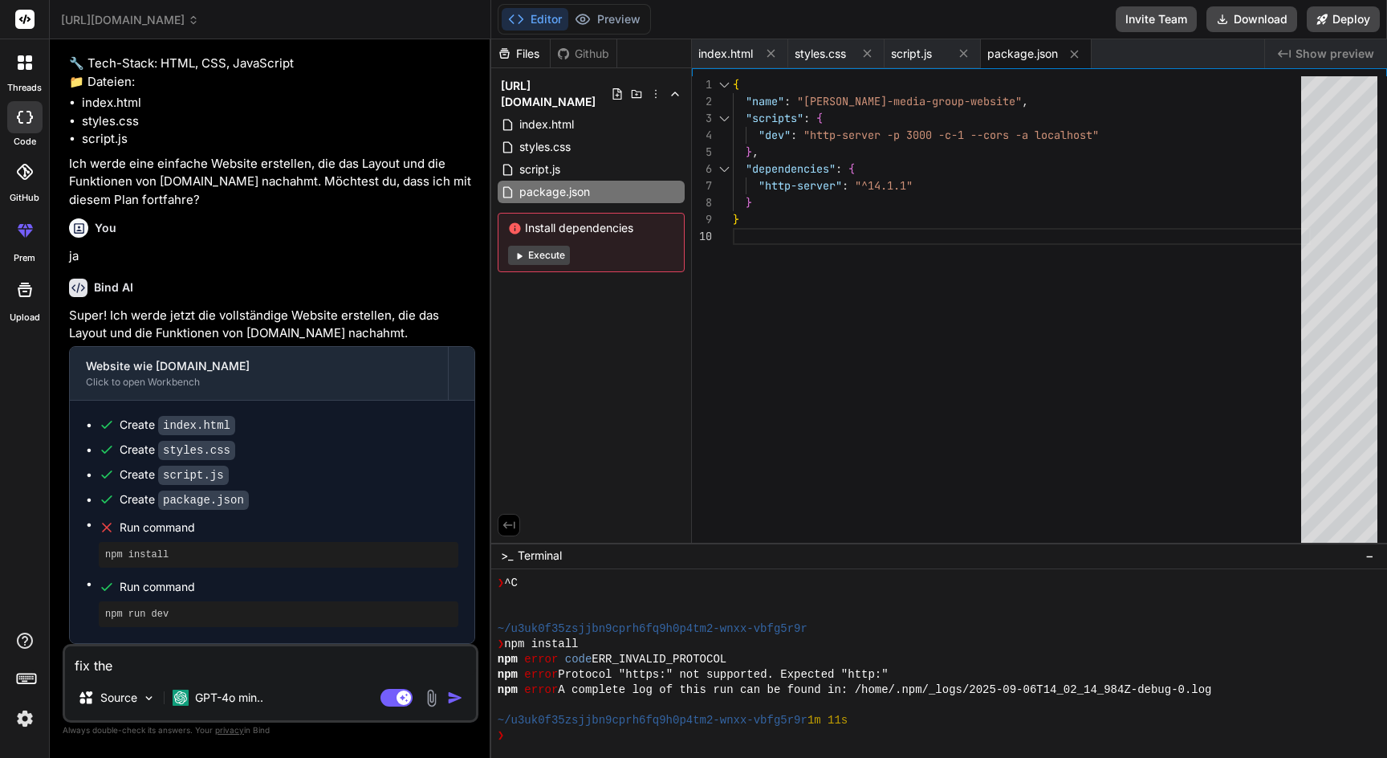
type textarea "fix the"
type textarea "x"
type textarea "fix the p"
type textarea "x"
type textarea "fix the pr"
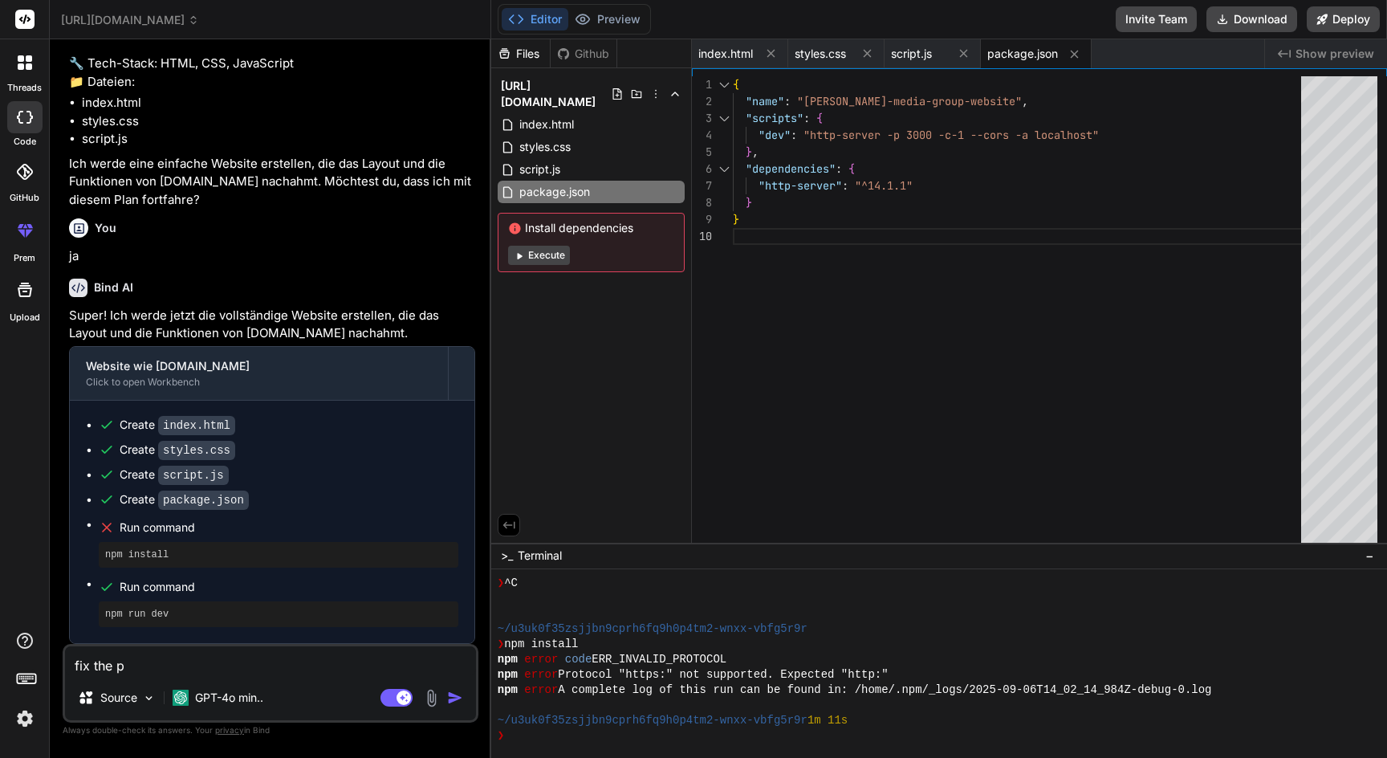
type textarea "x"
type textarea "fix the pro"
type textarea "x"
type textarea "fix the prob"
type textarea "x"
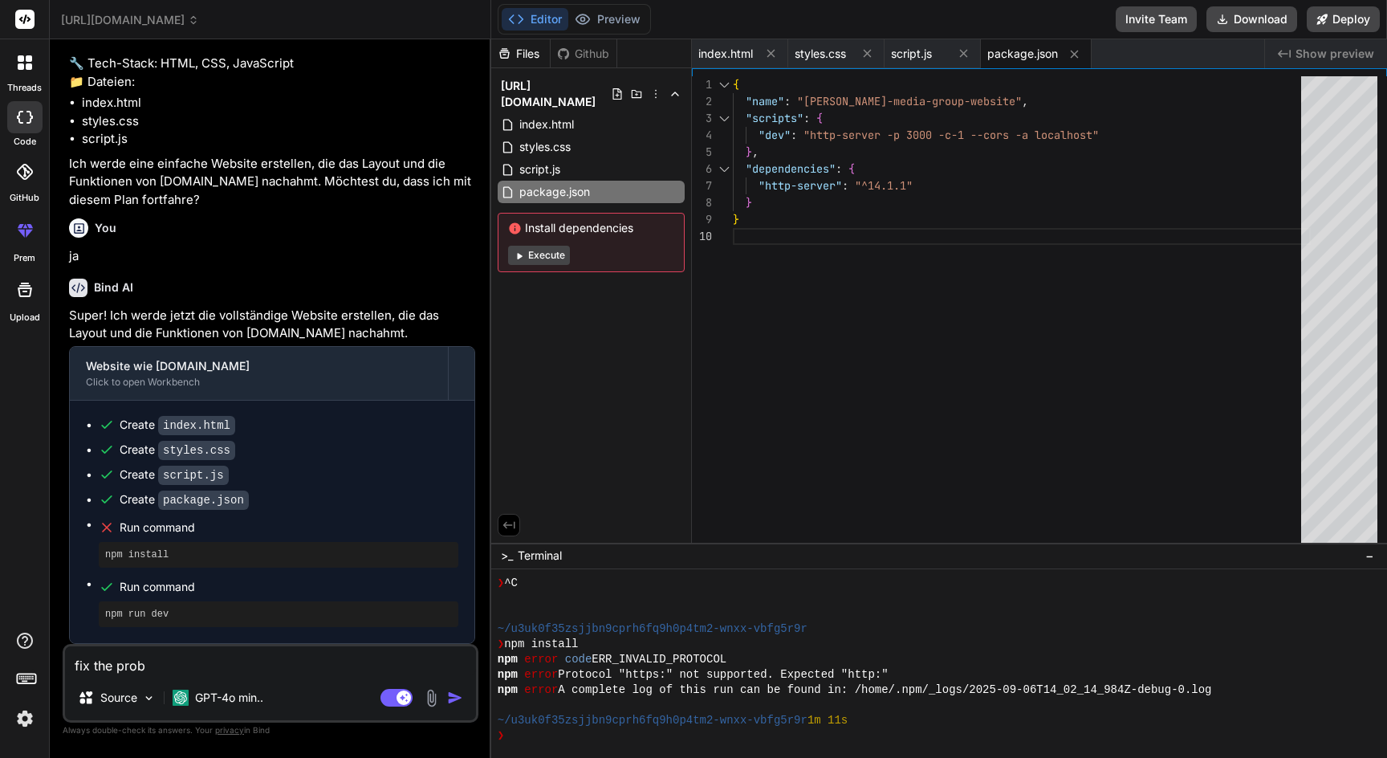
type textarea "fix the probl"
type textarea "x"
type textarea "fix the proble"
type textarea "x"
type textarea "fix the problem"
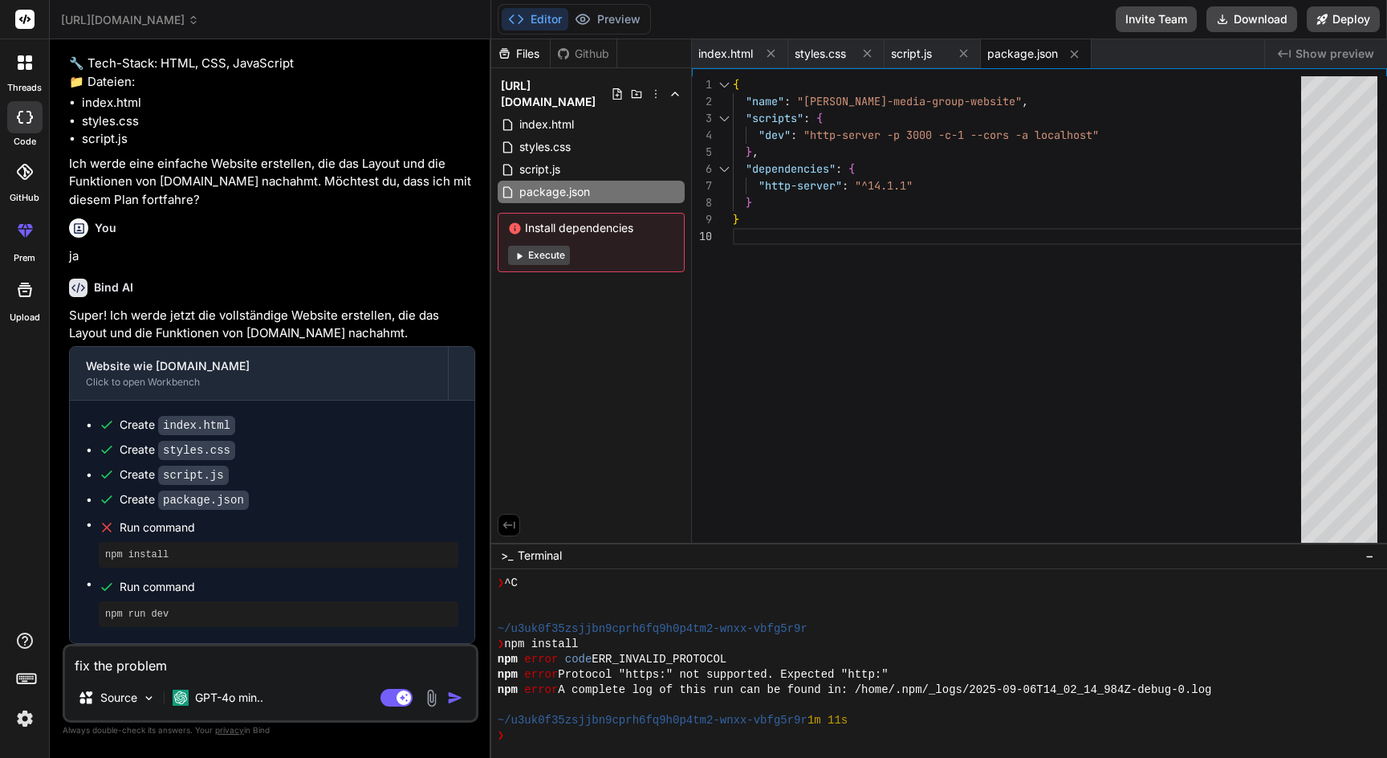
type textarea "x"
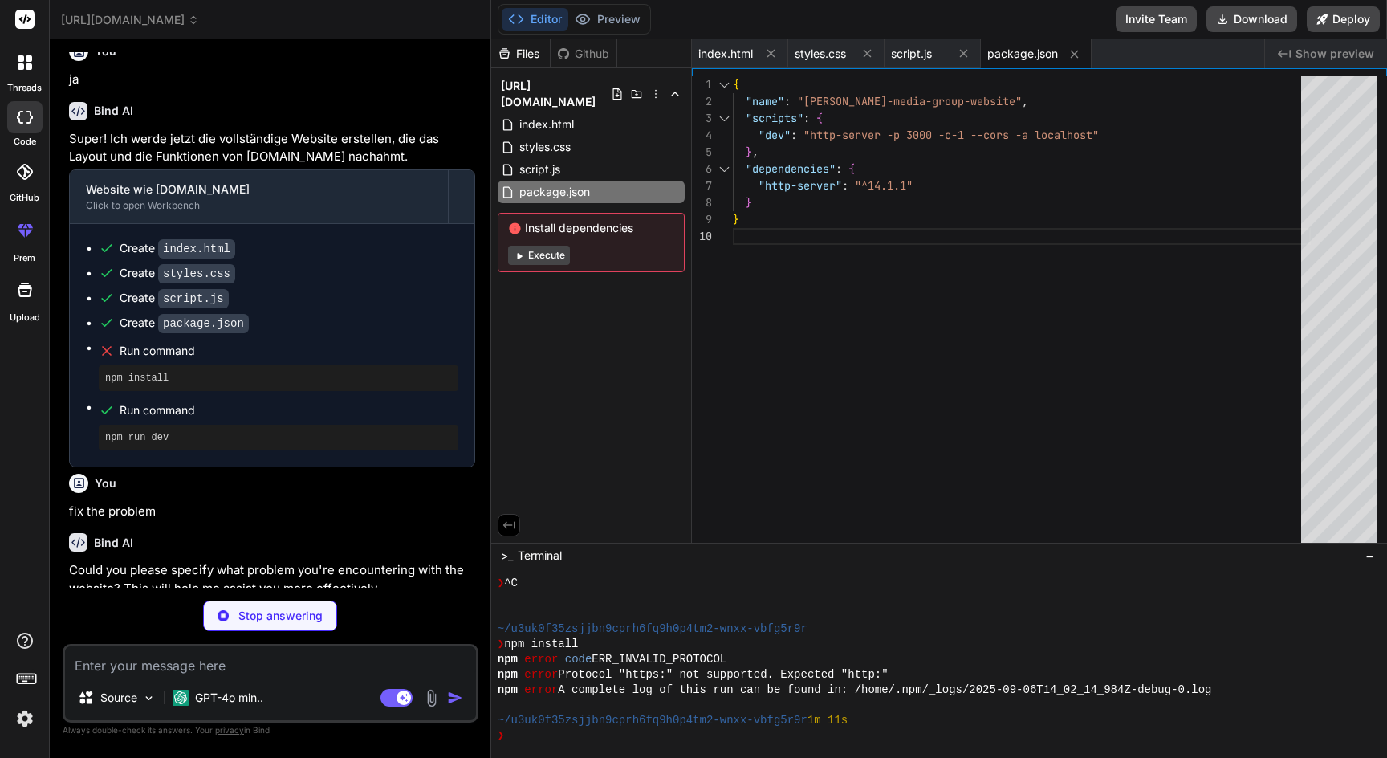
scroll to position [269, 0]
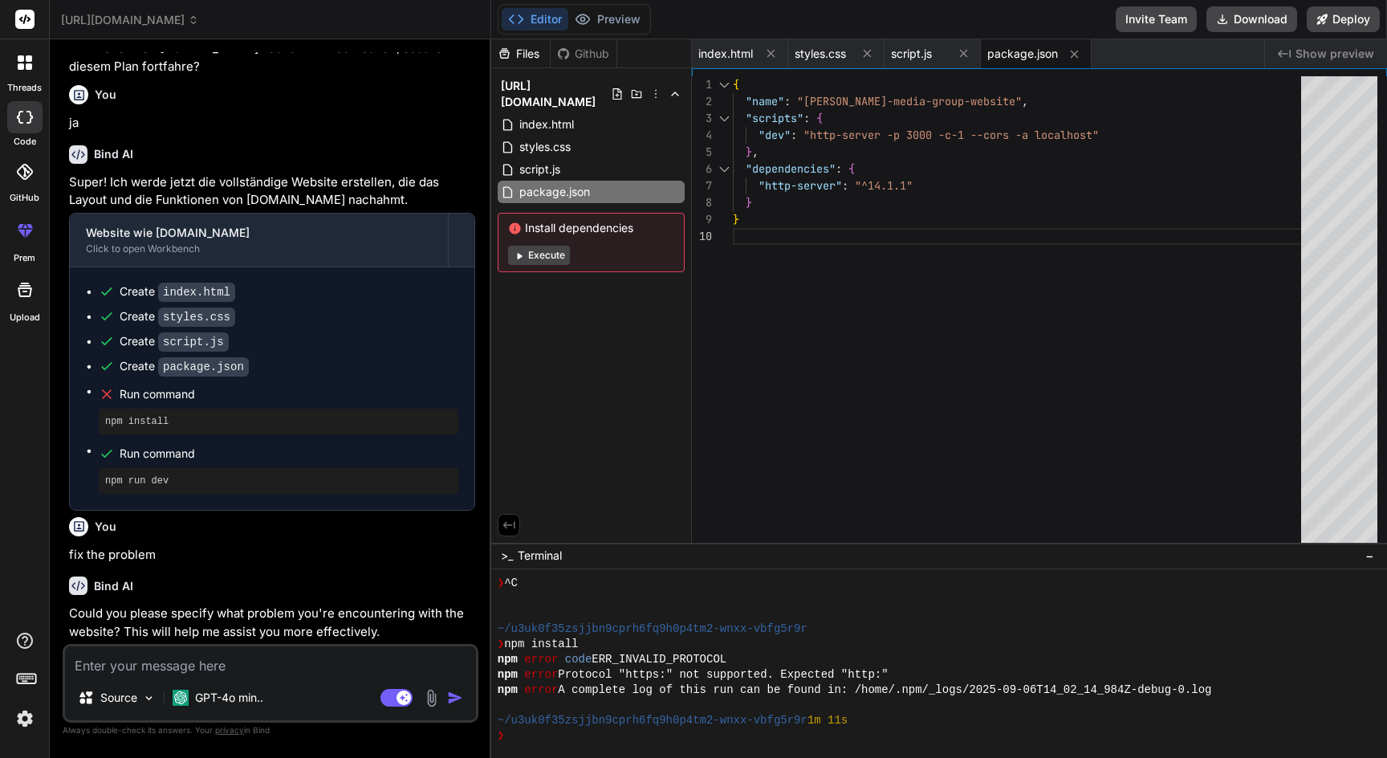
type textarea "x"
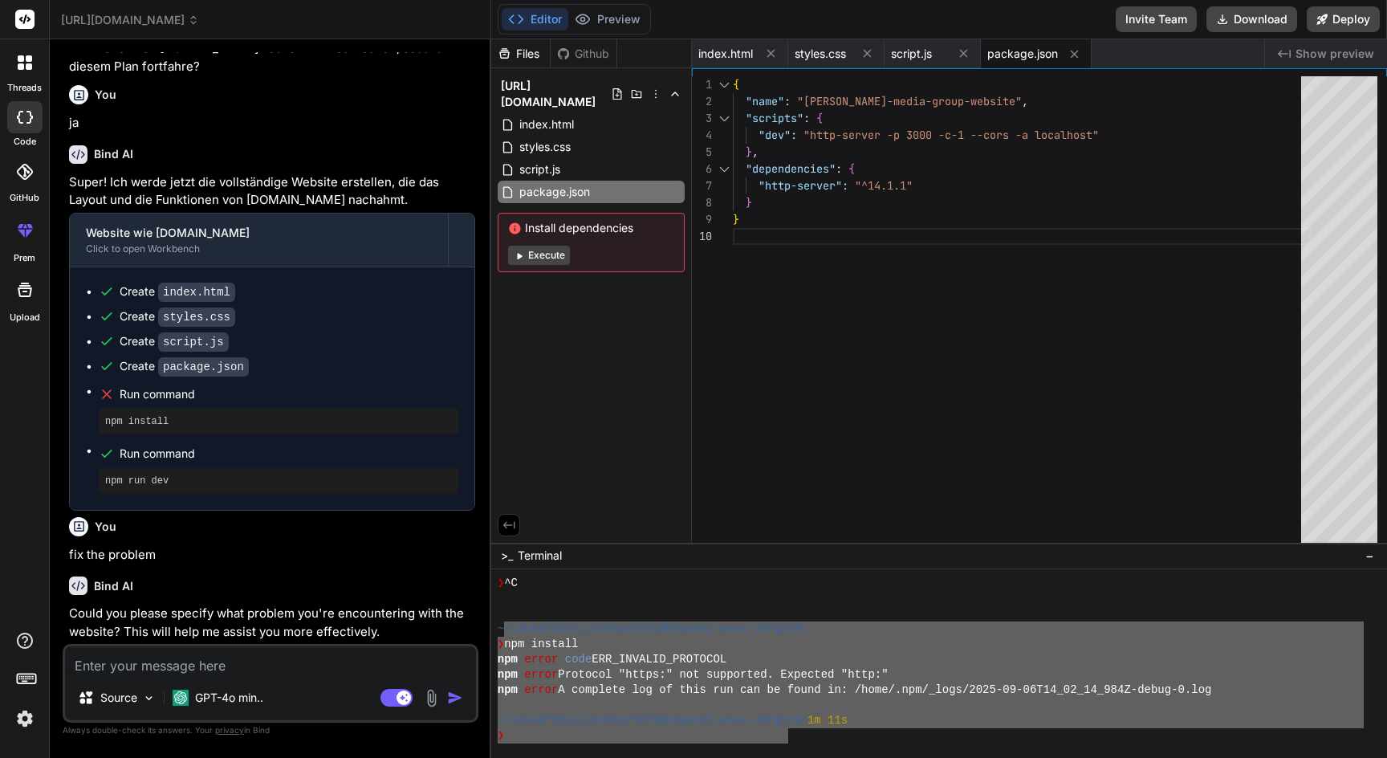
drag, startPoint x: 507, startPoint y: 630, endPoint x: 785, endPoint y: 736, distance: 297.3
click at [263, 673] on textarea at bounding box center [270, 660] width 411 height 29
paste textarea "/u3uk0f35zsjjbn9cprh6fq9h0p4tm2-wnxx-vbfg5r9r ❯ npm install npm error code ERR_…"
type textarea "/u3uk0f35zsjjbn9cprh6fq9h0p4tm2-wnxx-vbfg5r9r ❯ npm install npm error code ERR_…"
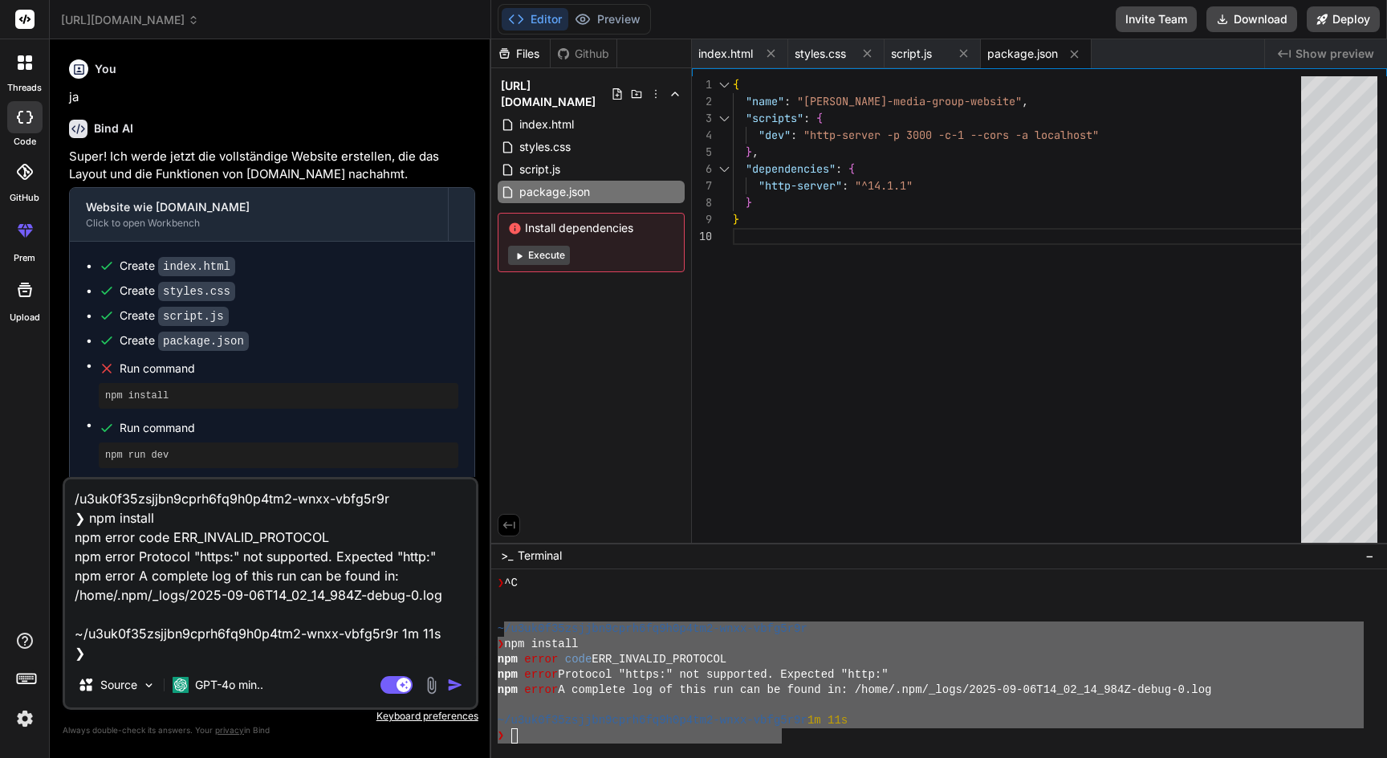
type textarea "x"
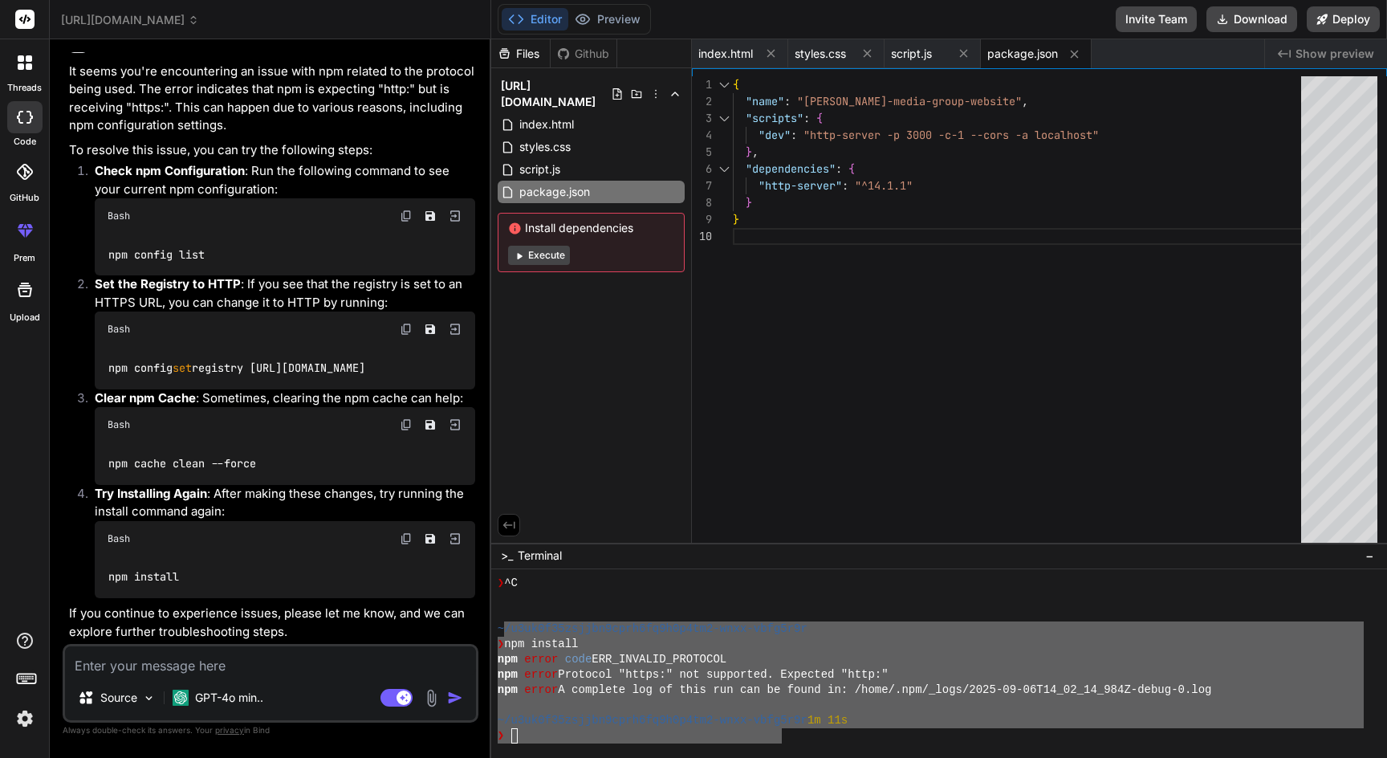
click at [541, 246] on button "Execute" at bounding box center [539, 255] width 62 height 19
type textarea "x"
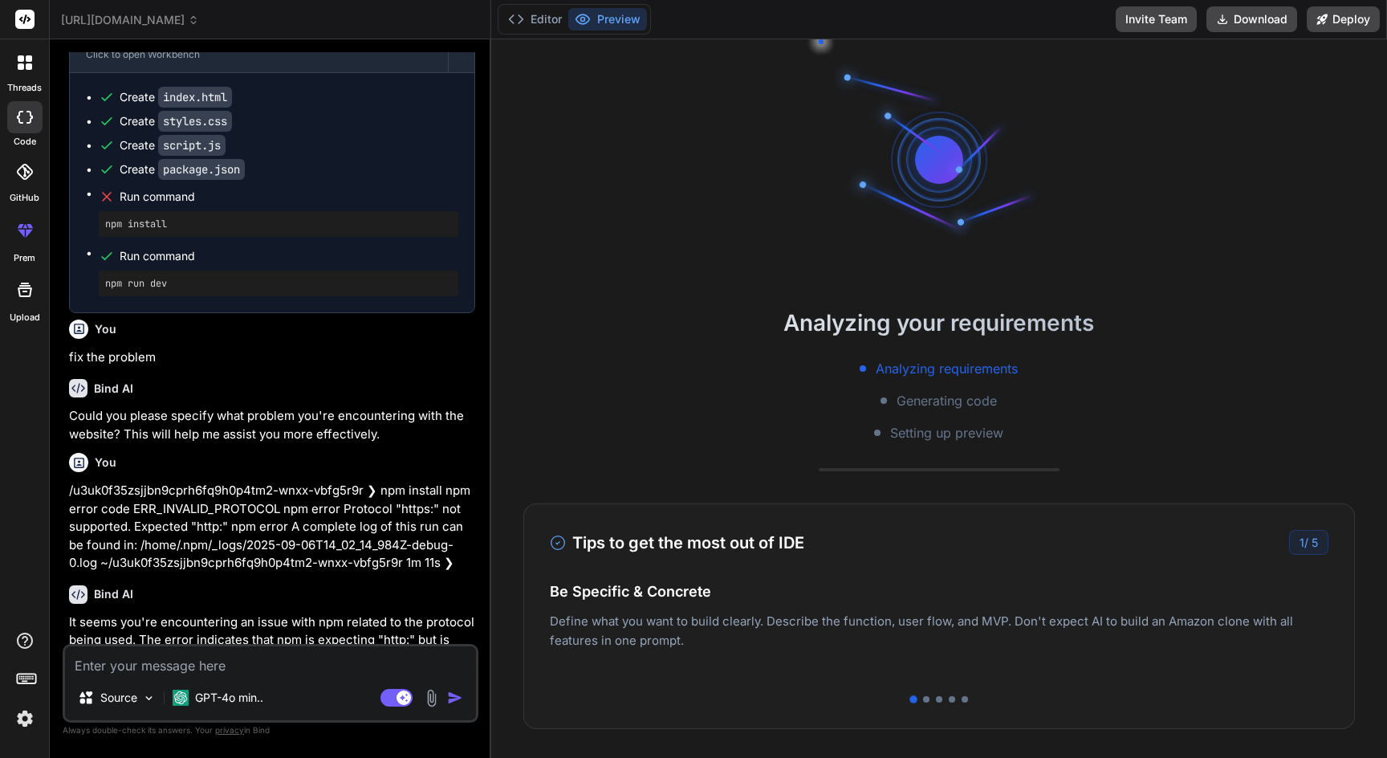
scroll to position [438, 0]
drag, startPoint x: 173, startPoint y: 312, endPoint x: 82, endPoint y: 311, distance: 91.5
click at [82, 311] on div "Create index.html Create styles.css Create script.js Create package.json Run co…" at bounding box center [272, 191] width 405 height 239
copy pre "npm run dev"
click at [533, 24] on button "Editor" at bounding box center [535, 19] width 67 height 22
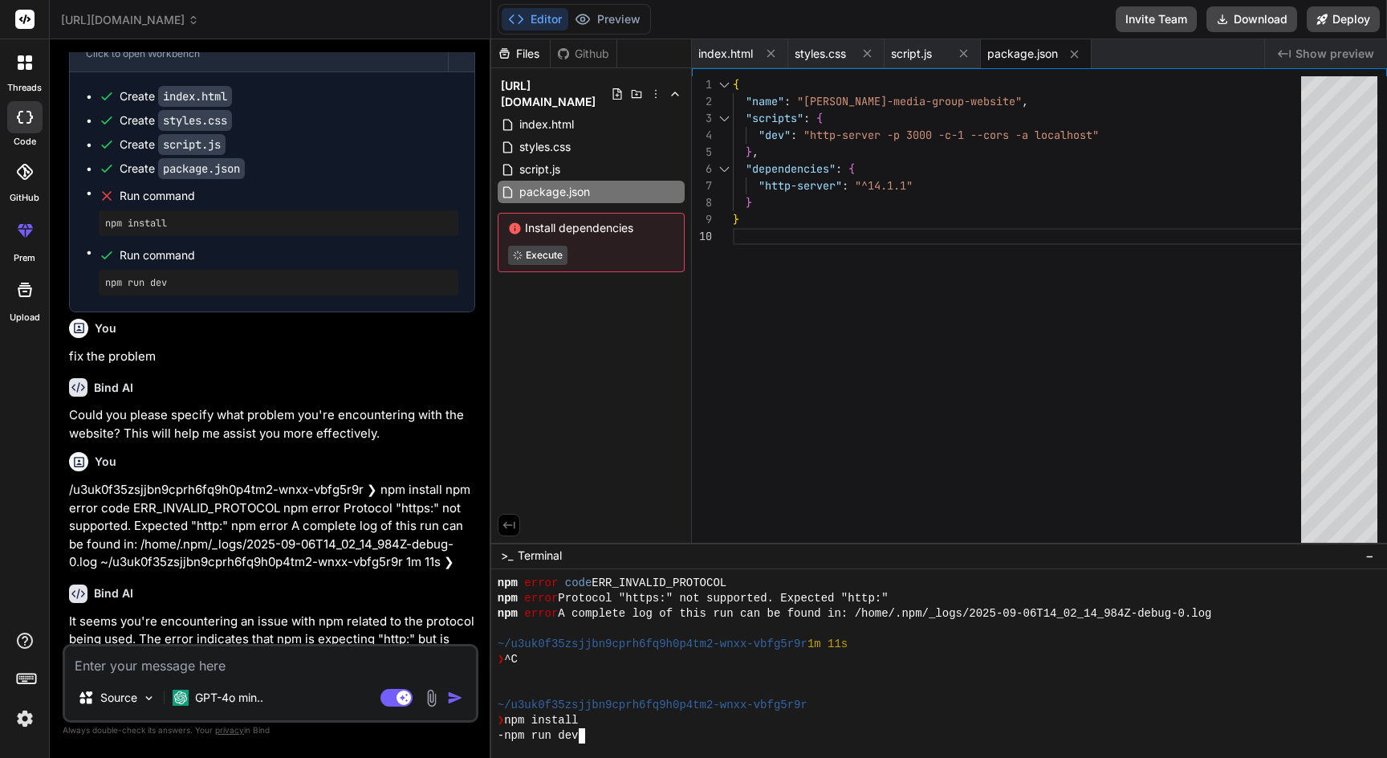
scroll to position [0, 70]
type textarea "npm run dev"
click at [584, 51] on div "Github" at bounding box center [584, 54] width 66 height 16
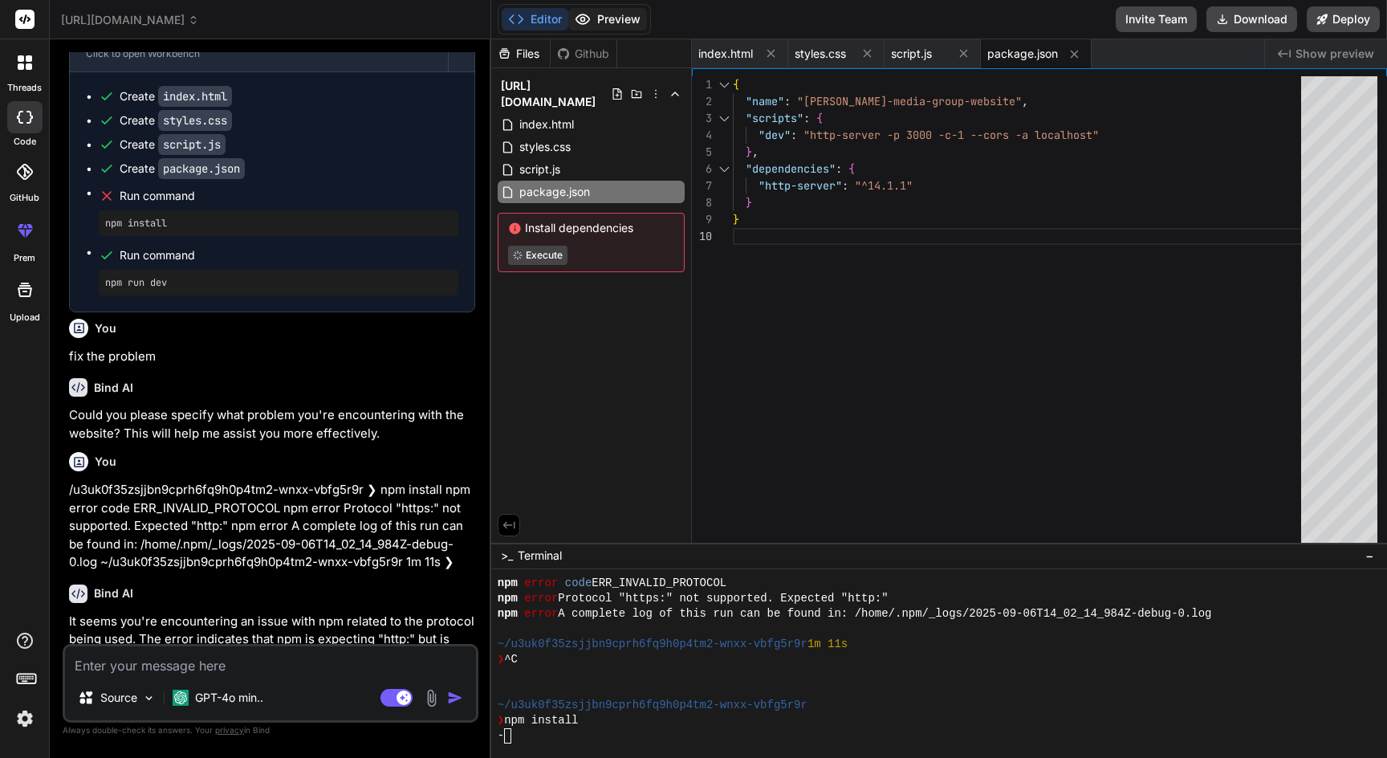
click at [603, 18] on button "Preview" at bounding box center [607, 19] width 79 height 22
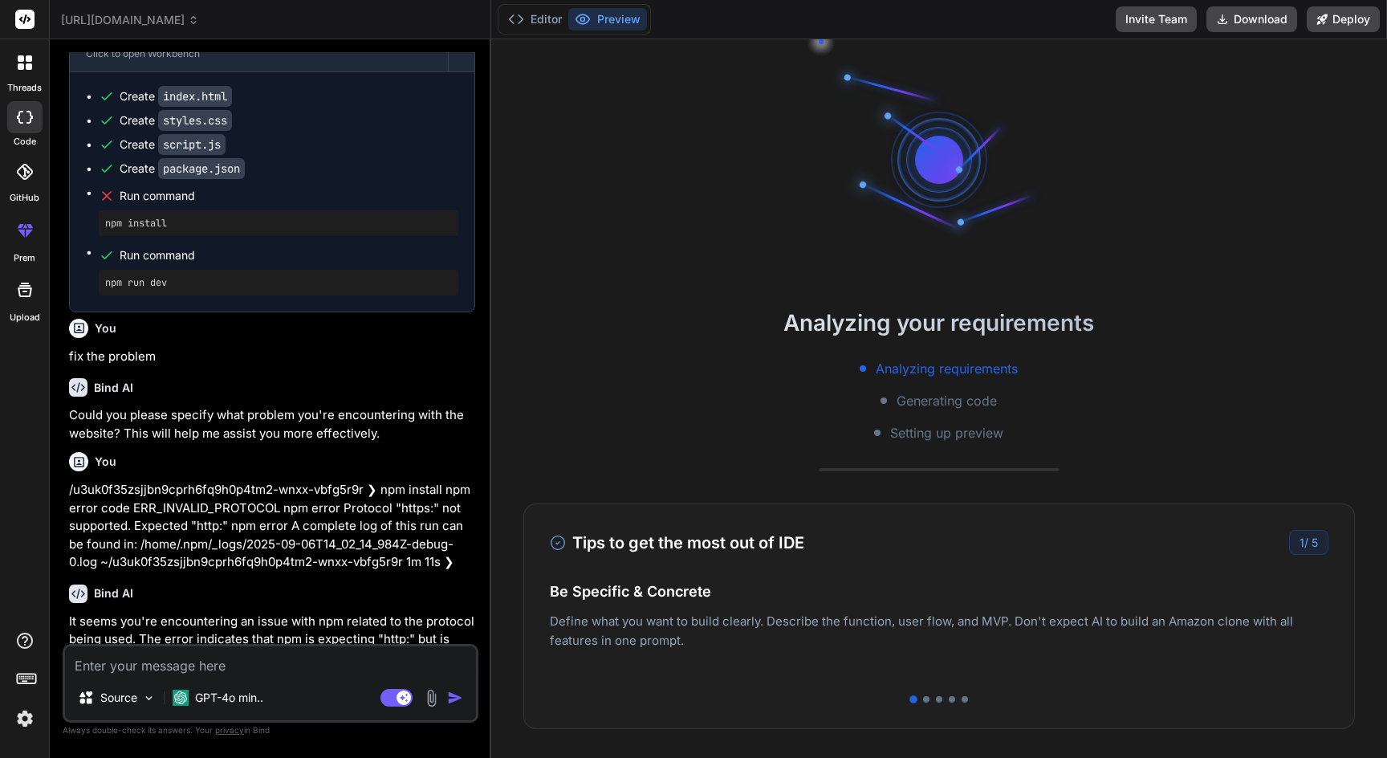
type textarea "x"
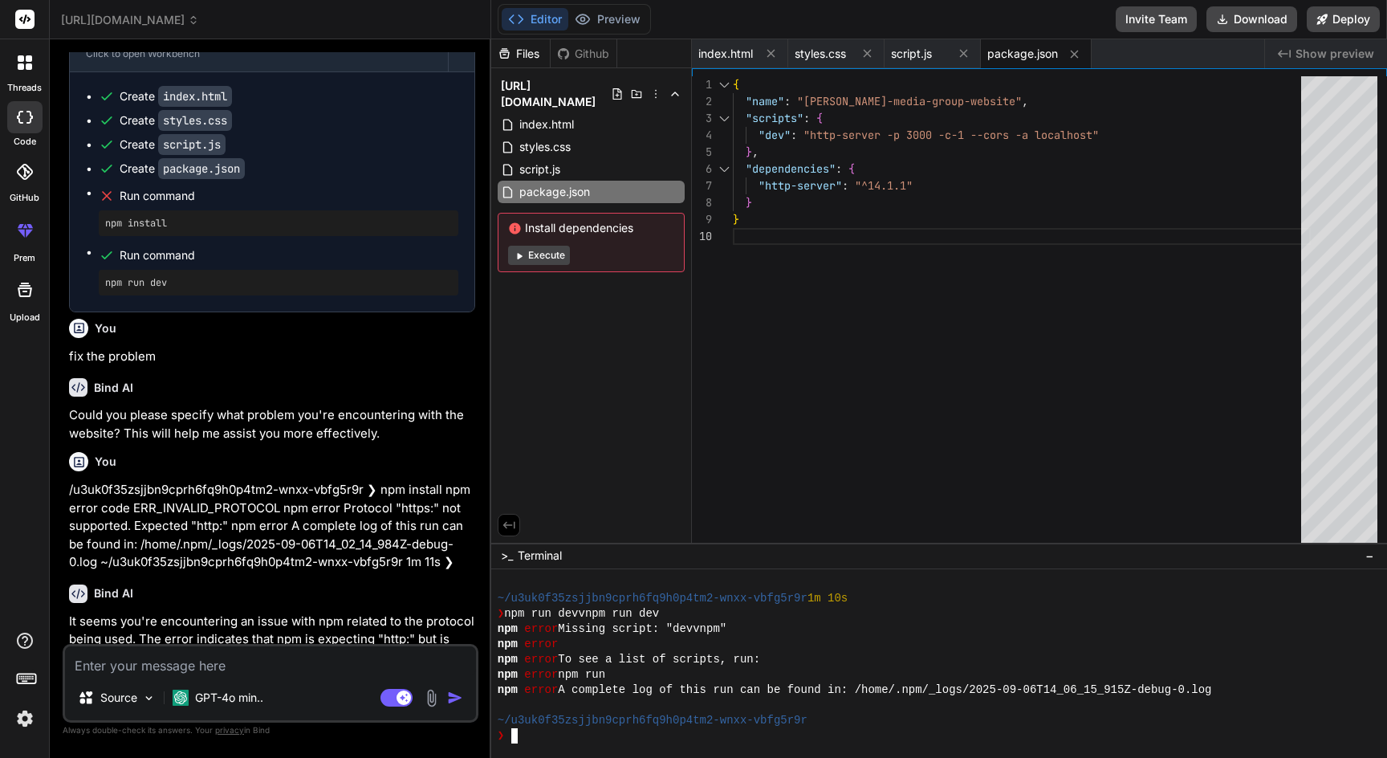
scroll to position [824, 0]
type textarea "npm run dev"
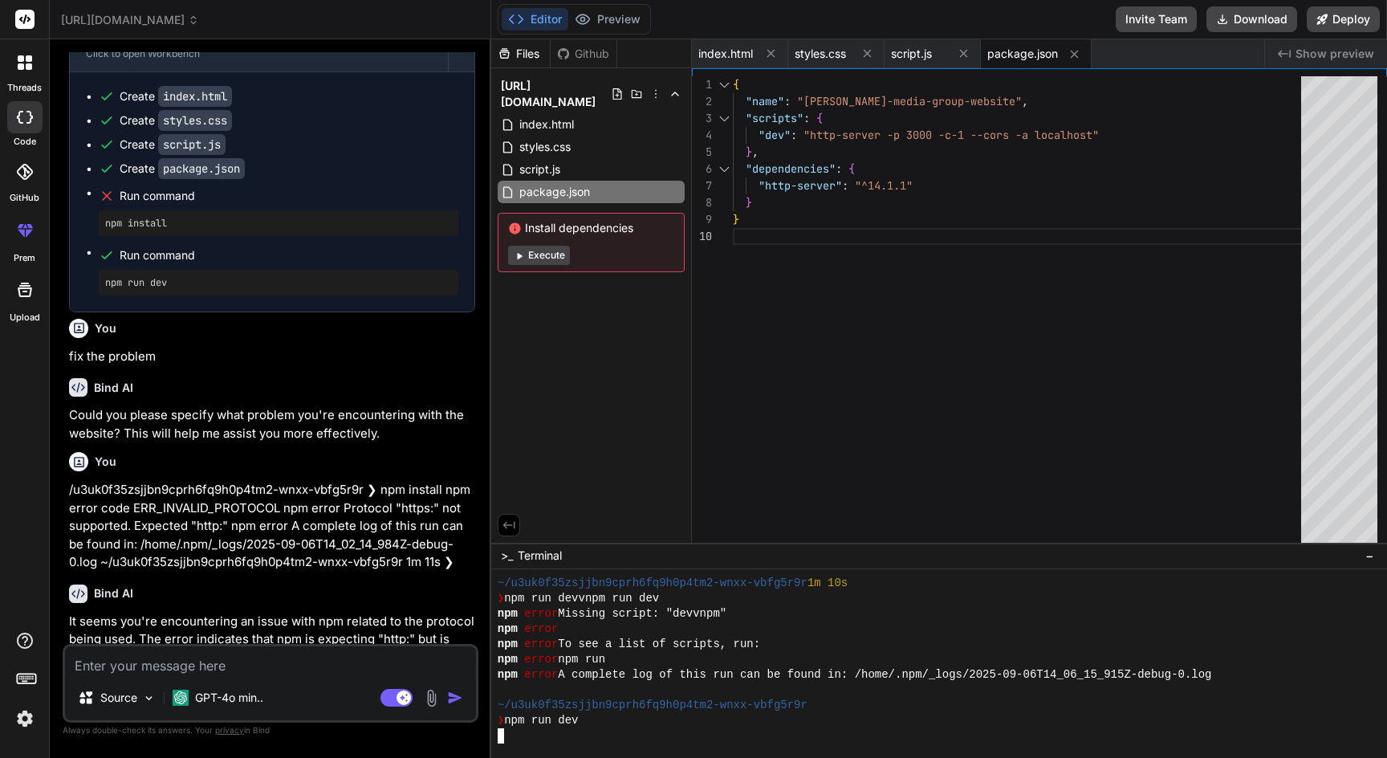
scroll to position [946, 0]
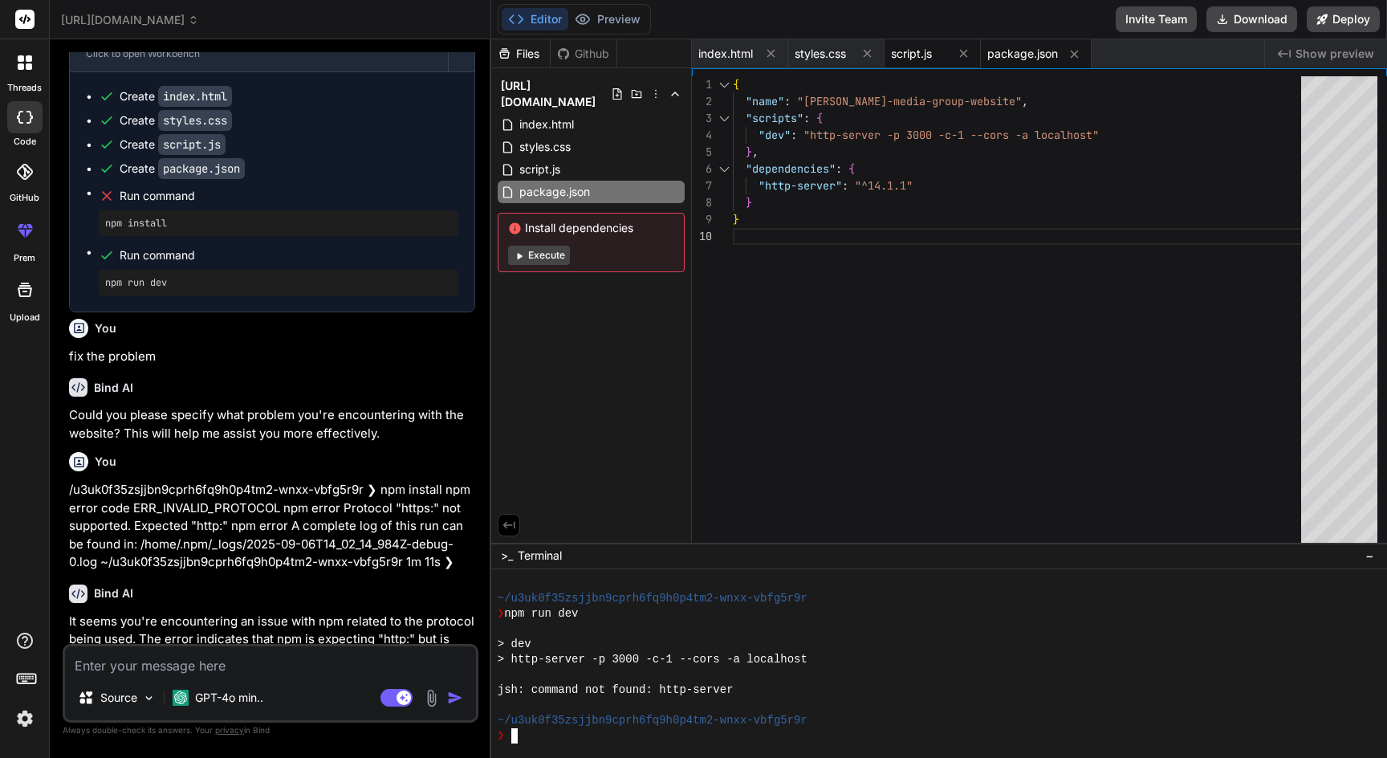
click at [919, 60] on span "script.js" at bounding box center [911, 54] width 41 height 16
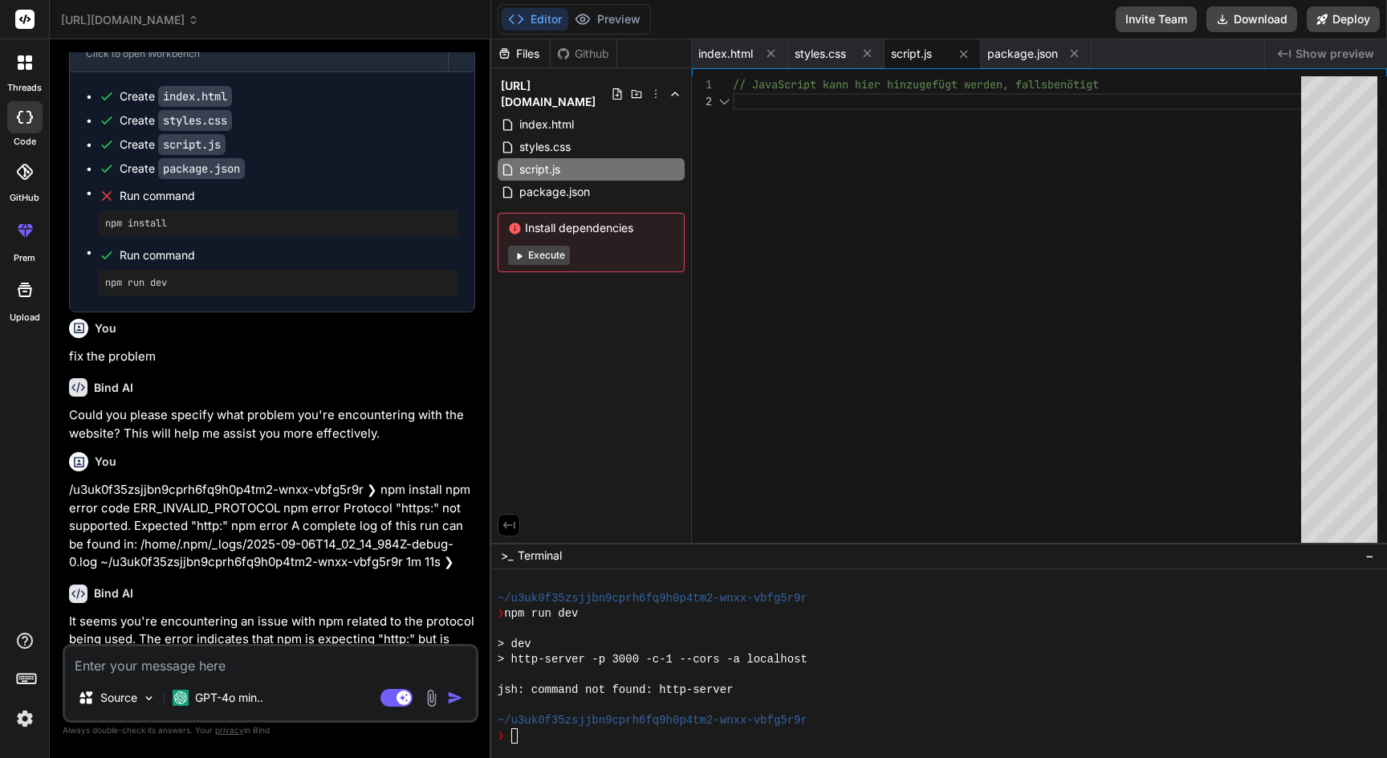
scroll to position [17, 0]
click at [821, 55] on span "styles.css" at bounding box center [820, 54] width 51 height 16
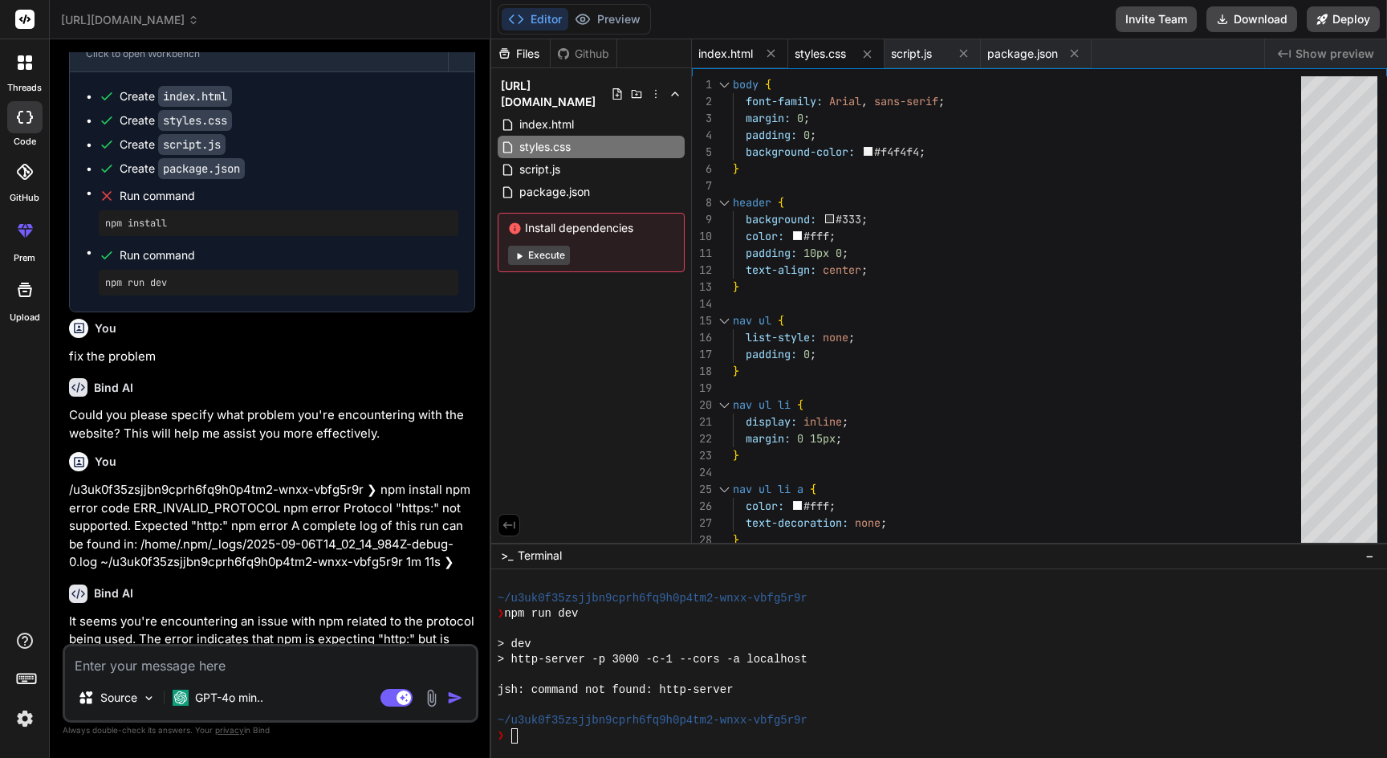
click at [746, 60] on span "index.html" at bounding box center [725, 54] width 55 height 16
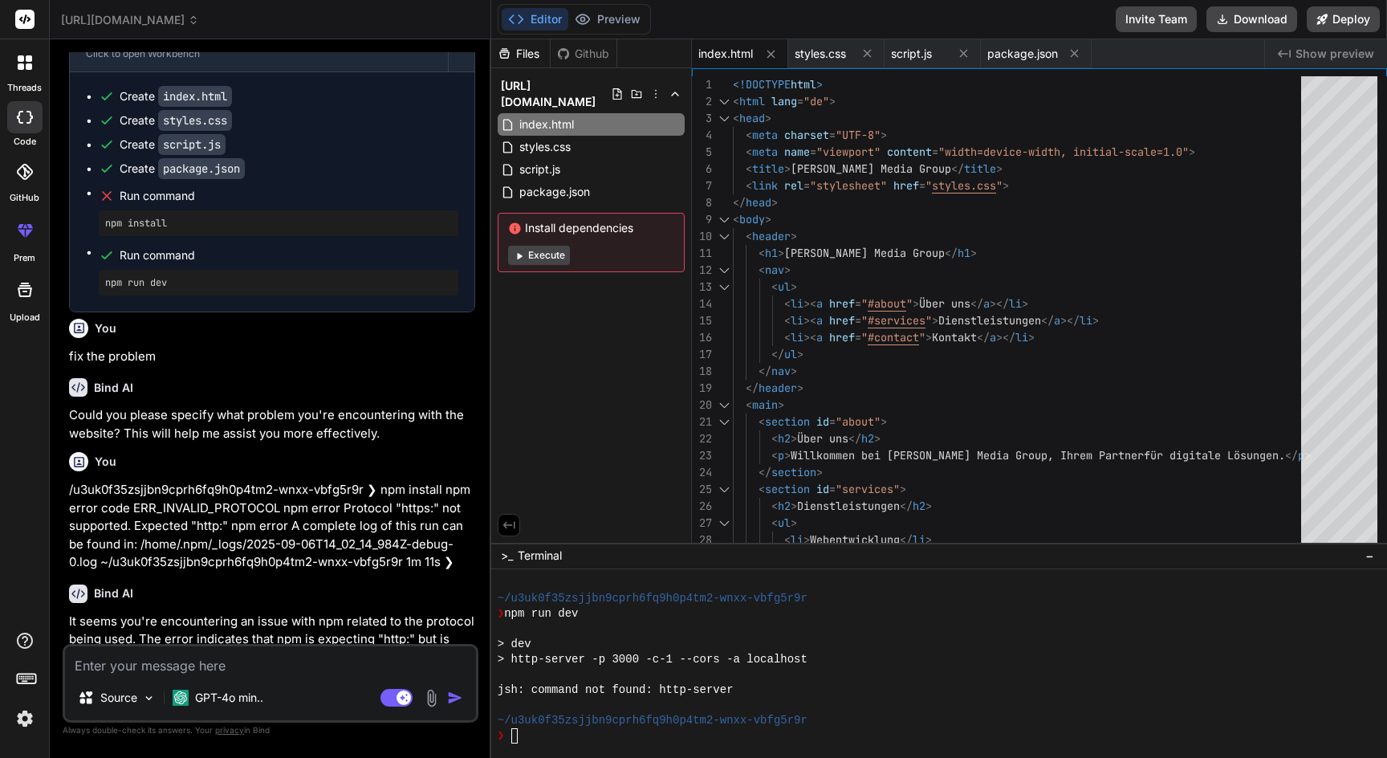
click at [1320, 52] on span "Show preview" at bounding box center [1335, 54] width 79 height 16
click at [1038, 59] on span "package.json" at bounding box center [1022, 54] width 71 height 16
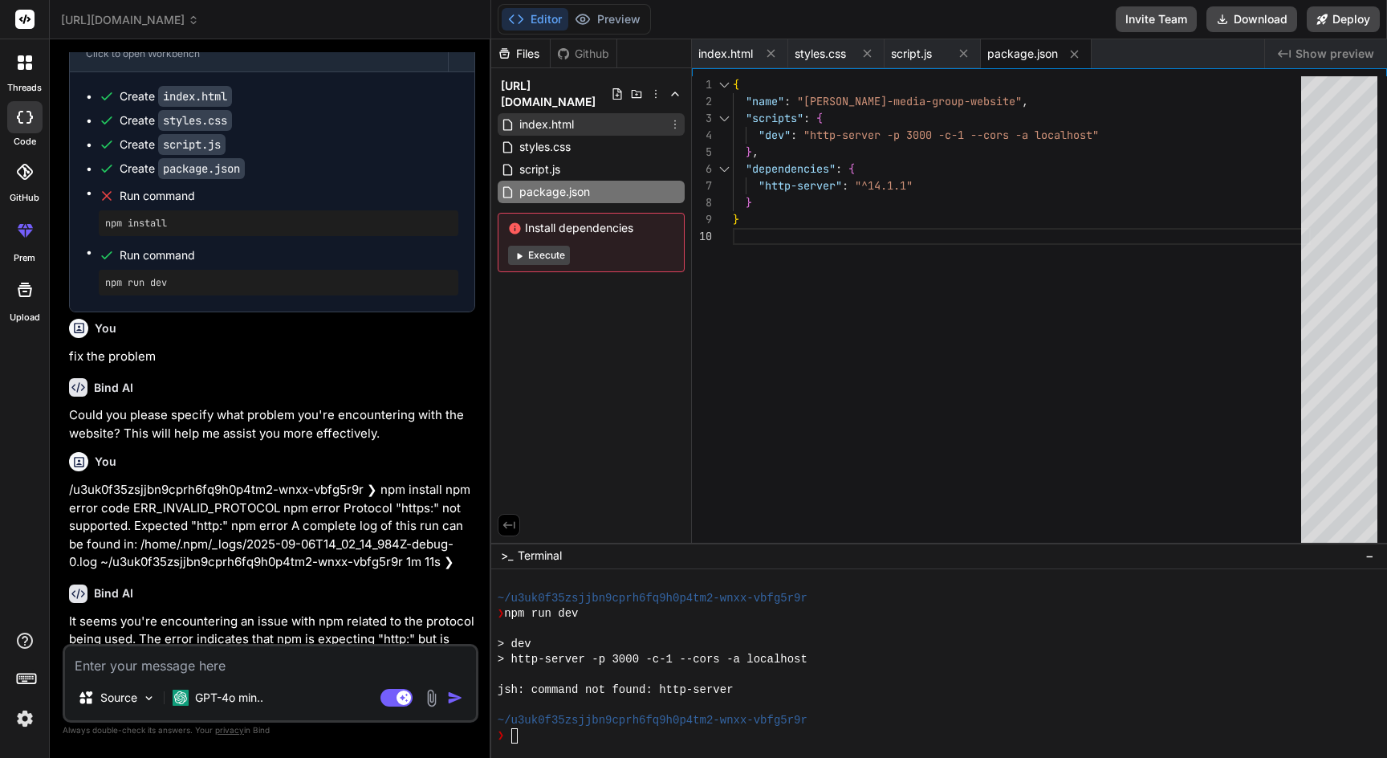
click at [556, 115] on span "index.html" at bounding box center [547, 124] width 58 height 19
type textarea "</footer> <script src="script.js"></script> </body> </html>"
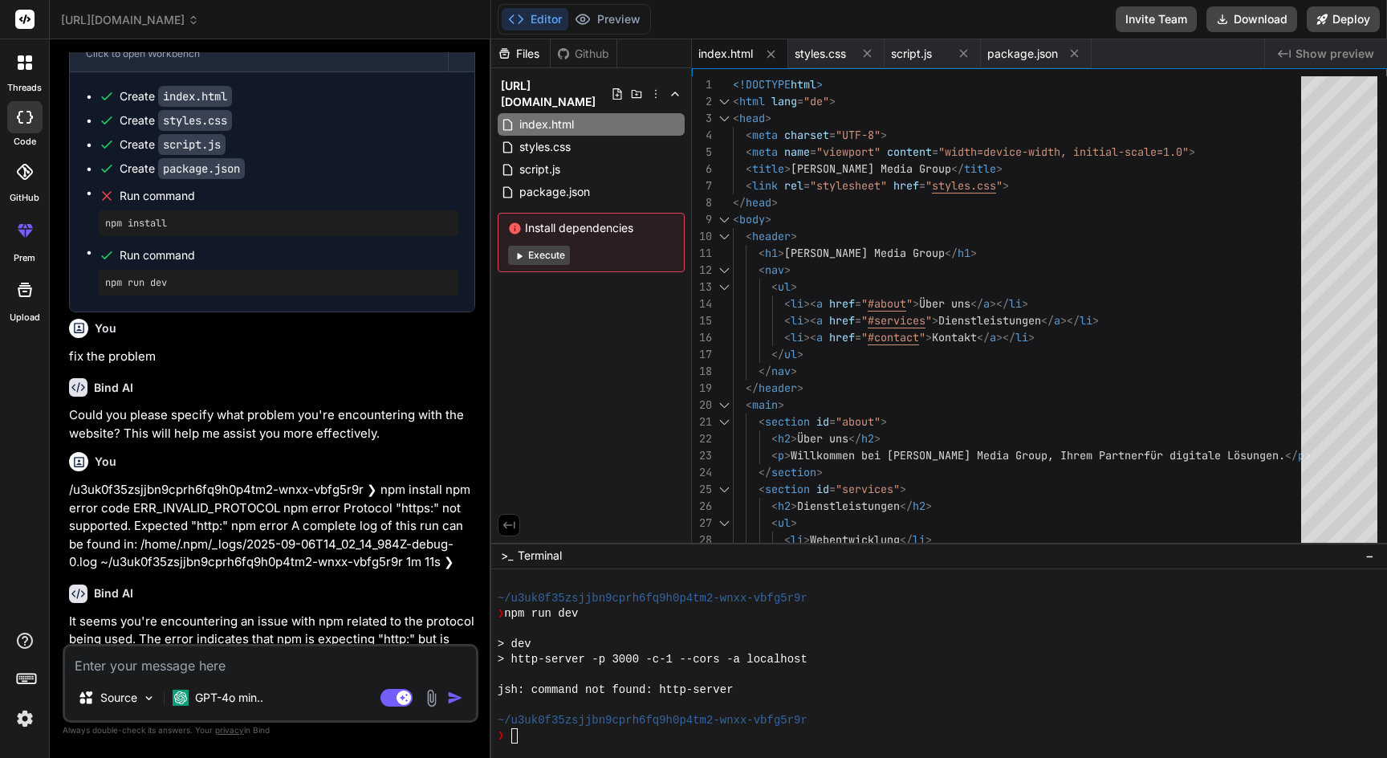
click at [23, 128] on div at bounding box center [24, 117] width 35 height 32
type textarea "x"
click at [193, 22] on span "website_wie_jaegermediagroup.de" at bounding box center [130, 20] width 138 height 16
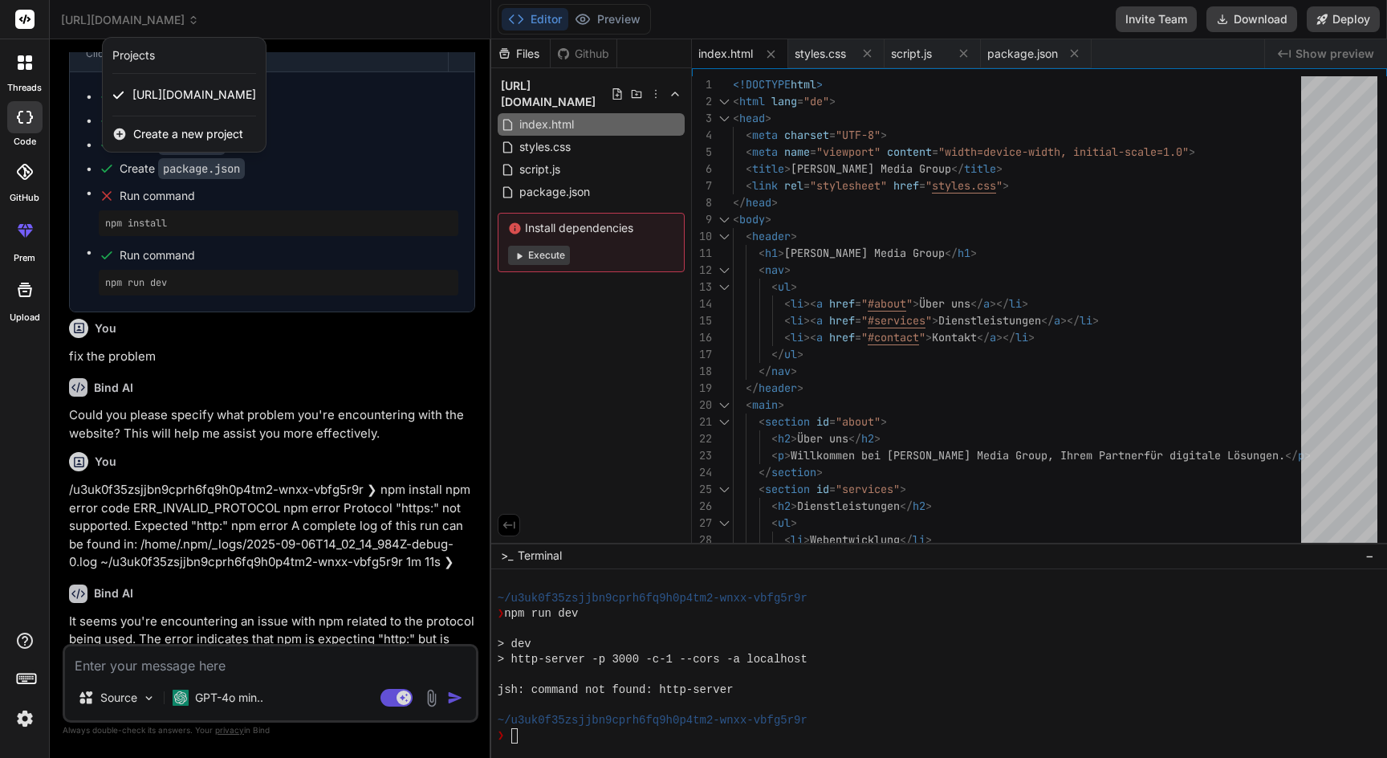
click at [153, 136] on span "Create a new project" at bounding box center [188, 134] width 110 height 16
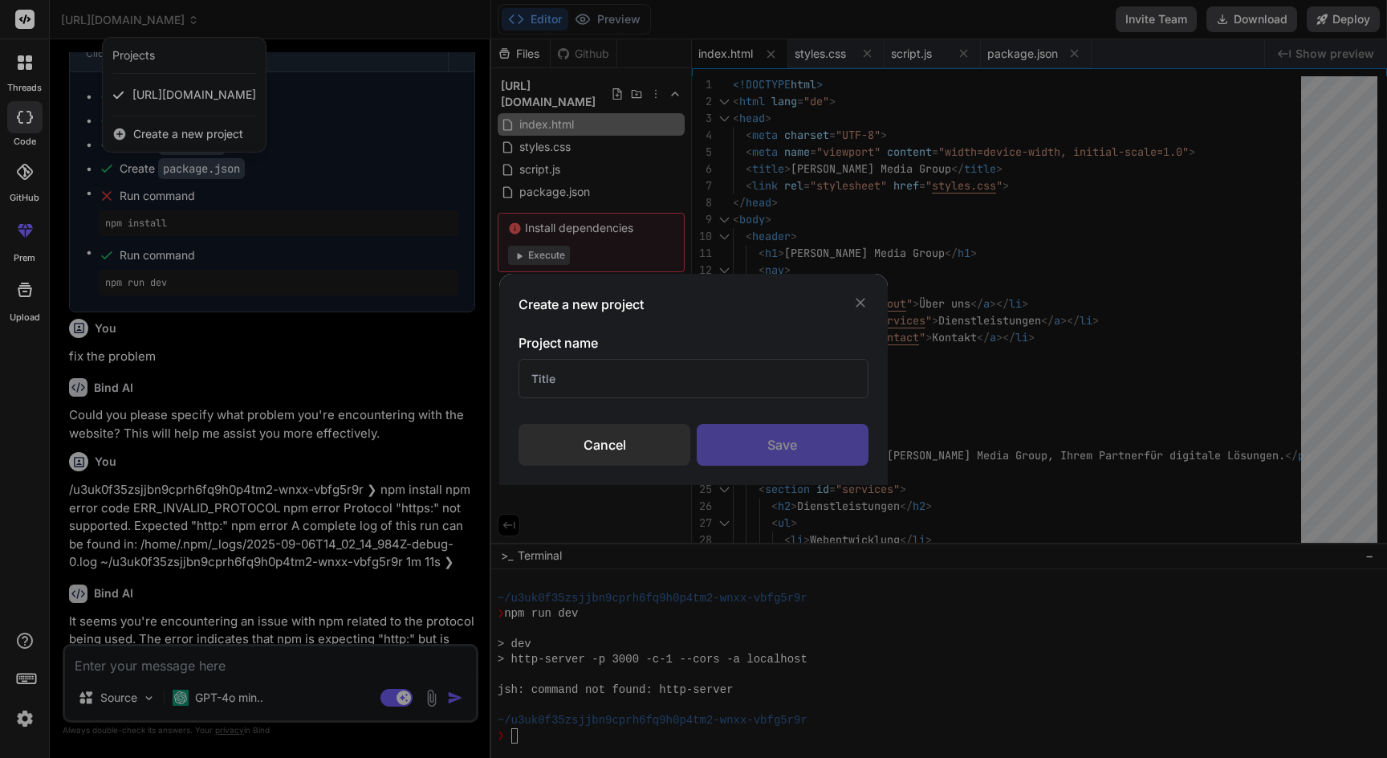
click at [581, 385] on input "text" at bounding box center [694, 378] width 350 height 39
type input "geev"
click at [731, 449] on div "Save" at bounding box center [783, 445] width 172 height 42
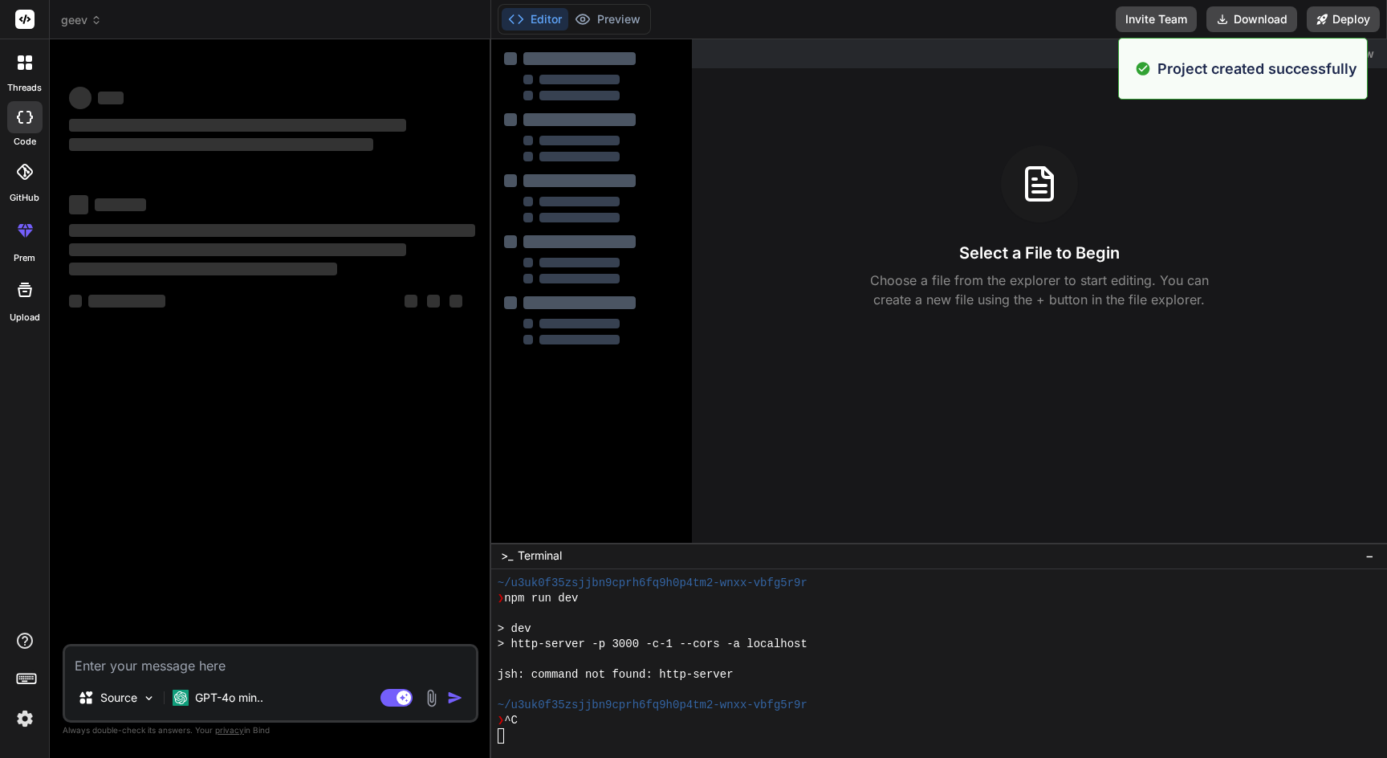
scroll to position [1007, 0]
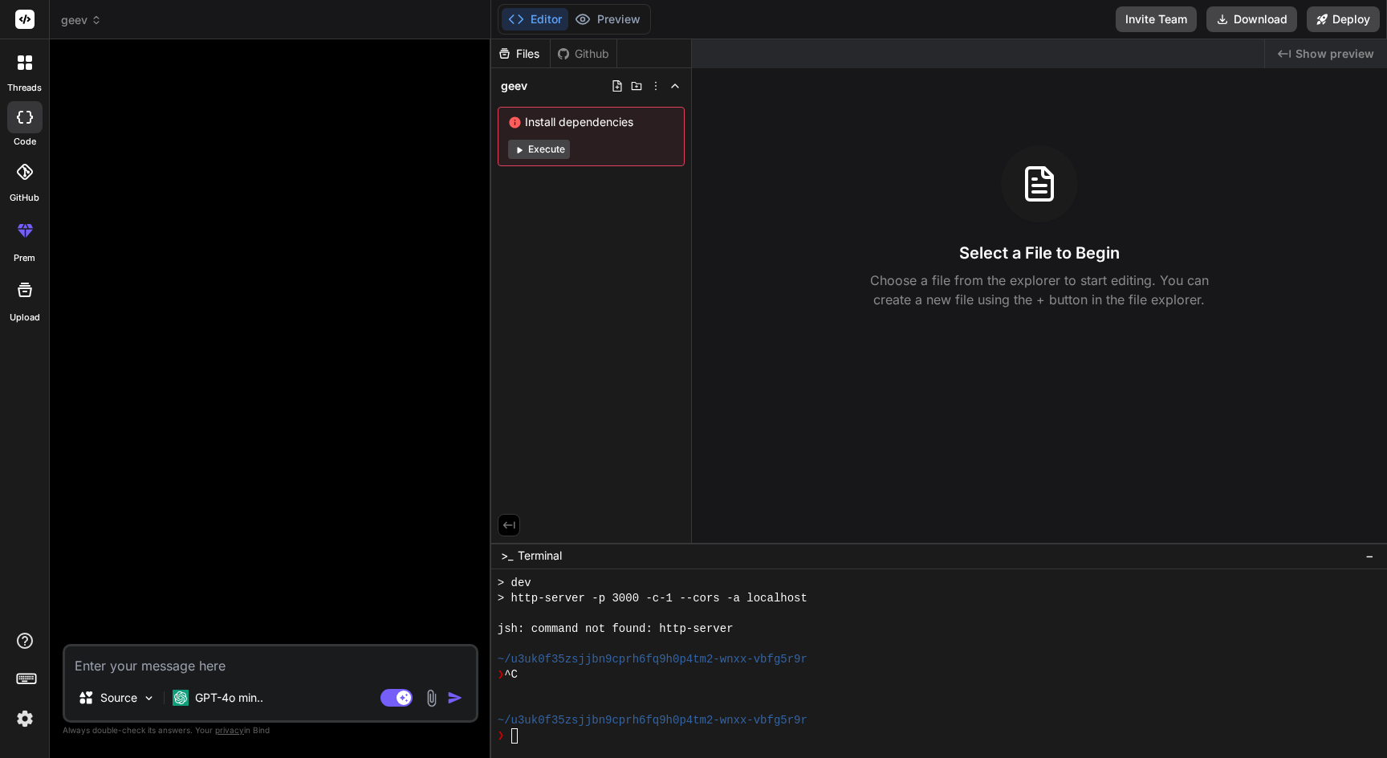
click at [540, 152] on button "Execute" at bounding box center [539, 149] width 62 height 19
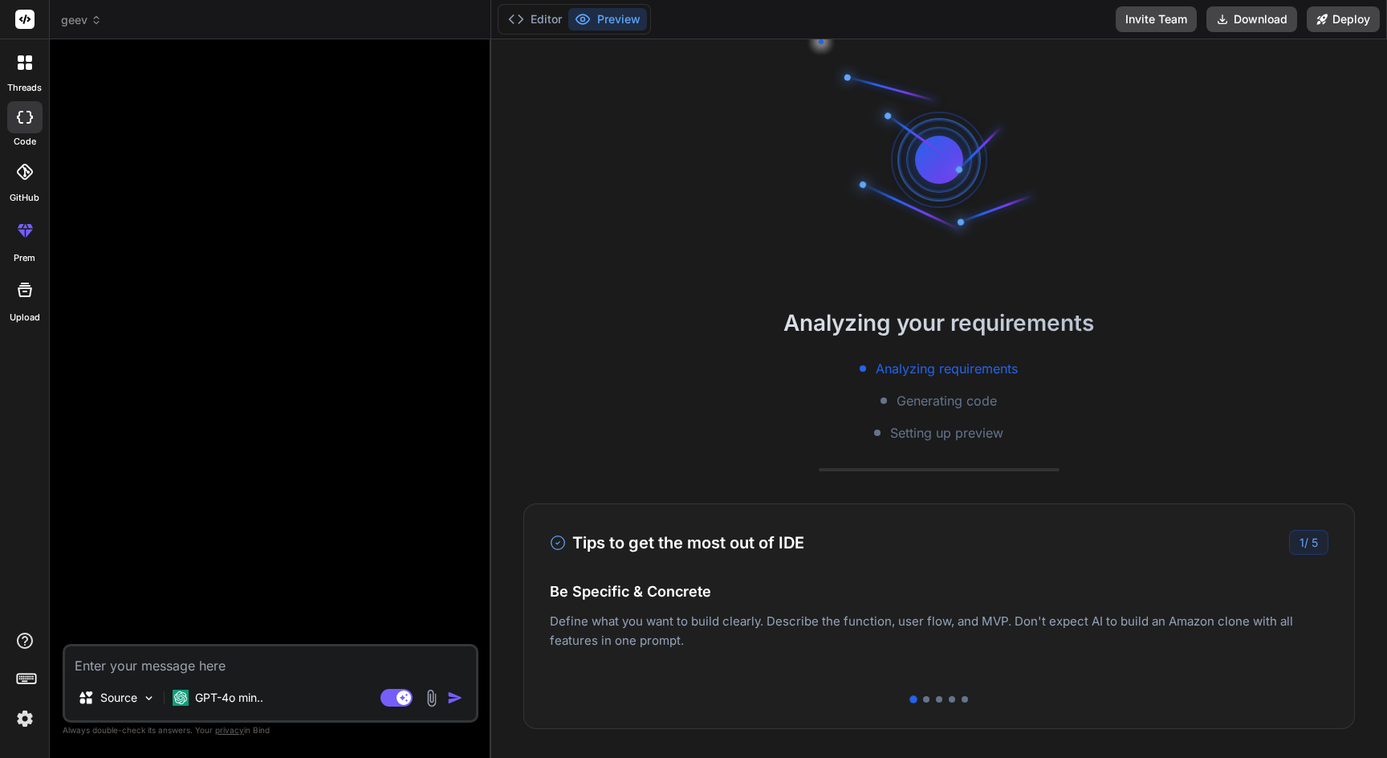
scroll to position [1083, 0]
type textarea "x"
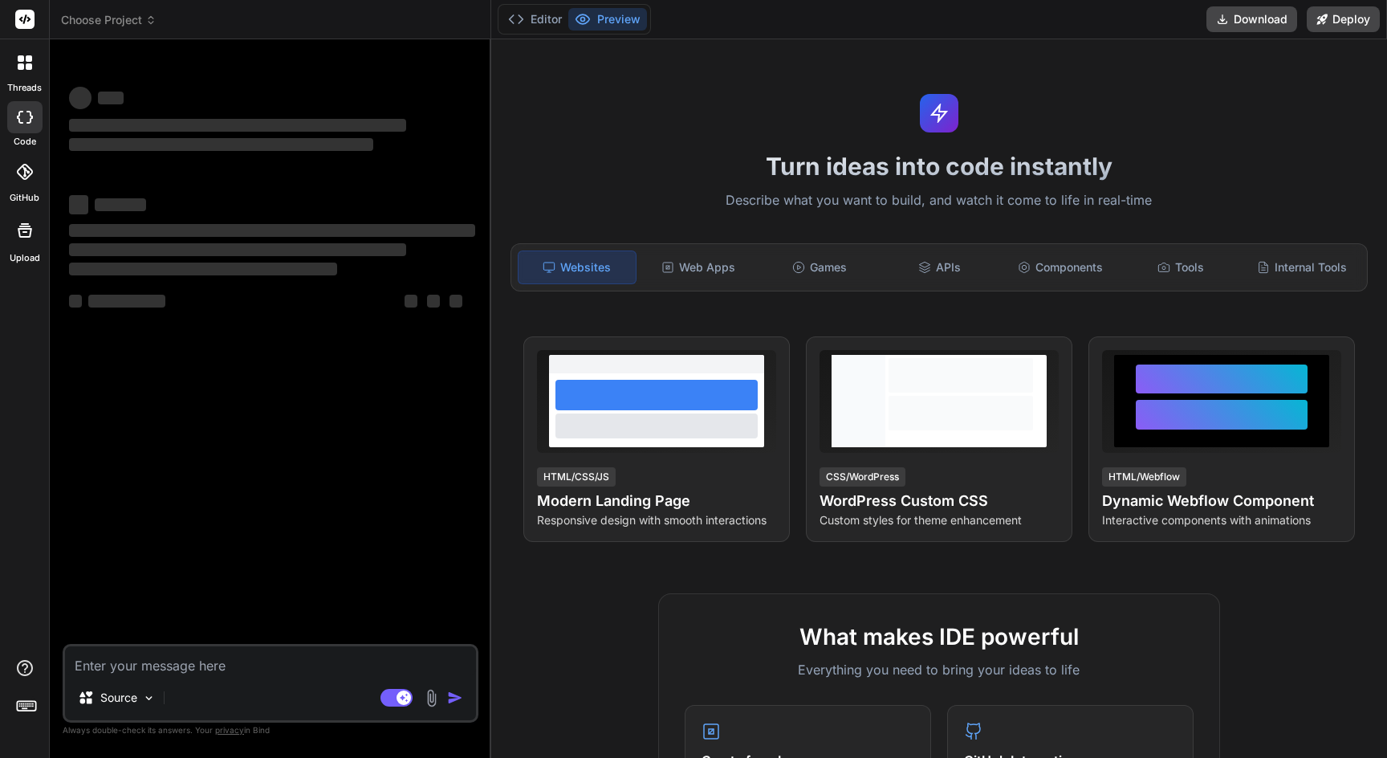
type textarea "x"
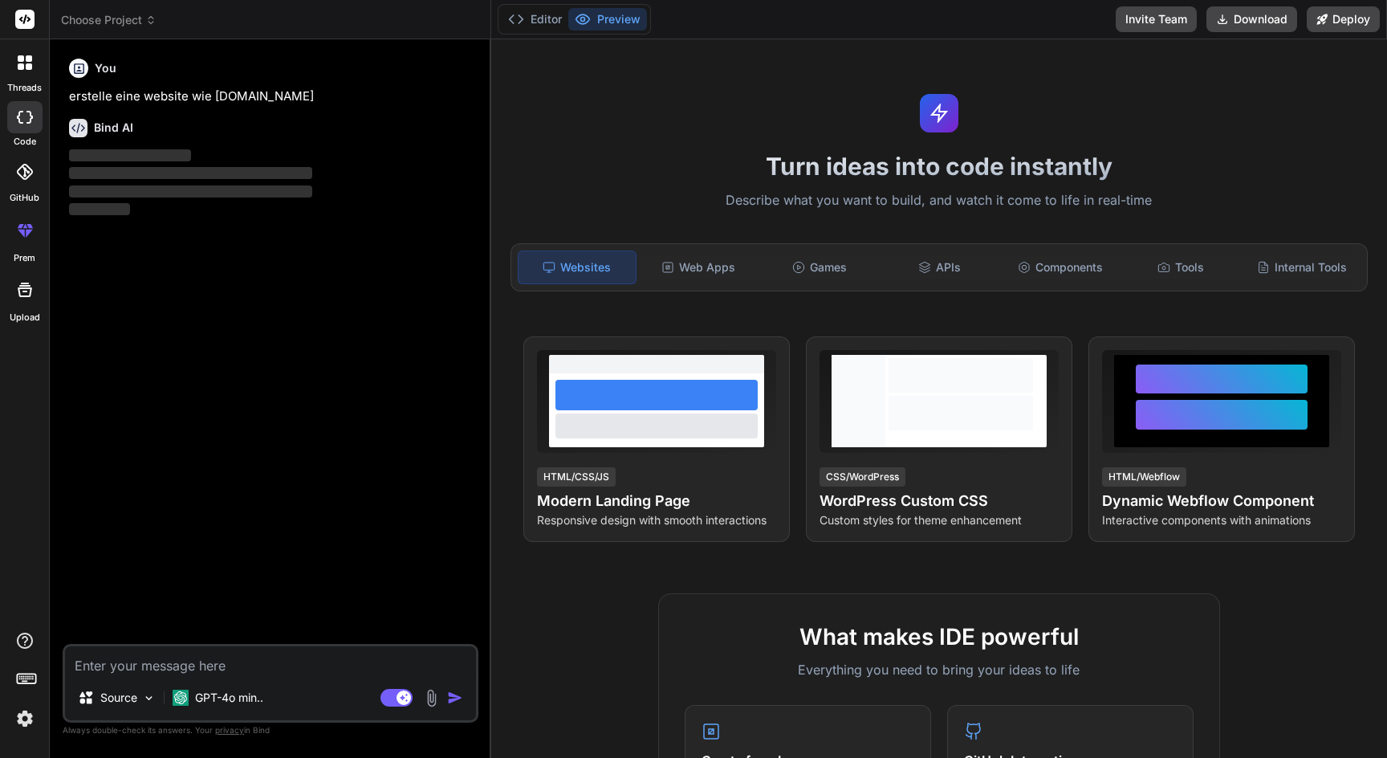
type textarea "x"
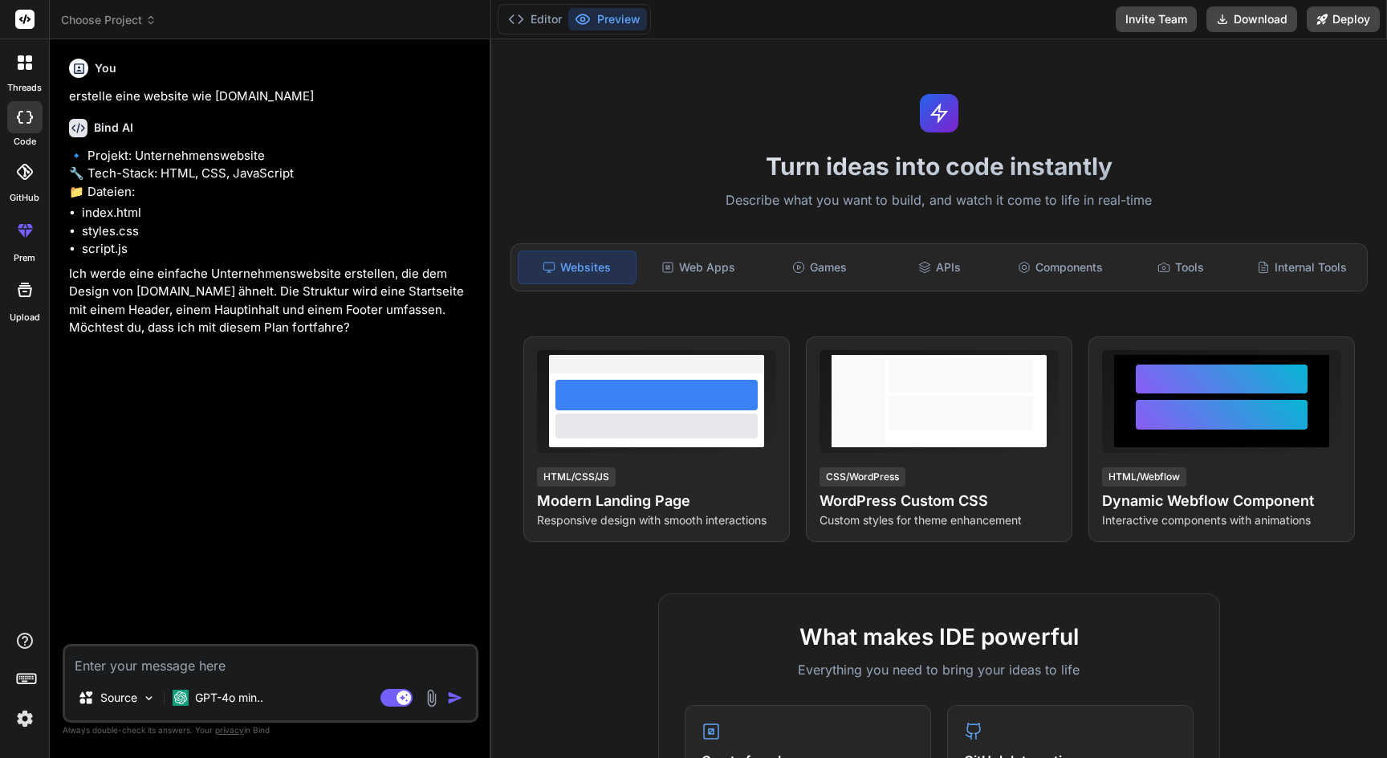
type textarea "j"
type textarea "x"
type textarea "ja"
type textarea "x"
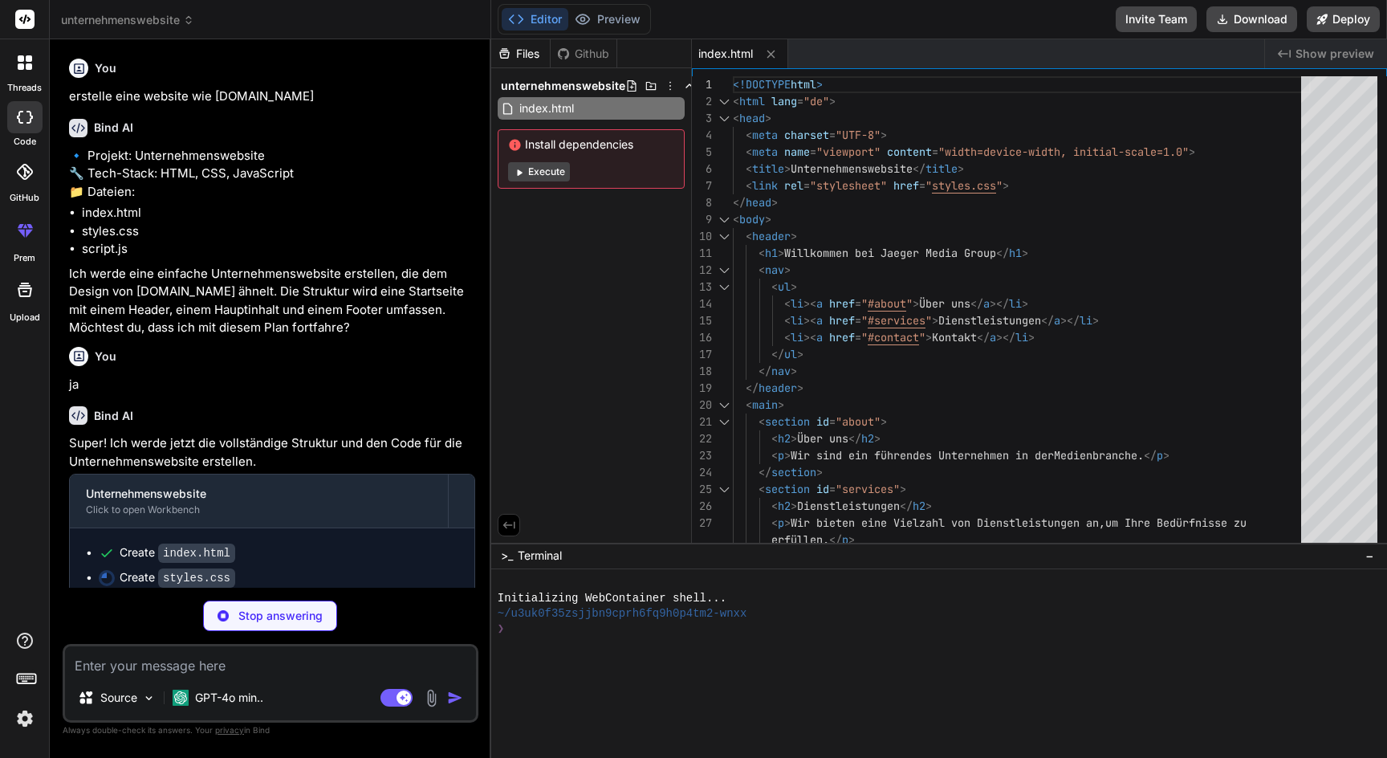
type textarea "x"
type textarea "width: 100%; }"
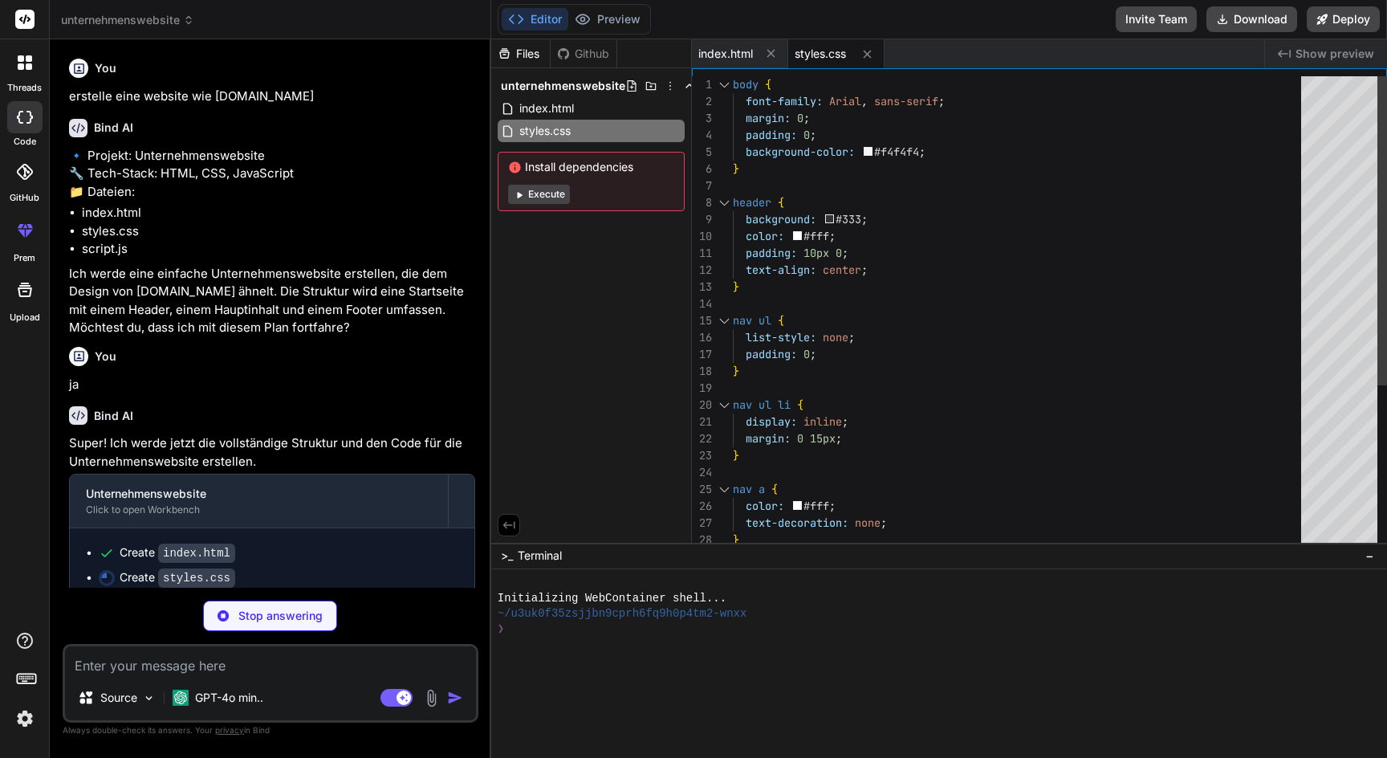
type textarea "x"
type textarea "// JavaScript kann hier hinzugefügt werden, wenn nötig"
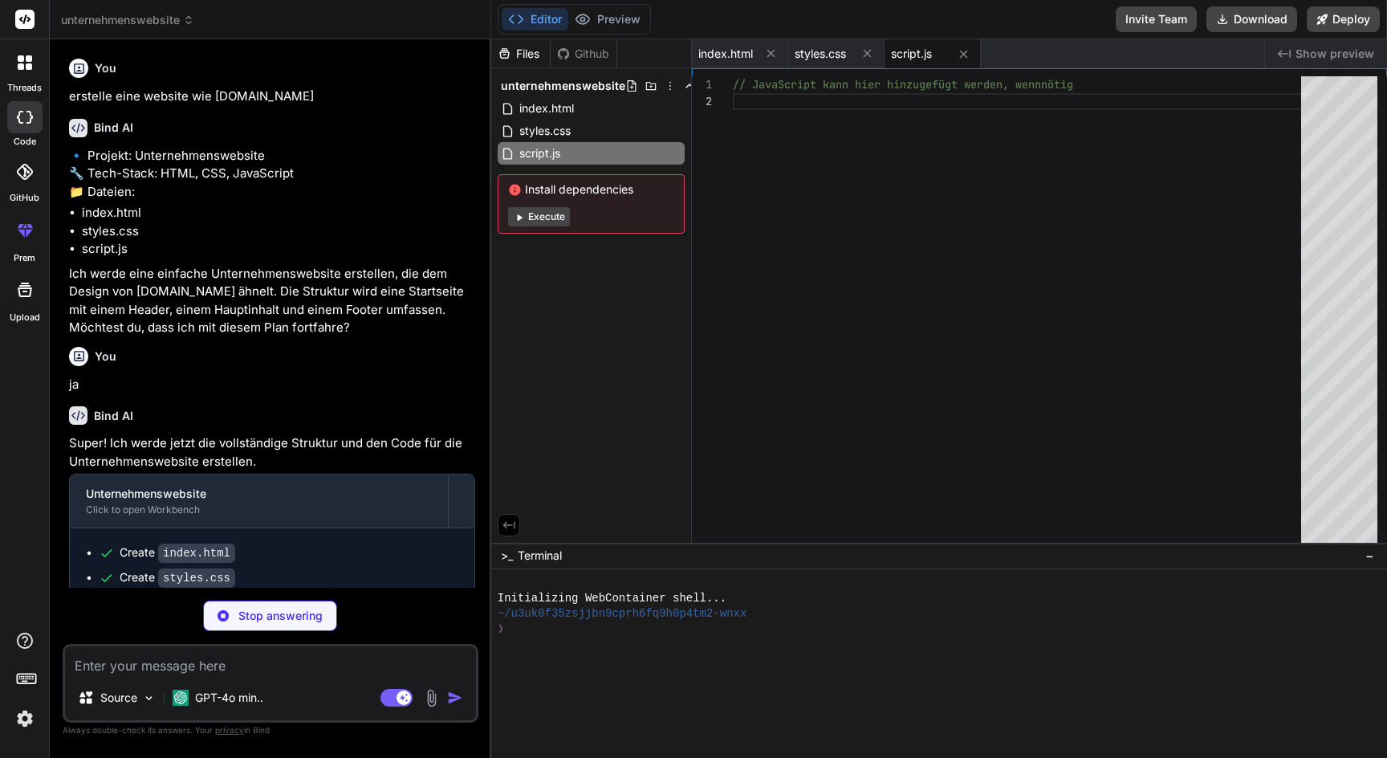
type textarea "x"
type textarea "{ "name": "unternehmenswebsite", "scripts": { "dev": "http-server -p 3000 -c-1 …"
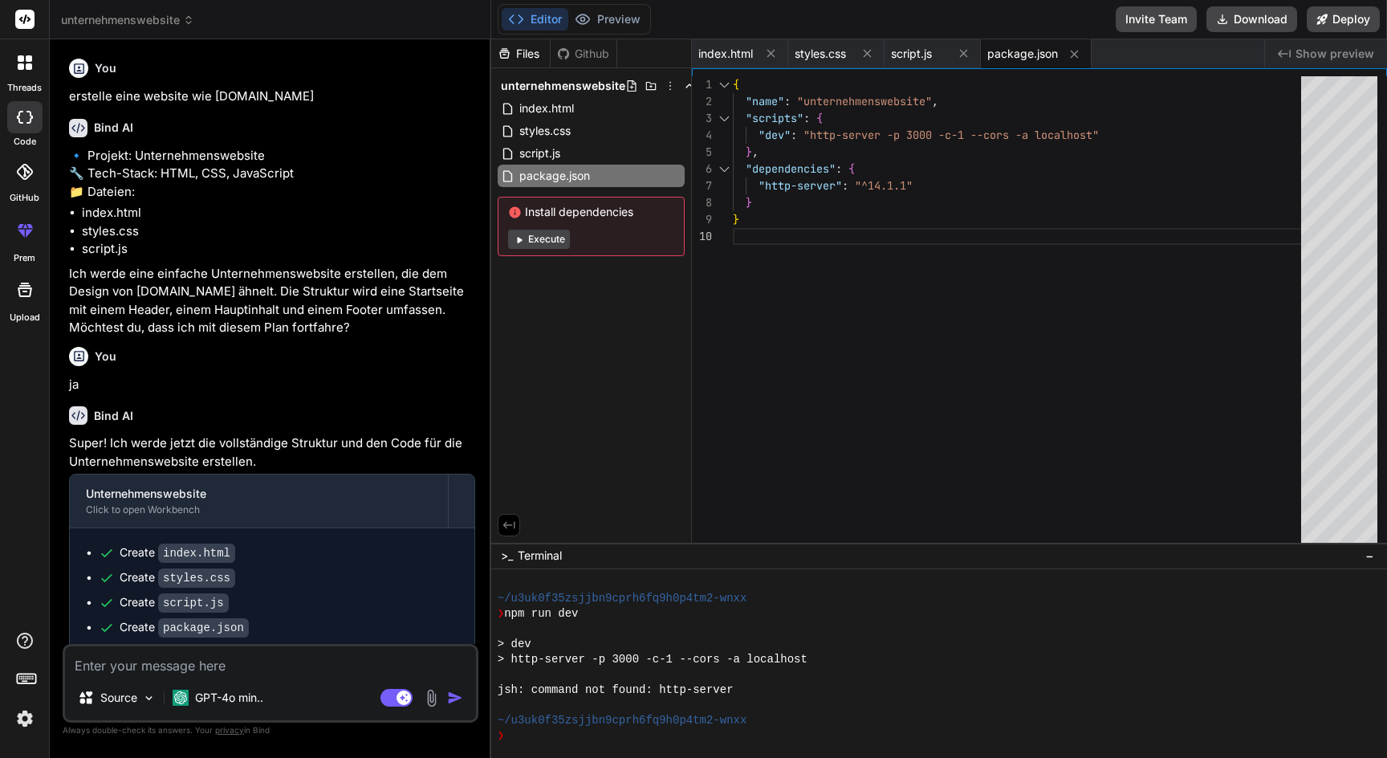
scroll to position [244, 0]
click at [553, 238] on button "Execute" at bounding box center [539, 239] width 62 height 19
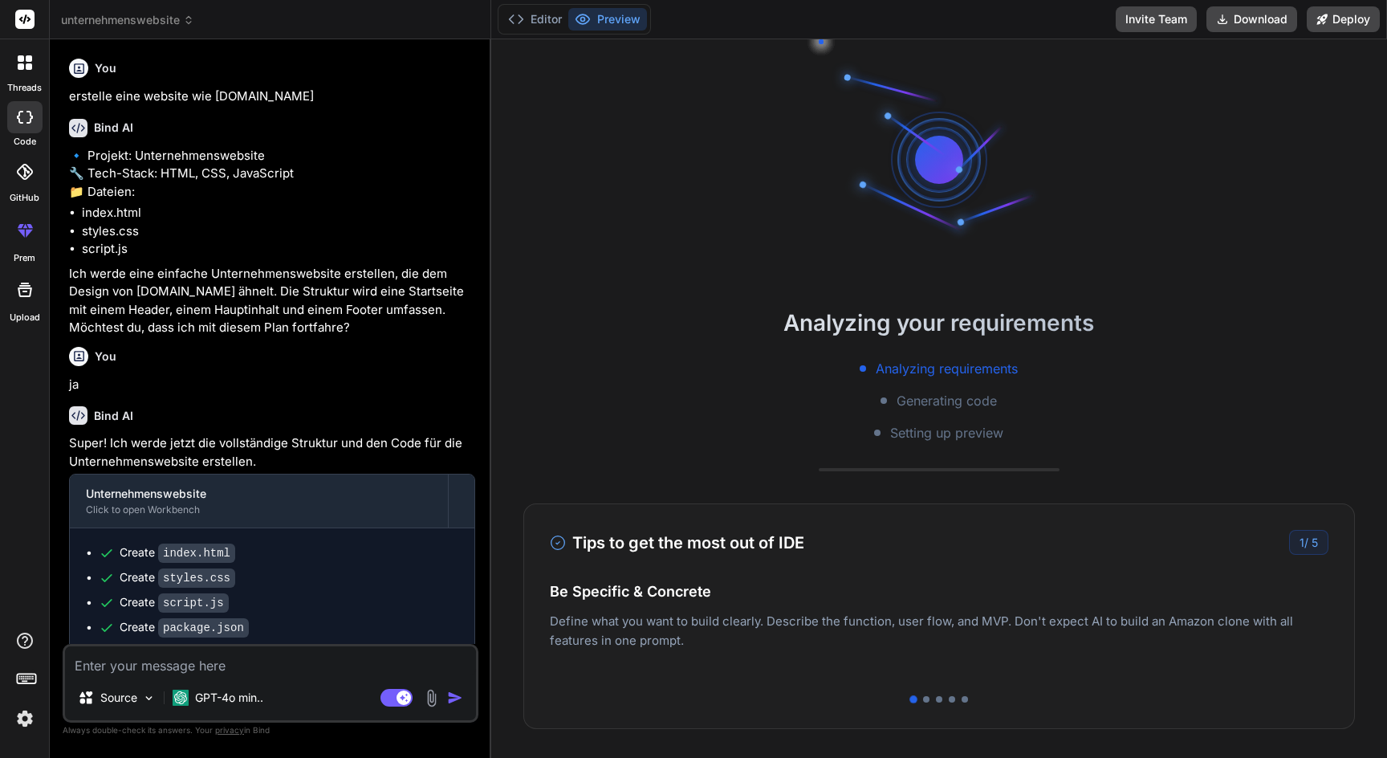
scroll to position [320, 0]
type textarea "x"
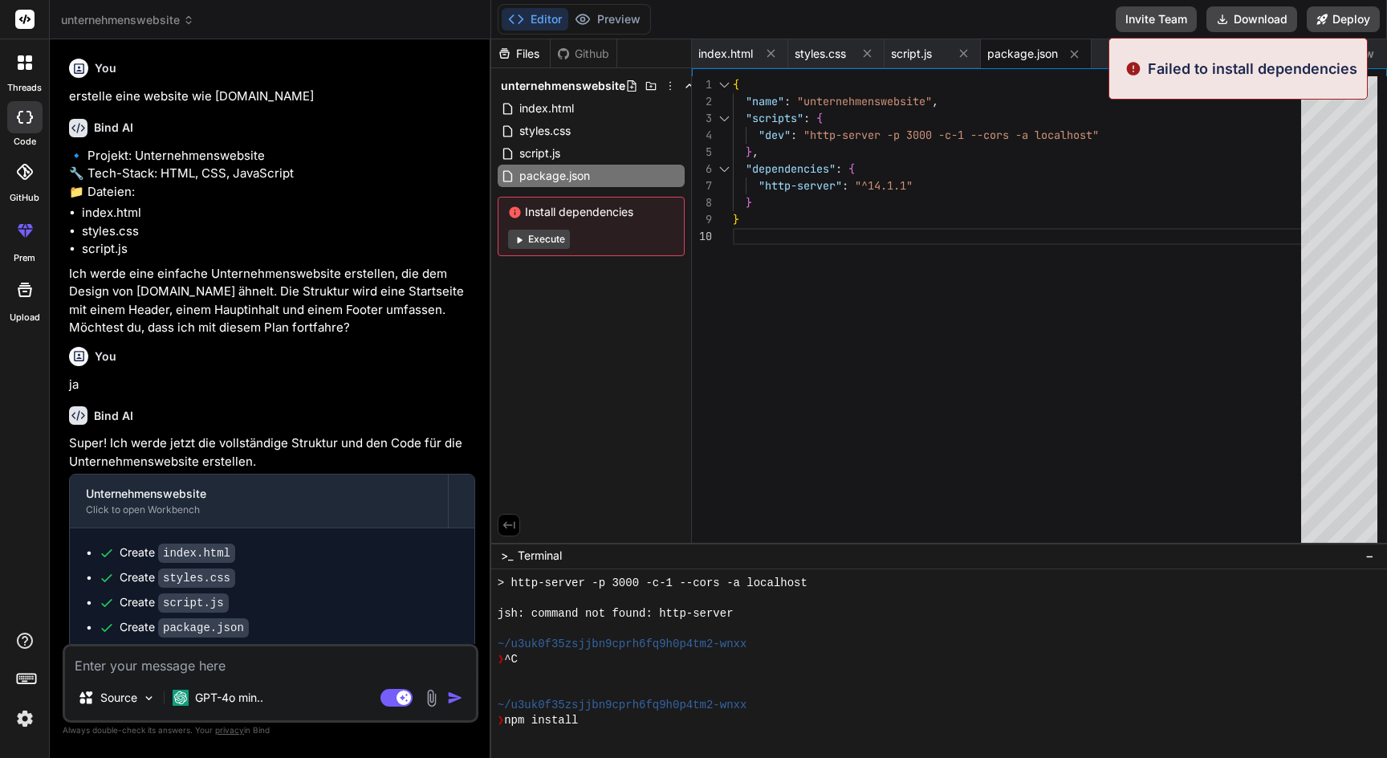
scroll to position [397, 0]
